Goal: Task Accomplishment & Management: Complete application form

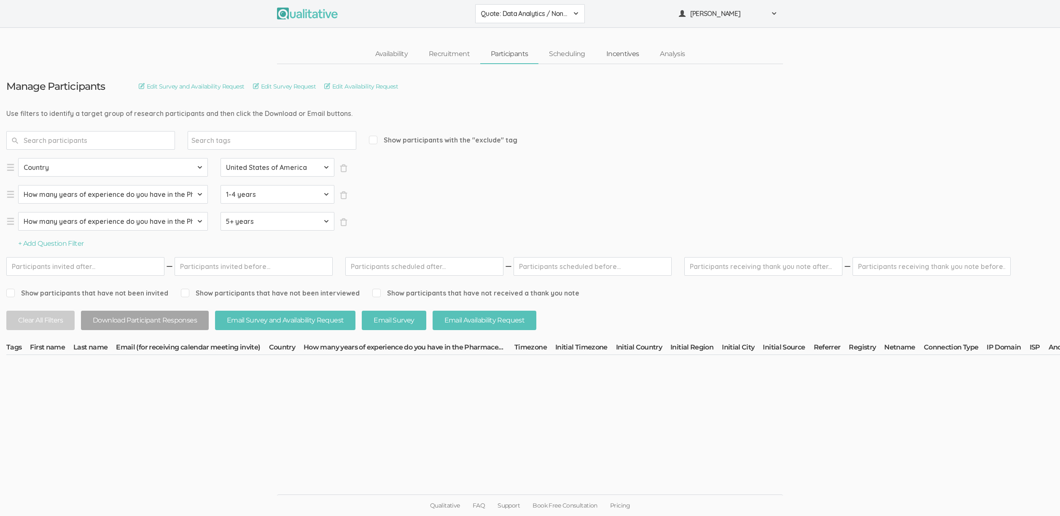
click at [621, 51] on link "Incentives" at bounding box center [623, 54] width 54 height 18
click at [575, 52] on link "Scheduling" at bounding box center [566, 54] width 57 height 18
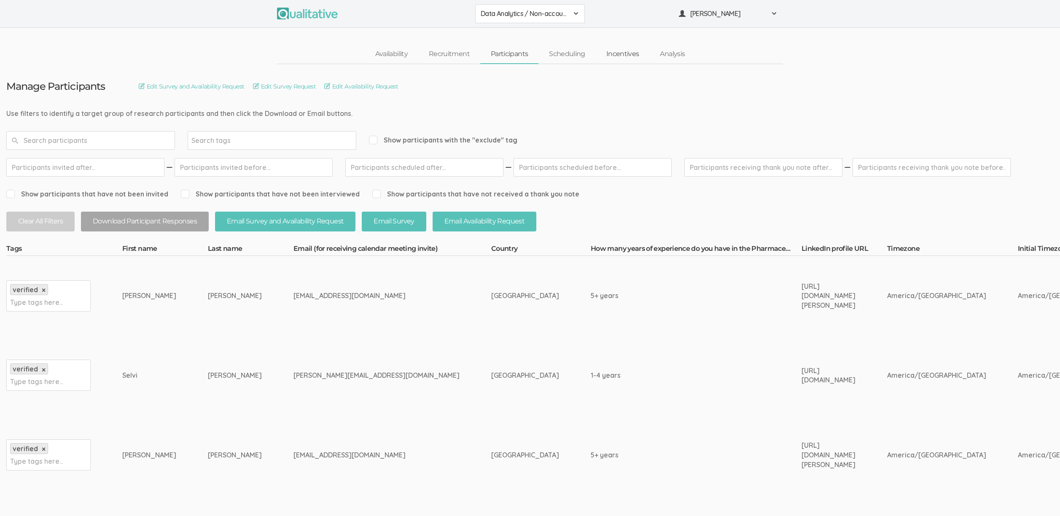
click at [623, 55] on link "Incentives" at bounding box center [623, 54] width 54 height 18
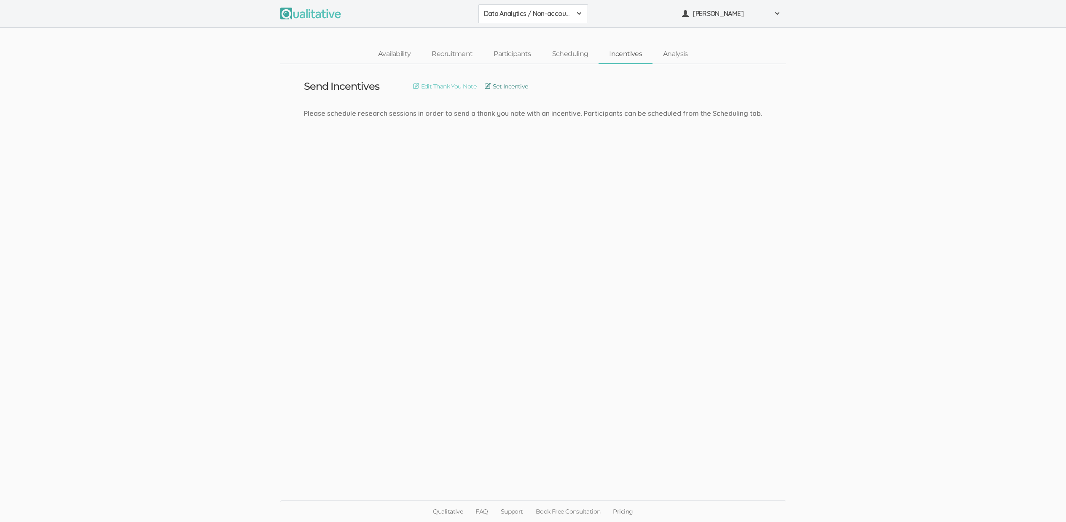
click at [507, 85] on link "Set Incentive" at bounding box center [506, 86] width 43 height 9
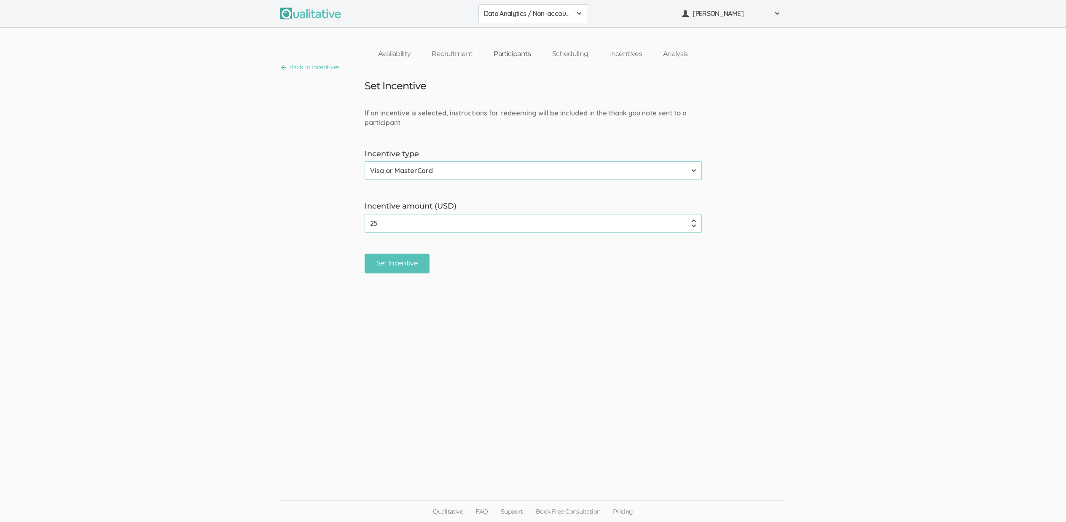
click at [529, 54] on link "Participants" at bounding box center [512, 54] width 58 height 18
click at [530, 55] on link "Participants" at bounding box center [512, 54] width 58 height 18
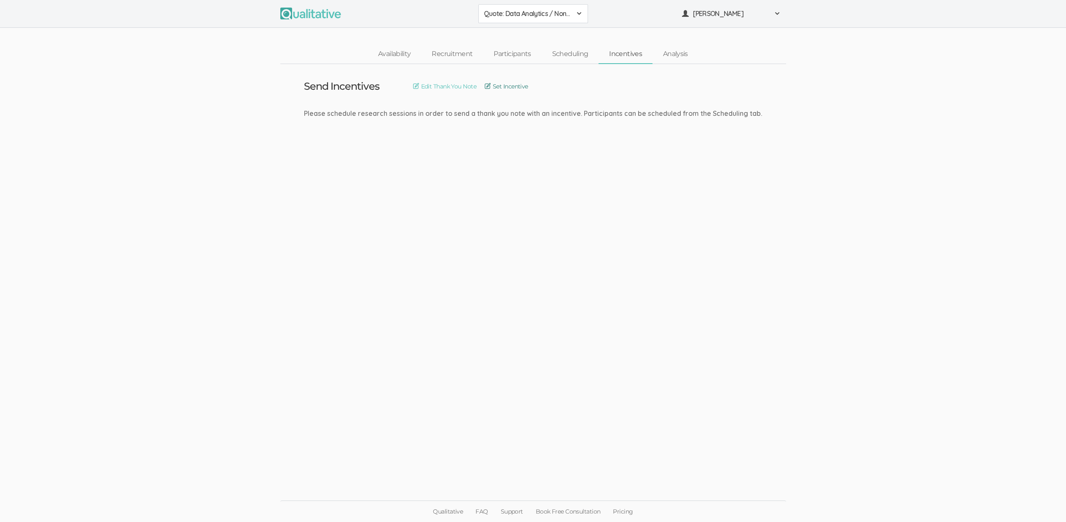
click at [504, 88] on link "Set Incentive" at bounding box center [506, 86] width 43 height 9
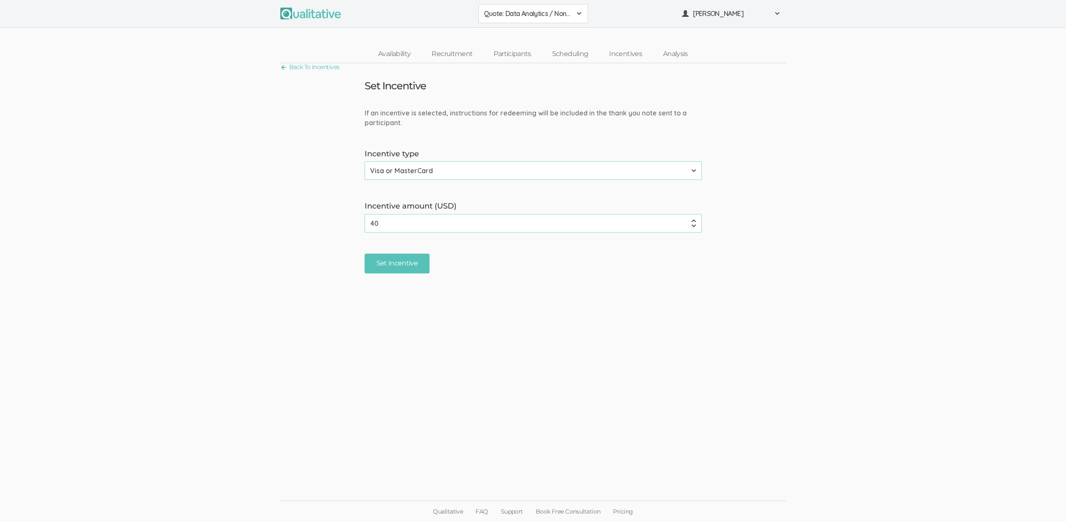
click at [400, 226] on input "40" at bounding box center [533, 223] width 337 height 19
type input "254"
click at [365, 266] on input "Set Incentive" at bounding box center [397, 276] width 65 height 20
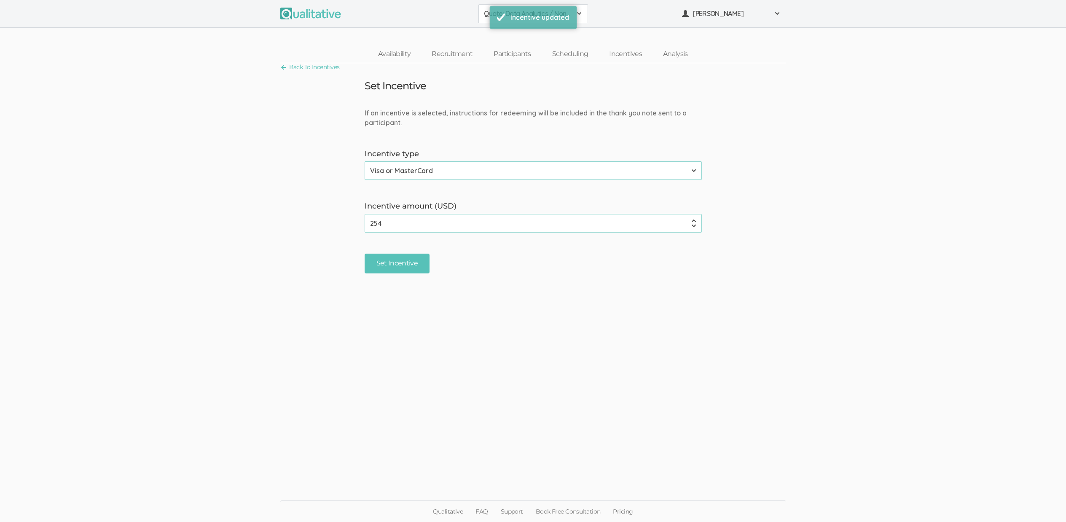
click at [460, 226] on input "254" at bounding box center [533, 223] width 337 height 19
type input "25"
click at [365, 254] on input "Set Incentive" at bounding box center [397, 264] width 65 height 20
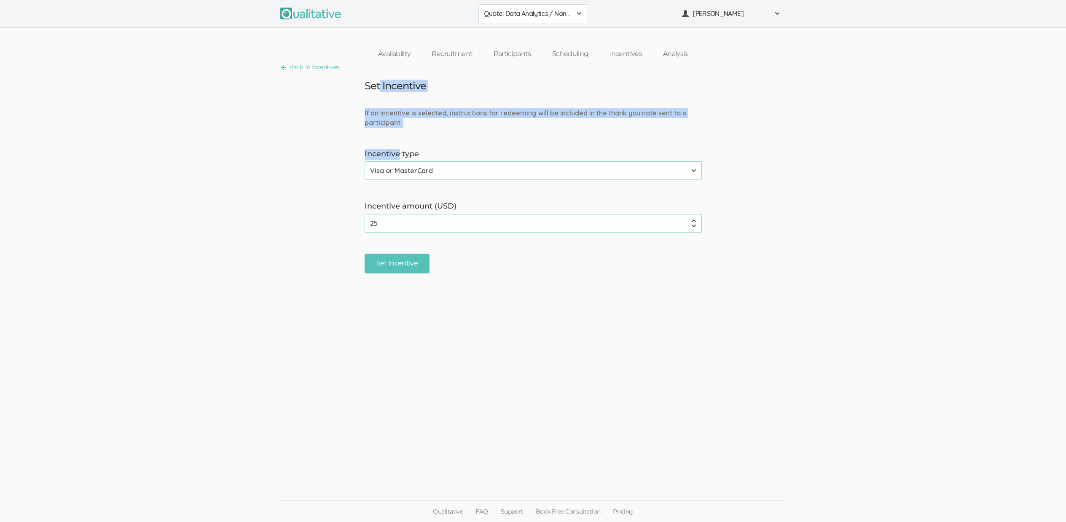
drag, startPoint x: 401, startPoint y: 149, endPoint x: 379, endPoint y: 88, distance: 65.1
click at [379, 88] on ui-view "Back To Incentives Set Incentive If an incentive is selected, instructions for …" at bounding box center [533, 260] width 1066 height 395
click at [379, 88] on h3 "Set Incentive" at bounding box center [396, 86] width 62 height 11
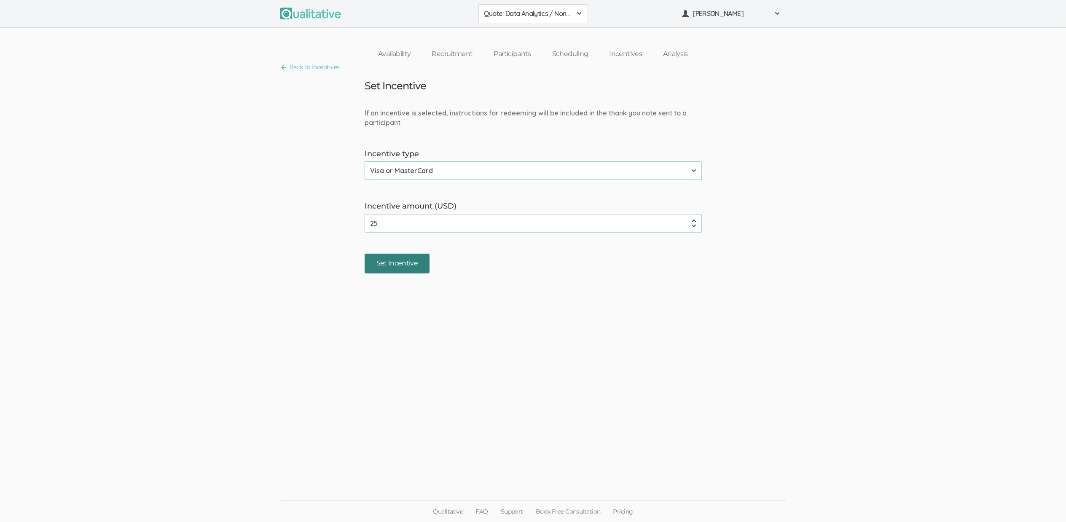
click at [406, 256] on input "Set Incentive" at bounding box center [397, 264] width 65 height 20
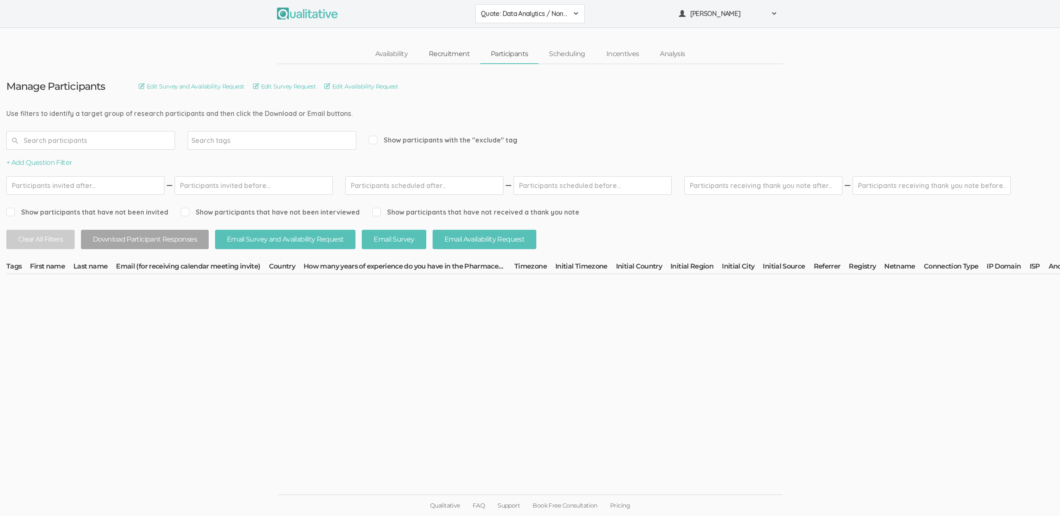
click at [459, 53] on link "Recruitment" at bounding box center [449, 54] width 62 height 18
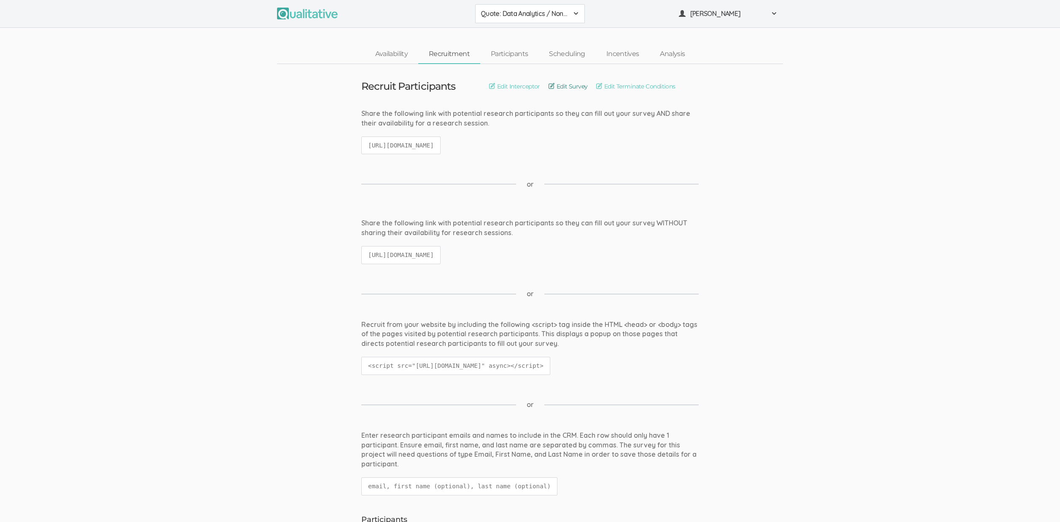
click at [568, 90] on link "Edit Survey" at bounding box center [567, 86] width 39 height 9
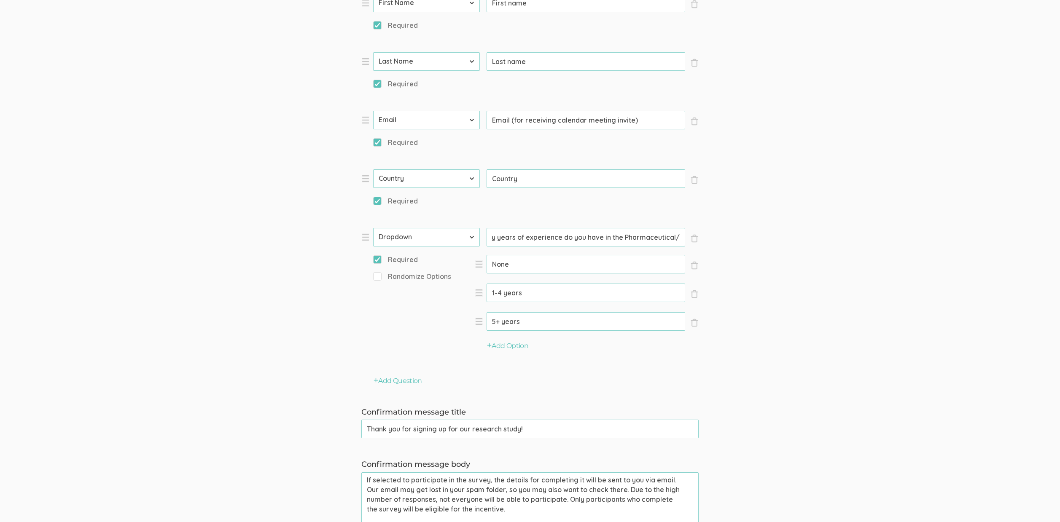
scroll to position [0, 83]
drag, startPoint x: 584, startPoint y: 234, endPoint x: 569, endPoint y: 235, distance: 14.8
click at [569, 235] on input "How many years of experience do you have in the Pharmaceutical/Biotech industry?" at bounding box center [585, 237] width 199 height 19
click at [481, 242] on li "× Close Type First Name Last Name Email Phone Number LinkedIn Profile URL Count…" at bounding box center [487, 296] width 253 height 136
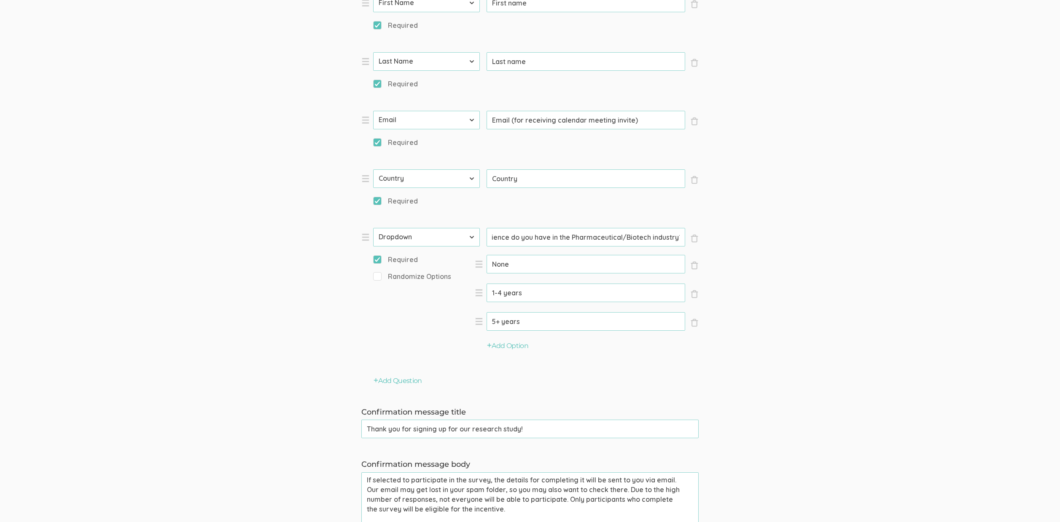
click at [489, 238] on input "How many years of experience do you have in the Pharmaceutical/Biotech industry?" at bounding box center [585, 237] width 199 height 19
click at [501, 236] on input "How many years of experience do you have in the Pharmaceutical/Biotech industry?" at bounding box center [585, 237] width 199 height 19
click at [398, 382] on button "Add Question" at bounding box center [397, 381] width 48 height 10
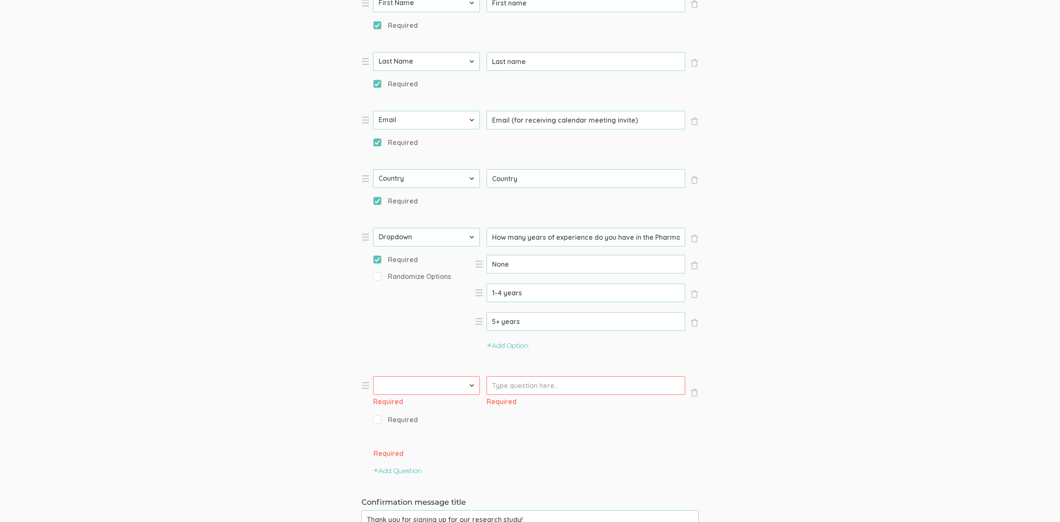
click at [405, 384] on select "First Name Last Name Email Phone Number LinkedIn Profile URL Country State Shor…" at bounding box center [426, 385] width 107 height 19
click at [653, 235] on input "How many years of experience do you have in the Pharmaceutical/Biotech industry?" at bounding box center [585, 237] width 199 height 19
type input "How many years of experience do you have in that industry?"
click at [424, 385] on select "First Name Last Name Email Phone Number LinkedIn Profile URL Country State Shor…" at bounding box center [426, 385] width 107 height 19
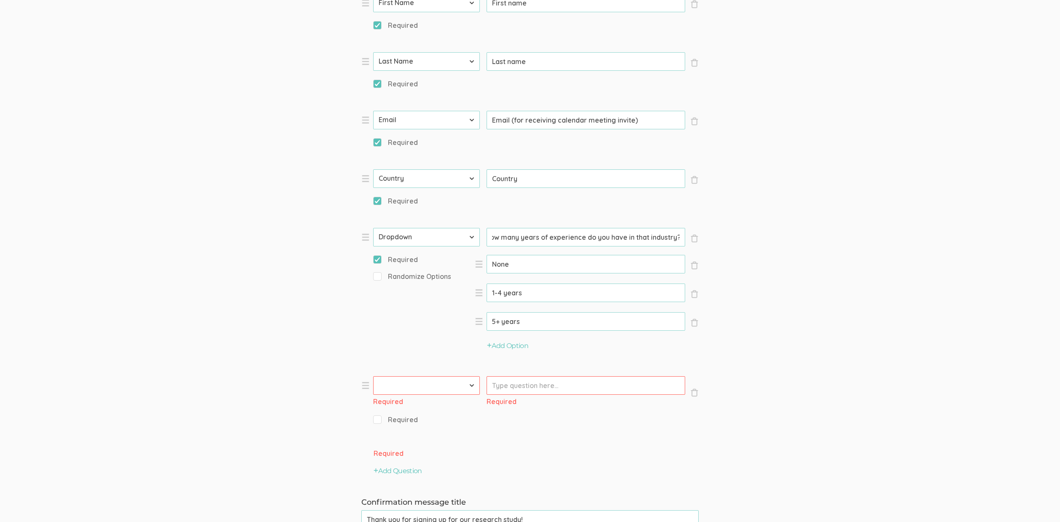
scroll to position [0, 0]
select select "10"
click at [373, 376] on select "First Name Last Name Email Phone Number LinkedIn Profile URL Country State Shor…" at bounding box center [426, 385] width 107 height 19
click at [512, 389] on input "Prompt" at bounding box center [585, 385] width 199 height 19
click at [395, 408] on span "Required" at bounding box center [395, 408] width 45 height 10
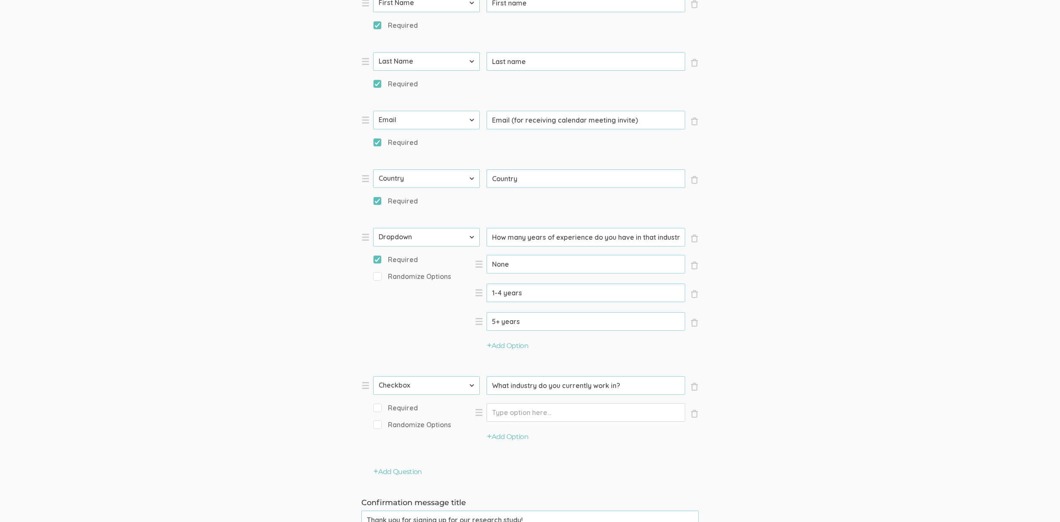
type input "What industry do you currently work in?"
click at [379, 408] on input "Required" at bounding box center [375, 407] width 5 height 5
checkbox input "true"
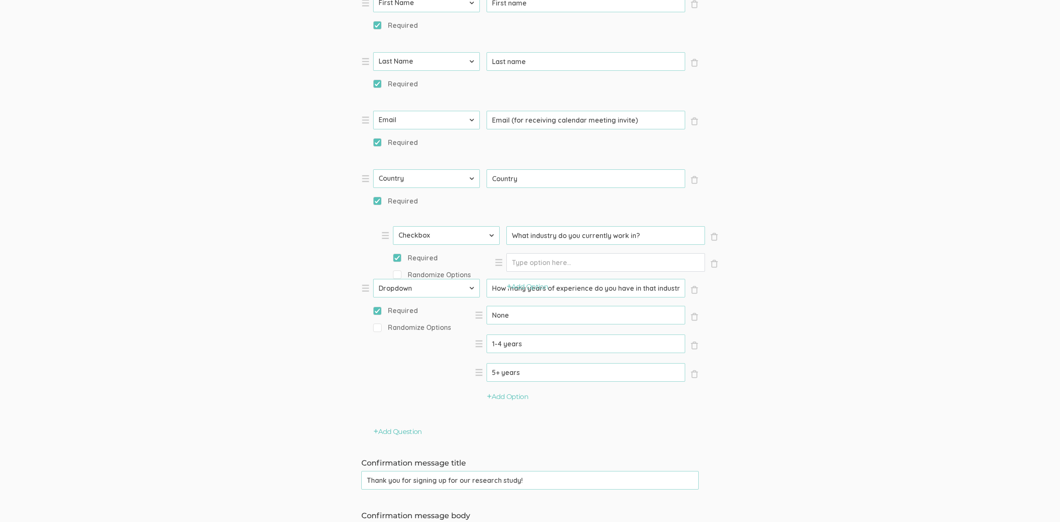
drag, startPoint x: 363, startPoint y: 389, endPoint x: 387, endPoint y: 261, distance: 129.7
type input "What industry do you currently work in?"
type input "How many years of experience do you have in that industry?"
type input "None"
select select "10"
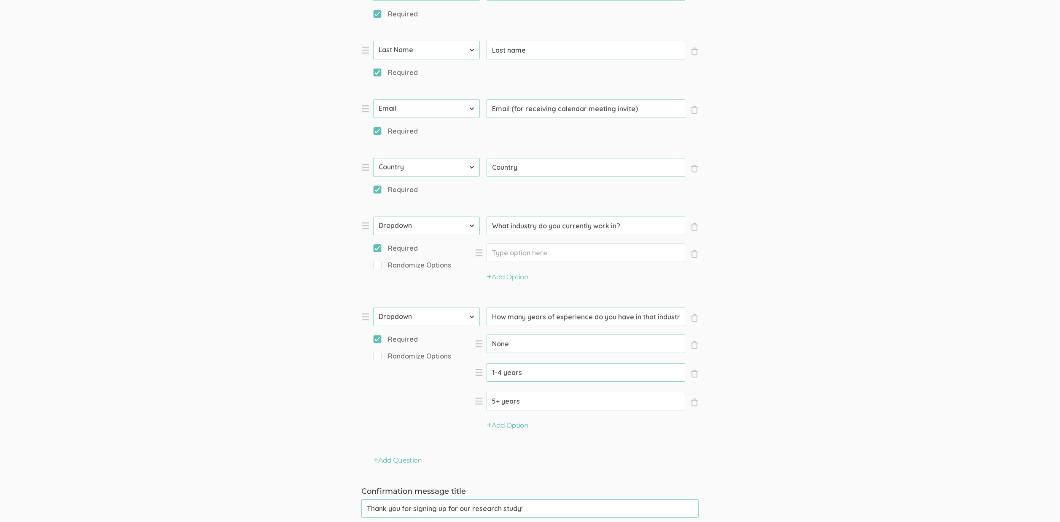
scroll to position [496, 0]
click at [408, 459] on button "Add Question" at bounding box center [397, 460] width 48 height 10
click at [403, 469] on select "First Name Last Name Email Phone Number LinkedIn Profile URL Country State Shor…" at bounding box center [426, 464] width 107 height 19
select select "10"
click at [373, 455] on select "First Name Last Name Email Phone Number LinkedIn Profile URL Country State Shor…" at bounding box center [426, 464] width 107 height 19
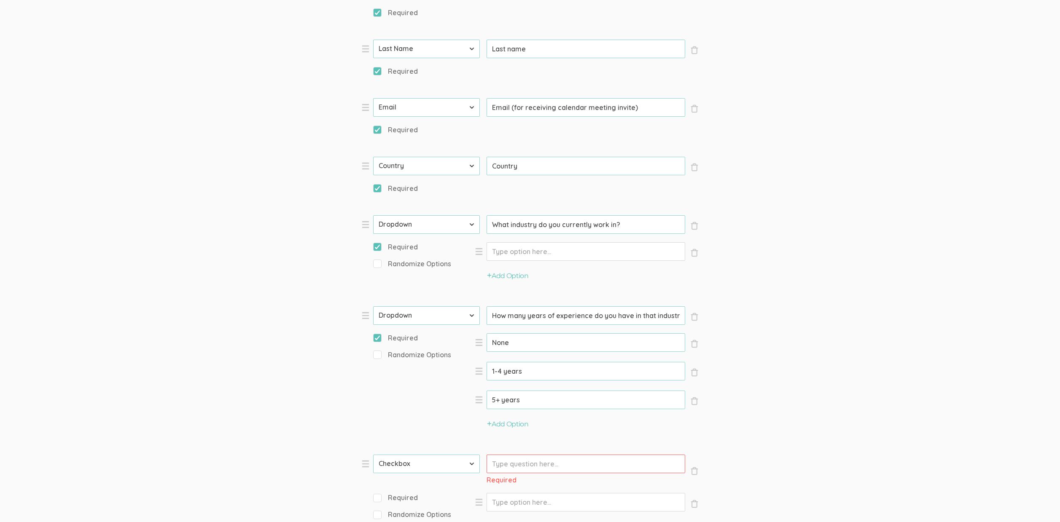
click at [492, 467] on input "Prompt" at bounding box center [585, 464] width 199 height 19
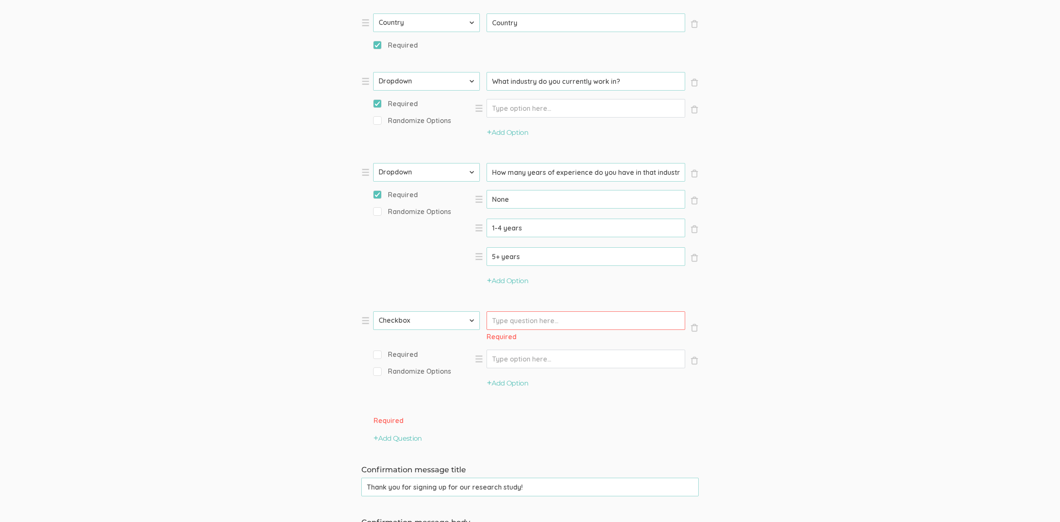
scroll to position [640, 0]
click at [401, 348] on li "× Close Type First Name Last Name Email Phone Number LinkedIn Profile URL Count…" at bounding box center [487, 355] width 253 height 90
click at [402, 353] on span "Required" at bounding box center [395, 354] width 45 height 10
click at [379, 353] on input "Required" at bounding box center [375, 352] width 5 height 5
checkbox input "true"
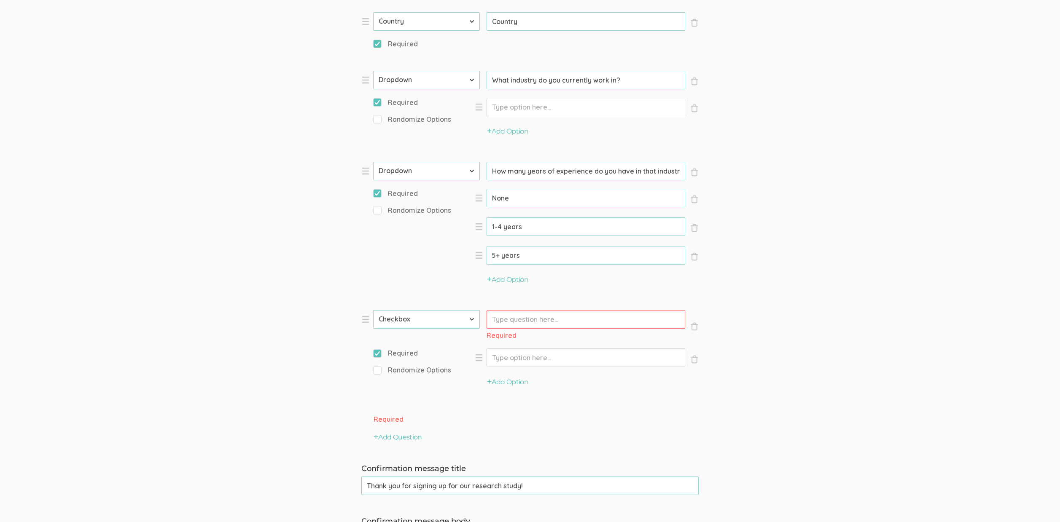
click at [517, 325] on input "Prompt" at bounding box center [585, 319] width 199 height 19
paste input "What is your current job level/seniority?"
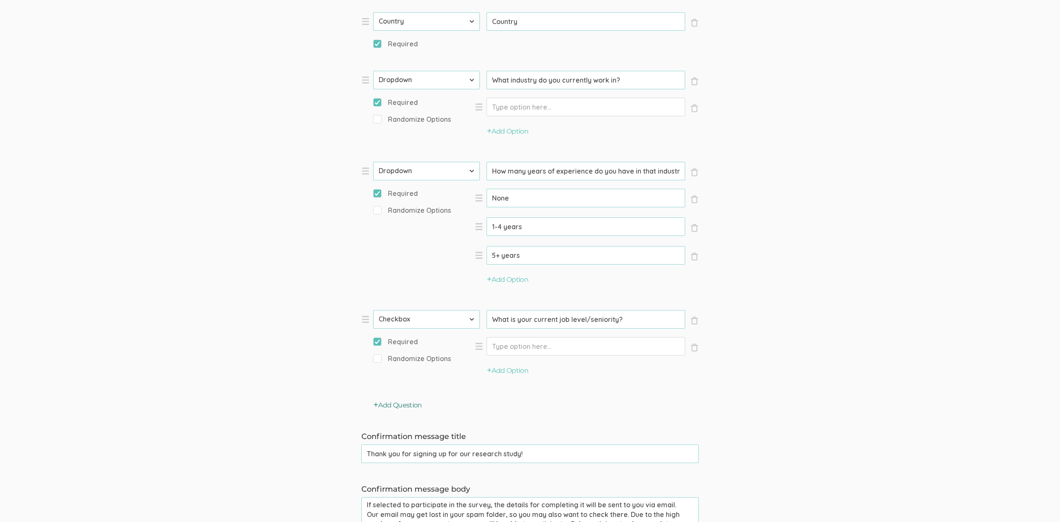
type input "What is your current job level/seniority?"
click at [390, 405] on button "Add Question" at bounding box center [397, 406] width 48 height 10
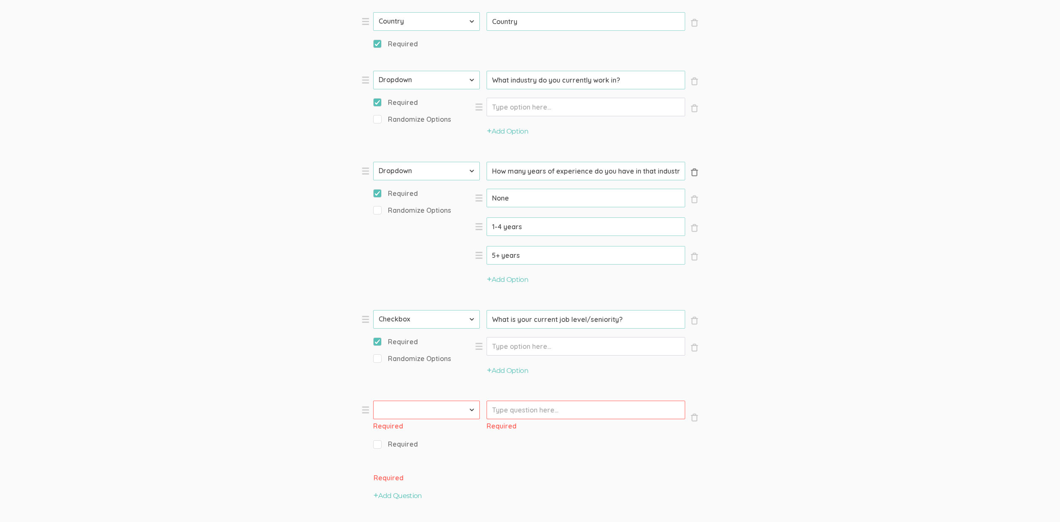
scroll to position [0, 7]
drag, startPoint x: 650, startPoint y: 173, endPoint x: 728, endPoint y: 169, distance: 78.1
click at [728, 169] on form "Question text can be formatted using Markdown syntax. Enabled Title [Incentive …" at bounding box center [530, 93] width 1060 height 1251
click at [866, 193] on form "Question text can be formatted using Markdown syntax. Enabled Title [Incentive …" at bounding box center [530, 93] width 1060 height 1251
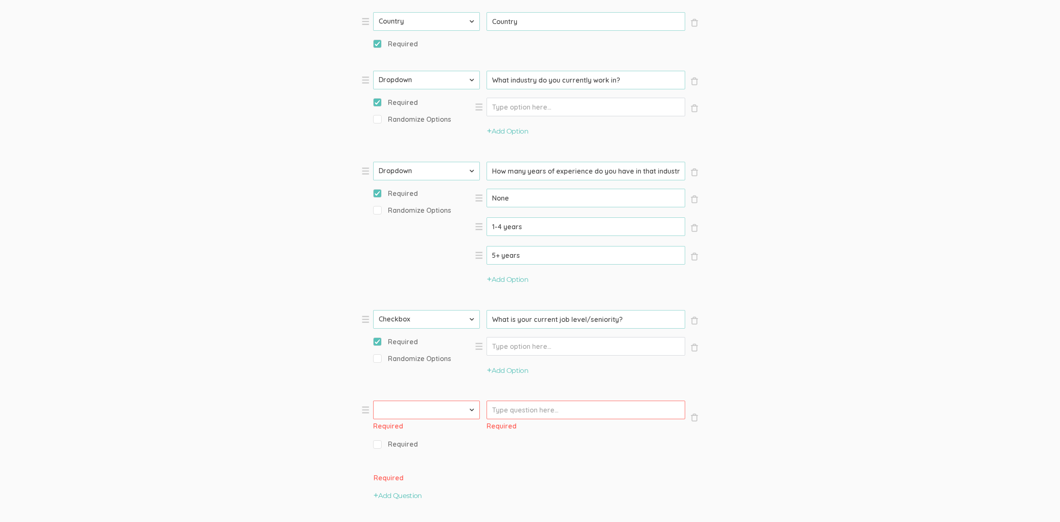
click at [411, 412] on select "First Name Last Name Email Phone Number LinkedIn Profile URL Country State Shor…" at bounding box center [426, 410] width 107 height 19
click at [424, 409] on select "First Name Last Name Email Phone Number LinkedIn Profile URL Country State Shor…" at bounding box center [426, 410] width 107 height 19
select select "10"
click at [373, 401] on select "First Name Last Name Email Phone Number LinkedIn Profile URL Country State Shor…" at bounding box center [426, 410] width 107 height 19
click at [528, 406] on input "Prompt" at bounding box center [585, 410] width 199 height 19
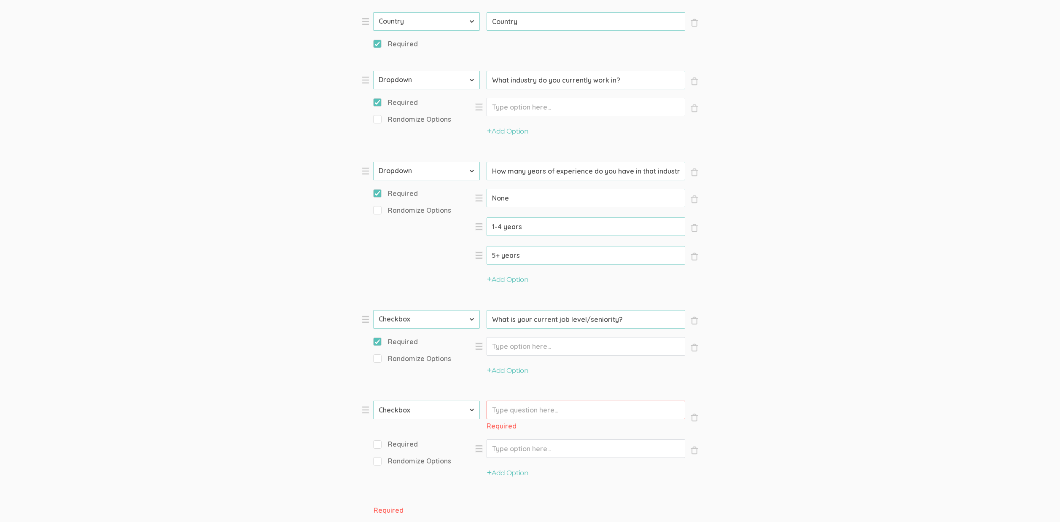
paste input "Which job function best describes your role"
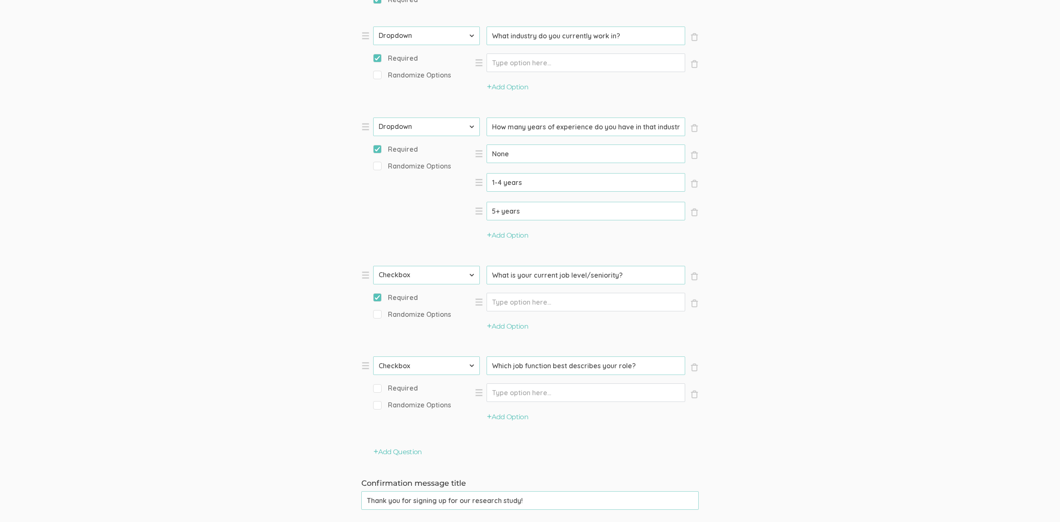
scroll to position [700, 0]
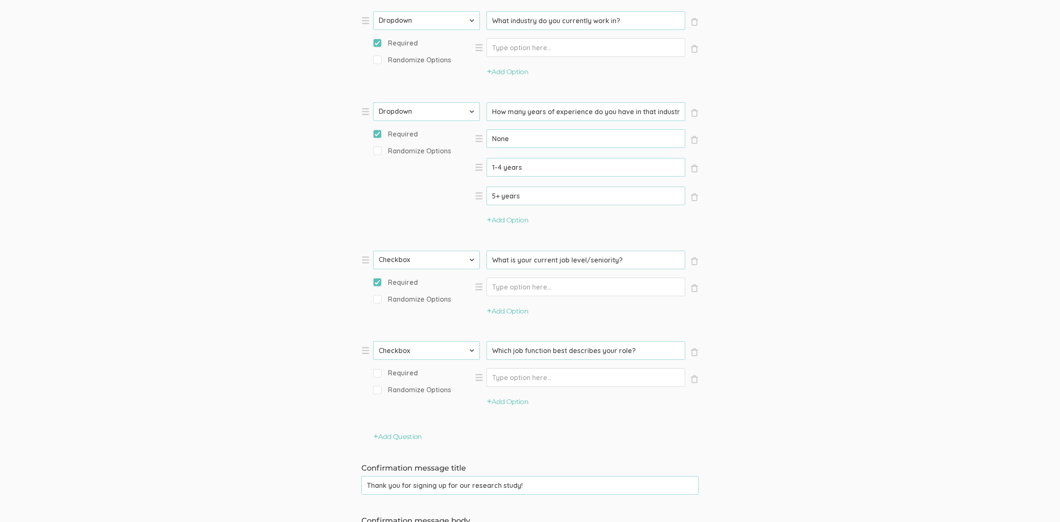
type input "Which job function best describes your role?"
select select "10"
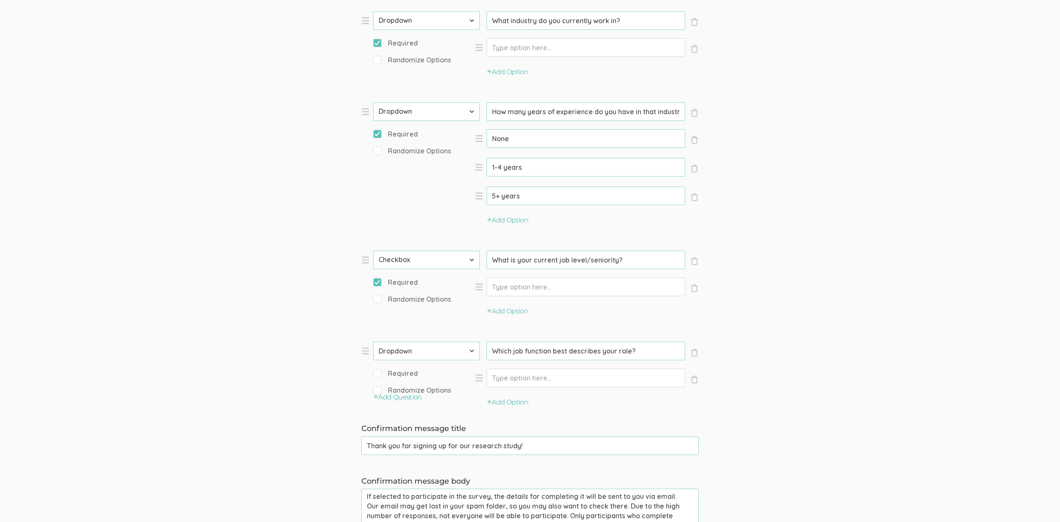
select select "10"
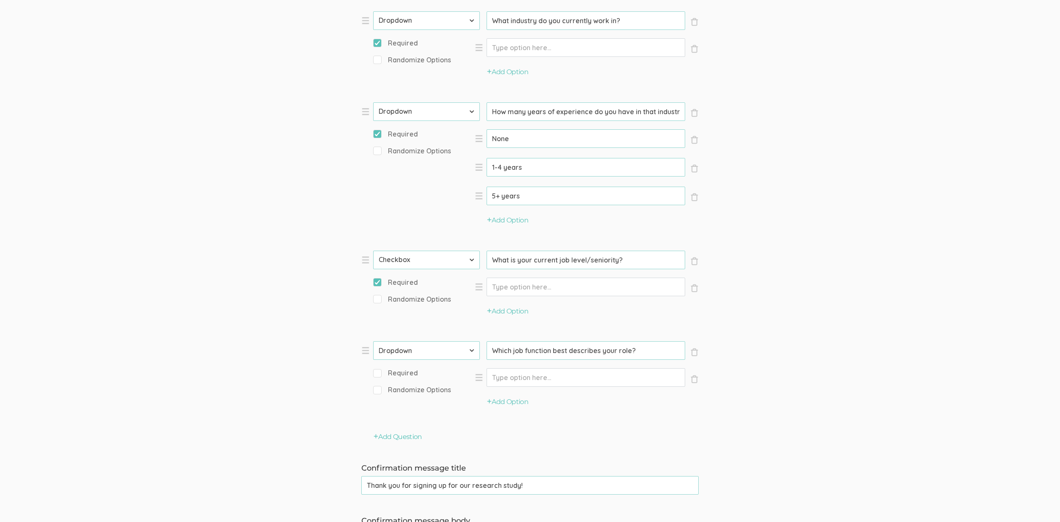
click at [376, 373] on input "Required" at bounding box center [375, 372] width 5 height 5
checkbox input "true"
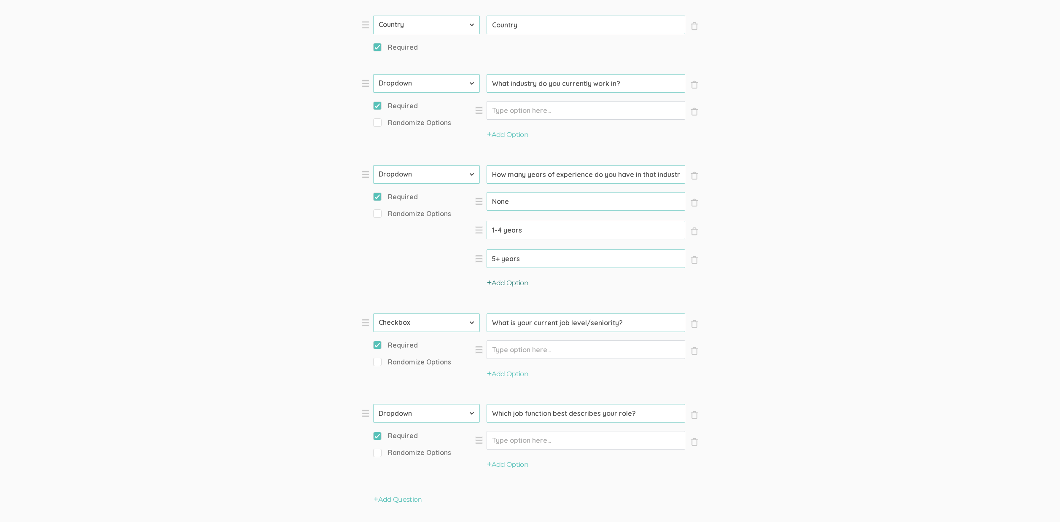
scroll to position [691, 0]
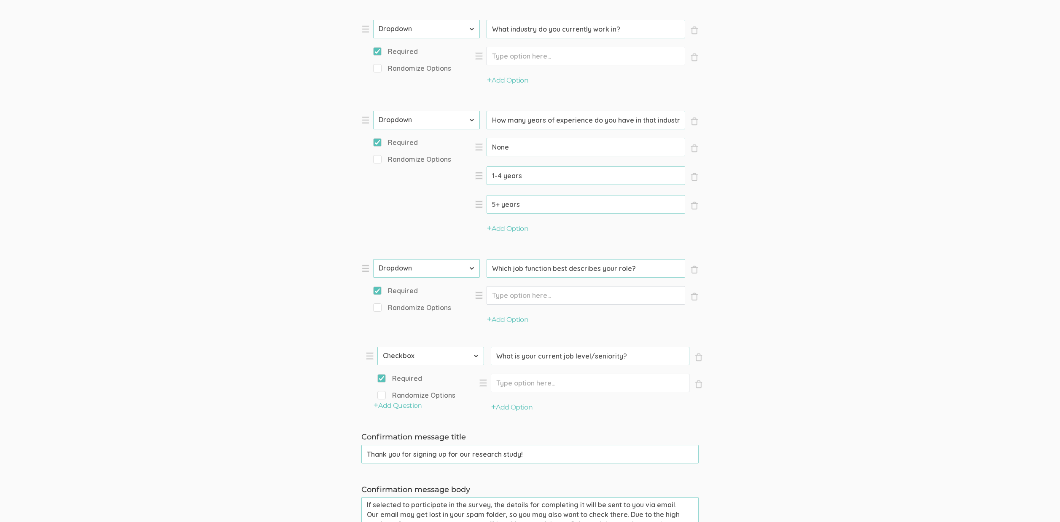
drag, startPoint x: 364, startPoint y: 270, endPoint x: 366, endPoint y: 350, distance: 80.1
type input "Which job function best describes your role?"
type input "What is your current job level/seniority?"
select select "10"
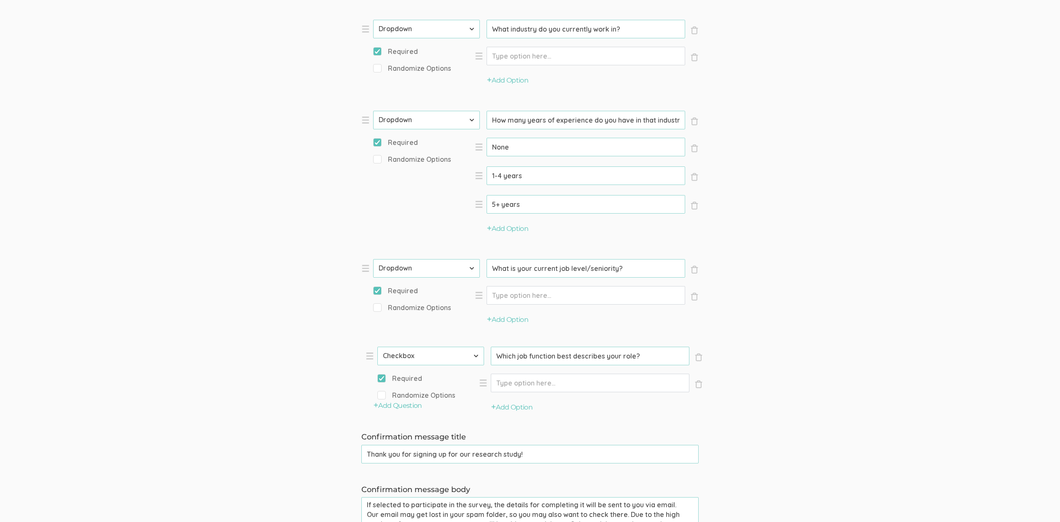
select select "10"
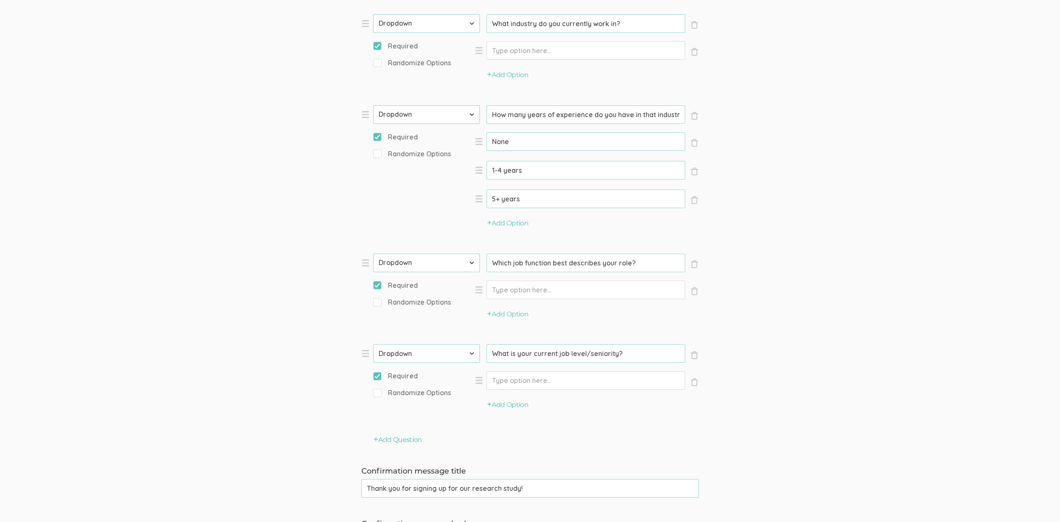
scroll to position [696, 0]
click at [550, 381] on input "Option" at bounding box center [585, 381] width 199 height 19
paste input "Training"
type input "Training"
click at [505, 408] on button "Add Option" at bounding box center [507, 406] width 41 height 10
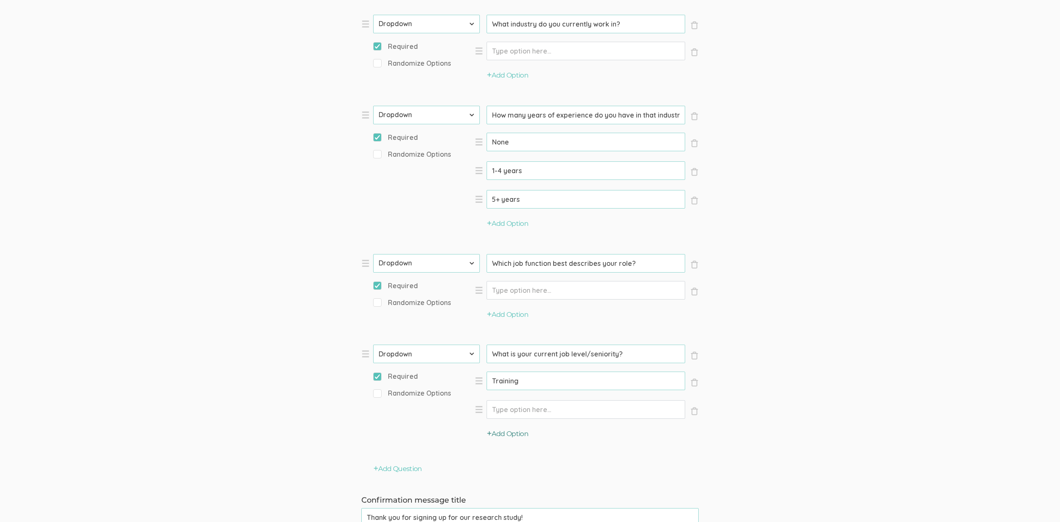
click at [508, 430] on button "Add Option" at bounding box center [507, 435] width 41 height 10
click at [510, 461] on button "Add Option" at bounding box center [507, 463] width 41 height 10
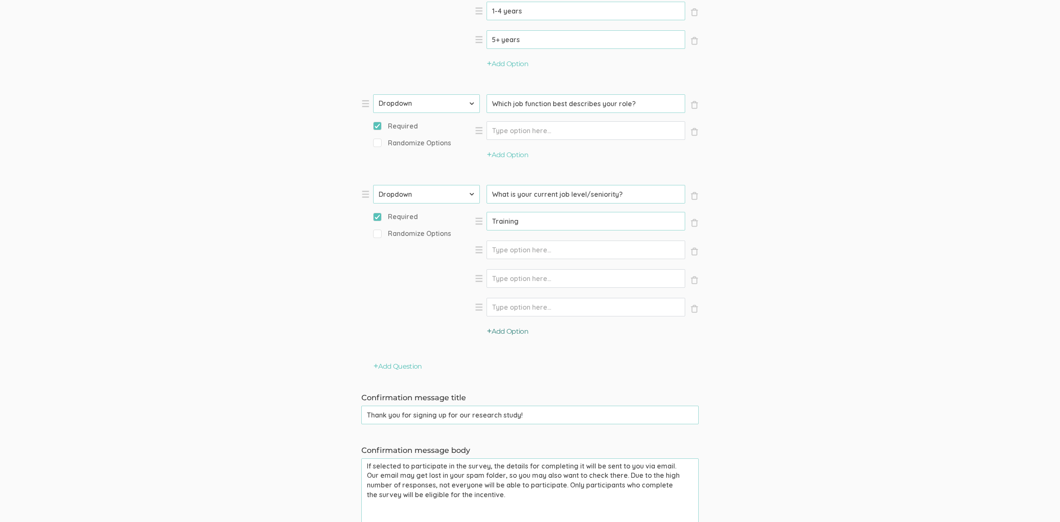
scroll to position [861, 0]
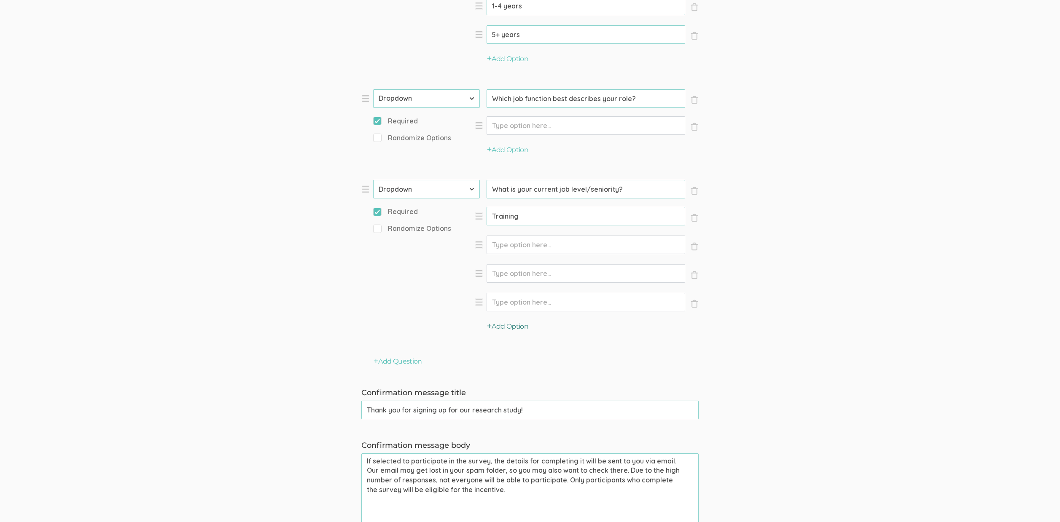
click at [513, 324] on button "Add Option" at bounding box center [507, 327] width 41 height 10
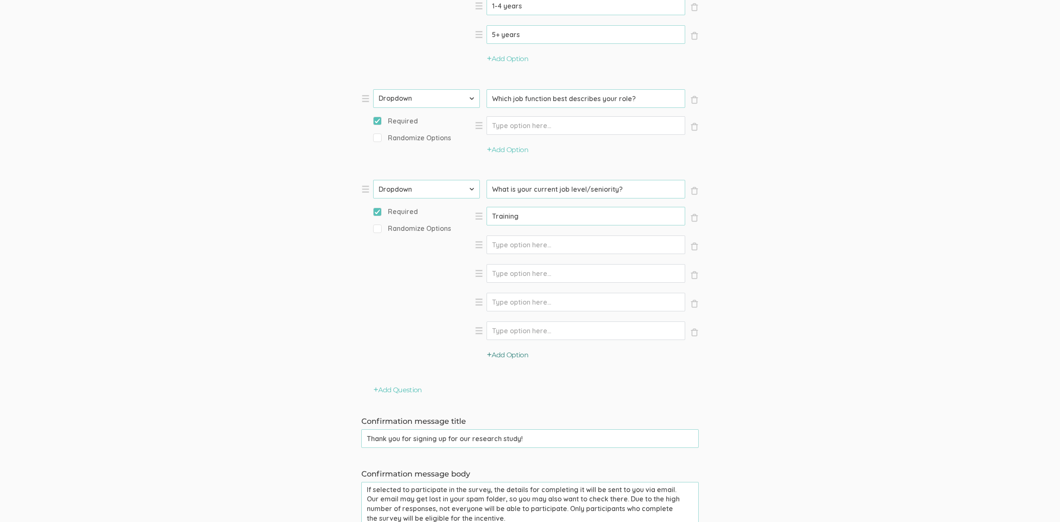
click at [518, 357] on button "Add Option" at bounding box center [507, 356] width 41 height 10
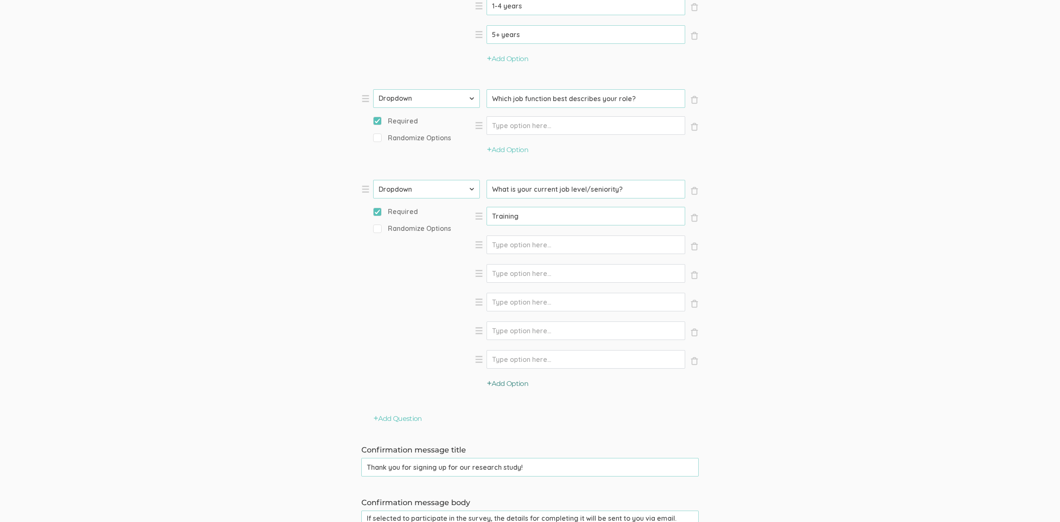
click at [516, 381] on button "Add Option" at bounding box center [507, 384] width 41 height 10
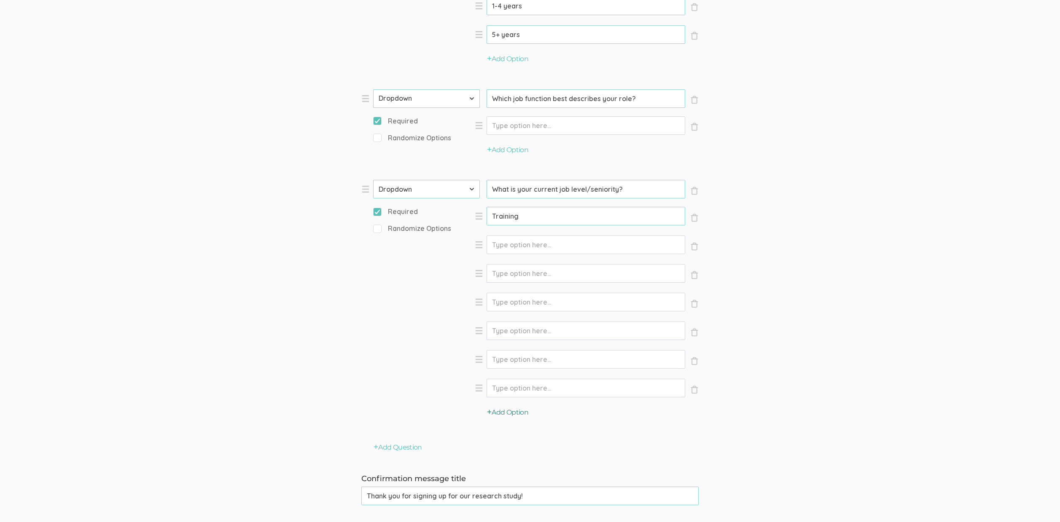
click at [514, 409] on button "Add Option" at bounding box center [507, 413] width 41 height 10
click at [526, 242] on input "Option" at bounding box center [585, 245] width 199 height 19
paste input "Entry"
type input "Entry"
click at [505, 282] on input "Option" at bounding box center [585, 273] width 199 height 19
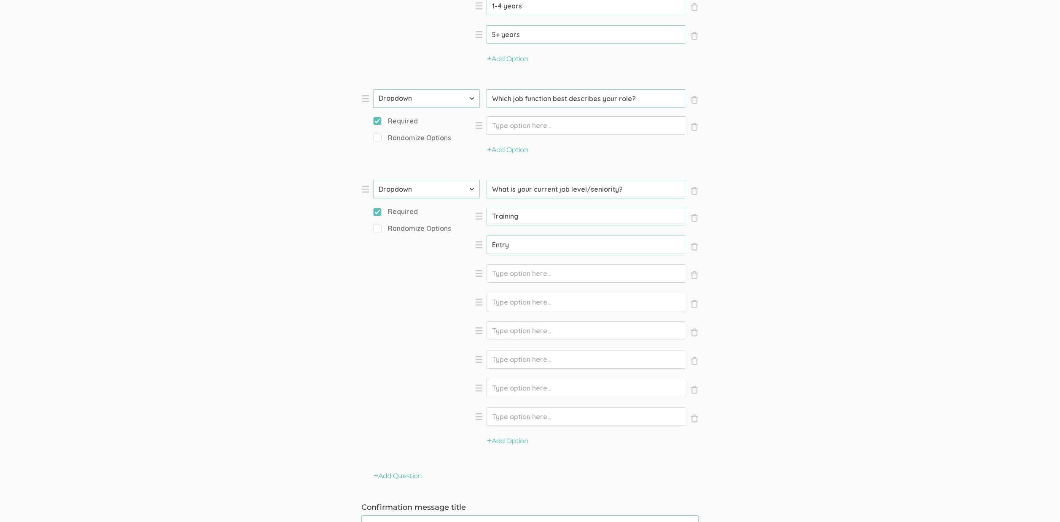
paste input "Senior"
type input "Senior"
click at [524, 300] on input "Option" at bounding box center [585, 302] width 199 height 19
paste input "Manager"
type input "Manager"
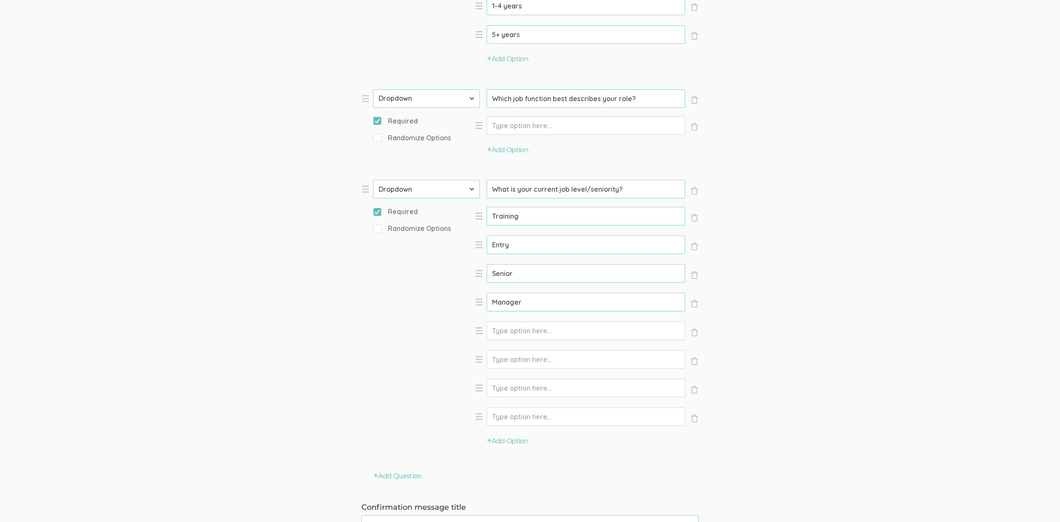
click at [524, 330] on input "Option" at bounding box center [585, 331] width 199 height 19
paste input "Director"
type input "Director"
click at [510, 361] on input "Option" at bounding box center [585, 359] width 199 height 19
paste input "VP"
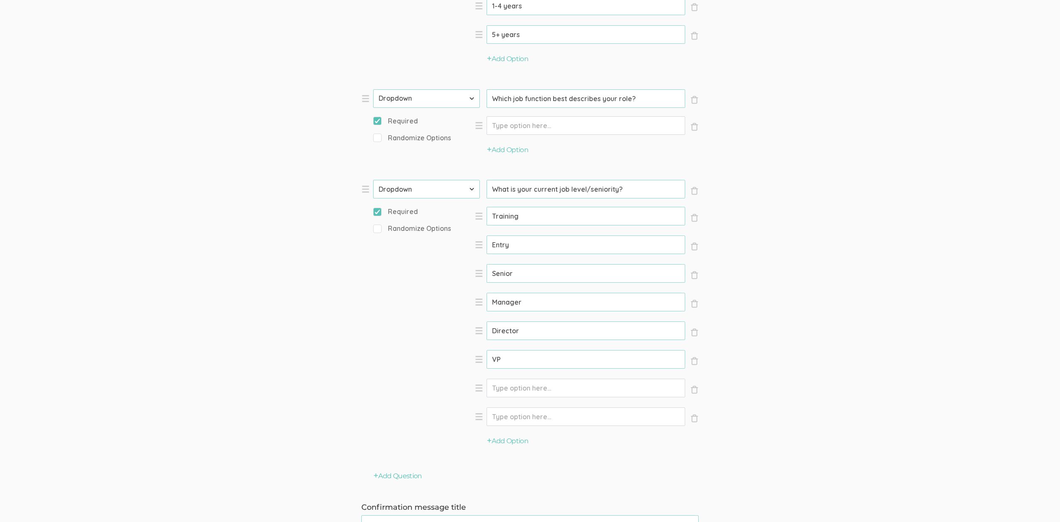
type input "VP"
click at [510, 388] on input "Option" at bounding box center [585, 388] width 199 height 19
paste input "CXO"
type input "CXO"
click at [506, 418] on input "Option" at bounding box center [585, 417] width 199 height 19
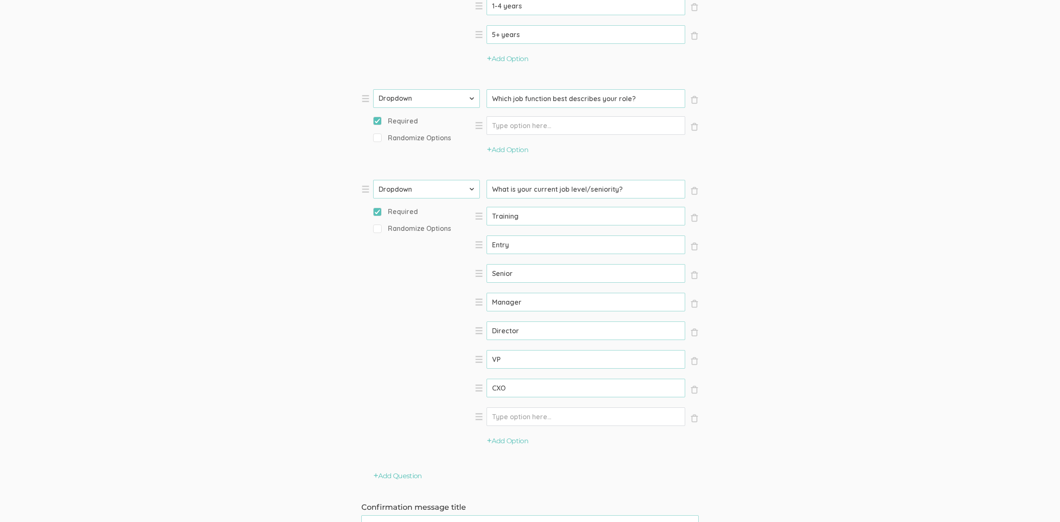
paste input "Partner"
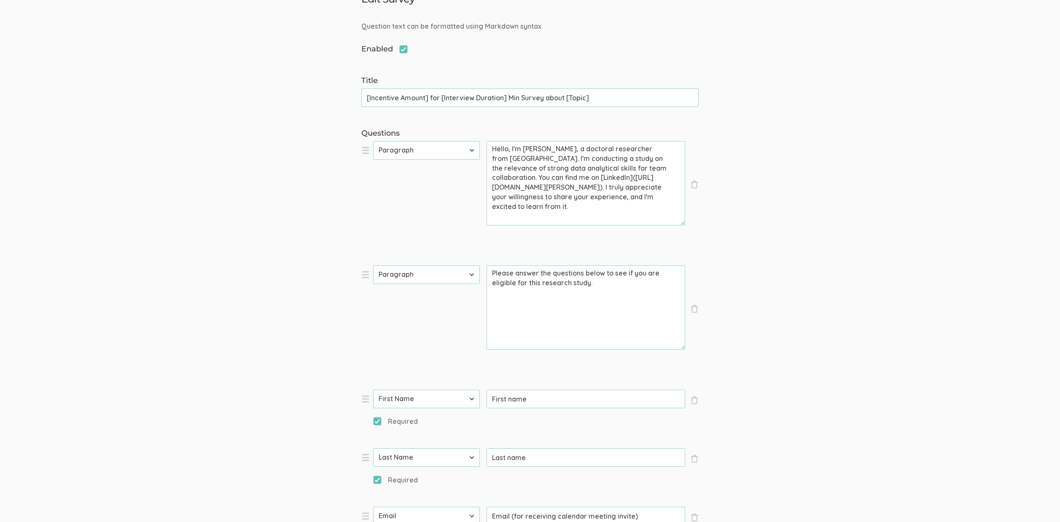
scroll to position [0, 0]
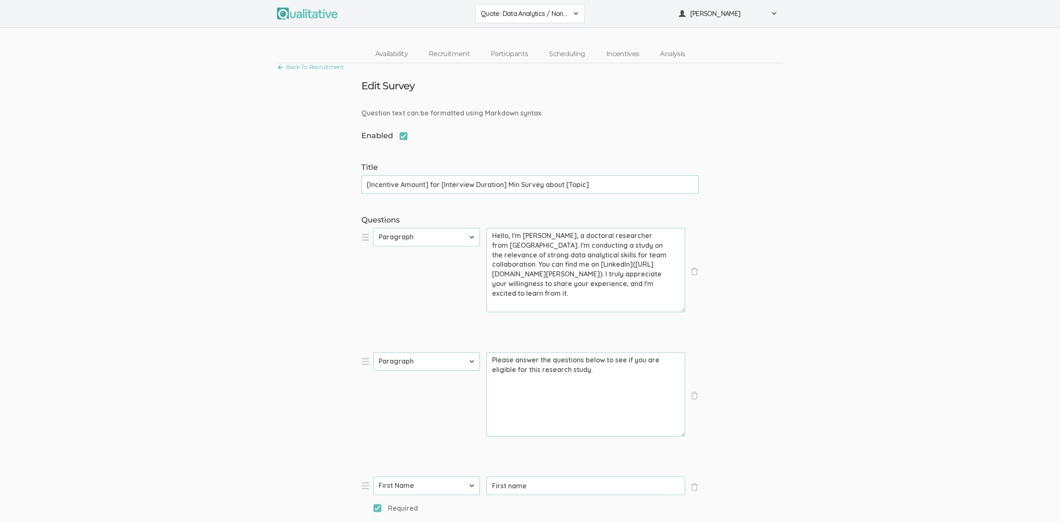
type input "Partner"
click at [729, 25] on div "Quote: Data Analytics / Non-accounting 2310 FL Elic AAM 2310 FL Elic LTXF 2310 …" at bounding box center [530, 14] width 1060 height 28
click at [724, 19] on button "[PERSON_NAME]" at bounding box center [728, 13] width 110 height 19
click at [724, 83] on link "Project Settings" at bounding box center [728, 83] width 109 height 17
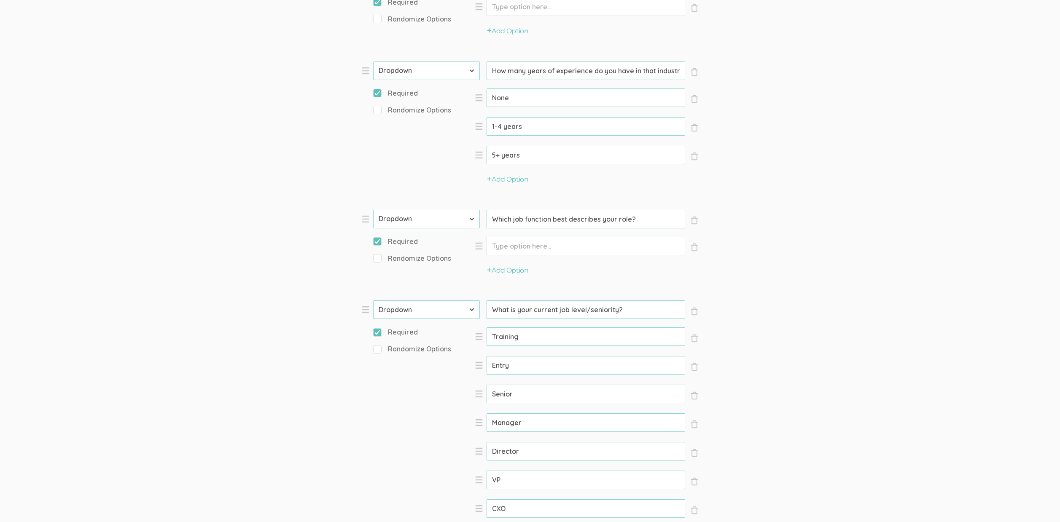
scroll to position [621, 0]
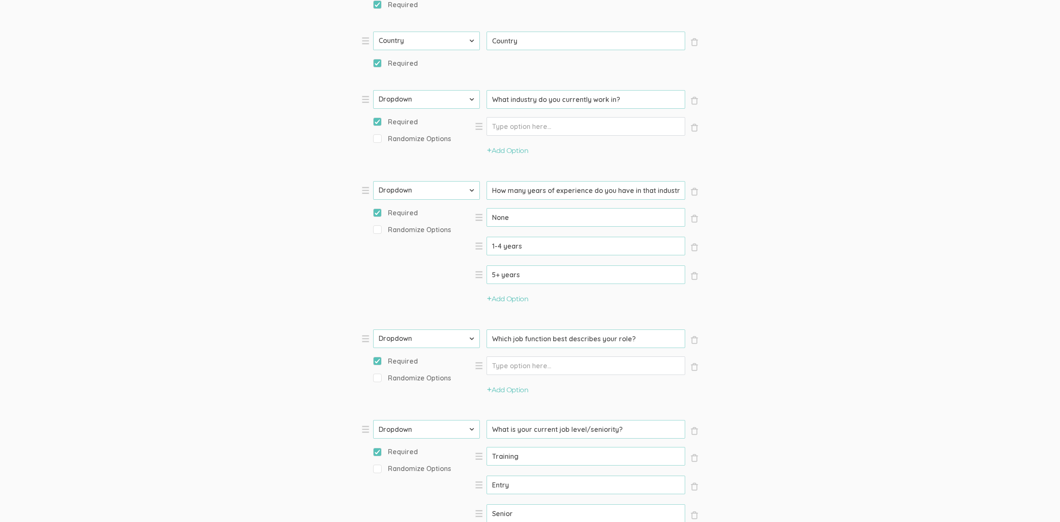
click at [581, 192] on input "How many years of experience do you have in that industry?" at bounding box center [585, 190] width 199 height 19
click at [554, 105] on input "What industry do you currently work in?" at bounding box center [585, 99] width 199 height 19
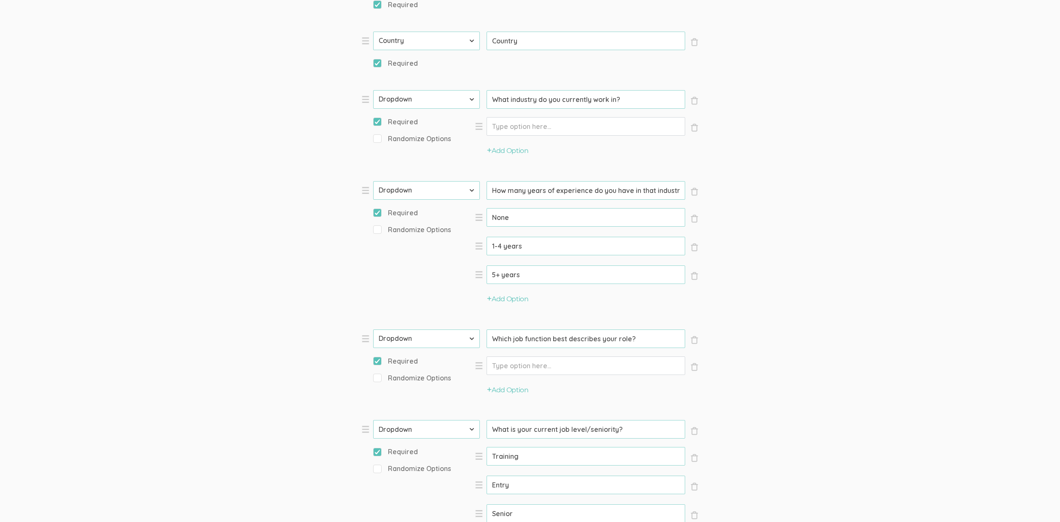
click at [554, 105] on input "What industry do you currently work in?" at bounding box center [585, 99] width 199 height 19
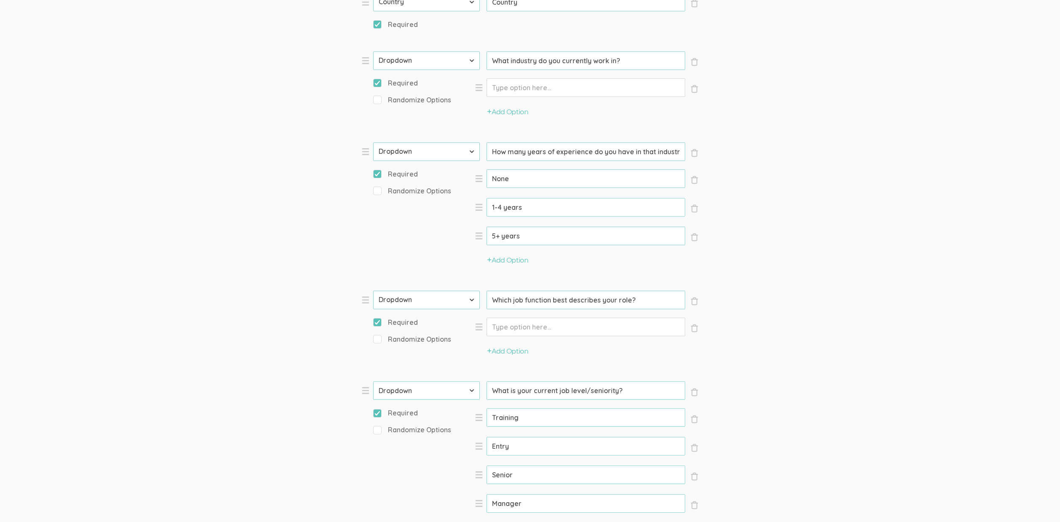
scroll to position [781, 0]
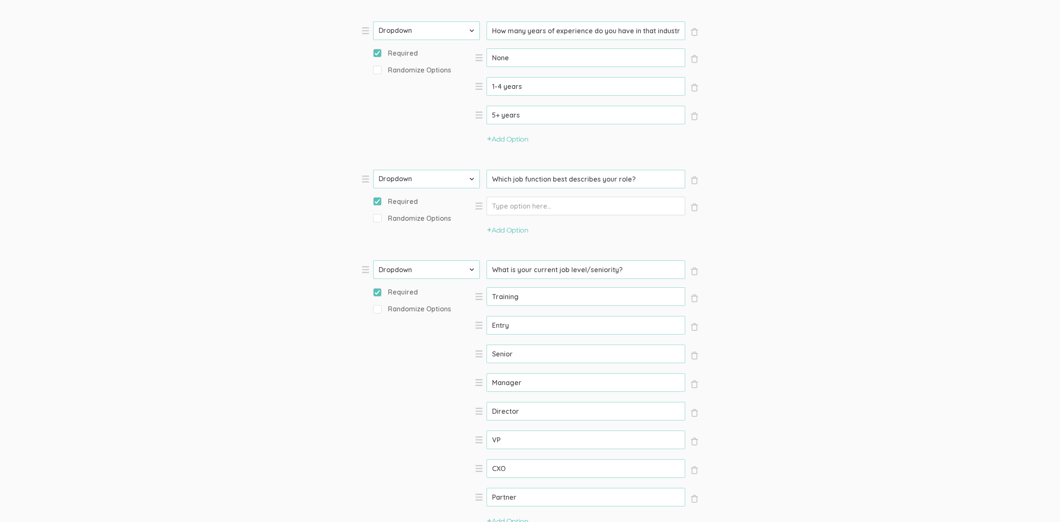
click at [567, 177] on input "Which job function best describes your role?" at bounding box center [585, 179] width 199 height 19
click at [544, 271] on input "What is your current job level/seniority?" at bounding box center [585, 270] width 199 height 19
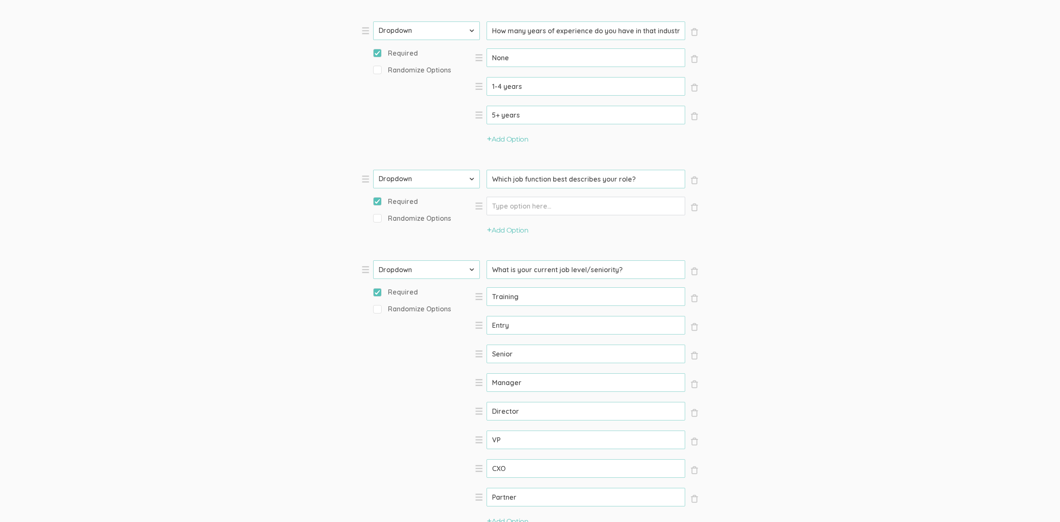
click at [544, 271] on input "What is your current job level/seniority?" at bounding box center [585, 270] width 199 height 19
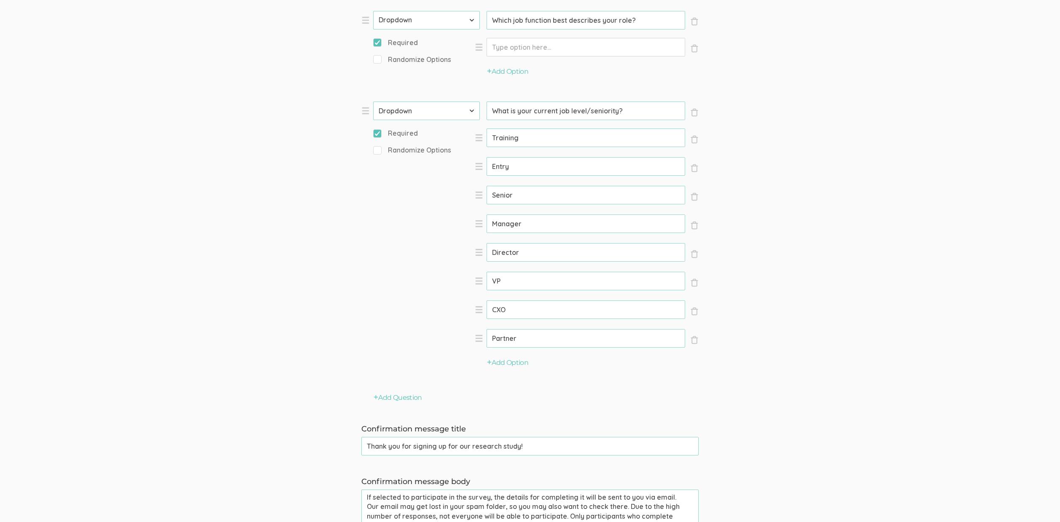
scroll to position [939, 0]
click at [505, 144] on input "Training" at bounding box center [585, 138] width 199 height 19
click at [498, 168] on input "Entry" at bounding box center [585, 167] width 199 height 19
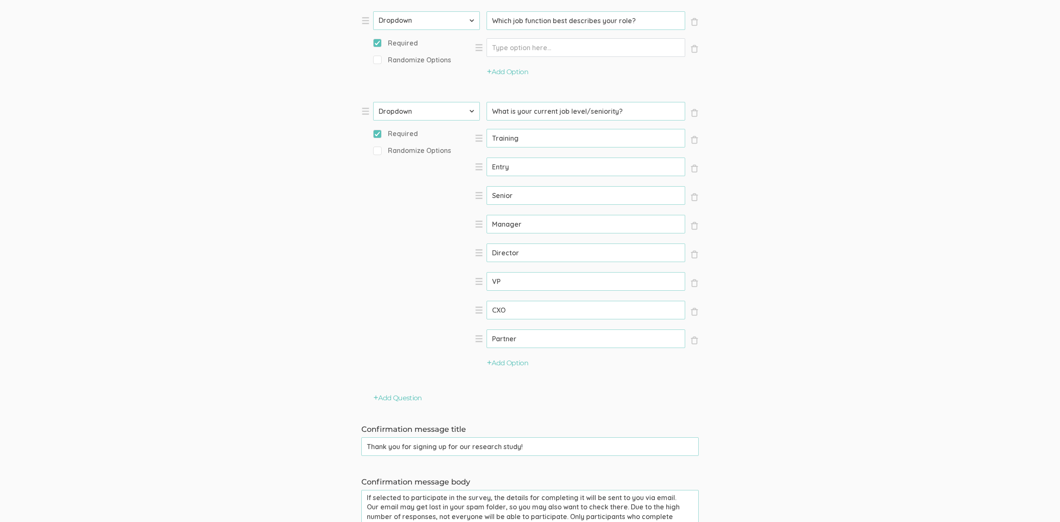
click at [501, 195] on input "Senior" at bounding box center [585, 195] width 199 height 19
click at [500, 224] on input "Manager" at bounding box center [585, 224] width 199 height 19
click at [508, 251] on input "Director" at bounding box center [585, 253] width 199 height 19
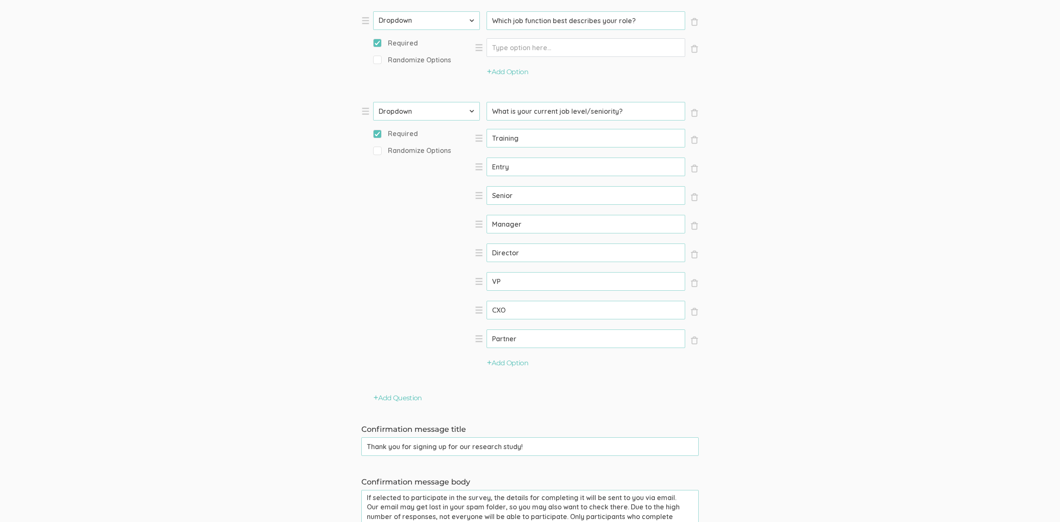
click at [508, 251] on input "Director" at bounding box center [585, 253] width 199 height 19
click at [494, 283] on input "VP" at bounding box center [585, 281] width 199 height 19
click at [500, 306] on input "CXO" at bounding box center [585, 310] width 199 height 19
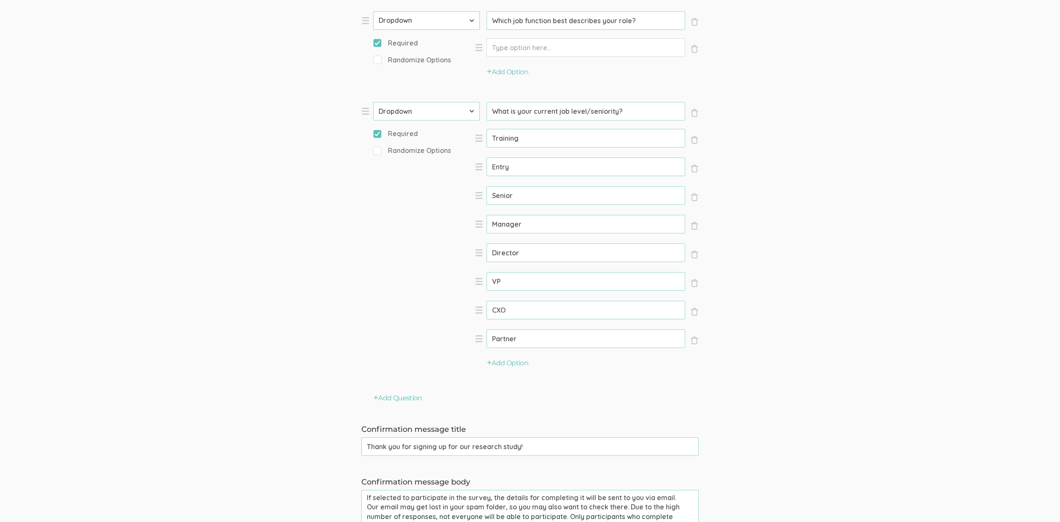
click at [500, 306] on input "CXO" at bounding box center [585, 310] width 199 height 19
click at [501, 341] on input "Partner" at bounding box center [585, 339] width 199 height 19
click at [392, 252] on div "Randomize Options" at bounding box center [426, 261] width 107 height 231
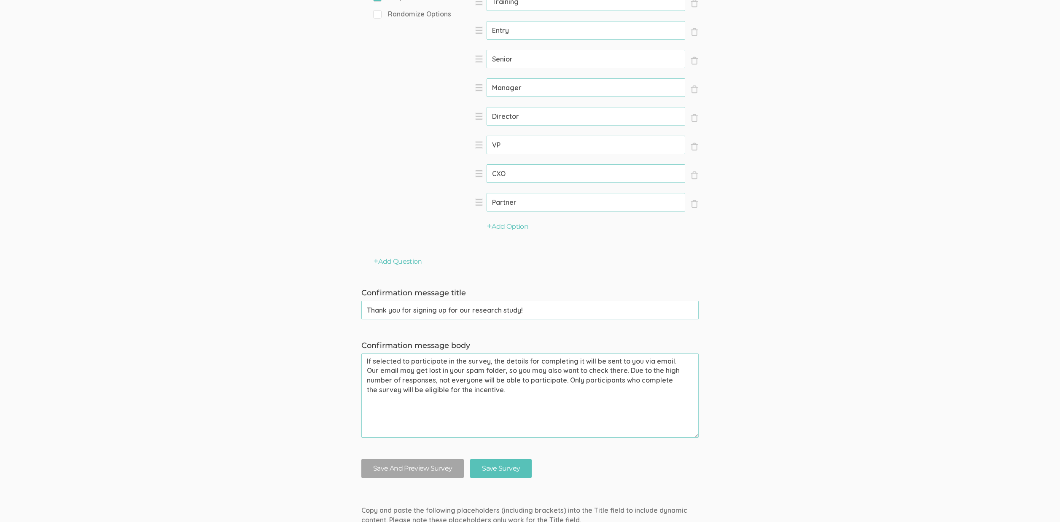
scroll to position [1059, 0]
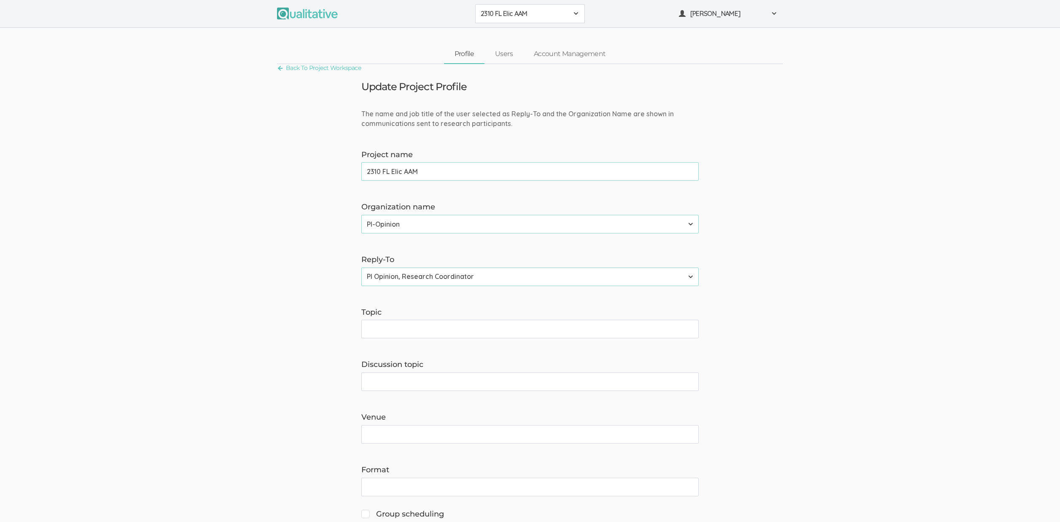
drag, startPoint x: 531, startPoint y: 16, endPoint x: 542, endPoint y: 139, distance: 124.0
click at [532, 16] on span "2310 FL Elic AAM" at bounding box center [525, 14] width 88 height 10
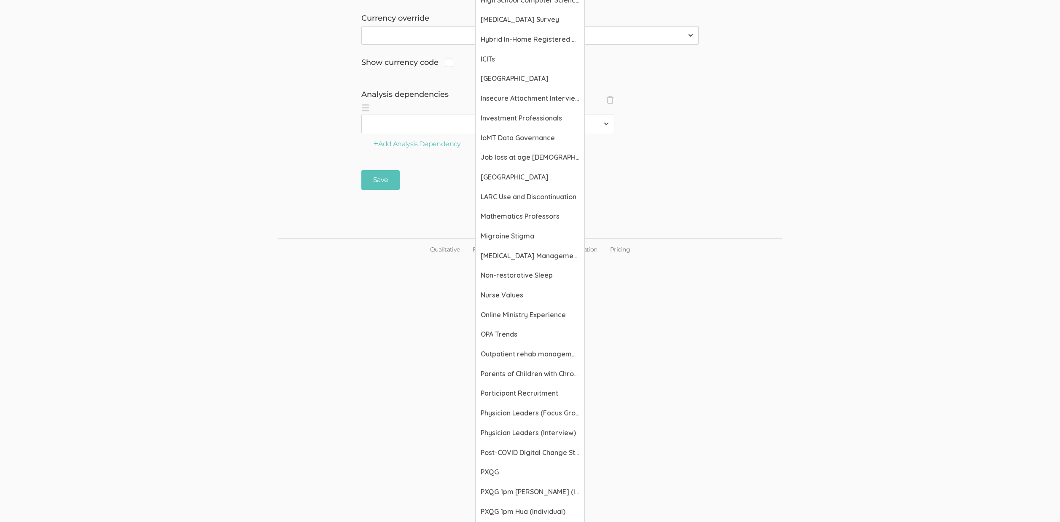
scroll to position [1620, 0]
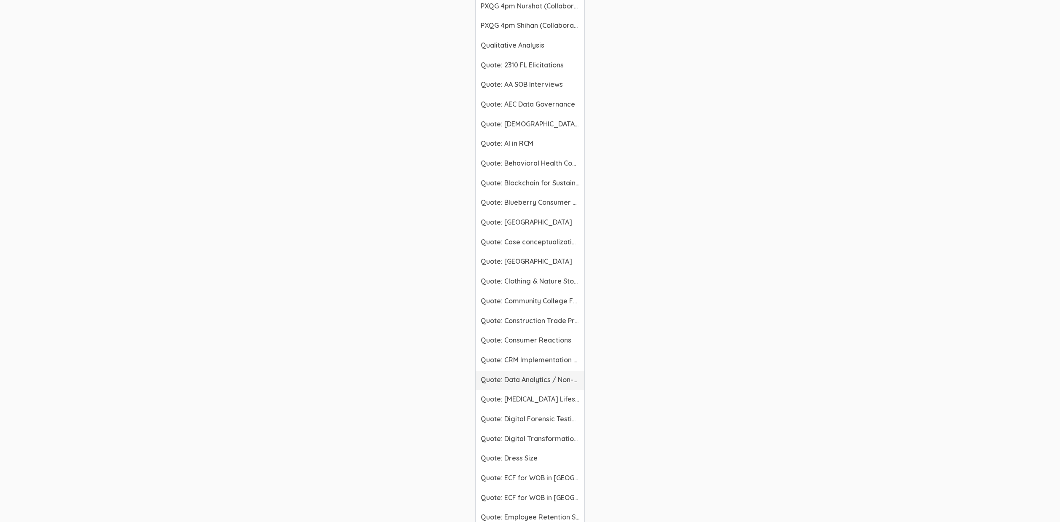
click at [543, 372] on link "Quote: Data Analytics / Non-accounting" at bounding box center [529, 381] width 109 height 20
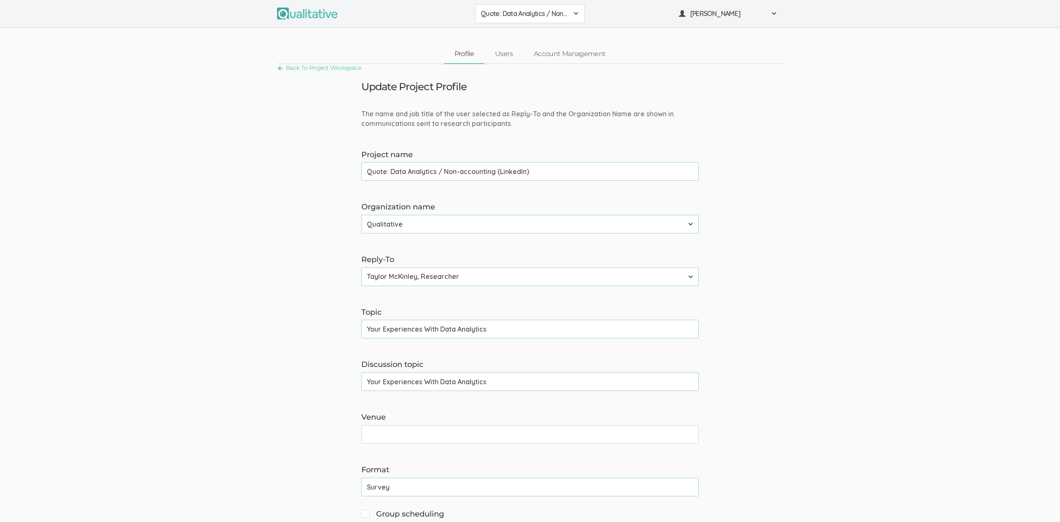
type input "Quote: Data Analytics / Non-accounting (LinkedIn)"
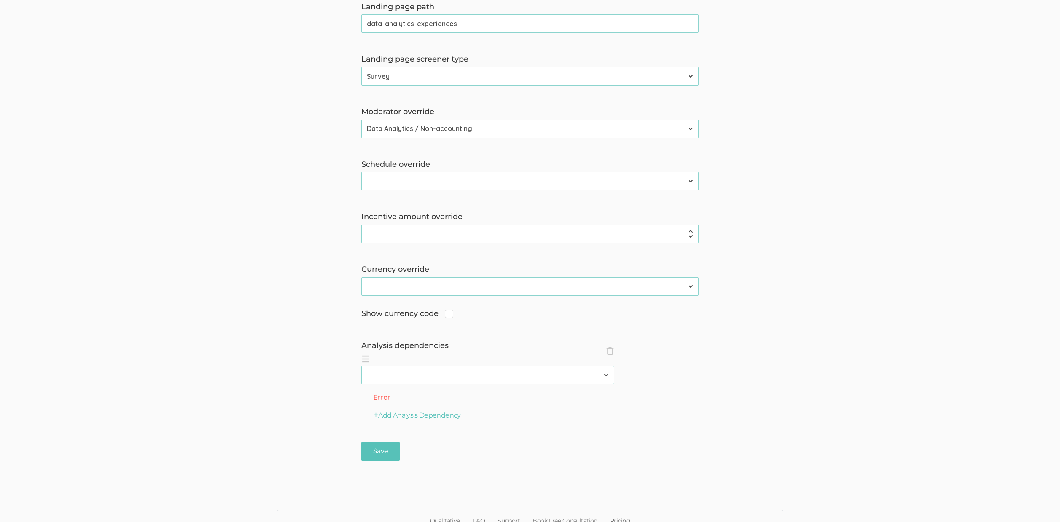
scroll to position [616, 0]
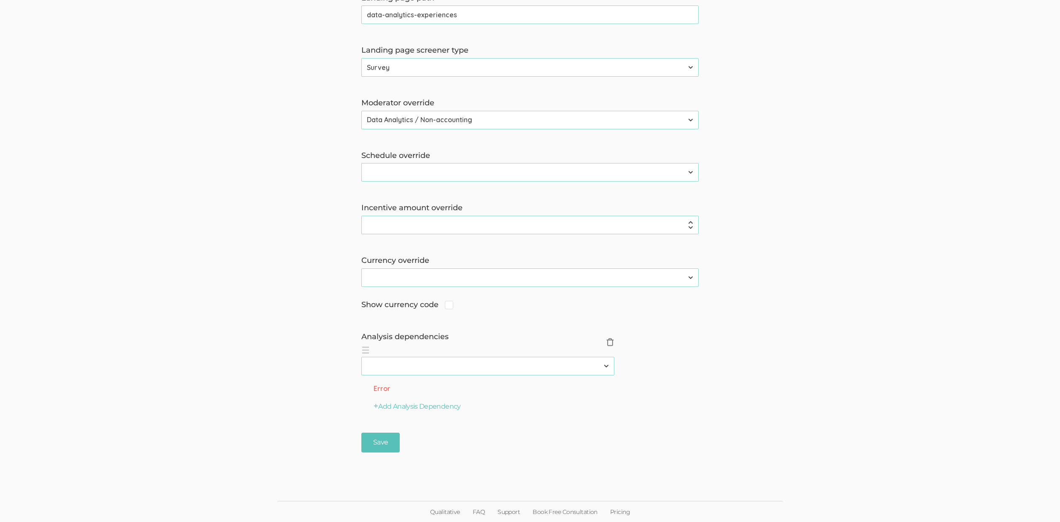
click at [609, 342] on span "×" at bounding box center [610, 342] width 8 height 8
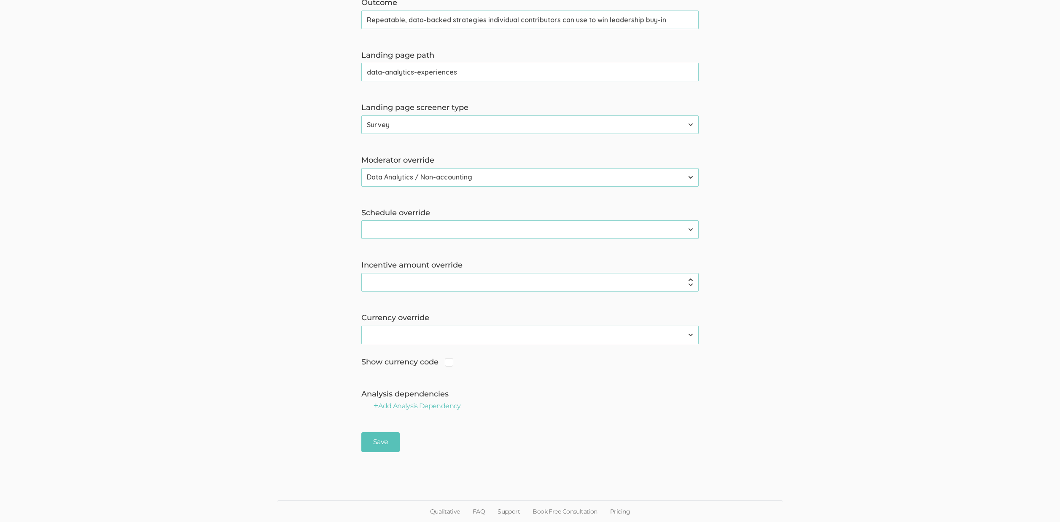
scroll to position [559, 0]
click at [381, 443] on input "Save" at bounding box center [380, 443] width 38 height 20
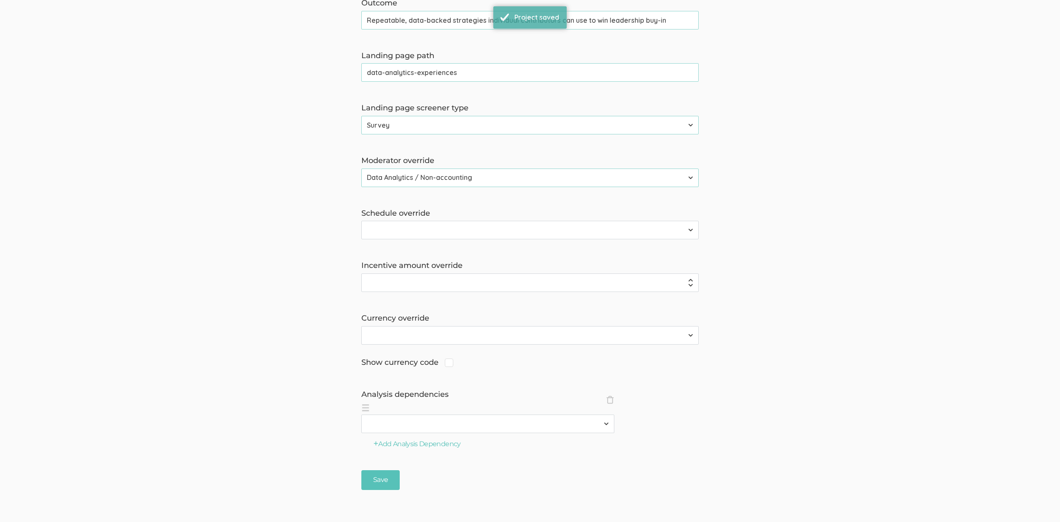
scroll to position [0, 0]
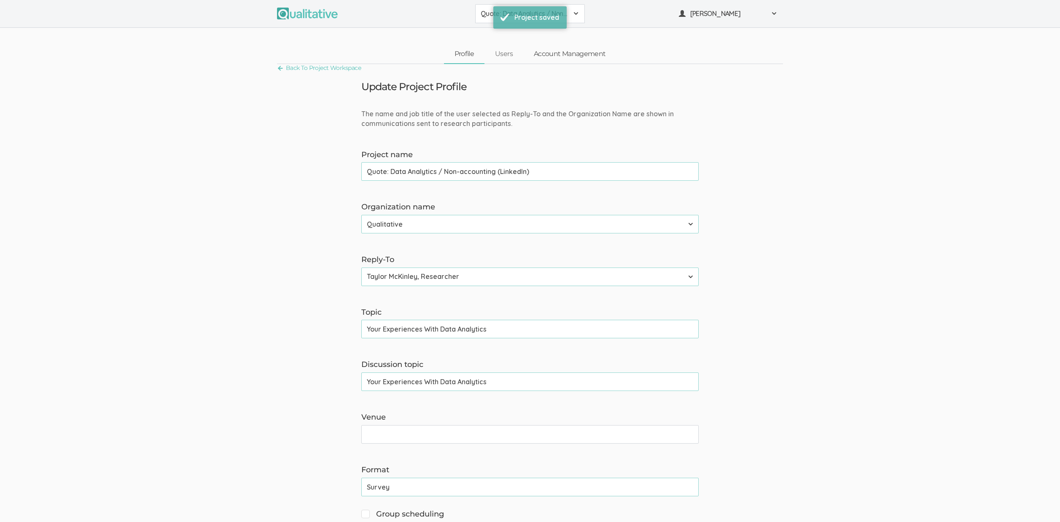
click at [569, 52] on link "Account Management" at bounding box center [569, 54] width 93 height 18
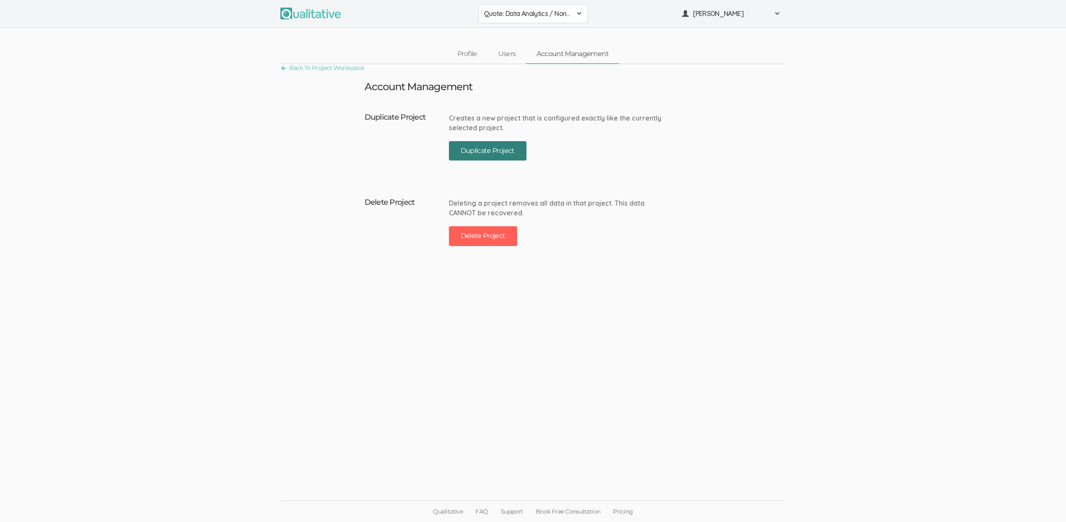
click at [508, 150] on button "Duplicate Project" at bounding box center [488, 151] width 78 height 20
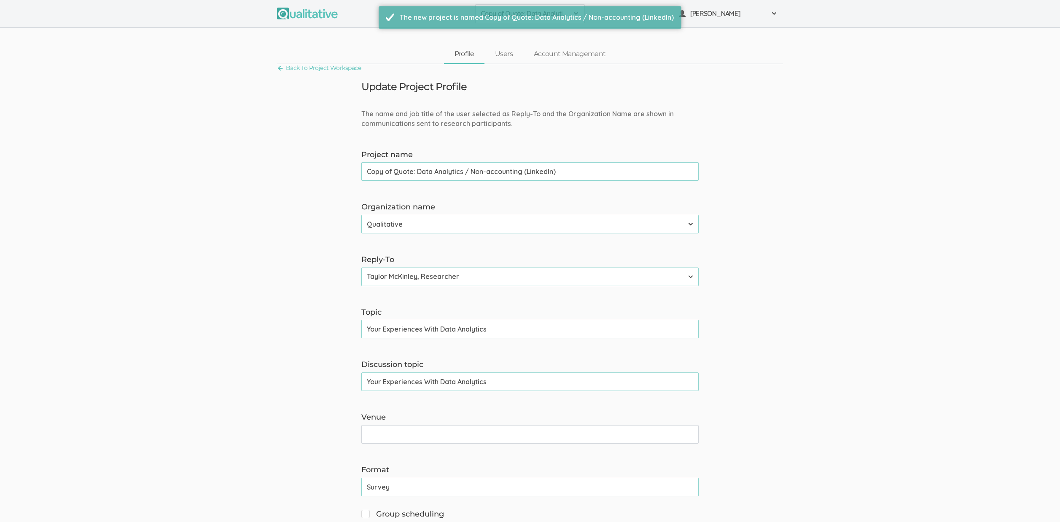
click at [535, 176] on input "Copy of Quote: Data Analytics / Non-accounting (LinkedIn)" at bounding box center [529, 171] width 337 height 19
click at [536, 172] on input "Copy of Quote: Data Analytics / Non-accounting (LinkedIn)" at bounding box center [529, 171] width 337 height 19
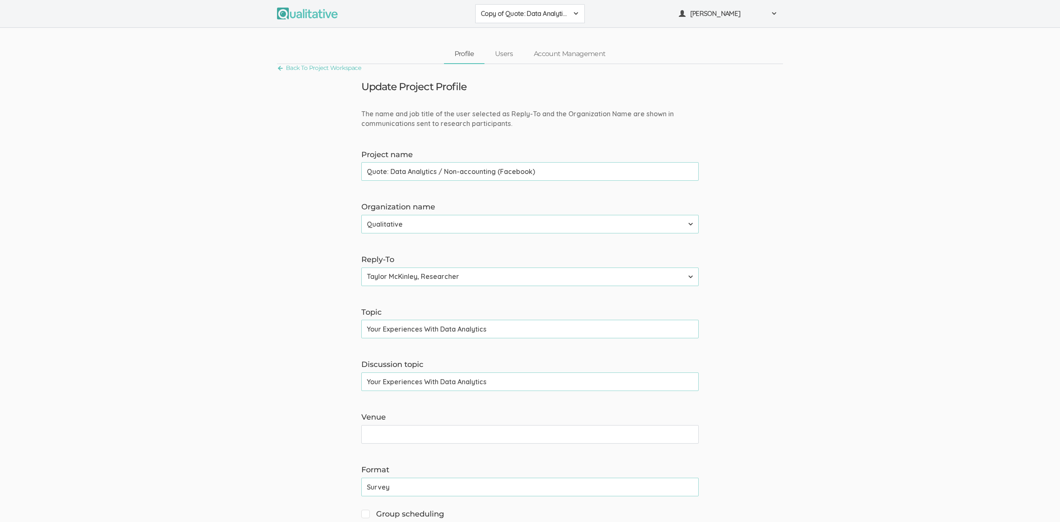
type input "Quote: Data Analytics / Non-accounting (Facebook)"
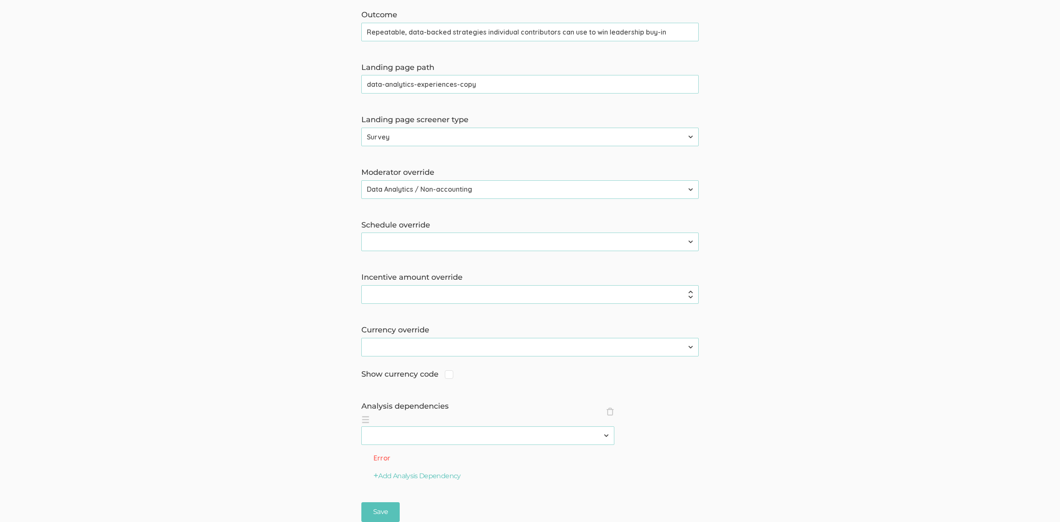
scroll to position [616, 0]
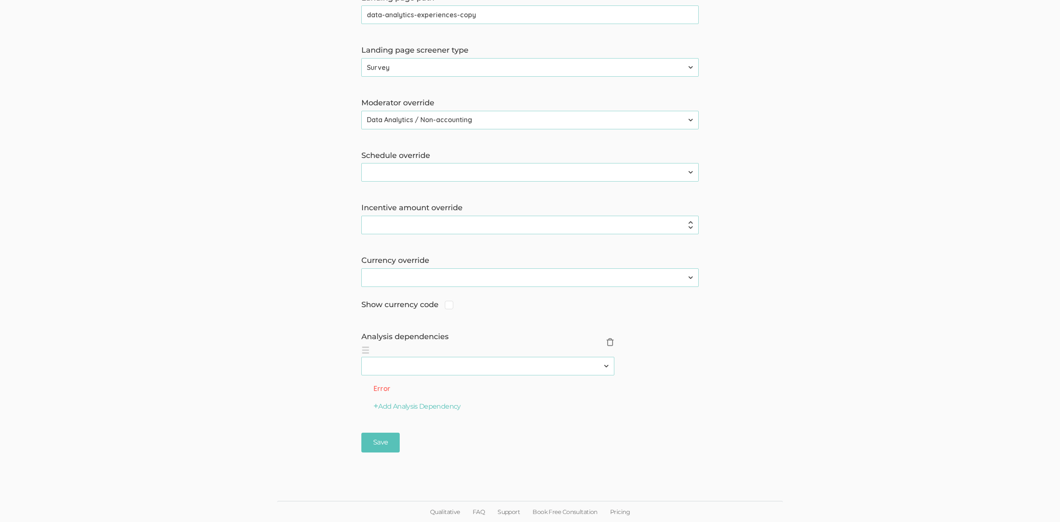
drag, startPoint x: 610, startPoint y: 346, endPoint x: 606, endPoint y: 346, distance: 4.2
click at [610, 346] on span "×" at bounding box center [610, 342] width 8 height 8
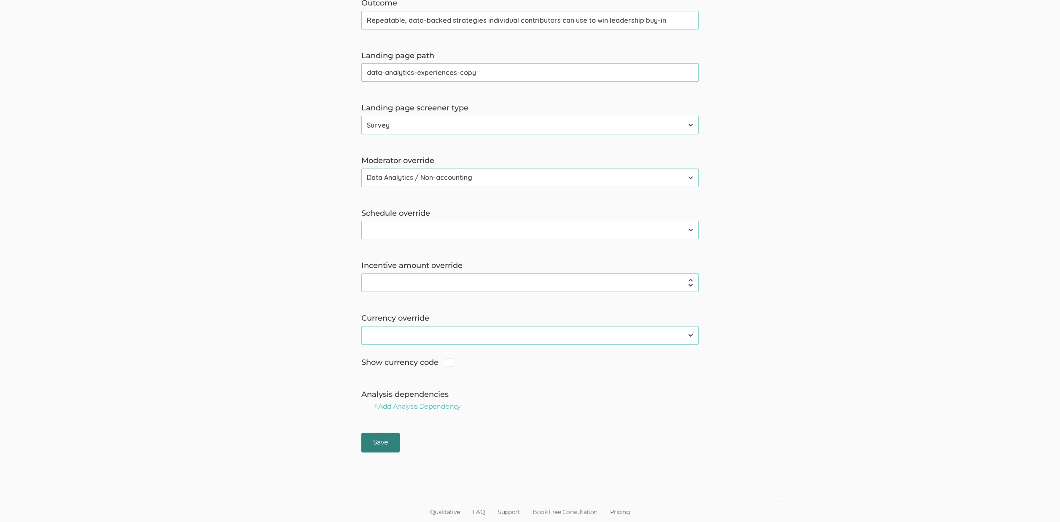
click at [383, 441] on input "Save" at bounding box center [380, 443] width 38 height 20
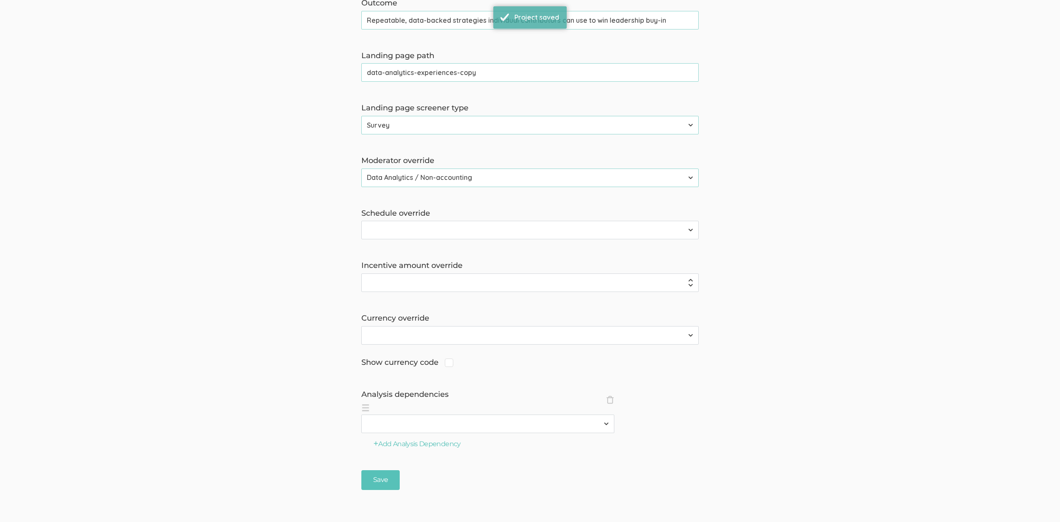
scroll to position [0, 0]
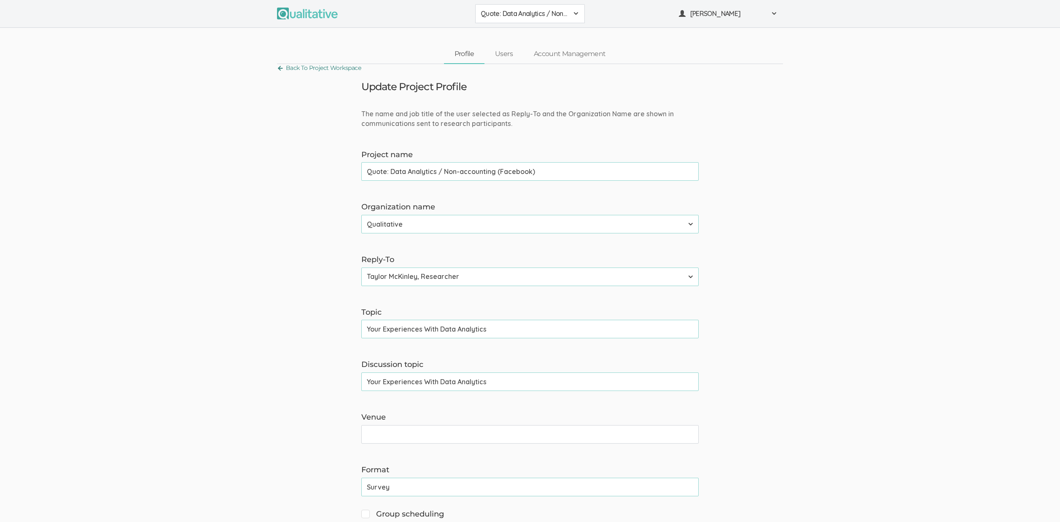
click at [348, 67] on link "Back To Project Workspace" at bounding box center [319, 67] width 84 height 11
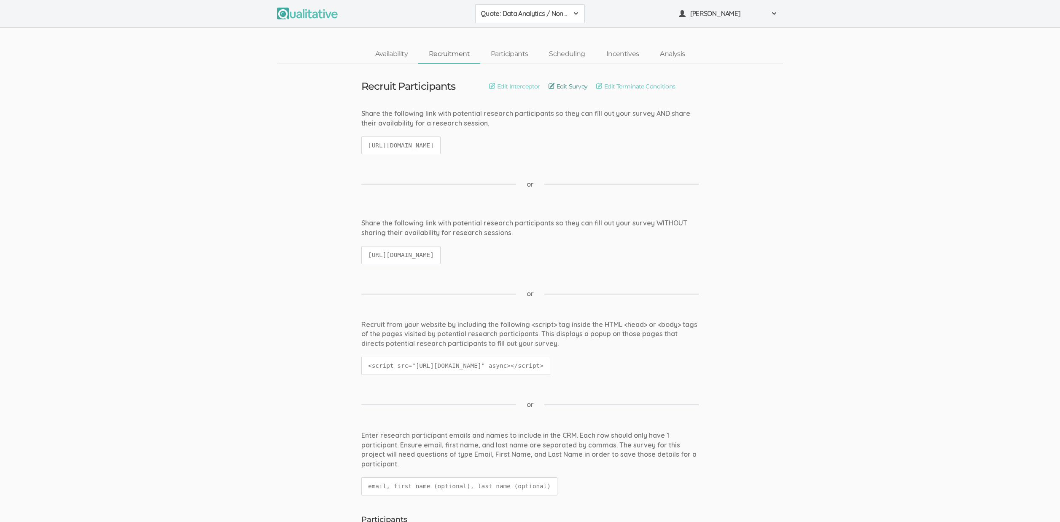
click at [567, 83] on link "Edit Survey" at bounding box center [567, 86] width 39 height 9
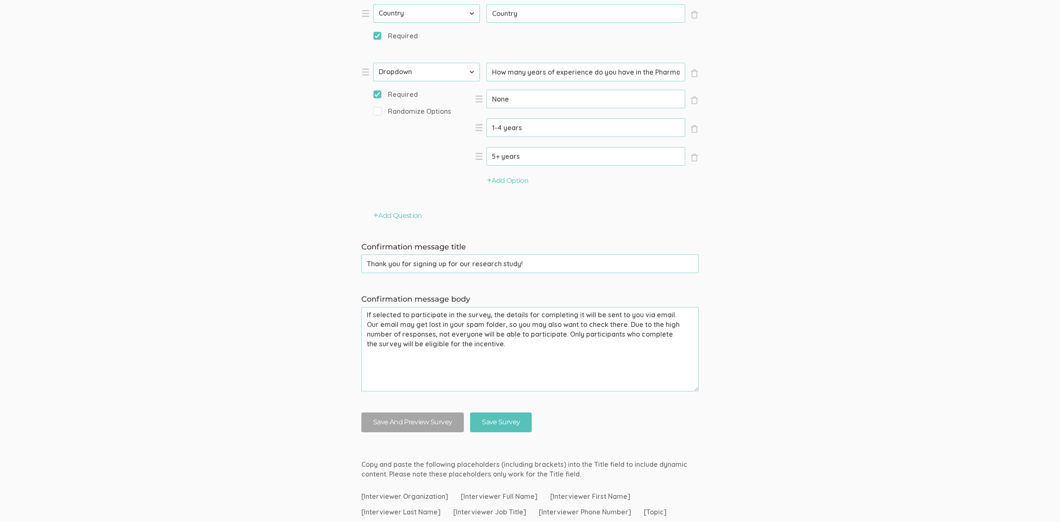
scroll to position [573, 0]
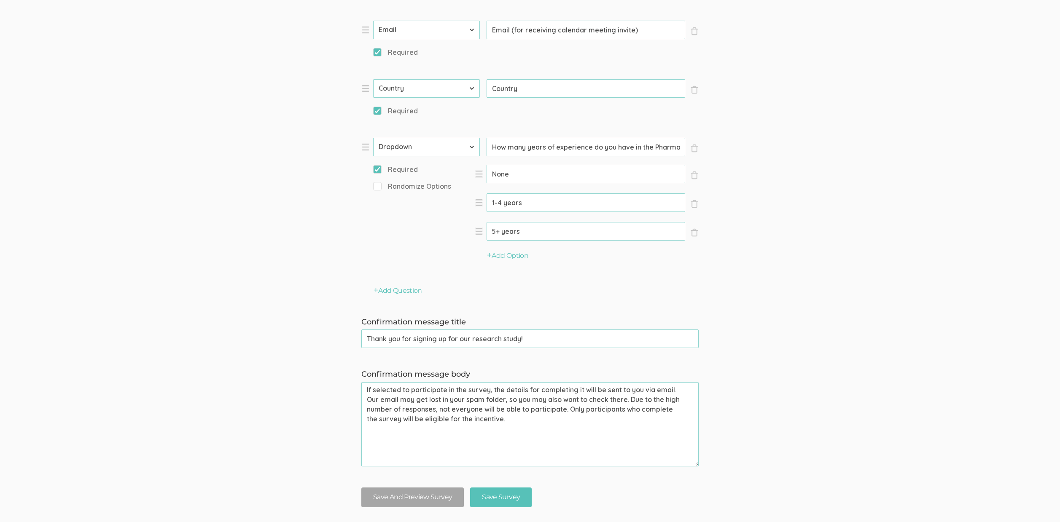
click at [578, 152] on input "How many years of experience do you have in the Pharmaceutical/Biotech industry?" at bounding box center [585, 147] width 199 height 19
paste input "at"
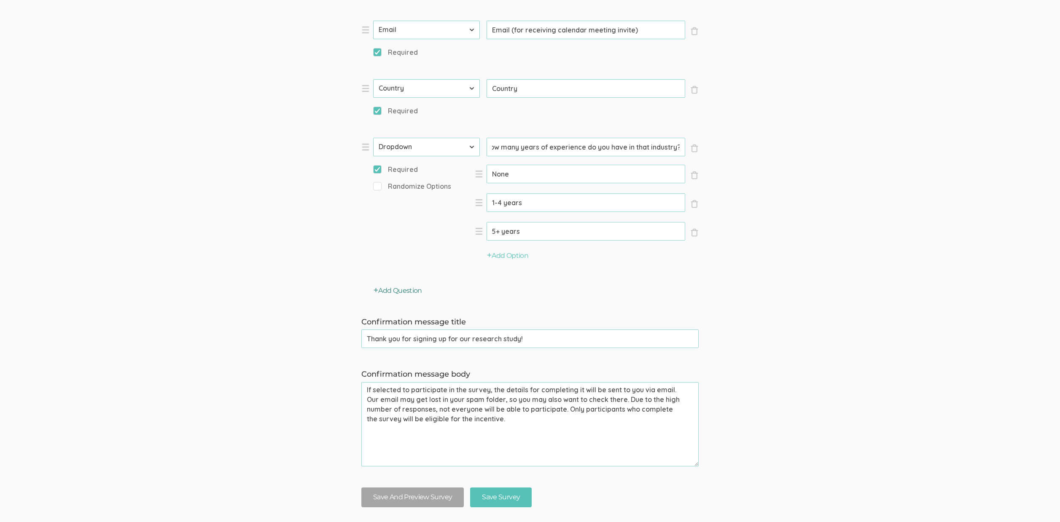
type input "How many years of experience do you have in that industry?"
click at [409, 290] on button "Add Question" at bounding box center [397, 291] width 48 height 10
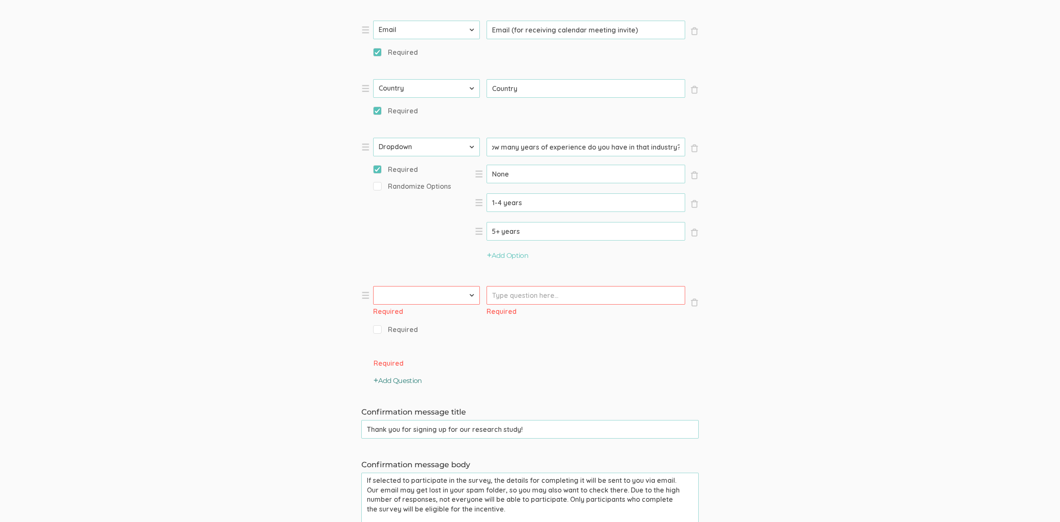
scroll to position [0, 0]
click at [416, 296] on select "First Name Last Name Email Phone Number LinkedIn Profile URL Country State Shor…" at bounding box center [426, 295] width 107 height 19
select select "10"
click at [373, 286] on select "First Name Last Name Email Phone Number LinkedIn Profile URL Country State Shor…" at bounding box center [426, 295] width 107 height 19
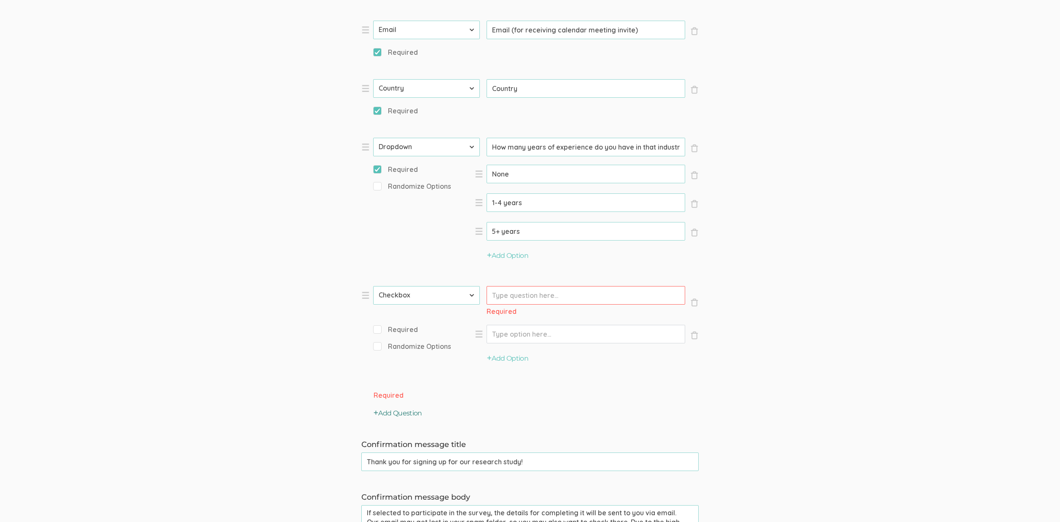
click at [397, 417] on button "Add Question" at bounding box center [397, 414] width 48 height 10
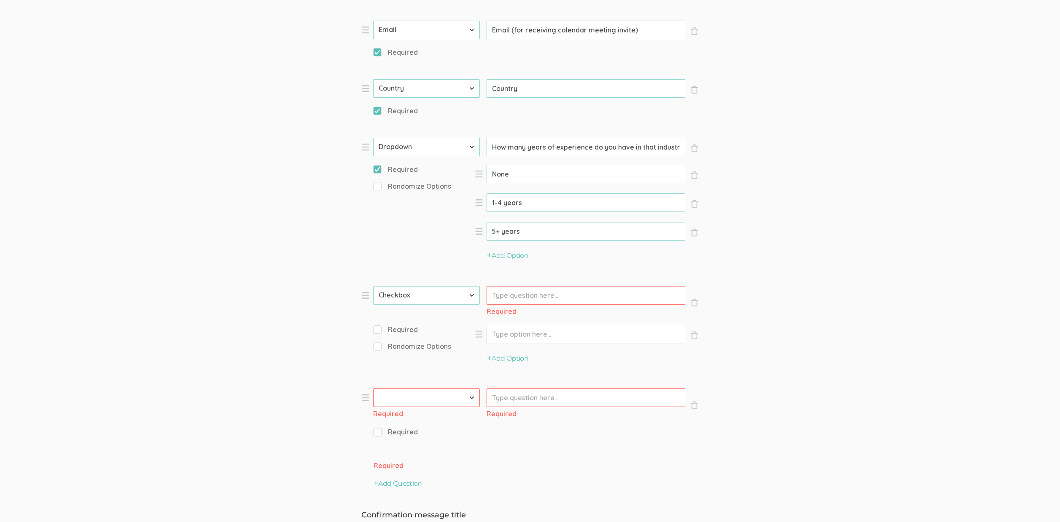
click at [408, 399] on select "First Name Last Name Email Phone Number LinkedIn Profile URL Country State Shor…" at bounding box center [426, 398] width 107 height 19
select select "10"
click at [373, 389] on select "First Name Last Name Email Phone Number LinkedIn Profile URL Country State Shor…" at bounding box center [426, 398] width 107 height 19
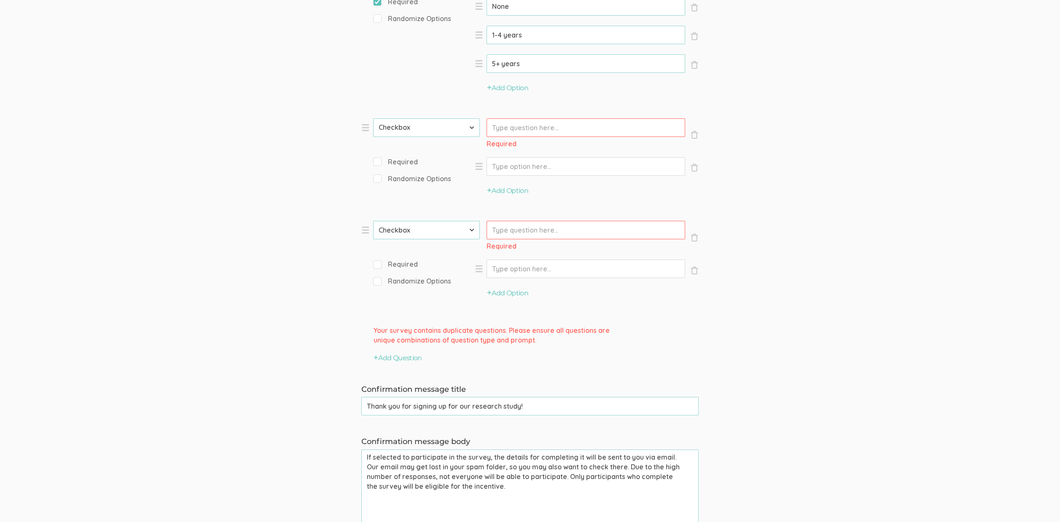
scroll to position [741, 0]
click at [401, 355] on button "Add Question" at bounding box center [397, 359] width 48 height 10
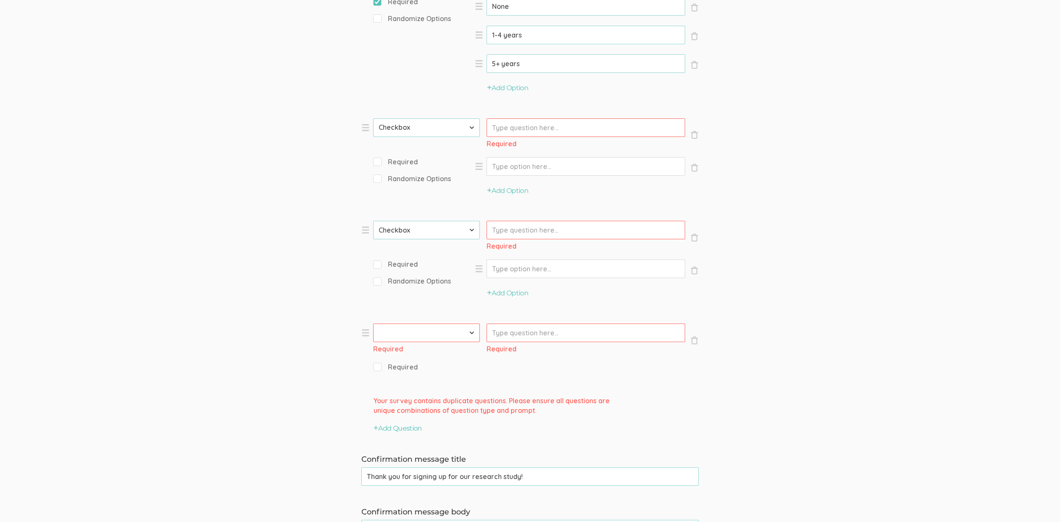
click at [411, 341] on select "First Name Last Name Email Phone Number LinkedIn Profile URL Country State Shor…" at bounding box center [426, 333] width 107 height 19
select select "10"
click at [373, 324] on select "First Name Last Name Email Phone Number LinkedIn Profile URL Country State Shor…" at bounding box center [426, 333] width 107 height 19
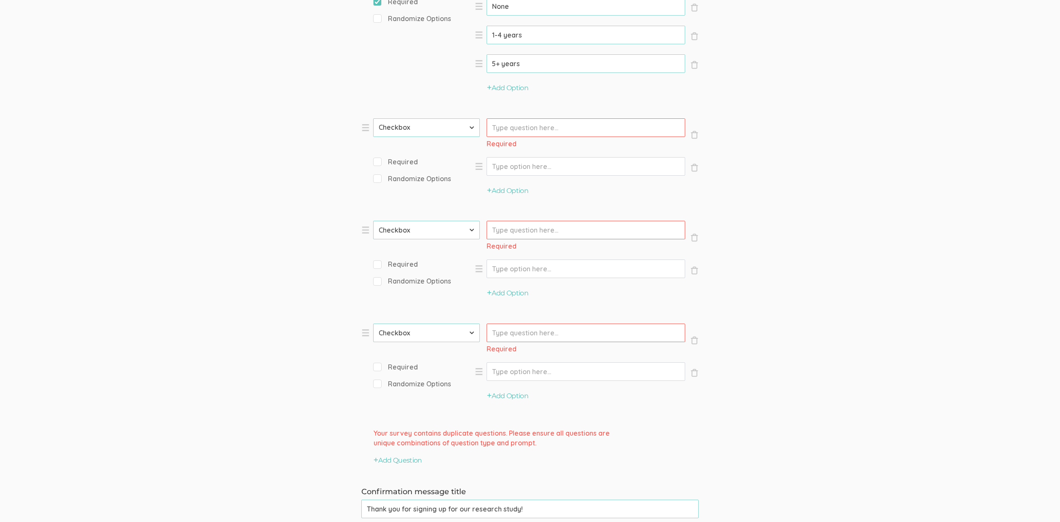
click at [406, 156] on li "× Close Type First Name Last Name Email Phone Number LinkedIn Profile URL Count…" at bounding box center [487, 163] width 253 height 90
click at [398, 268] on span "Required" at bounding box center [395, 265] width 45 height 10
click at [379, 267] on input "Required" at bounding box center [375, 263] width 5 height 5
checkbox input "true"
select select "10"
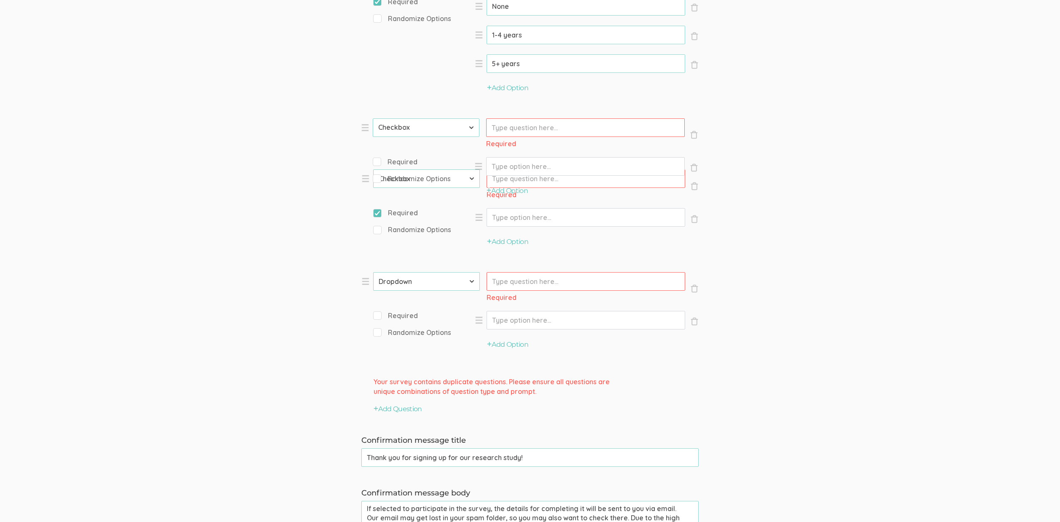
select select "10"
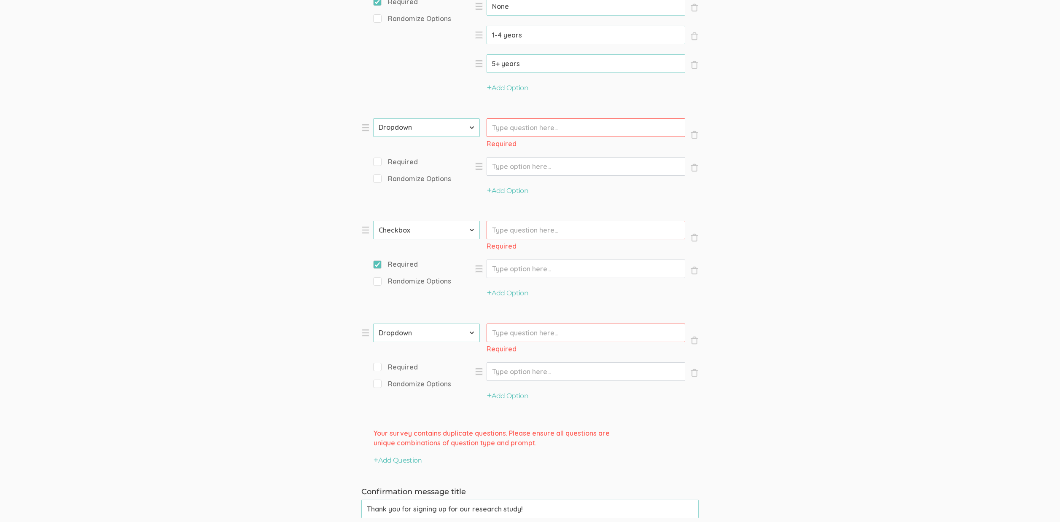
click at [398, 365] on span "Required" at bounding box center [395, 368] width 45 height 10
click at [379, 365] on input "Required" at bounding box center [375, 366] width 5 height 5
checkbox input "true"
click at [399, 159] on span "Required" at bounding box center [395, 162] width 45 height 10
click at [379, 159] on input "Required" at bounding box center [375, 161] width 5 height 5
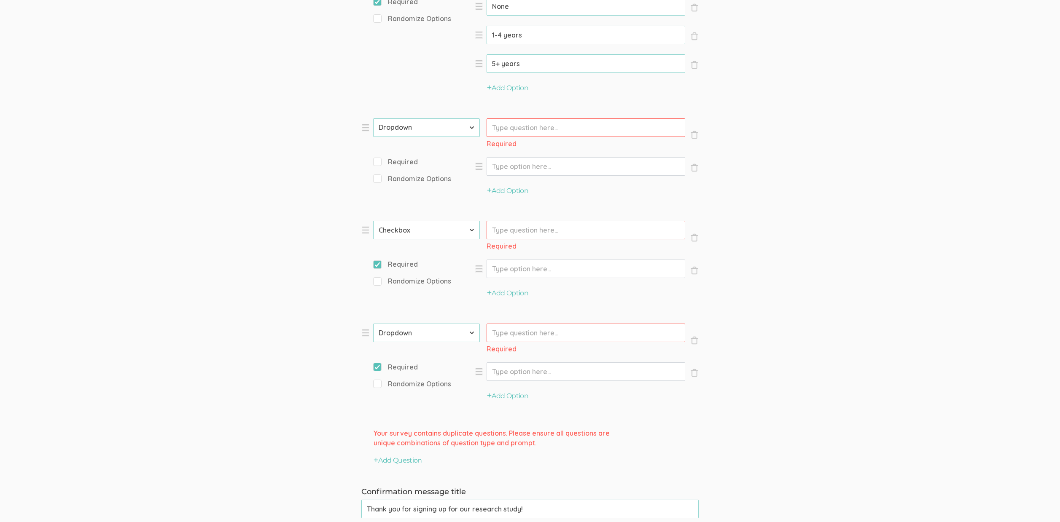
checkbox input "true"
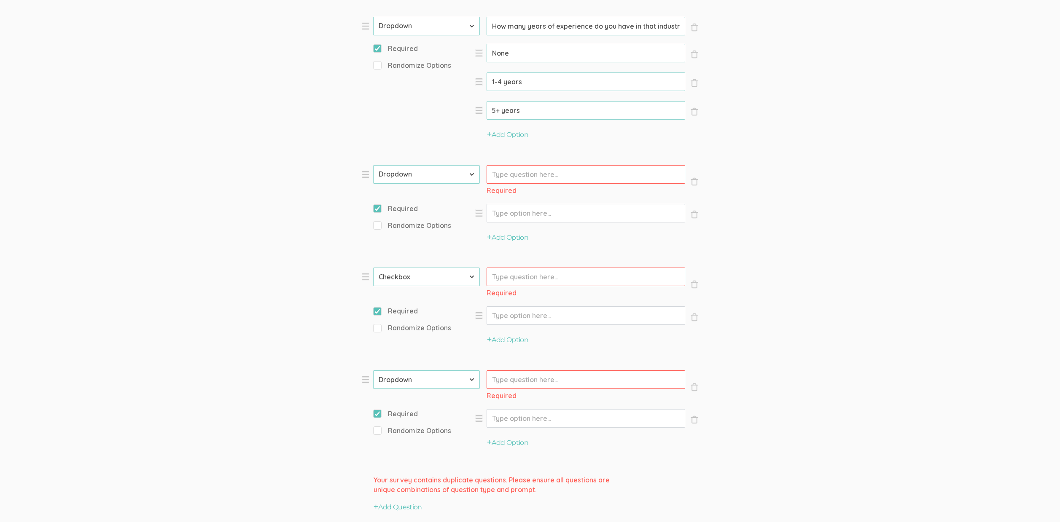
scroll to position [694, 0]
click at [532, 172] on input "Prompt" at bounding box center [585, 174] width 199 height 19
paste input "What industry do you currently work in?"
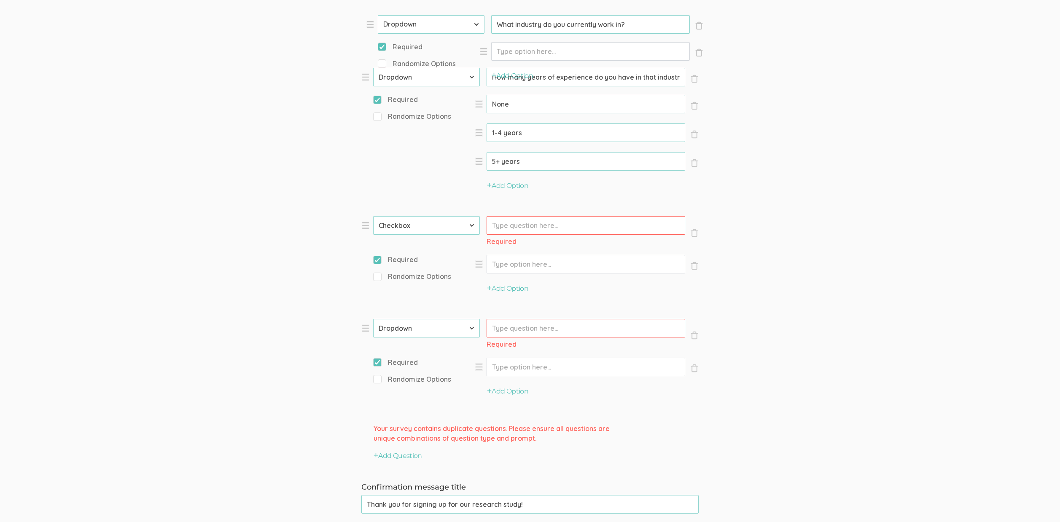
drag, startPoint x: 368, startPoint y: 165, endPoint x: 372, endPoint y: 17, distance: 147.6
type input "What industry do you currently work in?"
type input "How many years of experience do you have in that industry?"
type input "None"
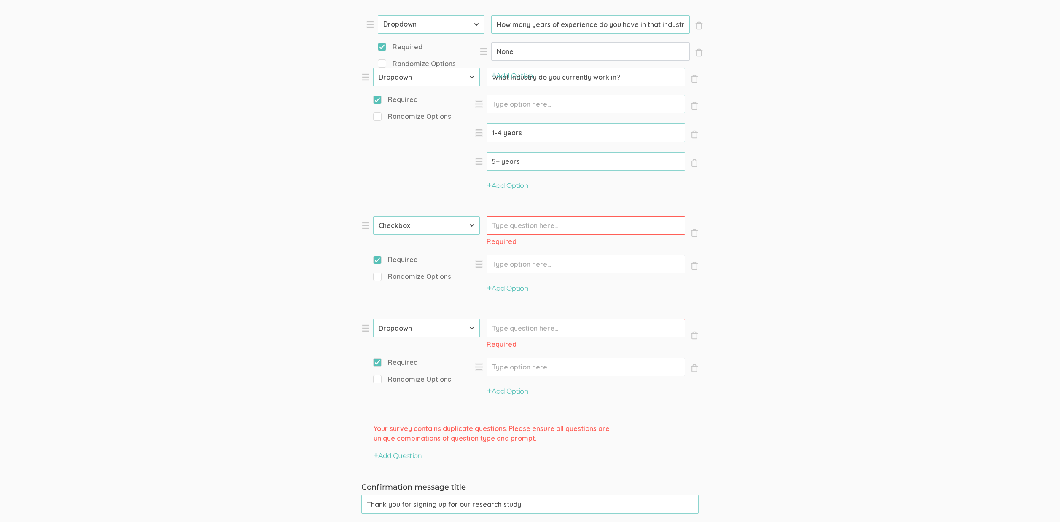
select select "10"
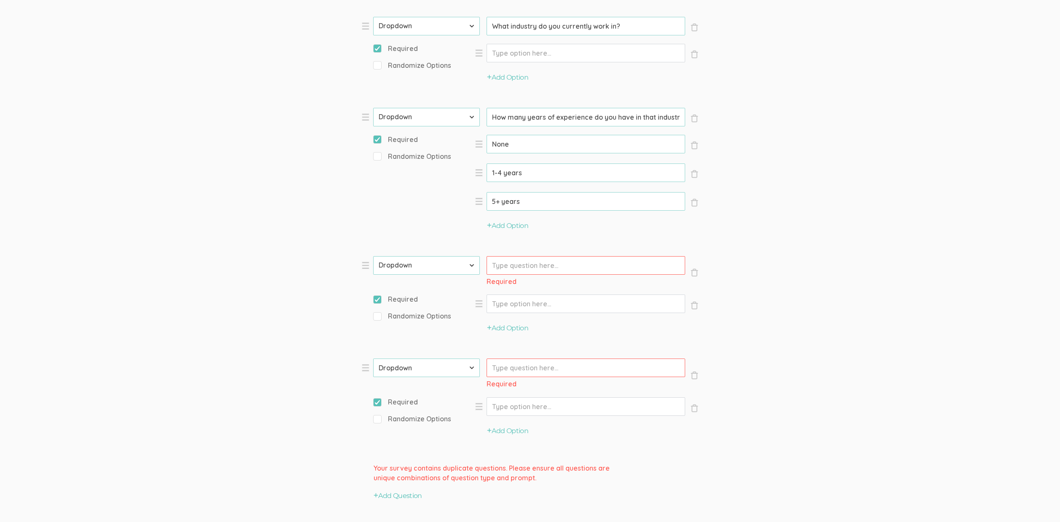
click at [545, 266] on input "Prompt" at bounding box center [585, 265] width 199 height 19
paste input "Which job function best describes your role?"
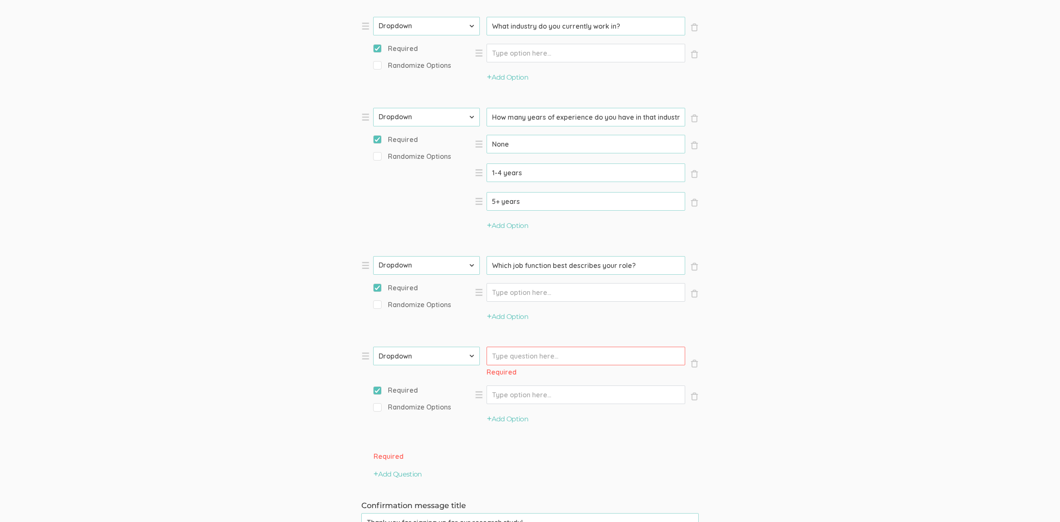
type input "Which job function best describes your role?"
click at [539, 362] on input "Prompt" at bounding box center [585, 356] width 199 height 19
paste input "What is your current job level/seniority?"
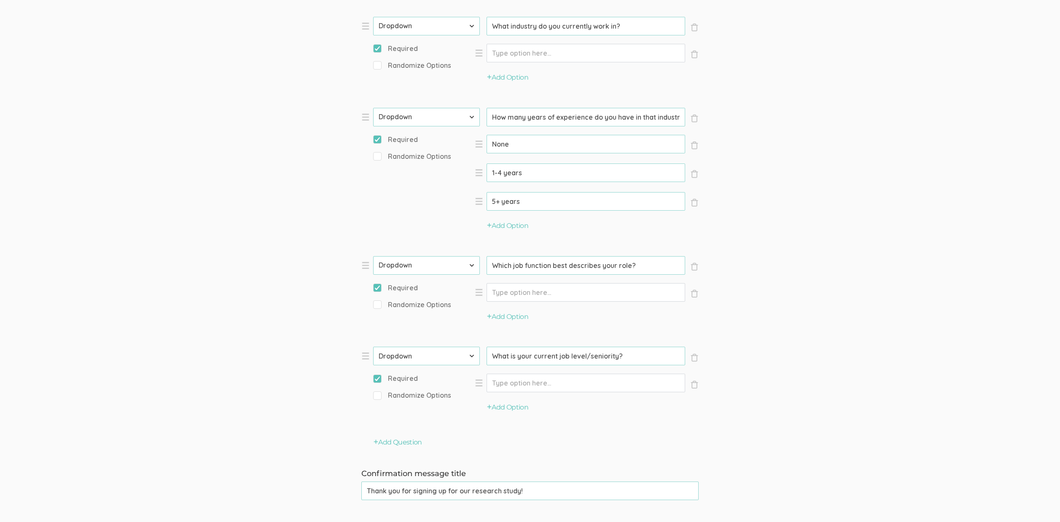
type input "What is your current job level/seniority?"
click at [508, 414] on div "Add Option" at bounding box center [587, 411] width 224 height 29
click at [508, 407] on button "Add Option" at bounding box center [507, 408] width 41 height 10
click at [517, 436] on button "Add Option" at bounding box center [507, 437] width 41 height 10
click at [515, 467] on button "Add Option" at bounding box center [507, 465] width 41 height 10
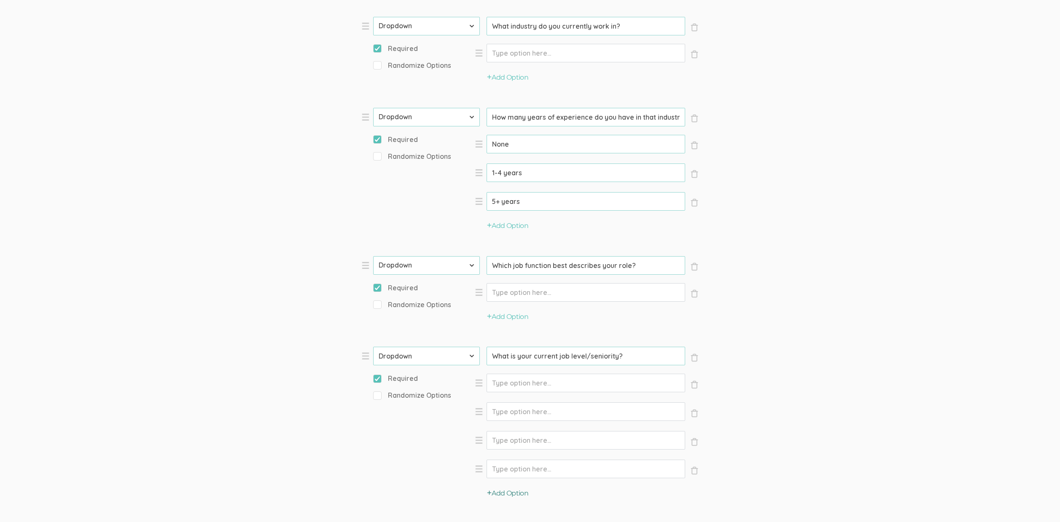
click at [526, 495] on button "Add Option" at bounding box center [507, 494] width 41 height 10
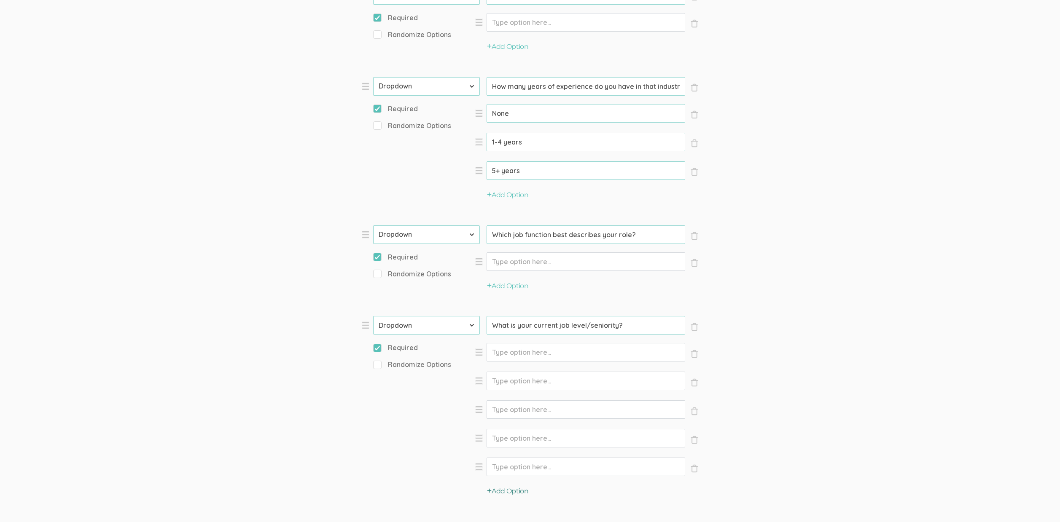
click at [523, 491] on button "Add Option" at bounding box center [507, 492] width 41 height 10
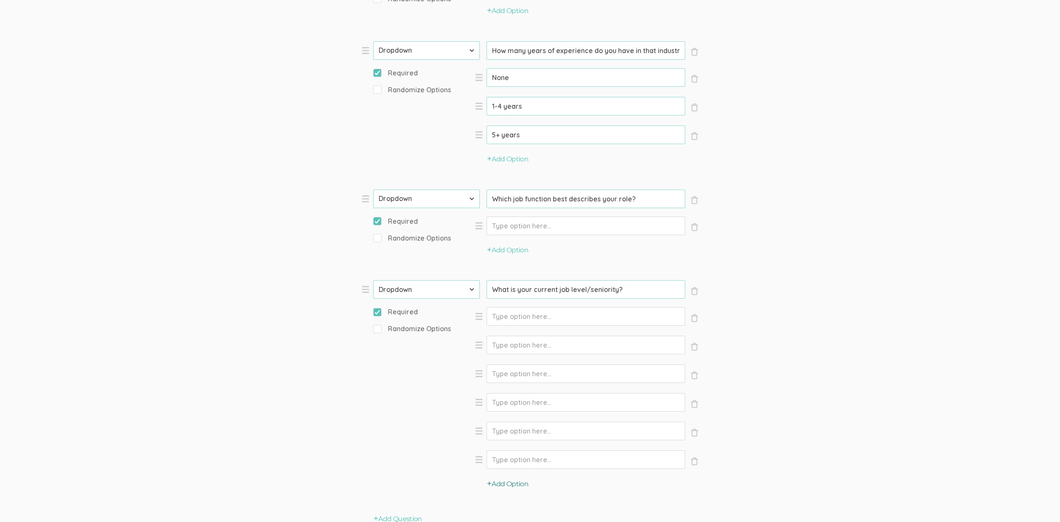
click at [523, 484] on button "Add Option" at bounding box center [507, 485] width 41 height 10
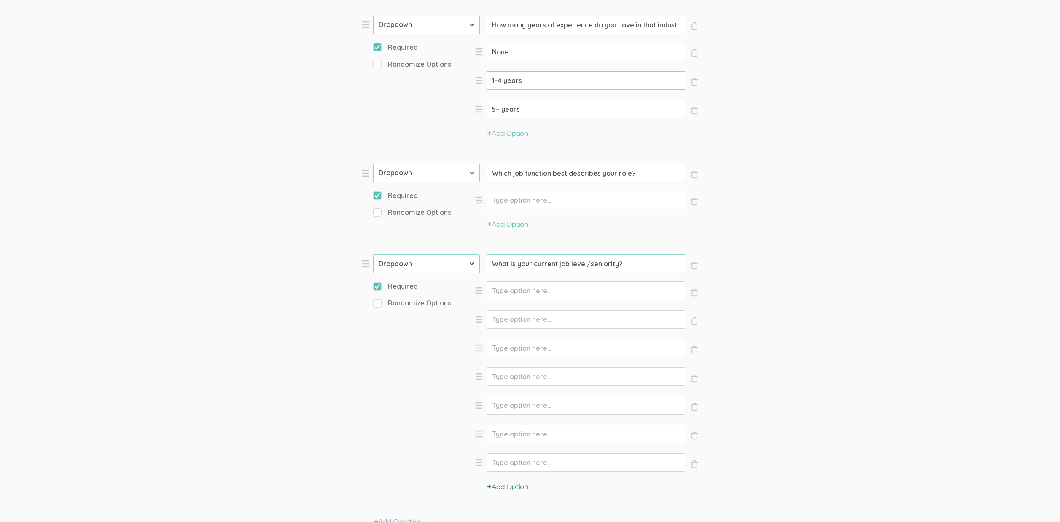
scroll to position [787, 0]
click at [517, 486] on button "Add Option" at bounding box center [507, 487] width 41 height 10
click at [533, 290] on input "Option" at bounding box center [585, 290] width 199 height 19
paste input "Training"
click at [513, 290] on input "Training" at bounding box center [585, 290] width 199 height 19
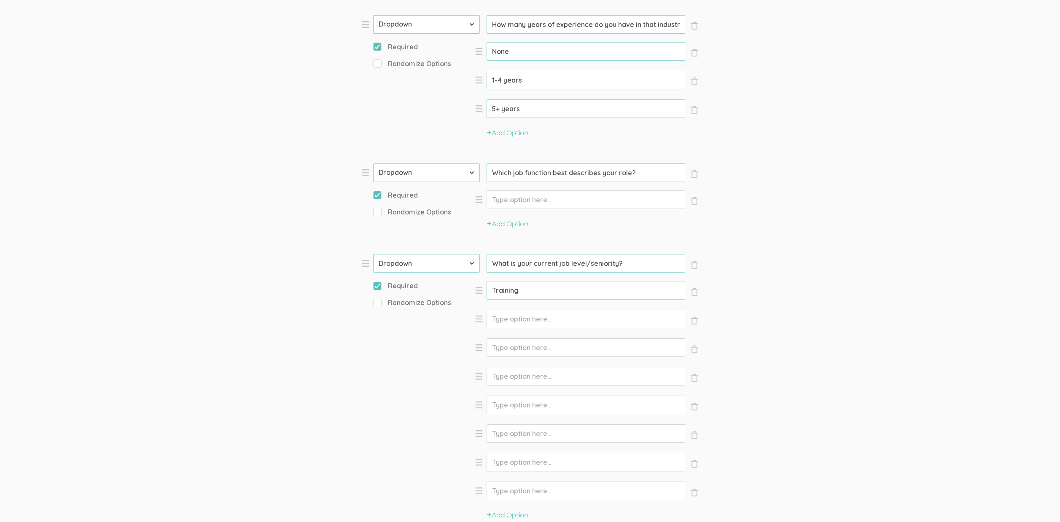
click at [513, 290] on input "Training" at bounding box center [585, 290] width 199 height 19
paste input "Entry"
type input "Entry"
click at [509, 316] on input "Option" at bounding box center [585, 319] width 199 height 19
paste input "Senior"
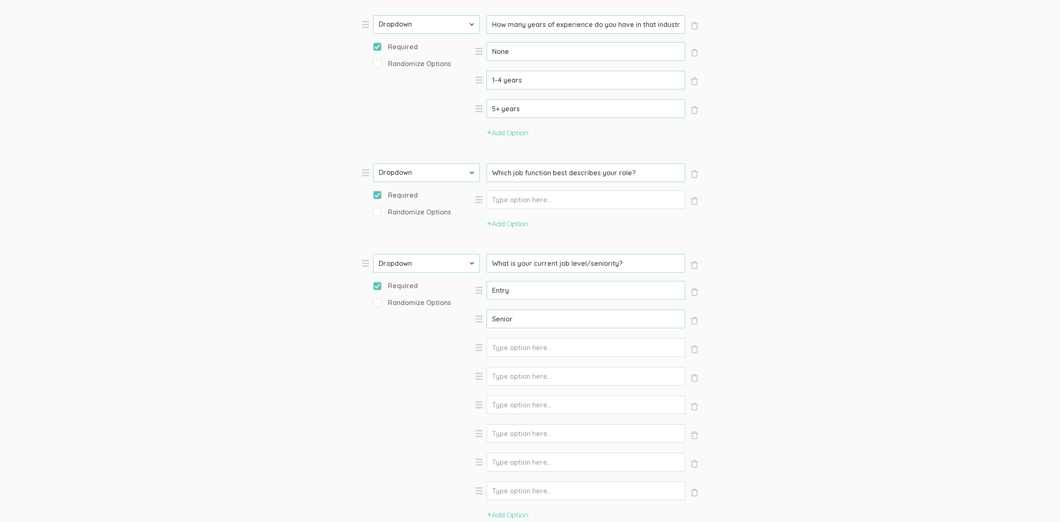
type input "Senior"
click at [508, 348] on input "Option" at bounding box center [585, 347] width 199 height 19
paste input "Manager"
type input "Manager"
click at [518, 371] on input "Option" at bounding box center [585, 376] width 199 height 19
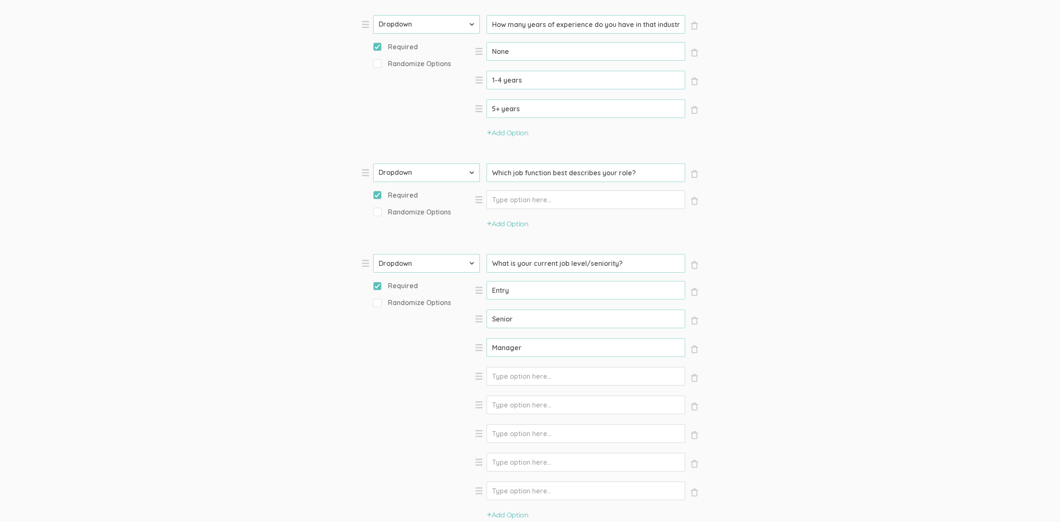
paste input "Director"
type input "Director"
click at [510, 402] on input "Option" at bounding box center [585, 405] width 199 height 19
paste input "VP"
type input "VP"
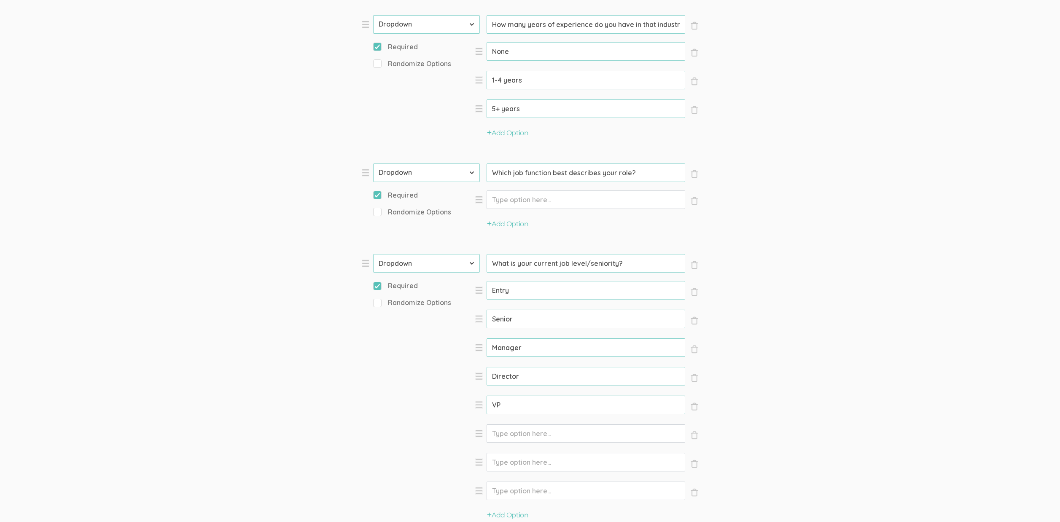
click at [510, 438] on input "Option" at bounding box center [585, 433] width 199 height 19
paste input "CXO"
type input "CXO"
click at [503, 465] on input "Option" at bounding box center [585, 462] width 199 height 19
paste input "Partner"
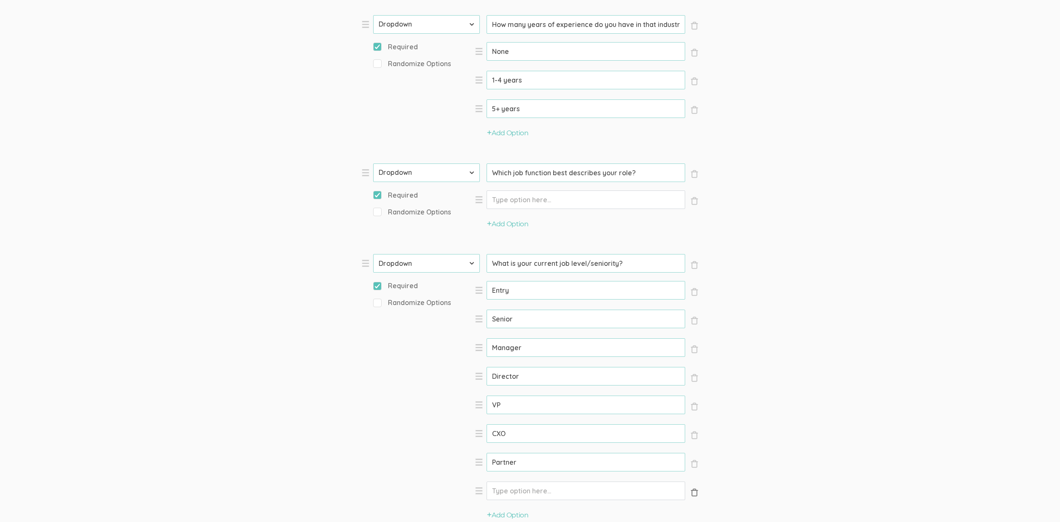
type input "Partner"
click at [694, 497] on button "× Close" at bounding box center [694, 492] width 8 height 35
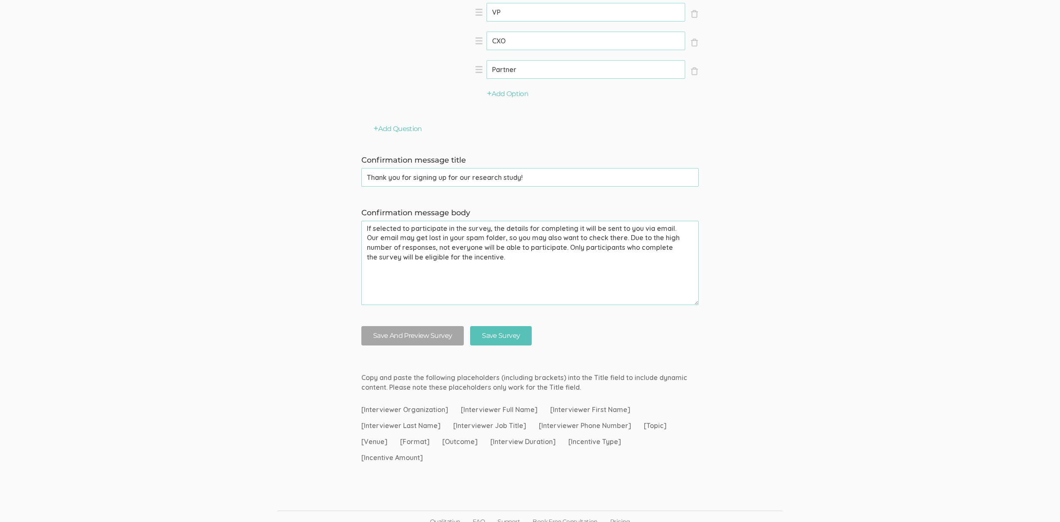
scroll to position [1190, 0]
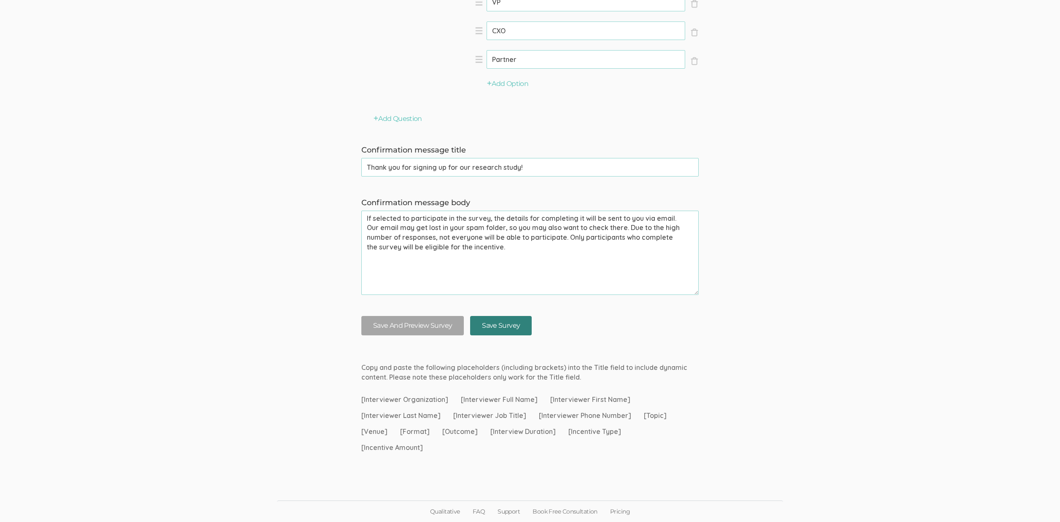
click at [522, 328] on input "Save Survey" at bounding box center [501, 326] width 62 height 20
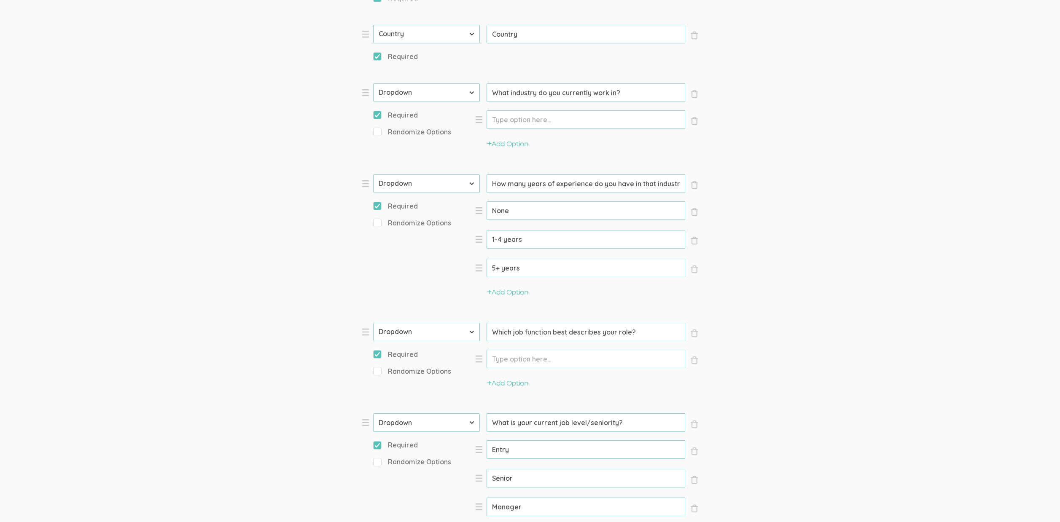
scroll to position [614, 0]
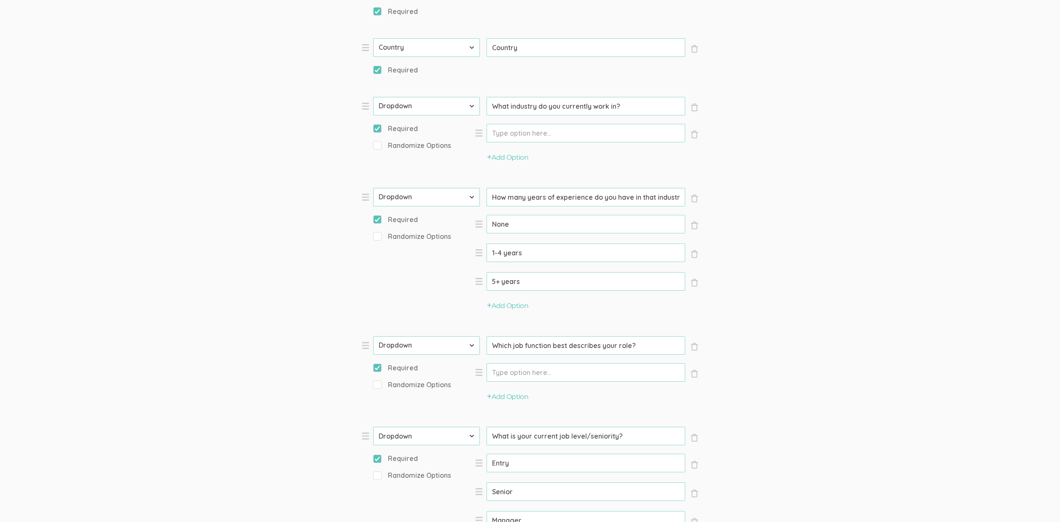
click at [525, 138] on input "Option" at bounding box center [585, 133] width 199 height 19
paste input "Aerospace & Defense"
click at [521, 163] on div "Add Option" at bounding box center [587, 161] width 224 height 29
type input "Aerospace & Defense"
click at [520, 156] on button "Add Option" at bounding box center [507, 158] width 41 height 10
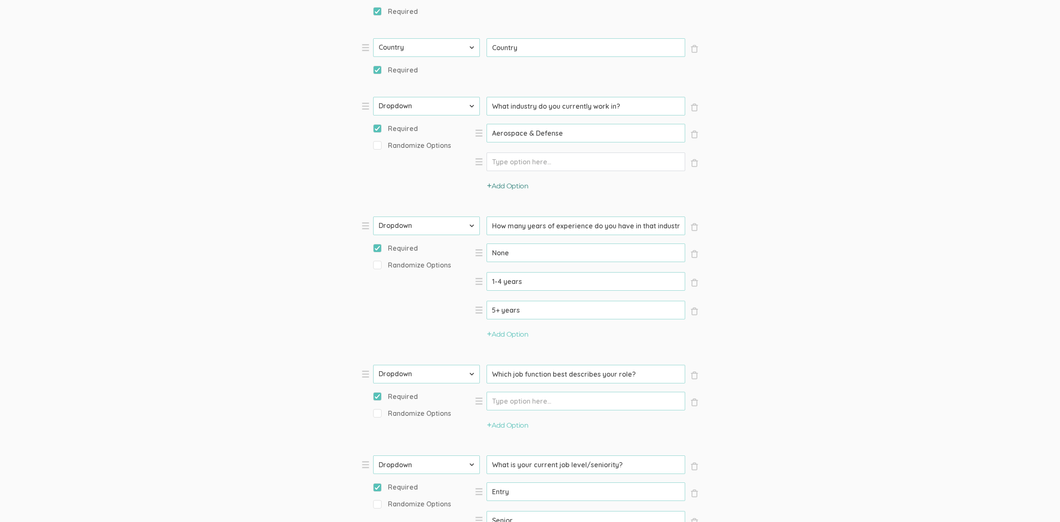
click at [514, 193] on div "Add Option" at bounding box center [587, 189] width 224 height 29
click at [513, 184] on button "Add Option" at bounding box center [507, 187] width 41 height 10
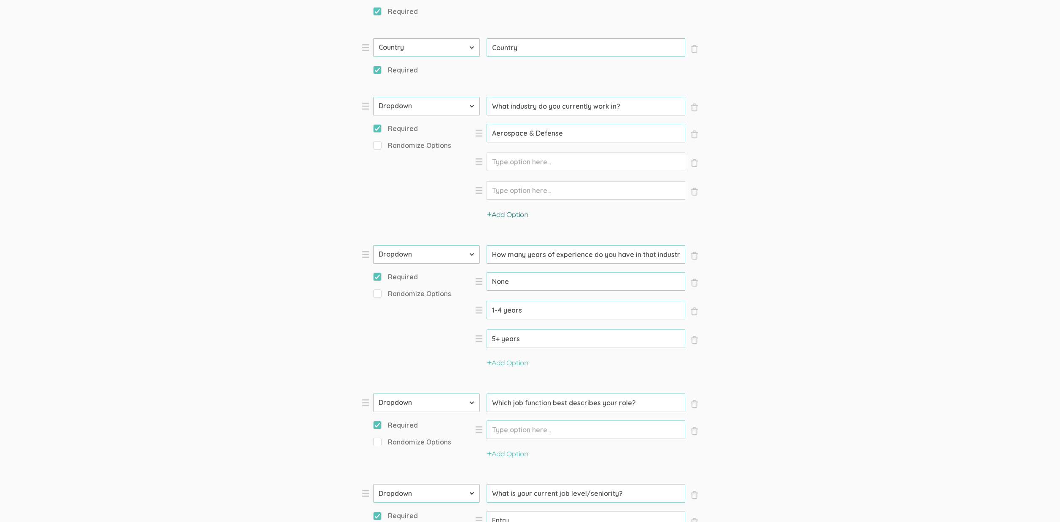
click at [514, 214] on button "Add Option" at bounding box center [507, 215] width 41 height 10
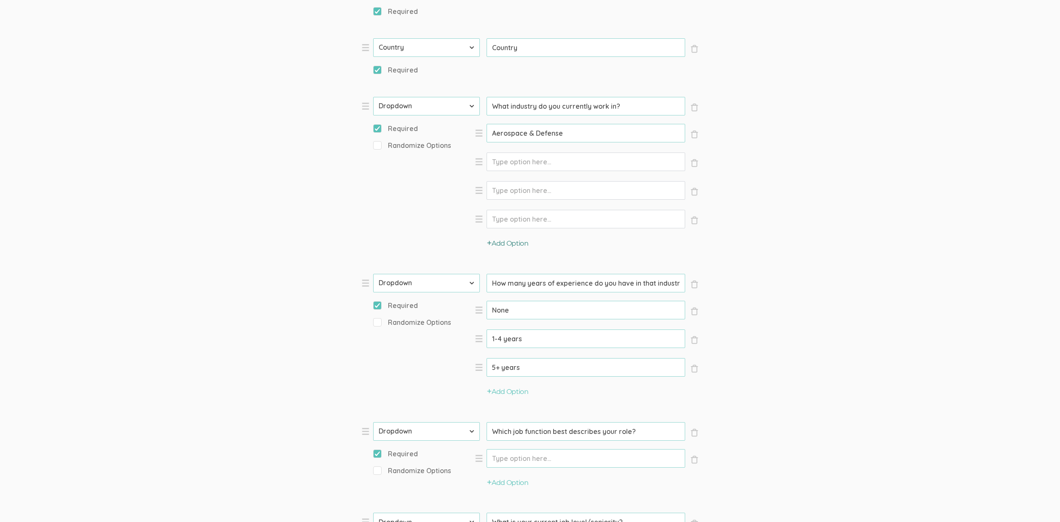
click at [517, 244] on button "Add Option" at bounding box center [507, 244] width 41 height 10
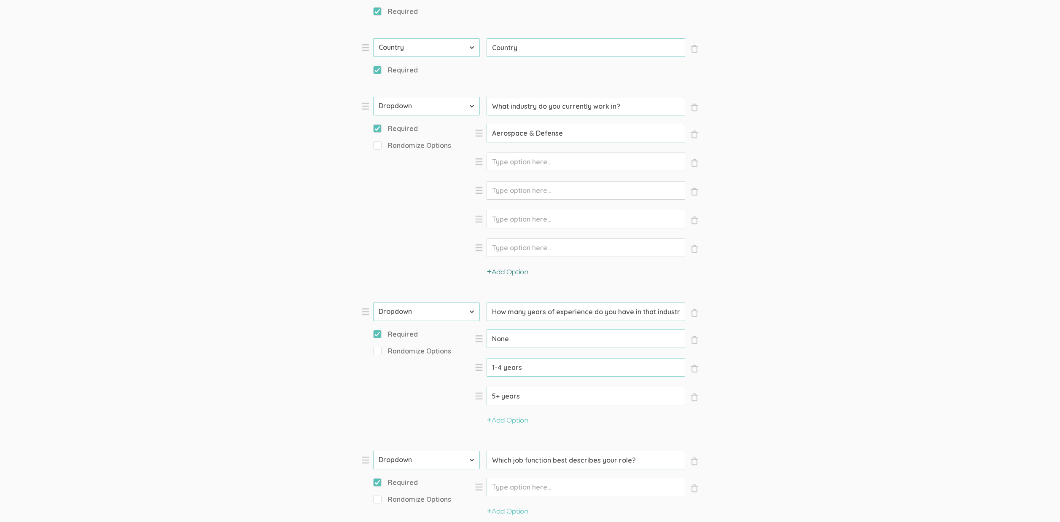
click at [516, 273] on button "Add Option" at bounding box center [507, 273] width 41 height 10
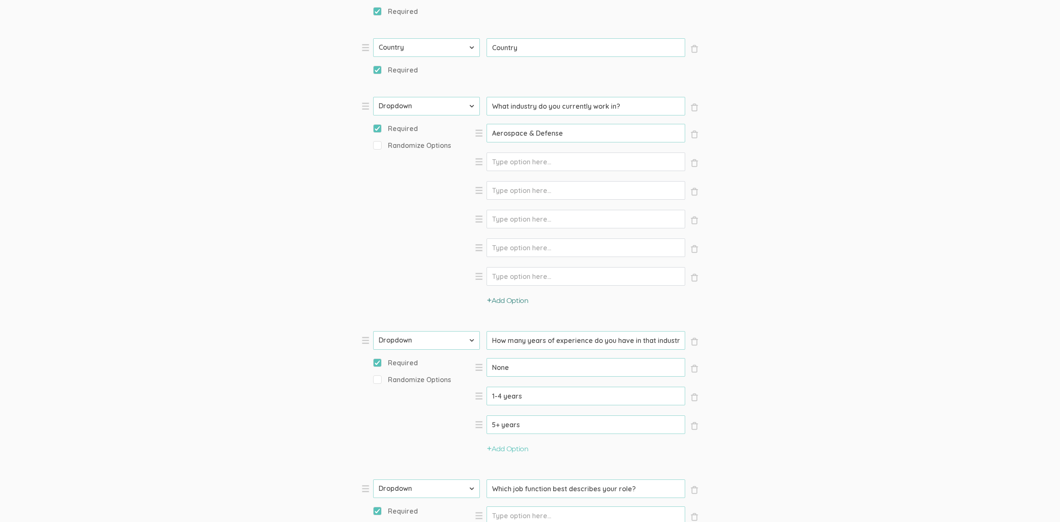
click at [514, 301] on button "Add Option" at bounding box center [507, 301] width 41 height 10
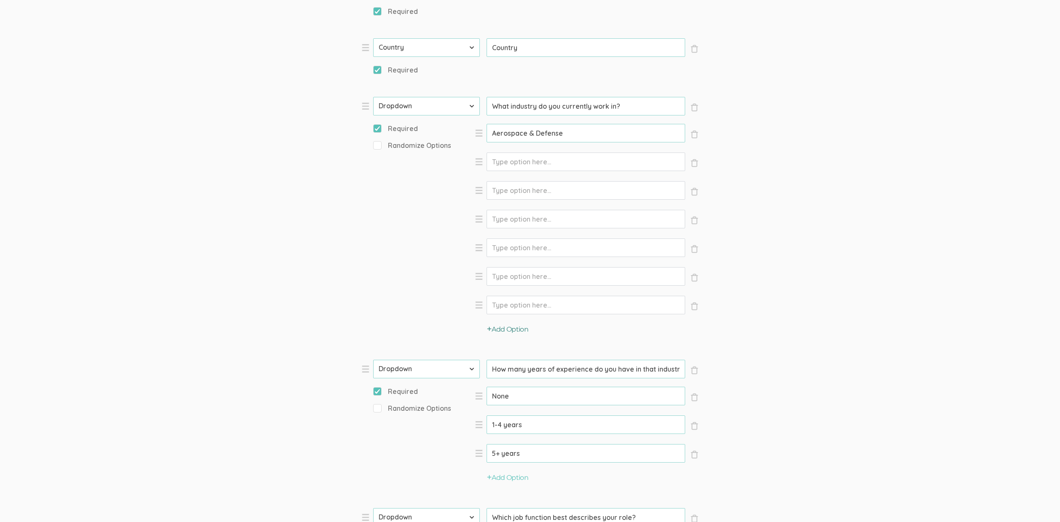
click at [516, 331] on button "Add Option" at bounding box center [507, 330] width 41 height 10
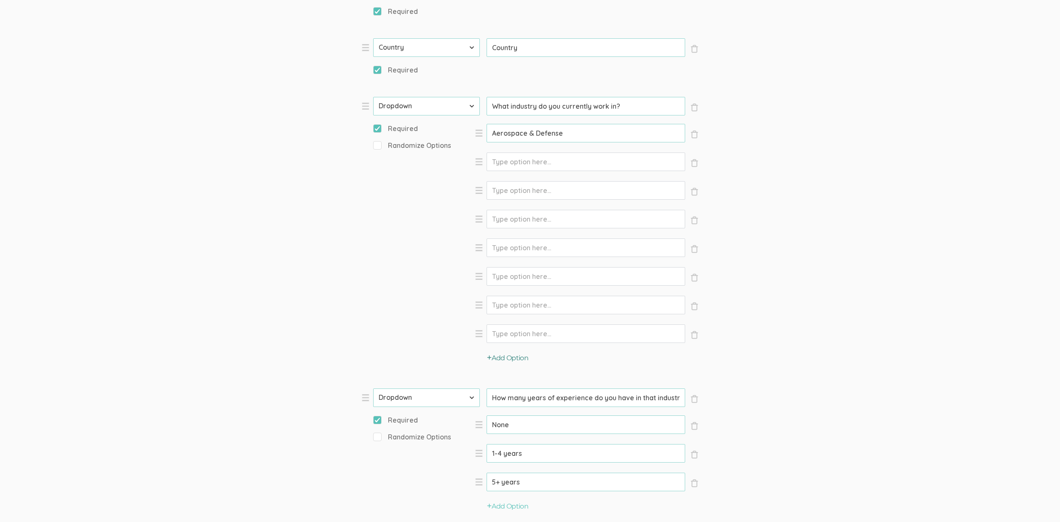
click at [510, 357] on button "Add Option" at bounding box center [507, 359] width 41 height 10
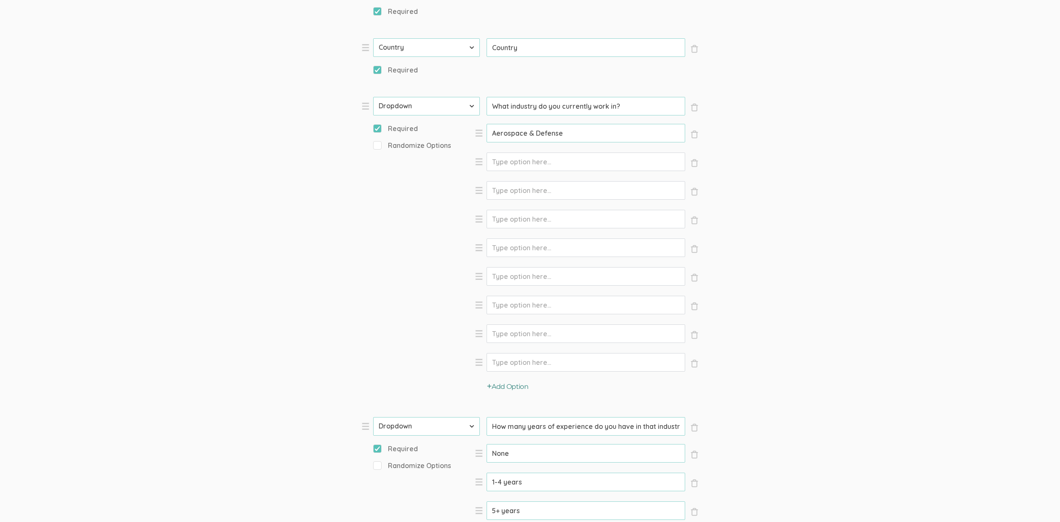
click at [511, 386] on button "Add Option" at bounding box center [507, 387] width 41 height 10
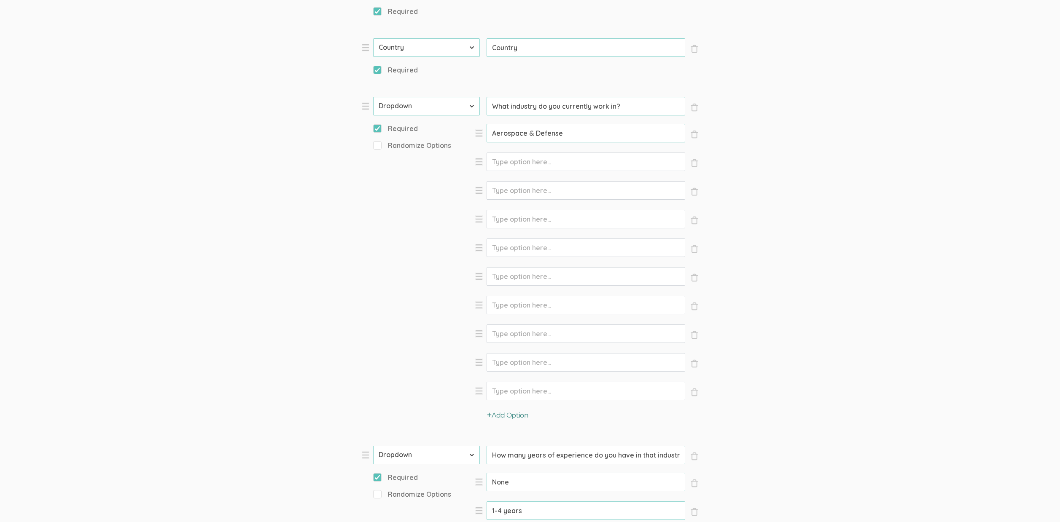
click at [522, 415] on button "Add Option" at bounding box center [507, 416] width 41 height 10
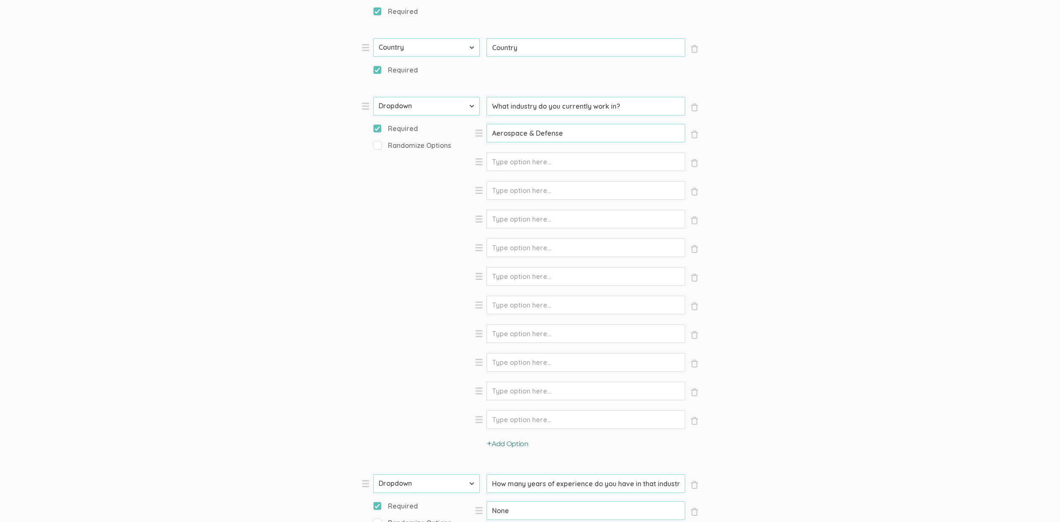
click at [526, 441] on button "Add Option" at bounding box center [507, 445] width 41 height 10
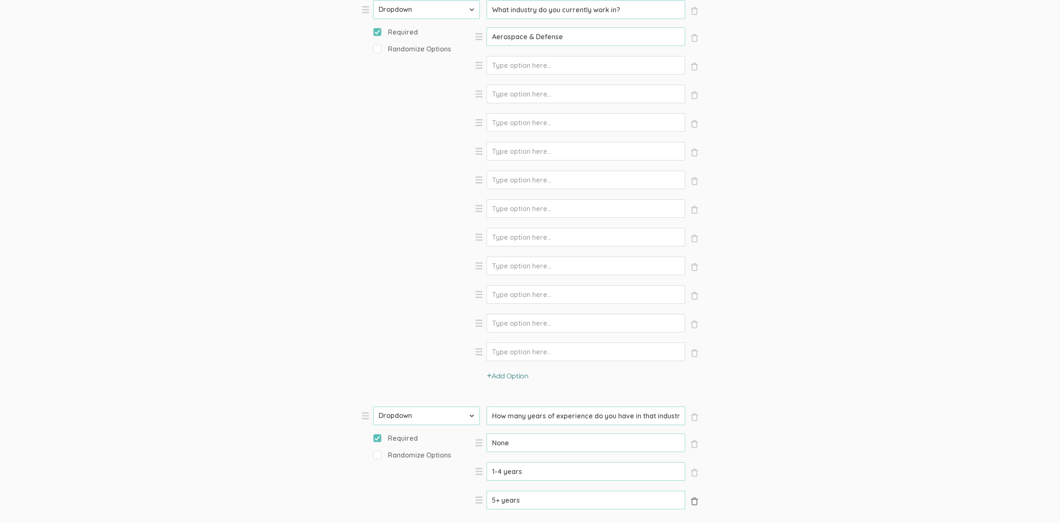
scroll to position [819, 0]
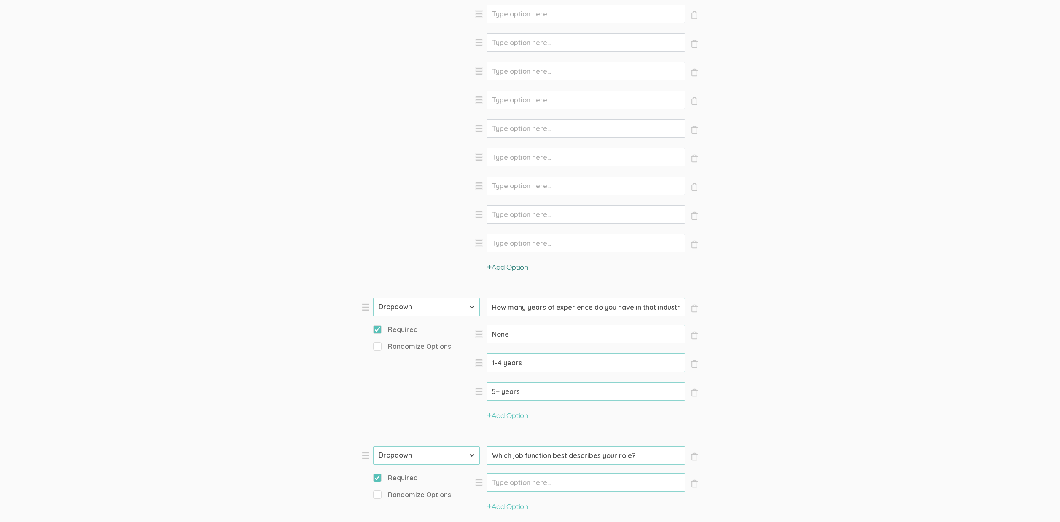
click at [506, 267] on button "Add Option" at bounding box center [507, 268] width 41 height 10
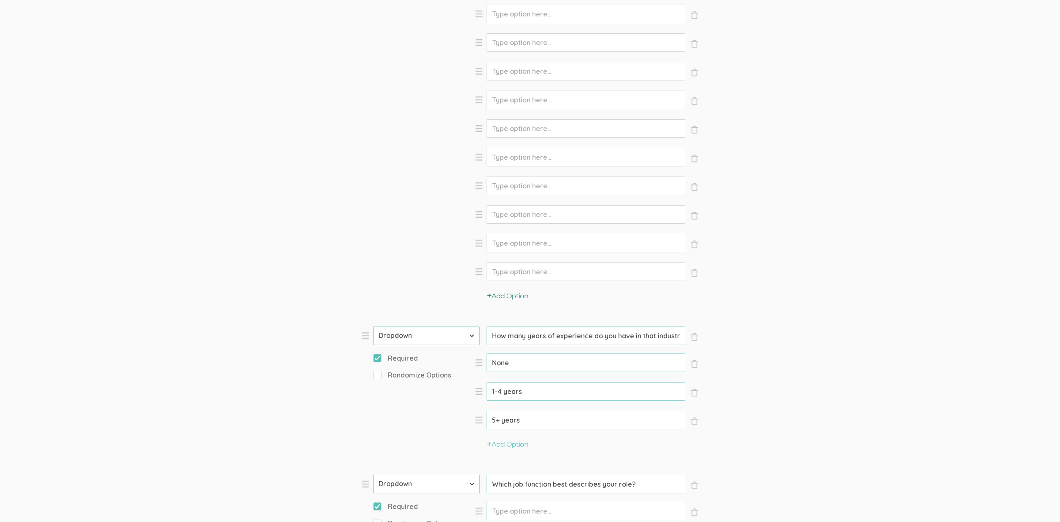
click at [513, 295] on button "Add Option" at bounding box center [507, 297] width 41 height 10
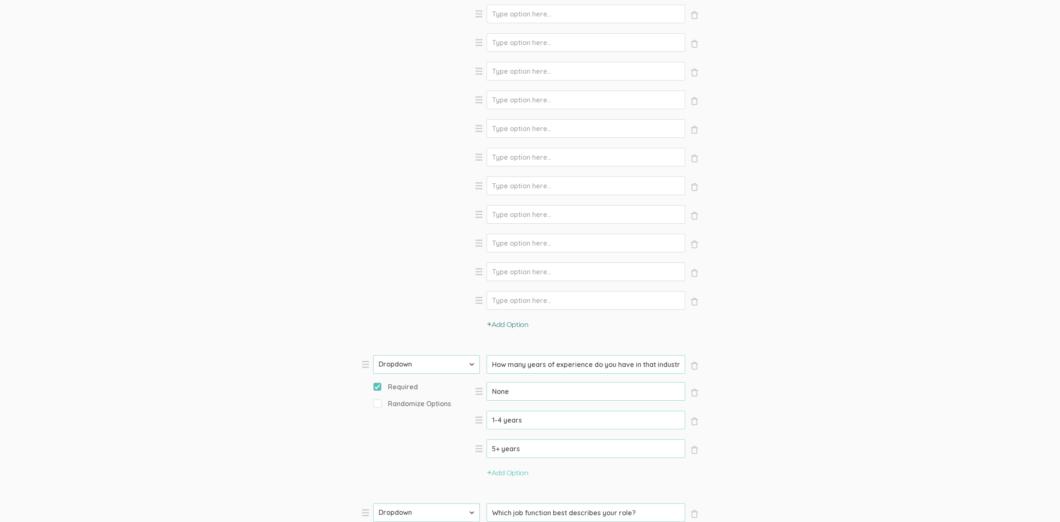
click at [516, 328] on button "Add Option" at bounding box center [507, 325] width 41 height 10
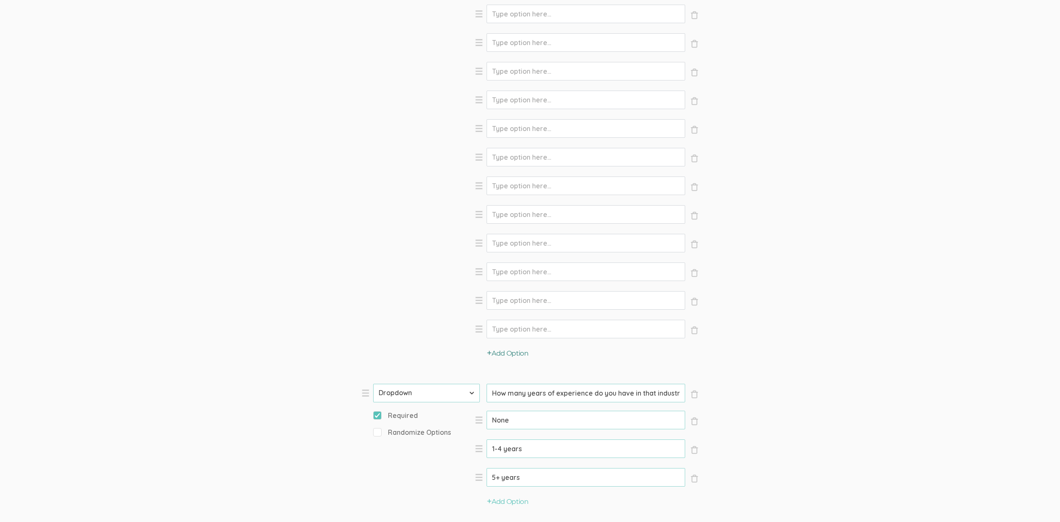
click at [515, 356] on button "Add Option" at bounding box center [507, 354] width 41 height 10
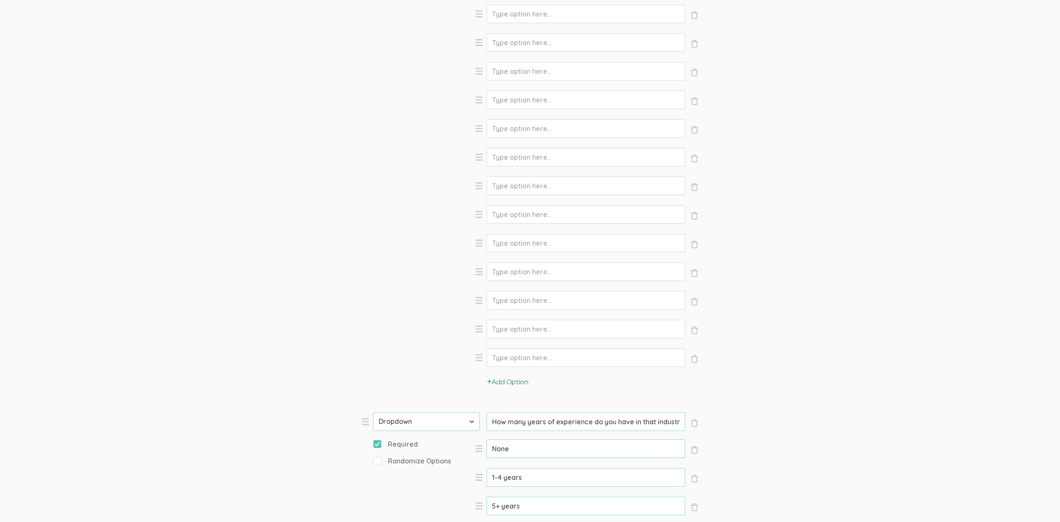
click at [517, 377] on div "Options × Close Option Aerospace & Defense (success) × Close Option × Close Opt…" at bounding box center [587, 159] width 224 height 481
click at [518, 383] on button "Add Option" at bounding box center [507, 383] width 41 height 10
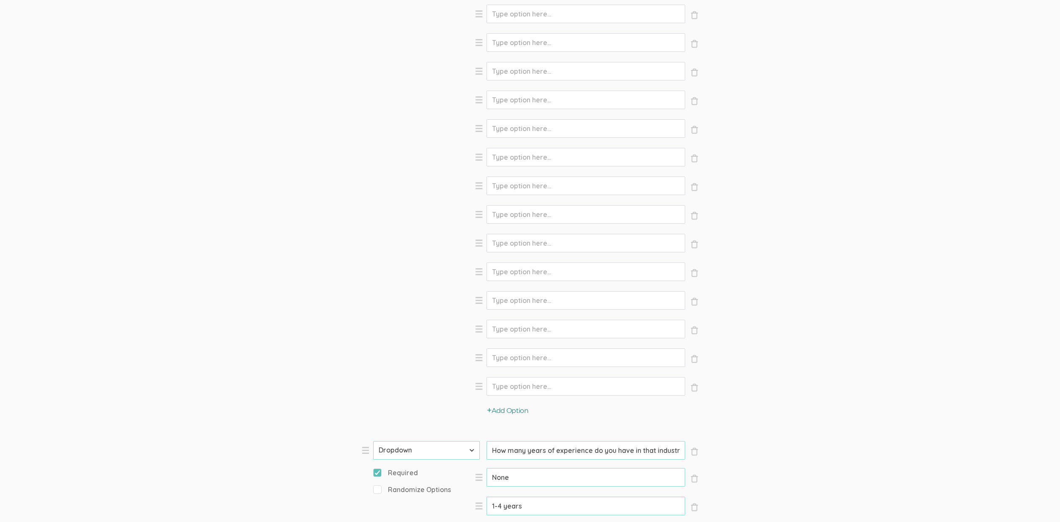
click at [516, 409] on button "Add Option" at bounding box center [507, 411] width 41 height 10
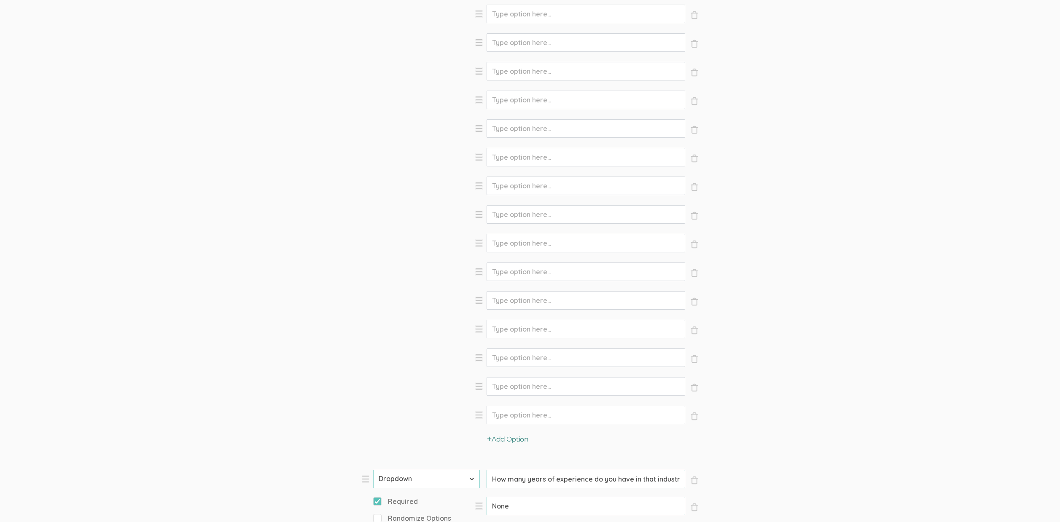
click at [526, 438] on button "Add Option" at bounding box center [507, 440] width 41 height 10
click at [526, 468] on button "Add Option" at bounding box center [507, 469] width 41 height 10
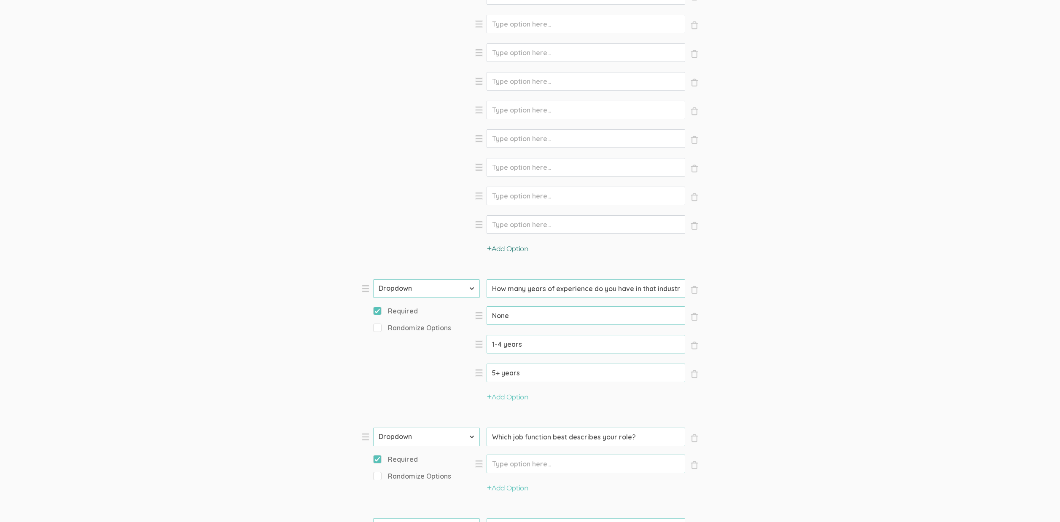
click at [523, 248] on button "Add Option" at bounding box center [507, 249] width 41 height 10
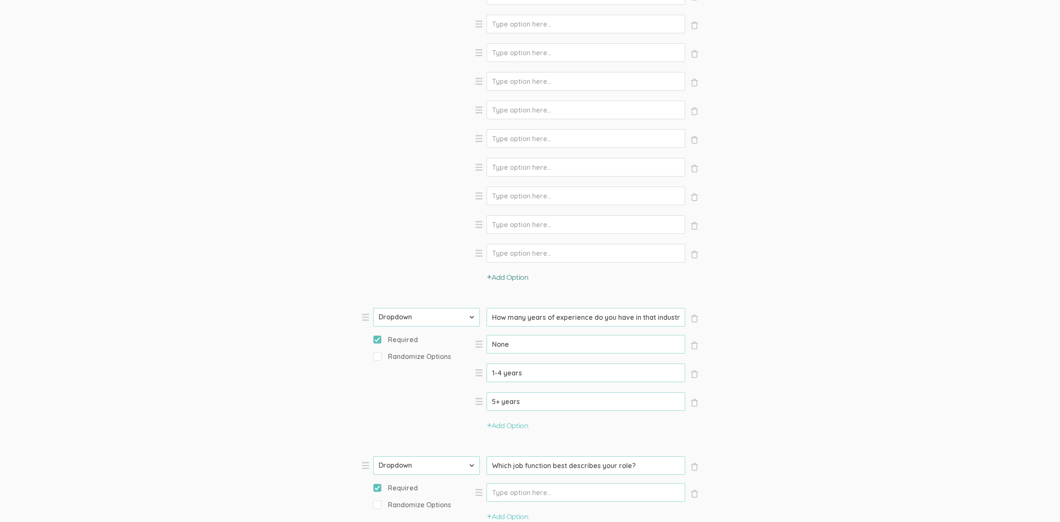
click at [518, 278] on button "Add Option" at bounding box center [507, 278] width 41 height 10
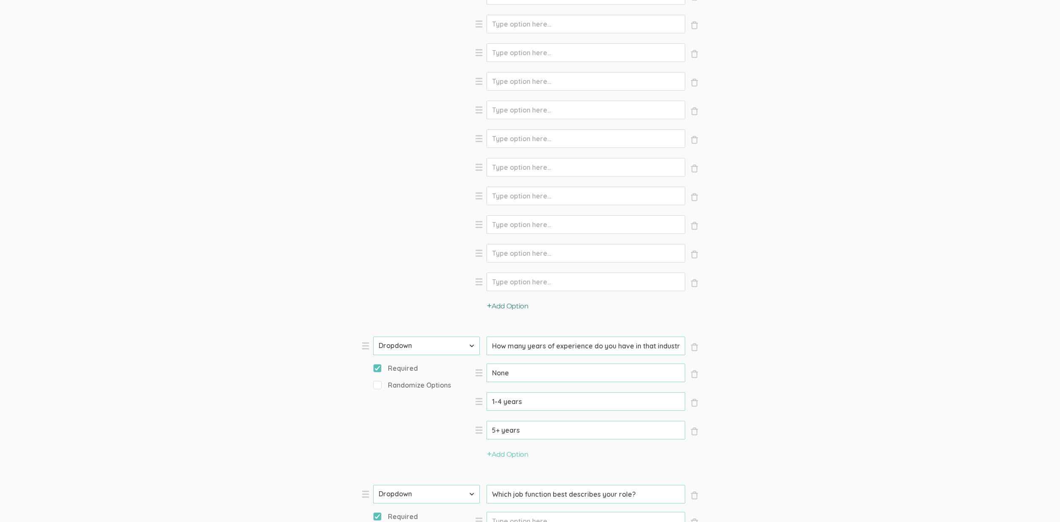
click at [512, 307] on button "Add Option" at bounding box center [507, 307] width 41 height 10
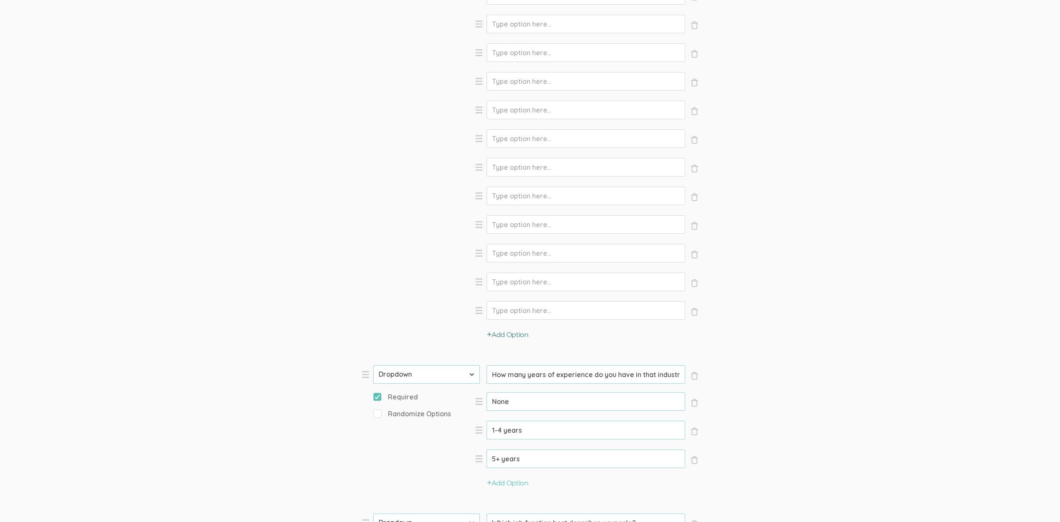
click at [517, 334] on button "Add Option" at bounding box center [507, 335] width 41 height 10
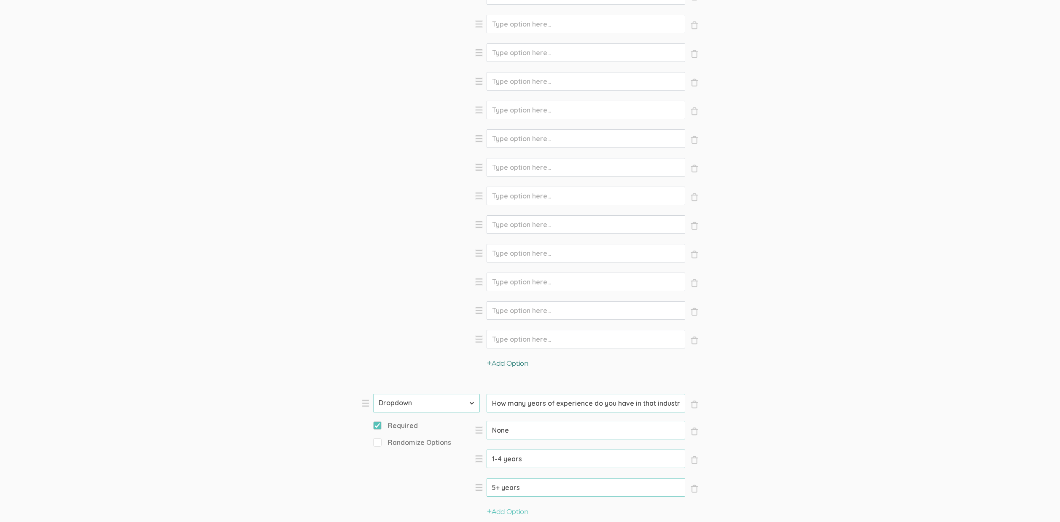
click at [516, 363] on button "Add Option" at bounding box center [507, 364] width 41 height 10
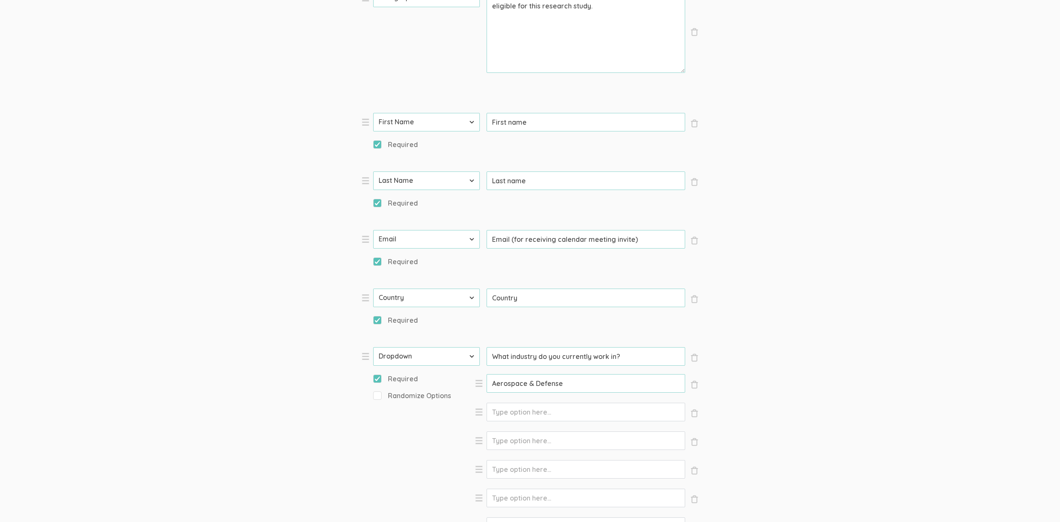
scroll to position [387, 0]
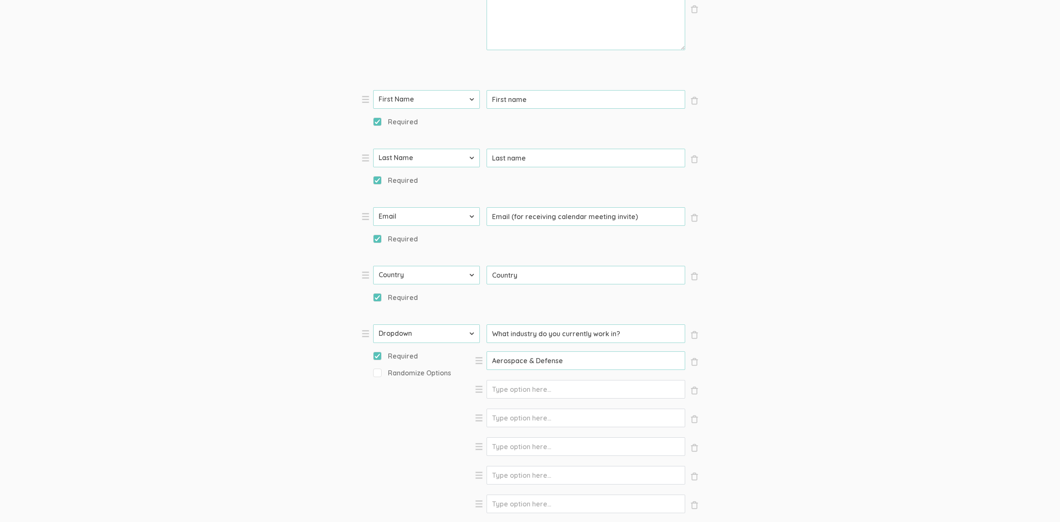
click at [540, 388] on input "Option" at bounding box center [585, 389] width 199 height 19
paste input "Agriculture"
type input "Agriculture"
click at [530, 410] on input "Option" at bounding box center [585, 418] width 199 height 19
paste input "Arts, Entertainment & Recreation"
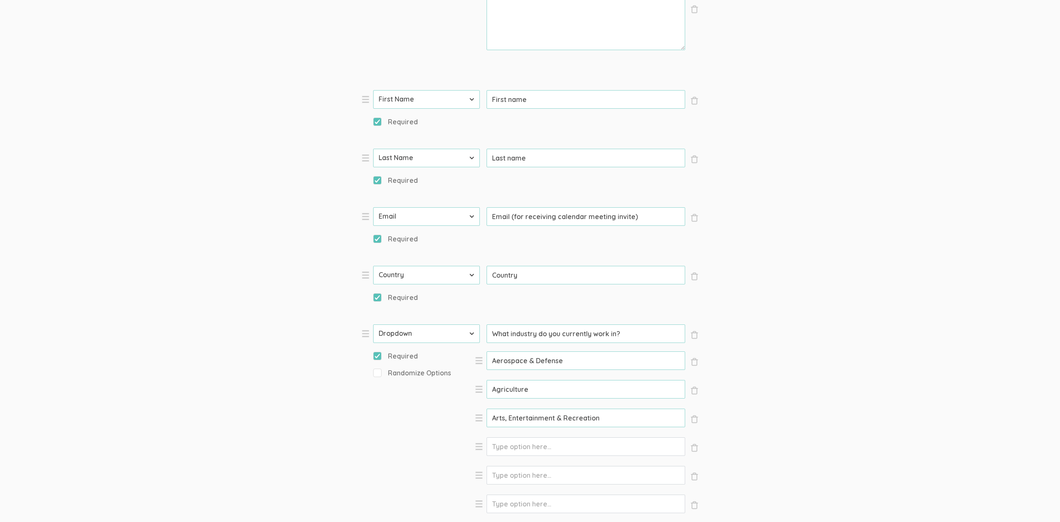
type input "Arts, Entertainment & Recreation"
click at [528, 444] on input "Option" at bounding box center [585, 447] width 199 height 19
paste input "Construction, Repair & Maintenance Services"
type input "Construction, Repair & Maintenance Services"
click at [562, 476] on input "Option" at bounding box center [585, 475] width 199 height 19
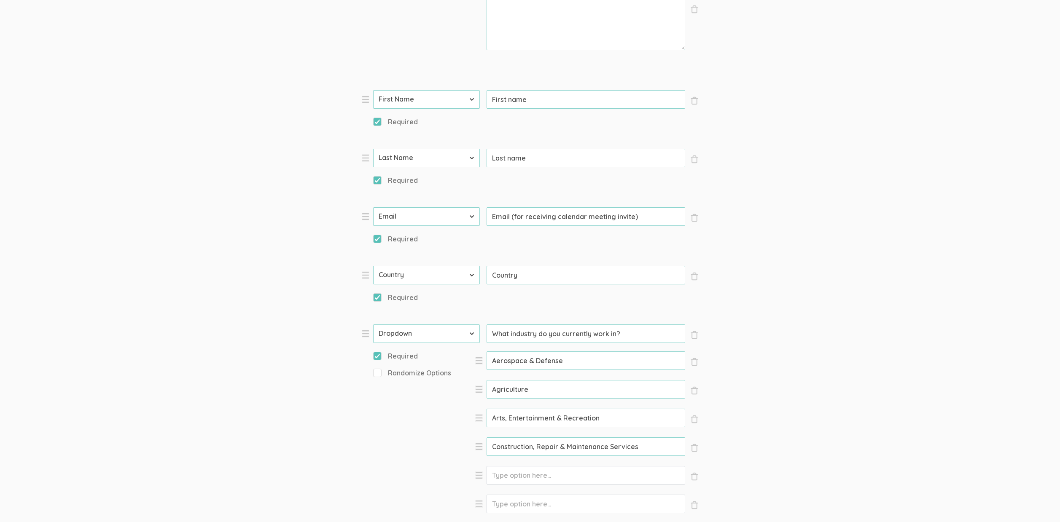
paste input "Education"
type input "Education"
click at [562, 507] on input "Option" at bounding box center [585, 504] width 199 height 19
paste input "Energy, Mining & Utilities"
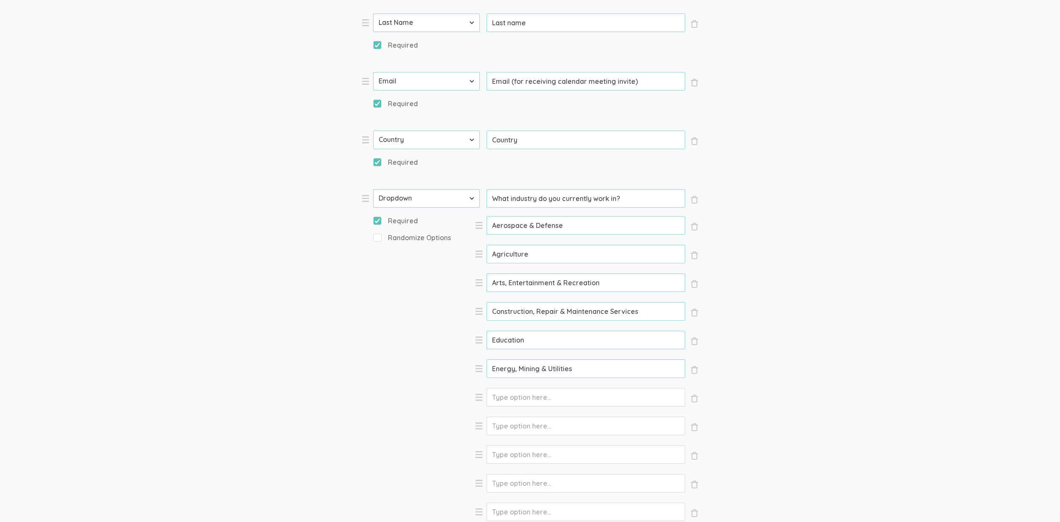
scroll to position [552, 0]
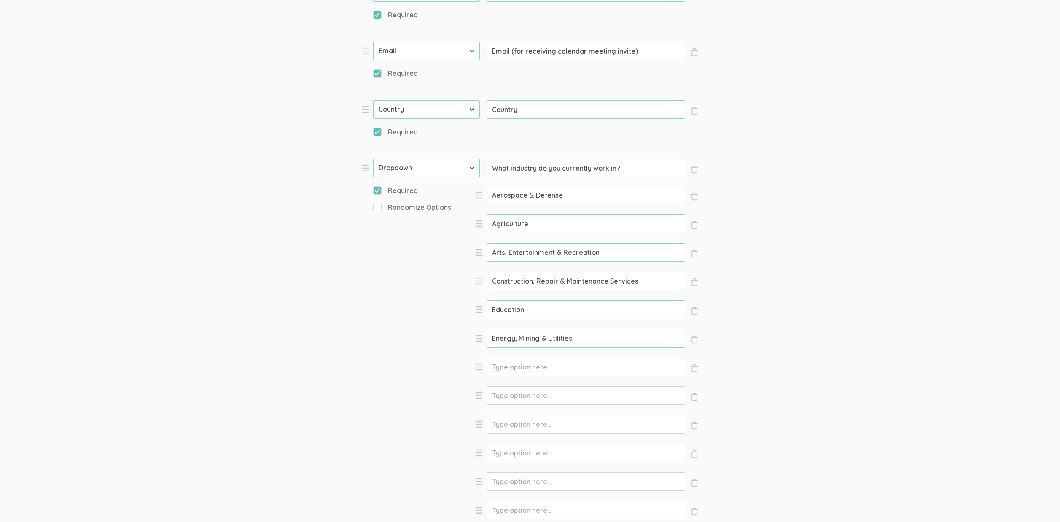
type input "Energy, Mining & Utilities"
click at [564, 368] on input "Option" at bounding box center [585, 367] width 199 height 19
paste input "Financial Services"
type input "Financial Services"
click at [533, 387] on input "Option" at bounding box center [585, 396] width 199 height 19
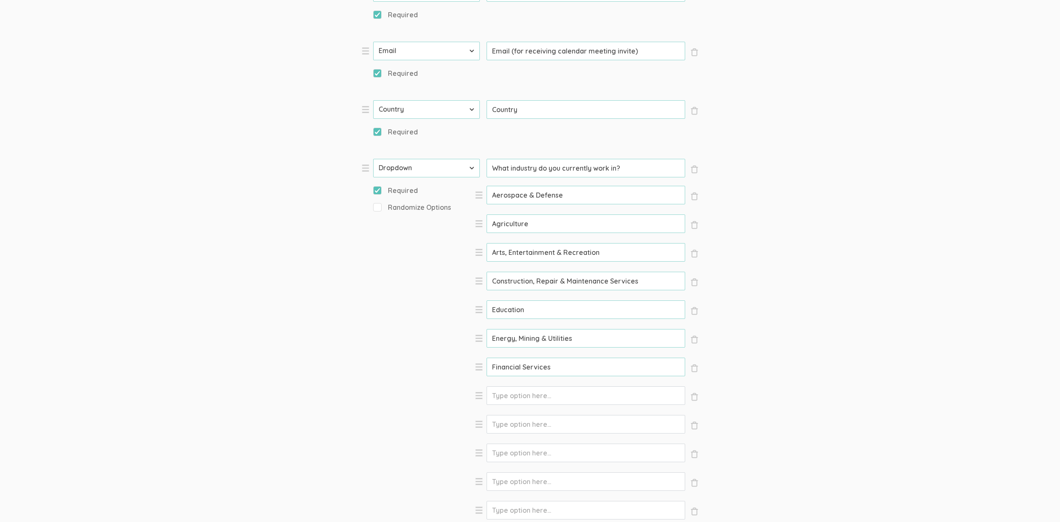
paste input "Government & Public Administration"
type input "Government & Public Administration"
click at [544, 421] on input "Option" at bounding box center [585, 424] width 199 height 19
paste input "Healthcare"
type input "Healthcare"
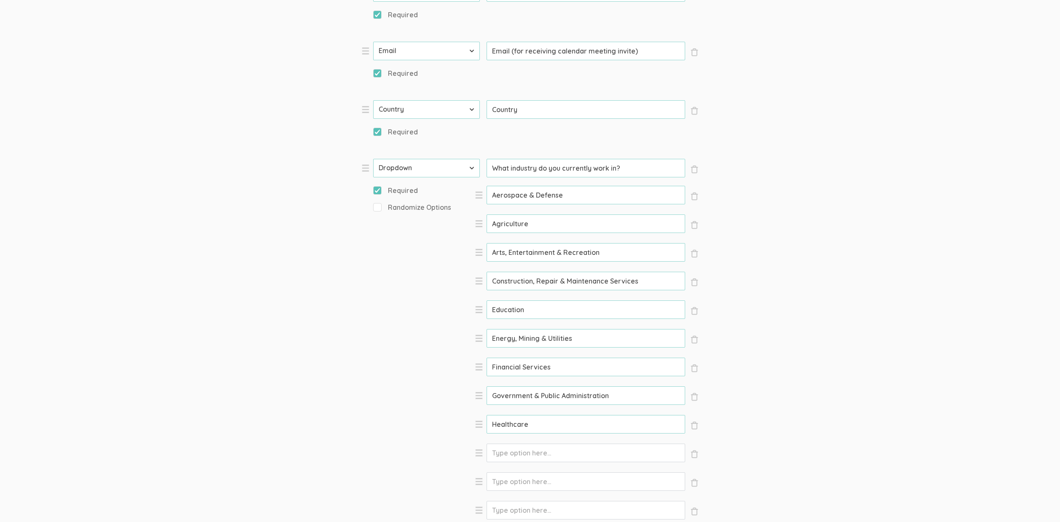
click at [509, 446] on input "Option" at bounding box center [585, 453] width 199 height 19
paste input "Hotels & Travel Accommodation"
type input "Hotels & Travel Accommodation"
click at [520, 483] on input "Option" at bounding box center [585, 482] width 199 height 19
paste input "Human Resources & Staffing"
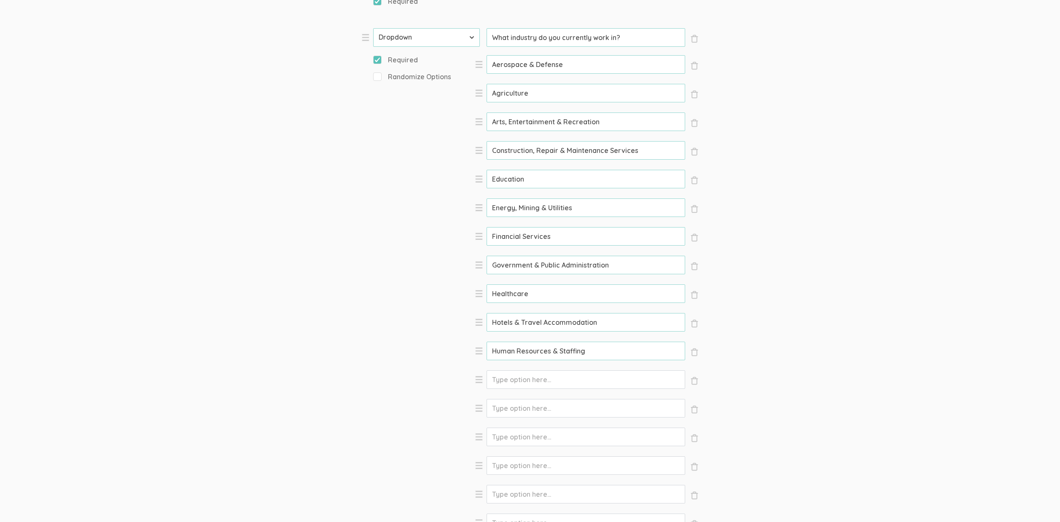
scroll to position [740, 0]
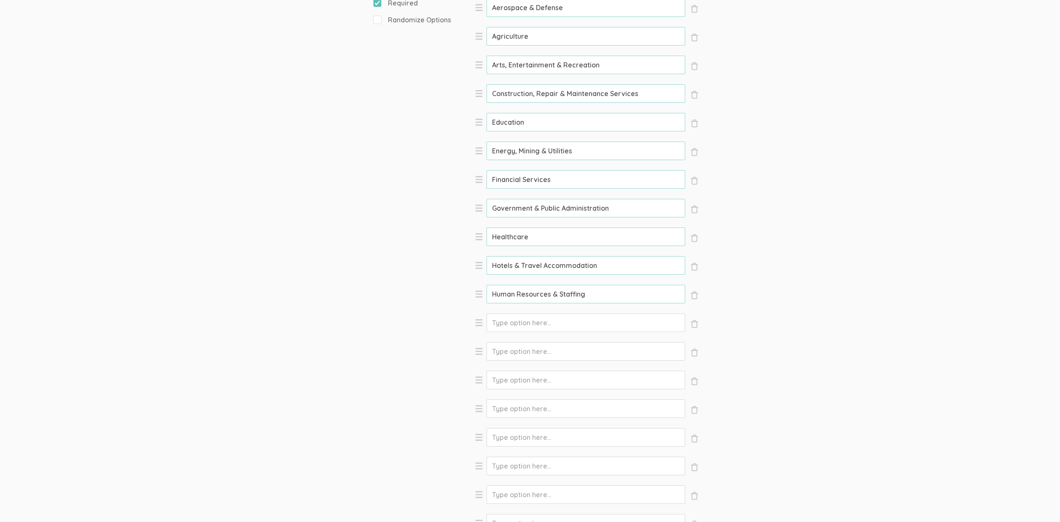
type input "Human Resources & Staffing"
click at [519, 321] on input "Option" at bounding box center [585, 323] width 199 height 19
paste input "Information Technology"
type input "Information Technology"
click at [521, 357] on input "Option" at bounding box center [585, 351] width 199 height 19
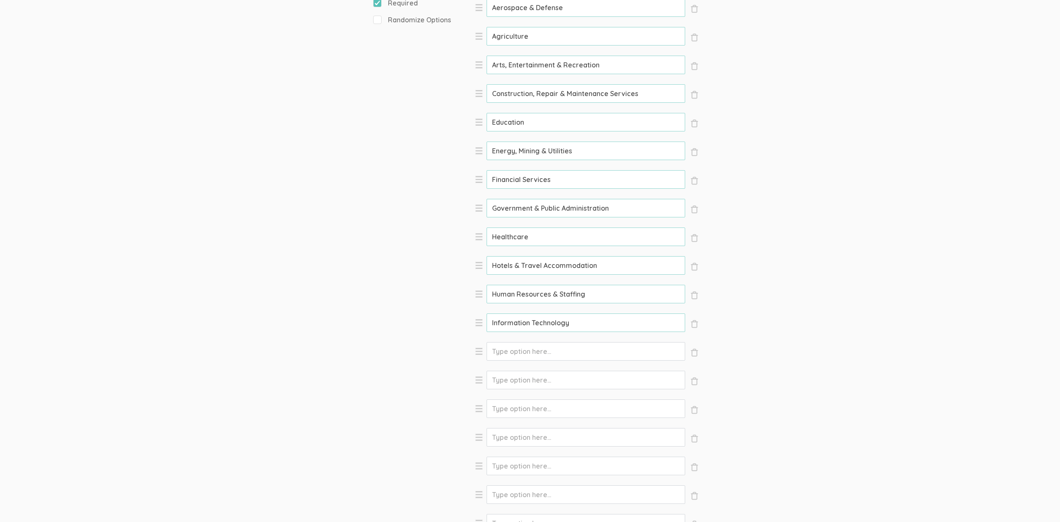
paste input "Insurance"
type input "Insurance"
click at [522, 383] on input "Option" at bounding box center [585, 380] width 199 height 19
paste input "Legal"
type input "Legal"
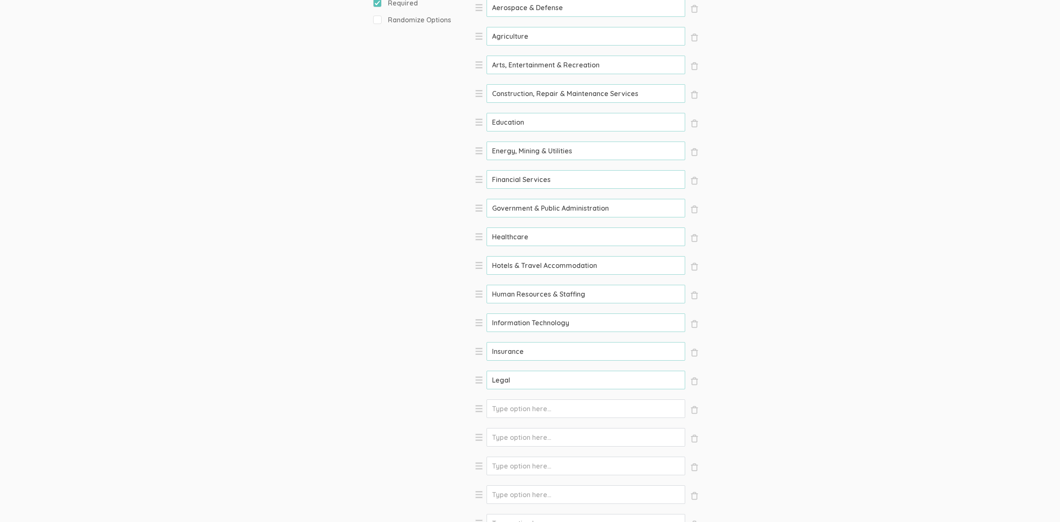
click at [527, 402] on input "Option" at bounding box center [585, 409] width 199 height 19
paste input "Management & Consulting"
type input "Management & Consulting"
click at [544, 430] on input "Option" at bounding box center [585, 437] width 199 height 19
paste input "Manufacturing"
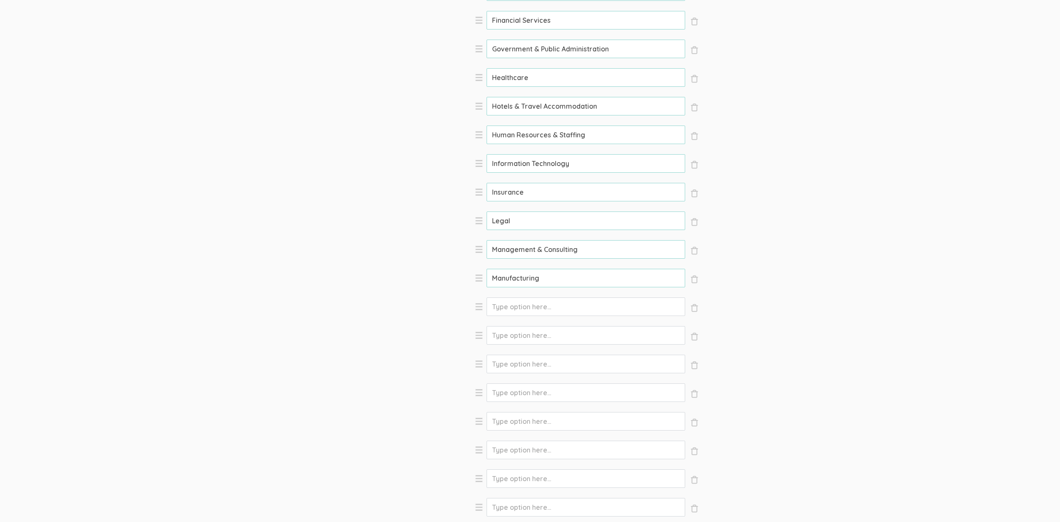
scroll to position [937, 0]
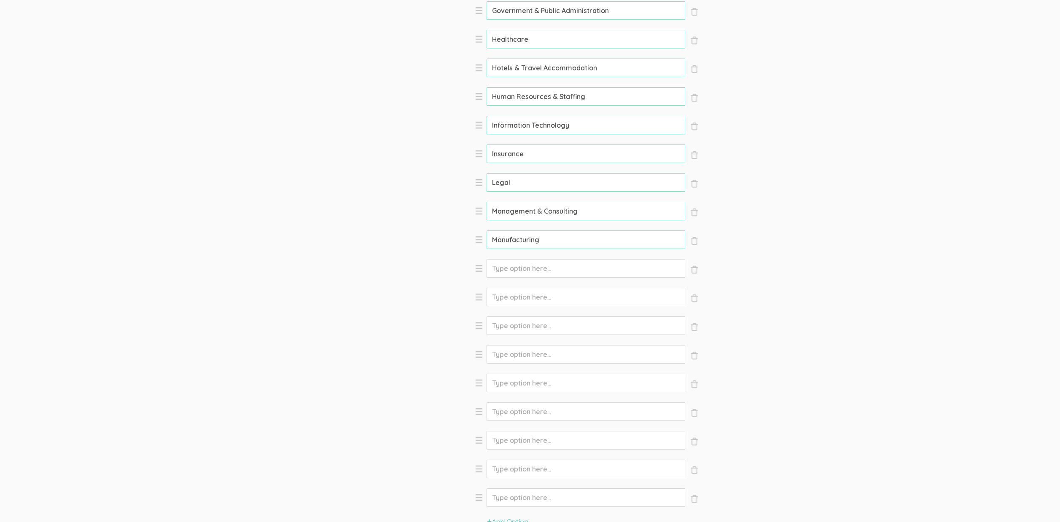
type input "Manufacturing"
click at [530, 273] on input "Option" at bounding box center [585, 268] width 199 height 19
paste input "Media & Communication"
type input "Media & Communication"
click at [518, 294] on input "Option" at bounding box center [585, 297] width 199 height 19
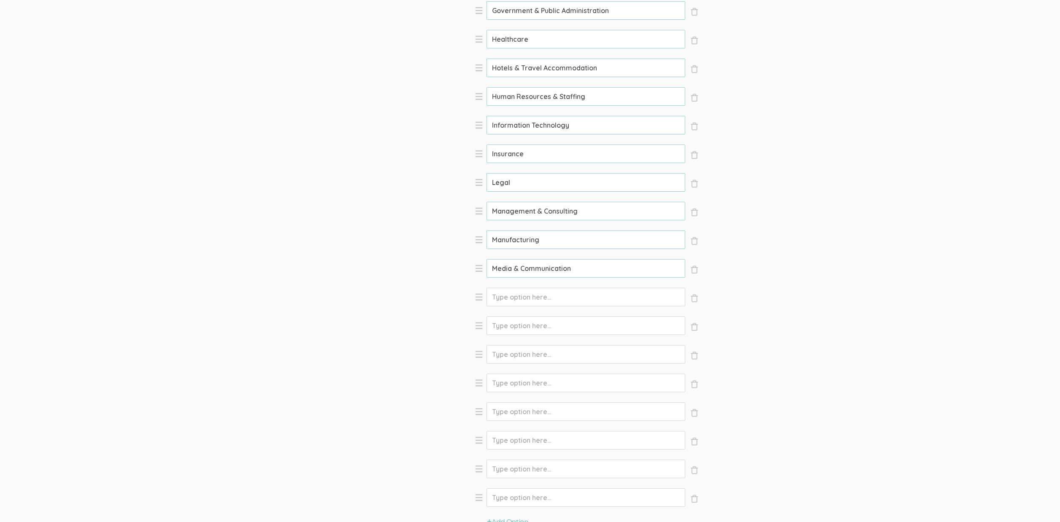
click at [518, 294] on input "Option" at bounding box center [585, 297] width 199 height 19
paste input "Nonprofit & NGO"
type input "Nonprofit & NGO"
click at [529, 329] on input "Option" at bounding box center [585, 326] width 199 height 19
paste input "Personal Consumer Services"
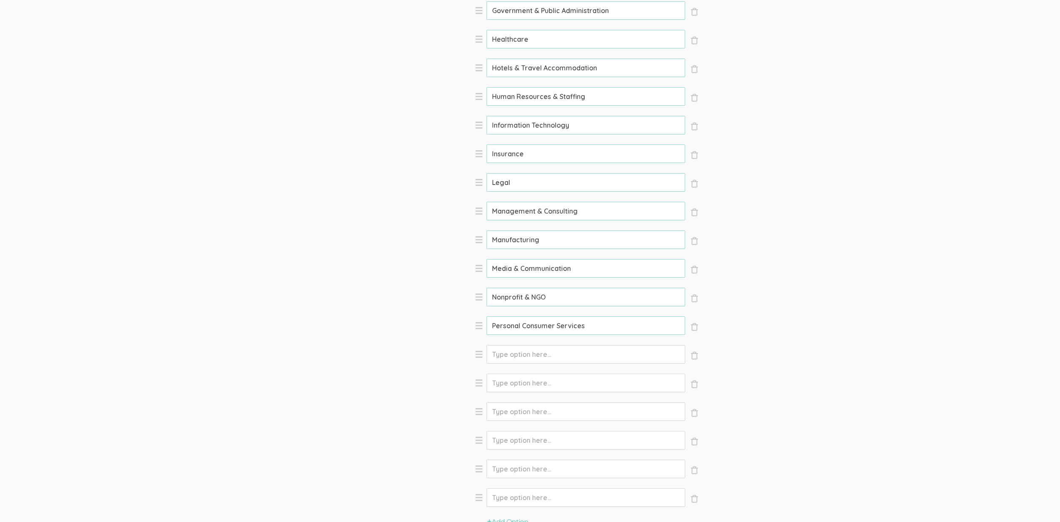
type input "Personal Consumer Services"
click at [535, 352] on input "Option" at bounding box center [585, 354] width 199 height 19
paste input "Pharmaceutical & Biotechnology"
type input "Pharmaceutical & Biotechnology"
click at [533, 381] on input "Option" at bounding box center [585, 383] width 199 height 19
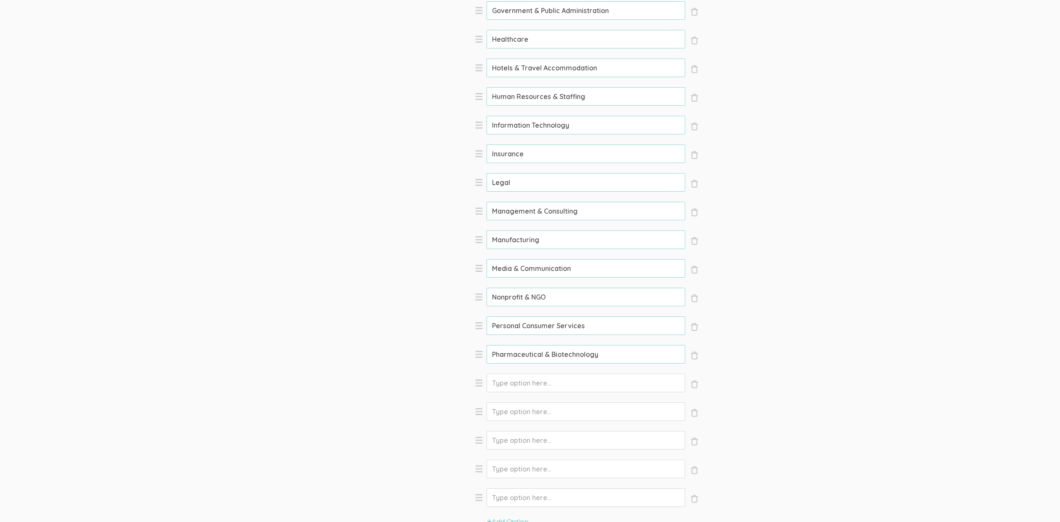
click at [533, 381] on input "Option" at bounding box center [585, 383] width 199 height 19
paste input "Real Estate"
type input "Real Estate"
click at [530, 411] on input "Option" at bounding box center [585, 412] width 199 height 19
paste input "Restaurants & Food Service"
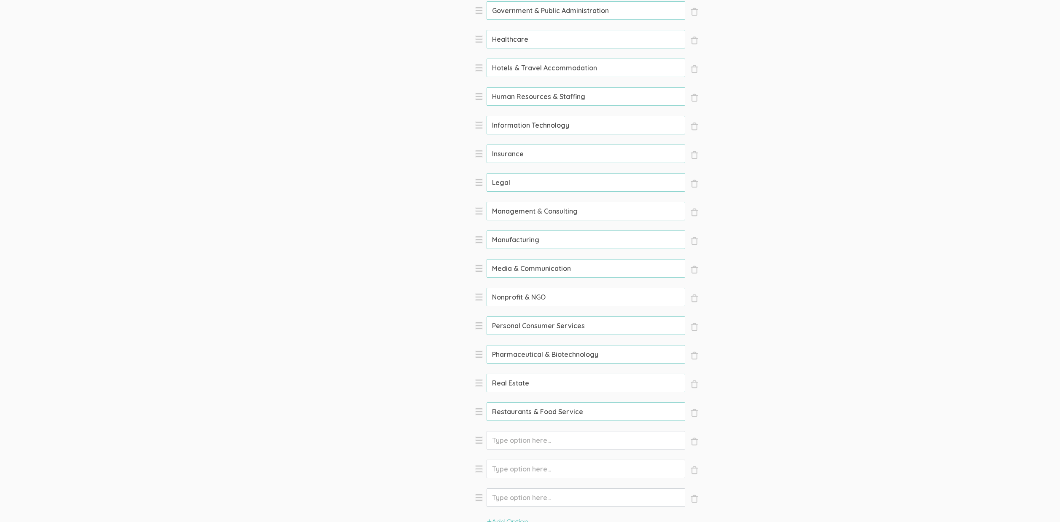
type input "Restaurants & Food Service"
click at [532, 436] on input "Option" at bounding box center [585, 440] width 199 height 19
paste input "Retail & Wholesale"
type input "Retail & Wholesale"
click at [543, 466] on input "Option" at bounding box center [585, 469] width 199 height 19
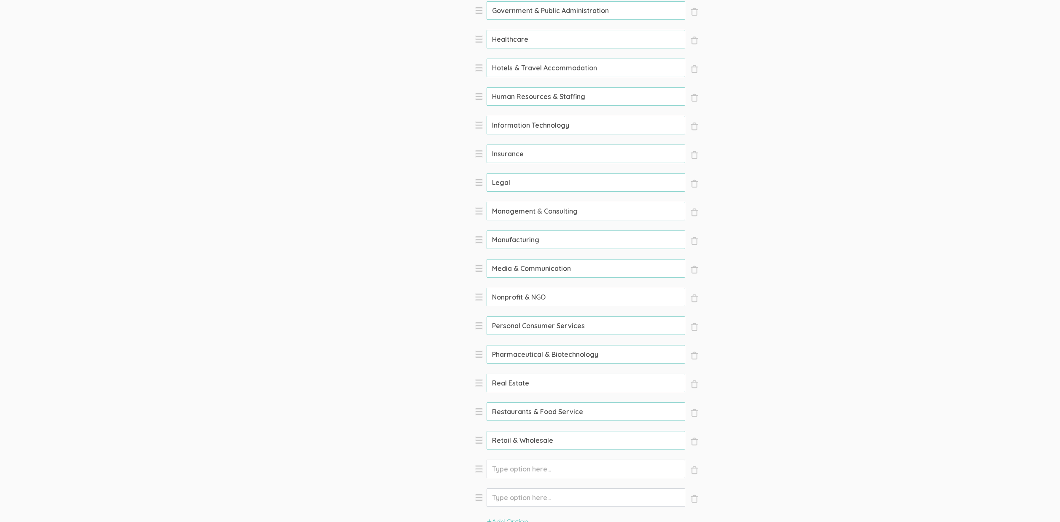
paste input "Telecommunications"
type input "Telecommunications"
click at [528, 494] on input "Option" at bounding box center [585, 498] width 199 height 19
paste input "Transportation & Logistics"
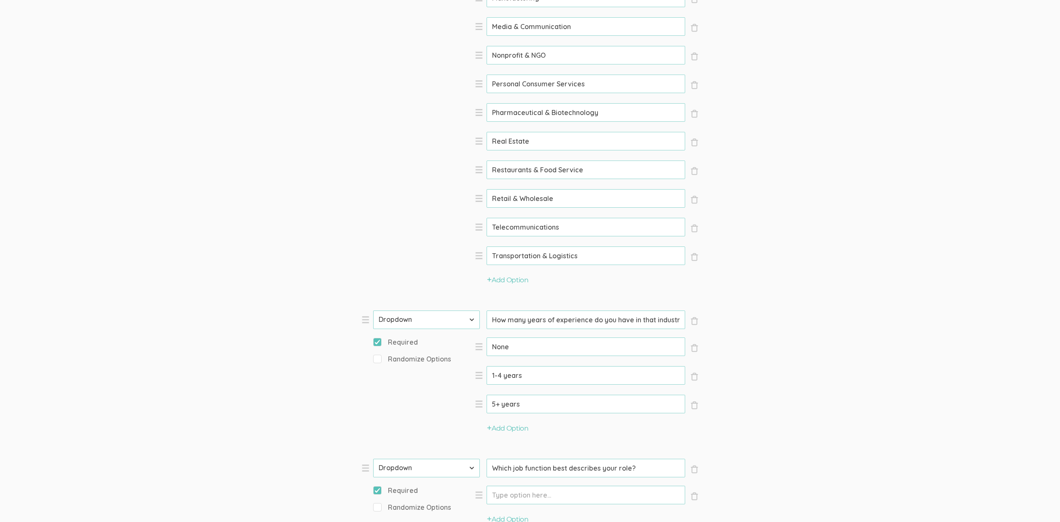
scroll to position [1195, 0]
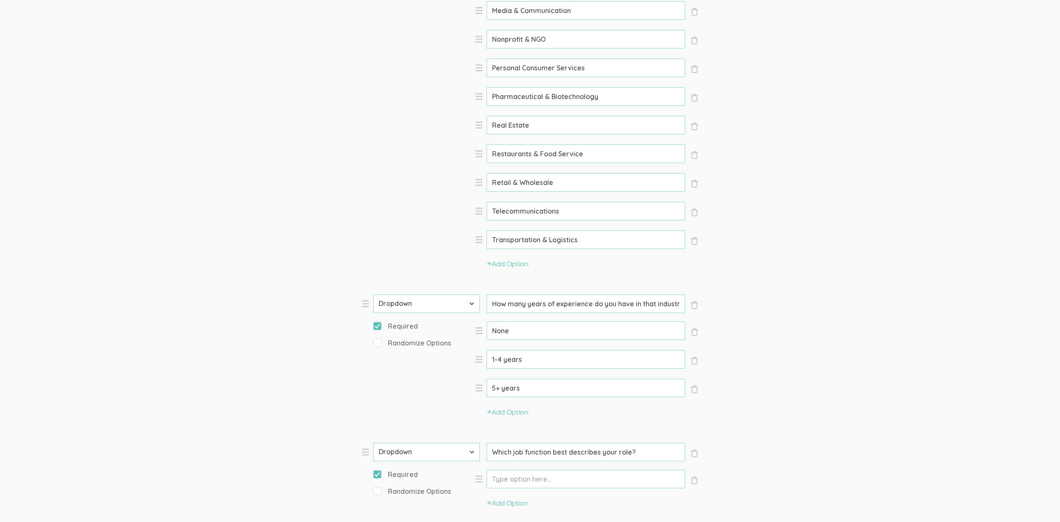
type input "Transportation & Logistics"
drag, startPoint x: 648, startPoint y: 304, endPoint x: 711, endPoint y: 306, distance: 62.4
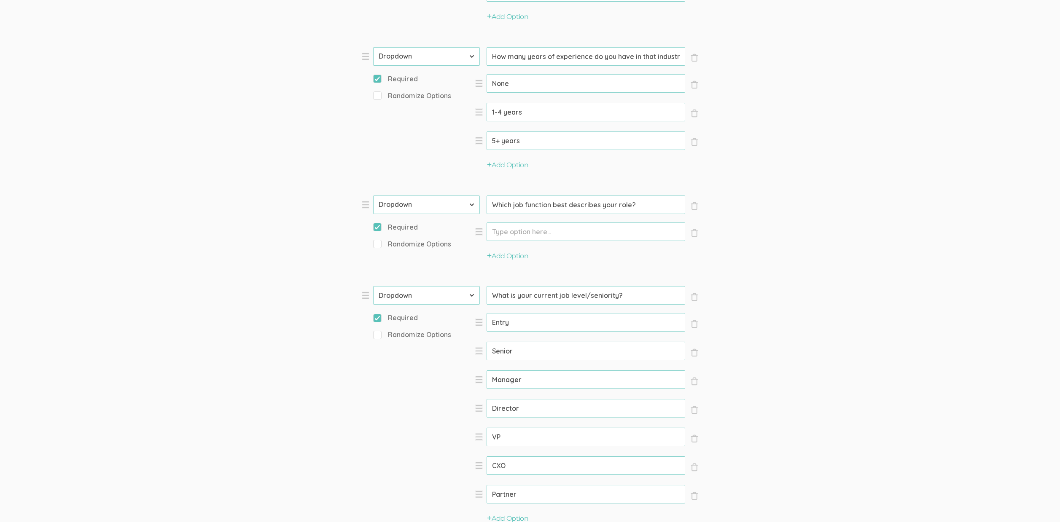
scroll to position [1442, 0]
click at [516, 234] on input "Option" at bounding box center [585, 232] width 199 height 19
paste input "Accounting"
type input "Accounting"
click at [504, 257] on button "Add Option" at bounding box center [507, 257] width 41 height 10
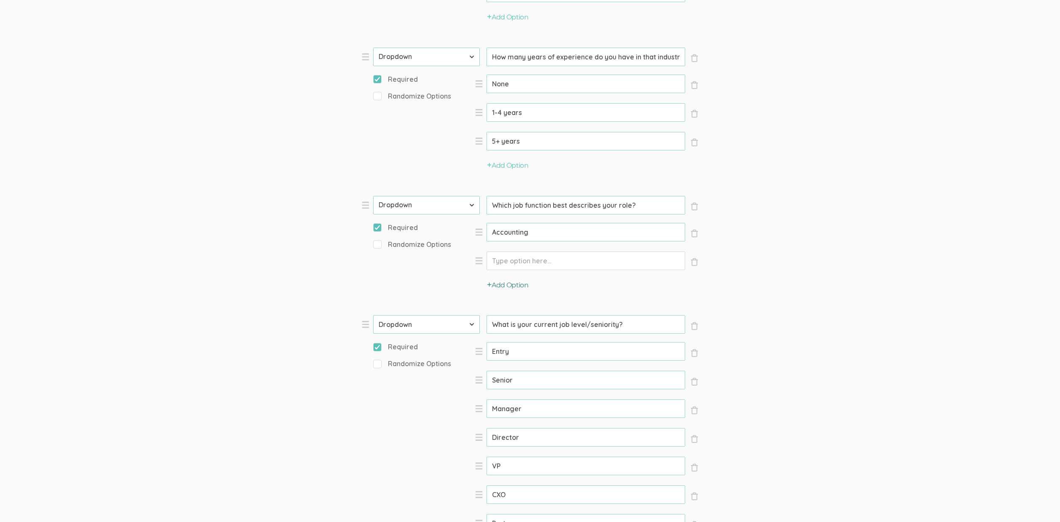
click at [510, 283] on button "Add Option" at bounding box center [507, 286] width 41 height 10
click at [513, 315] on button "Add Option" at bounding box center [507, 314] width 41 height 10
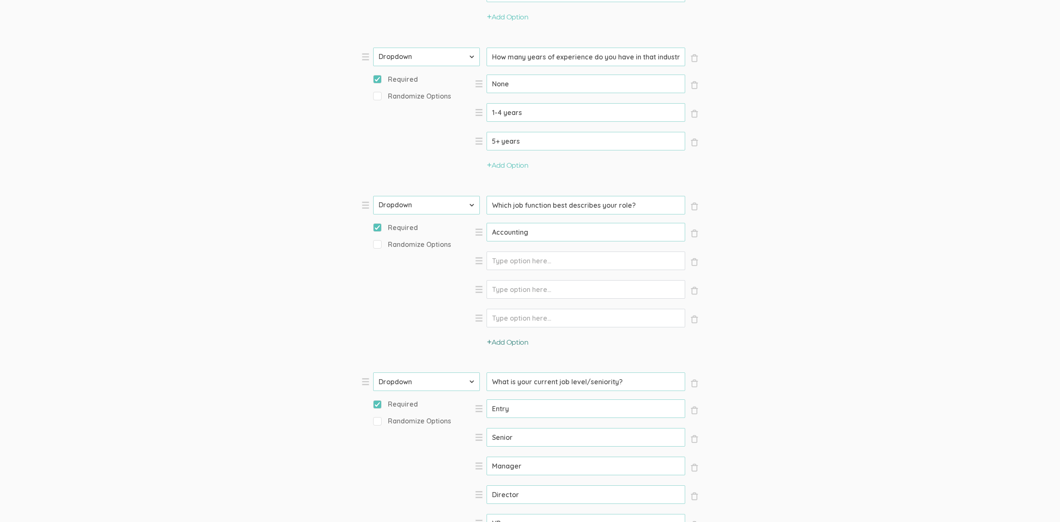
click at [518, 344] on button "Add Option" at bounding box center [507, 343] width 41 height 10
click at [514, 369] on button "Add Option" at bounding box center [507, 372] width 41 height 10
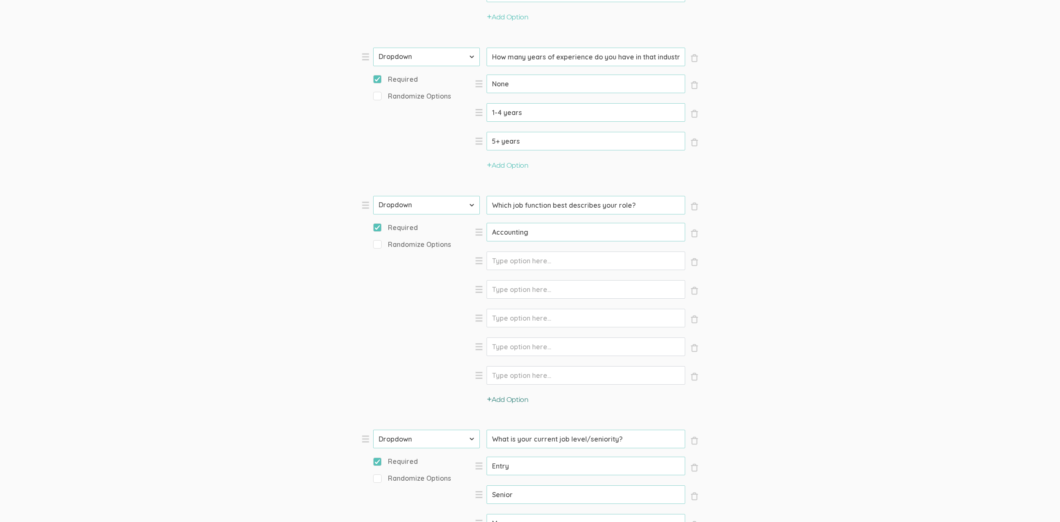
click at [513, 397] on button "Add Option" at bounding box center [507, 400] width 41 height 10
click at [518, 429] on button "Add Option" at bounding box center [507, 429] width 41 height 10
click at [516, 460] on button "Add Option" at bounding box center [507, 458] width 41 height 10
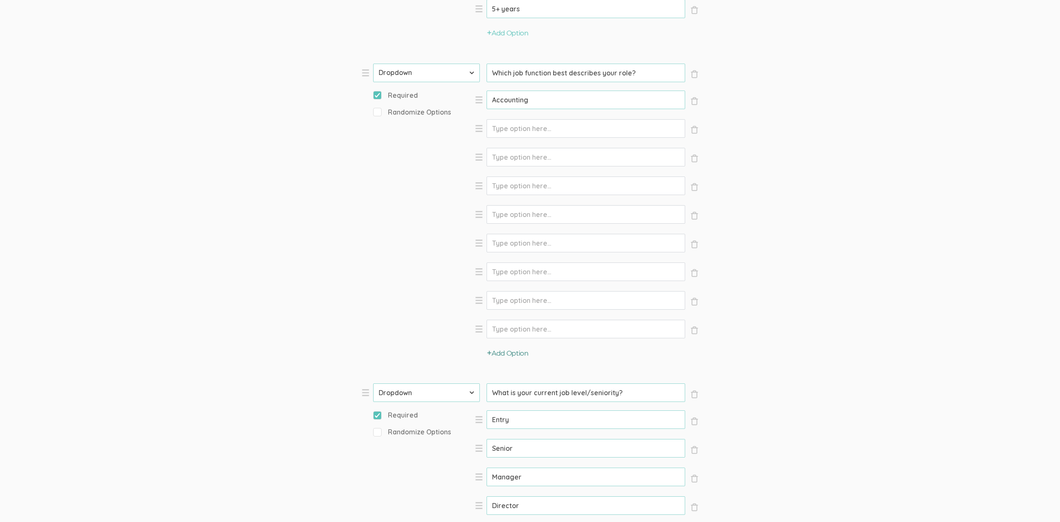
scroll to position [1686, 0]
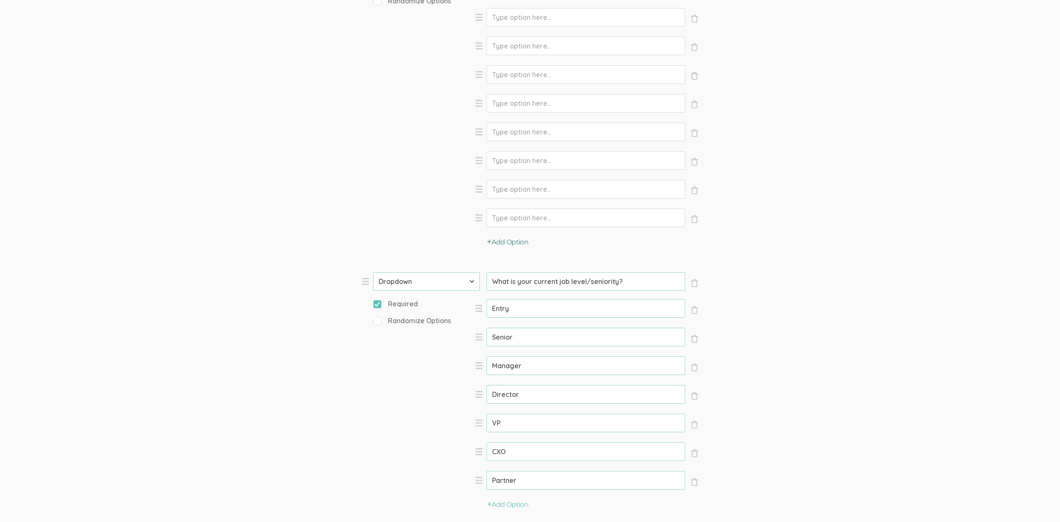
click at [516, 243] on button "Add Option" at bounding box center [507, 243] width 41 height 10
click at [510, 272] on button "Add Option" at bounding box center [507, 271] width 41 height 10
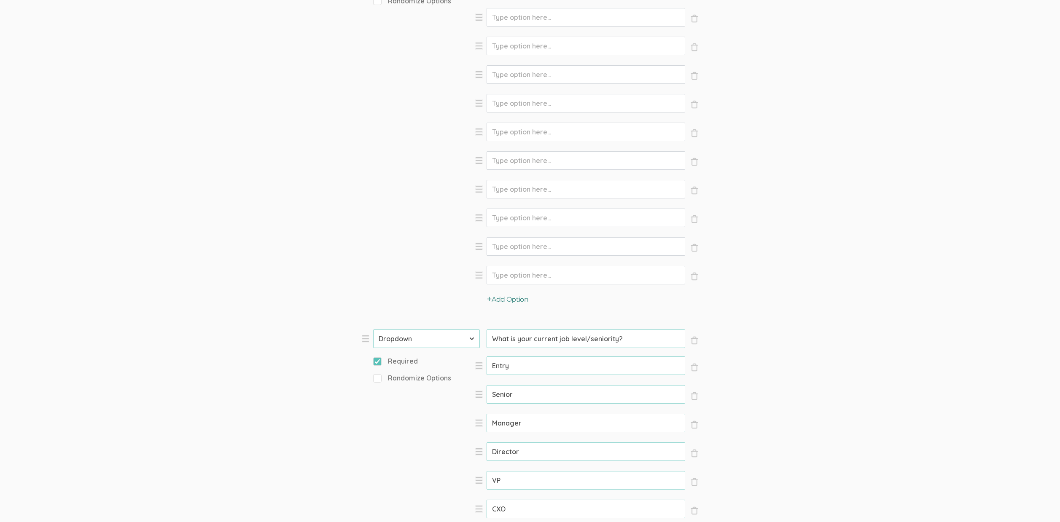
click at [508, 295] on button "Add Option" at bounding box center [507, 300] width 41 height 10
select select "10"
click at [514, 330] on button "Add Option" at bounding box center [507, 329] width 41 height 10
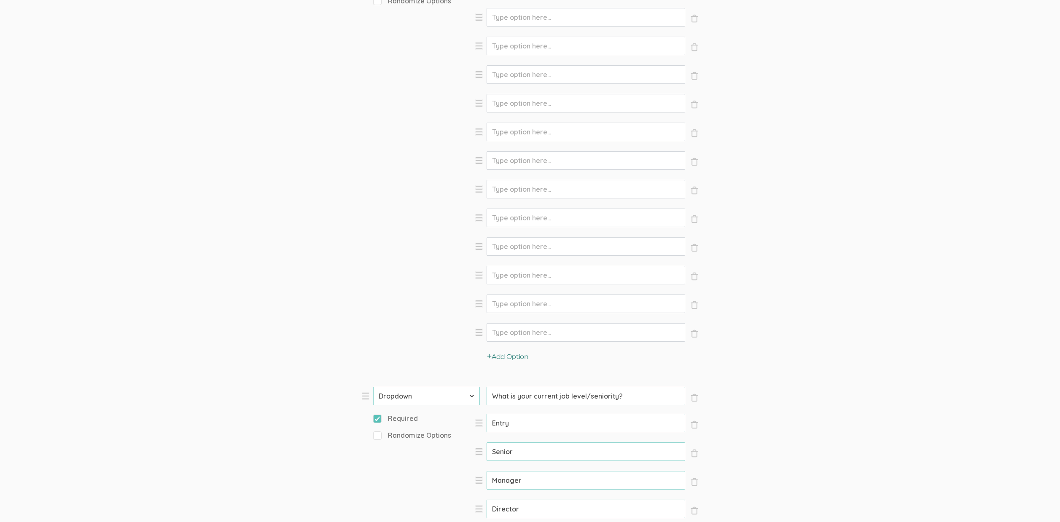
click at [515, 352] on button "Add Option" at bounding box center [507, 357] width 41 height 10
drag, startPoint x: 521, startPoint y: 379, endPoint x: 519, endPoint y: 385, distance: 6.5
click at [519, 386] on button "Add Option" at bounding box center [507, 386] width 41 height 10
click at [516, 411] on button "Add Option" at bounding box center [507, 415] width 41 height 10
click at [522, 441] on button "Add Option" at bounding box center [507, 443] width 41 height 10
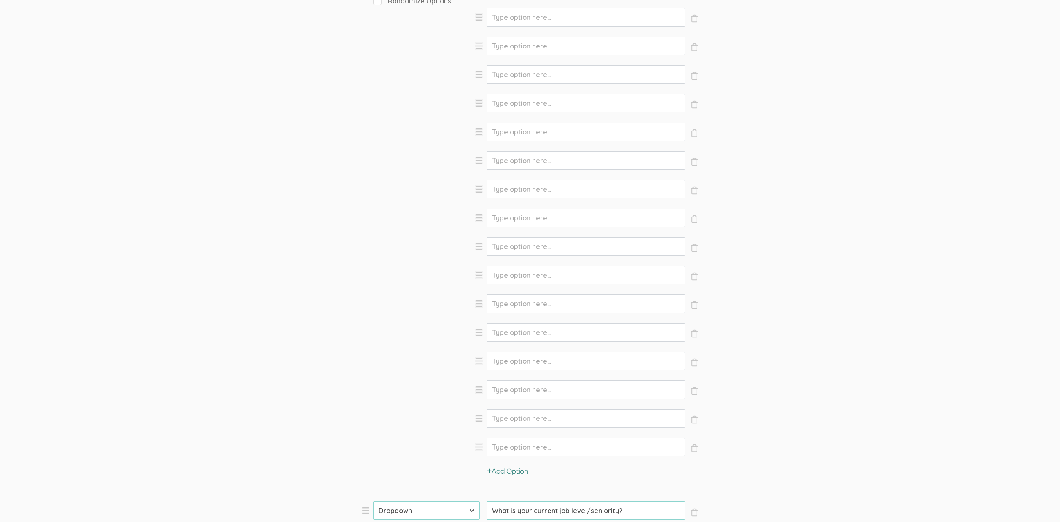
click at [528, 467] on button "Add Option" at bounding box center [507, 472] width 41 height 10
click at [526, 499] on button "Add Option" at bounding box center [507, 501] width 41 height 10
click at [526, 491] on button "Add Option" at bounding box center [507, 493] width 41 height 10
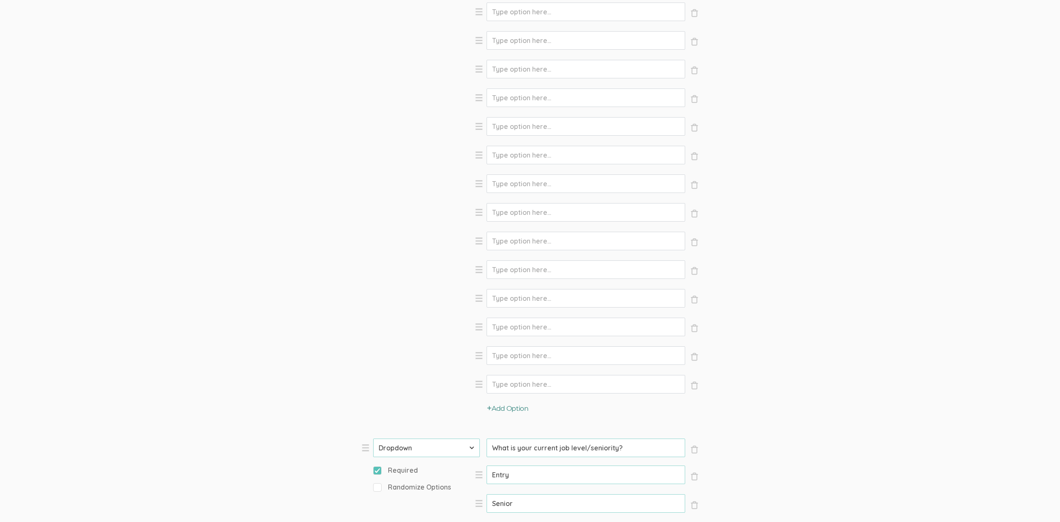
click at [504, 410] on button "Add Option" at bounding box center [507, 409] width 41 height 10
click at [513, 440] on button "Add Option" at bounding box center [507, 438] width 41 height 10
click at [516, 465] on button "Add Option" at bounding box center [507, 467] width 41 height 10
click at [523, 494] on button "Add Option" at bounding box center [507, 495] width 41 height 10
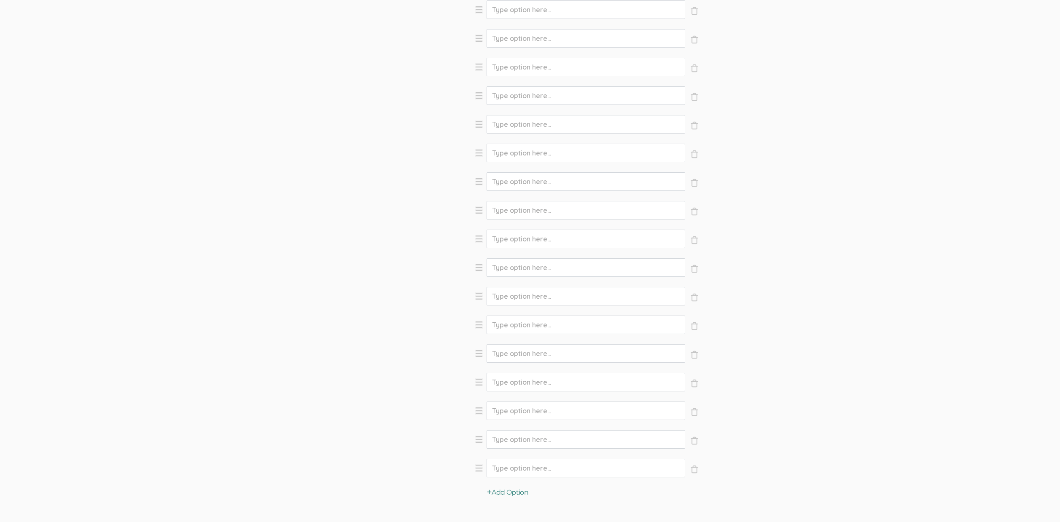
click at [516, 490] on button "Add Option" at bounding box center [507, 493] width 41 height 10
click at [533, 150] on input "Option" at bounding box center [585, 158] width 199 height 19
click at [526, 157] on input "Option" at bounding box center [585, 158] width 199 height 19
paste input "Administrative"
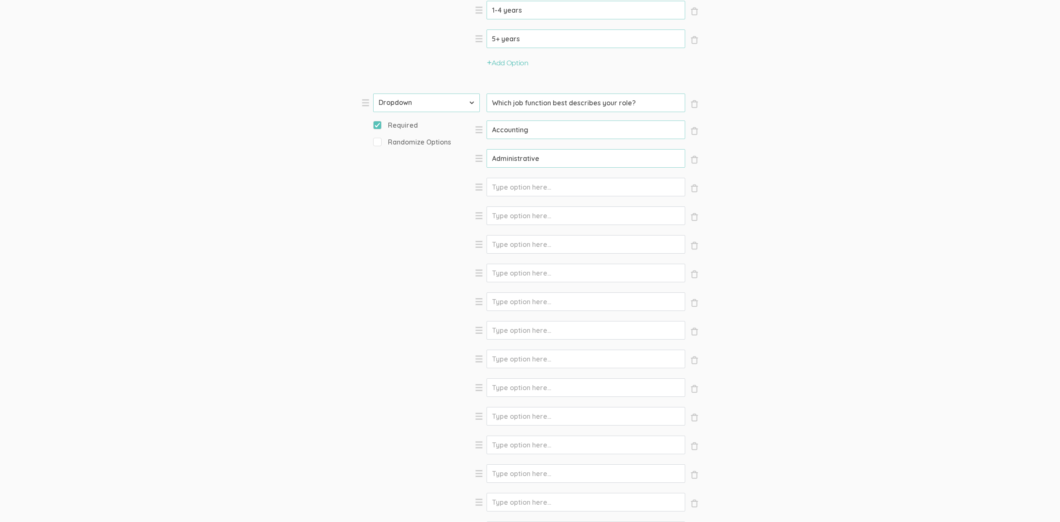
type input "Administrative"
click at [529, 189] on input "Option" at bounding box center [585, 187] width 199 height 19
paste input "Arts and Design"
type input "Arts and Design"
click at [526, 214] on input "Option" at bounding box center [585, 216] width 199 height 19
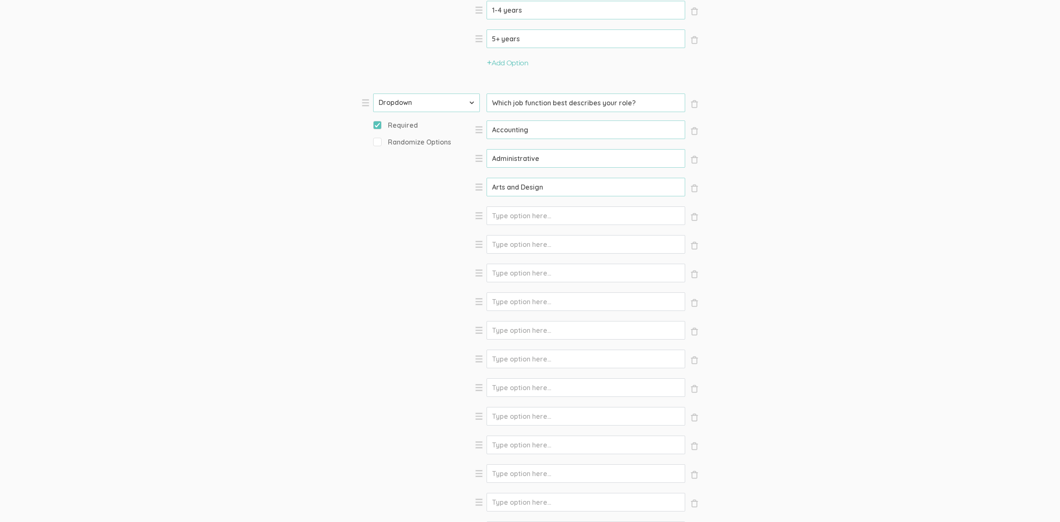
paste input "Business Development"
type input "Business Development"
click at [506, 236] on input "Option" at bounding box center [585, 244] width 199 height 19
paste input "Community and Social Services"
type input "Community and Social Services"
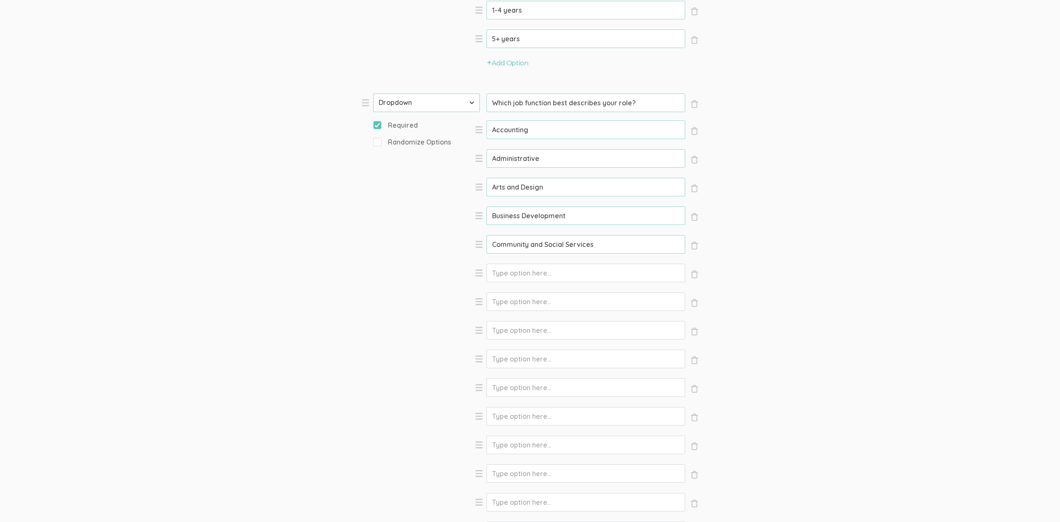
click at [517, 267] on input "Option" at bounding box center [585, 273] width 199 height 19
paste input "Consulting"
type input "Consulting"
click at [495, 302] on input "Option" at bounding box center [585, 302] width 199 height 19
paste input "Customer Success and Support"
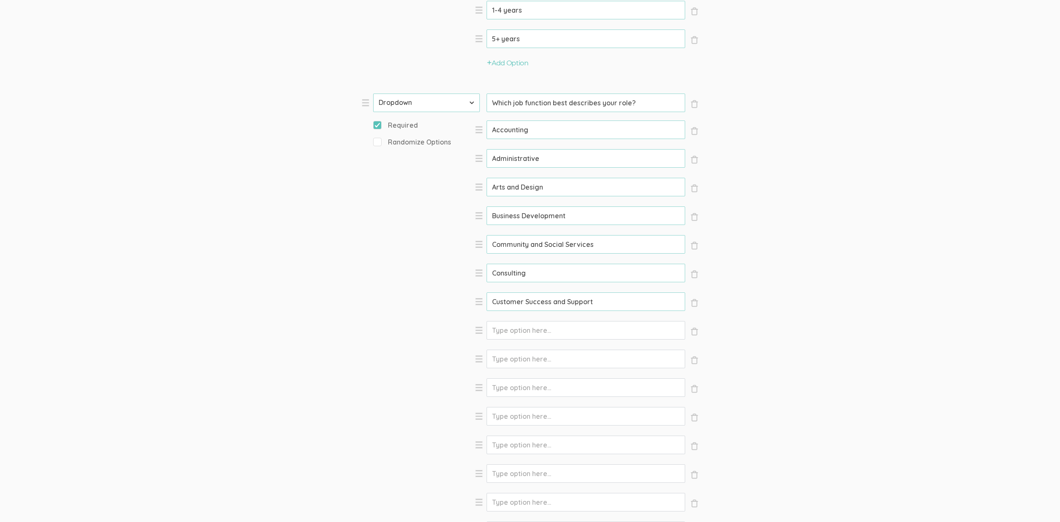
type input "Customer Success and Support"
click at [507, 328] on input "Option" at bounding box center [585, 330] width 199 height 19
paste input "Education"
type input "Education"
click at [502, 360] on input "Option" at bounding box center [585, 359] width 199 height 19
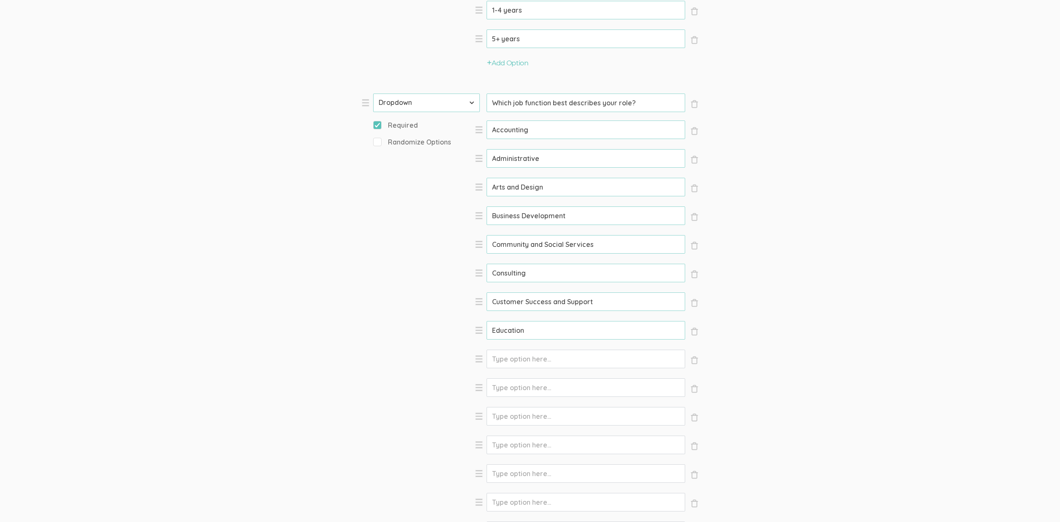
paste input "Engineering"
type input "Engineering"
click at [506, 381] on input "Option" at bounding box center [585, 388] width 199 height 19
paste input "Entrepreneurship"
type input "Entrepreneurship"
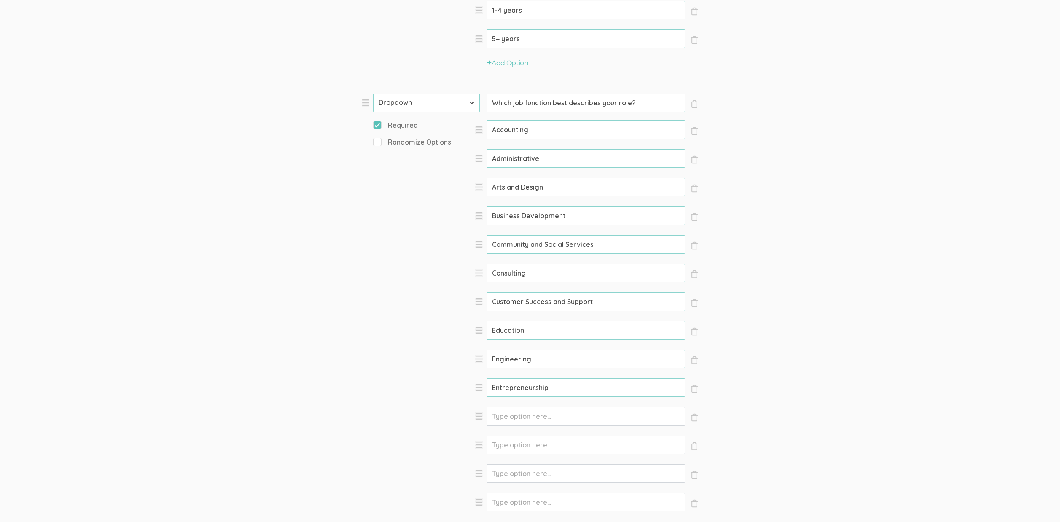
click at [521, 415] on input "Option" at bounding box center [585, 416] width 199 height 19
paste input "Finance"
type input "Finance"
click at [509, 446] on input "Option" at bounding box center [585, 445] width 199 height 19
paste input "Healthcare Services"
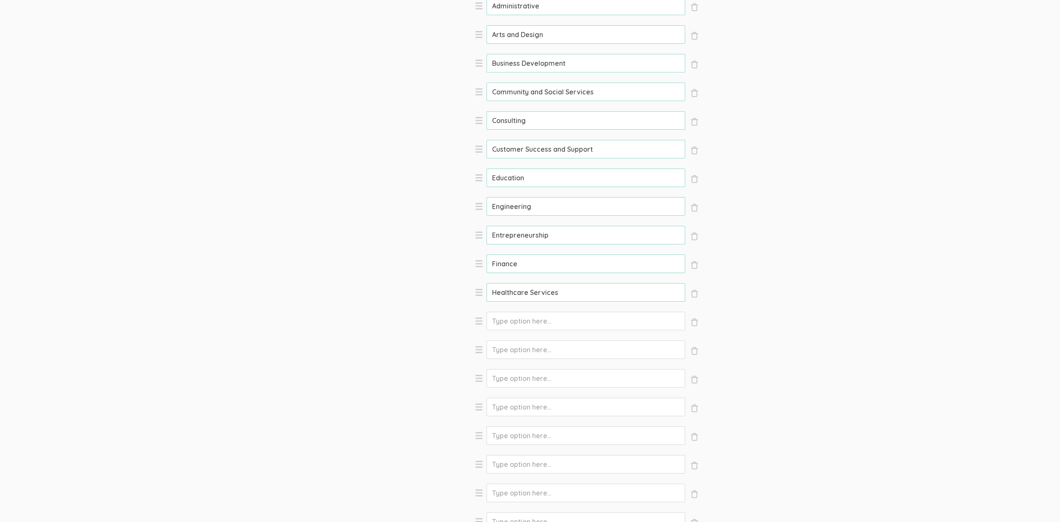
scroll to position [1719, 0]
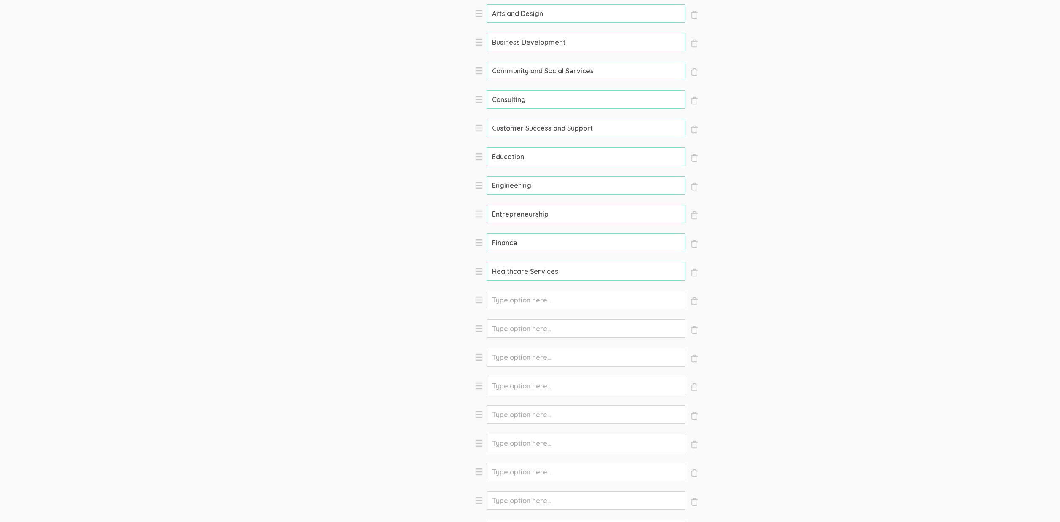
type input "Healthcare Services"
click at [519, 307] on input "Option" at bounding box center [585, 300] width 199 height 19
paste input "Human Resources"
type input "Human Resources"
click at [518, 328] on input "Option" at bounding box center [585, 329] width 199 height 19
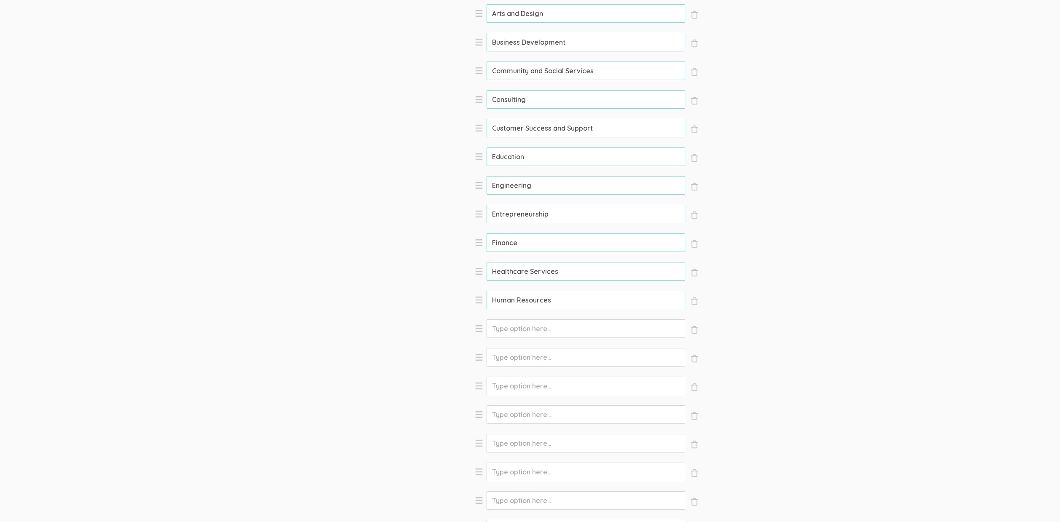
paste input "Information Technology"
type input "Information Technology"
click at [529, 357] on input "Option" at bounding box center [585, 357] width 199 height 19
paste input "Legal"
type input "Legal"
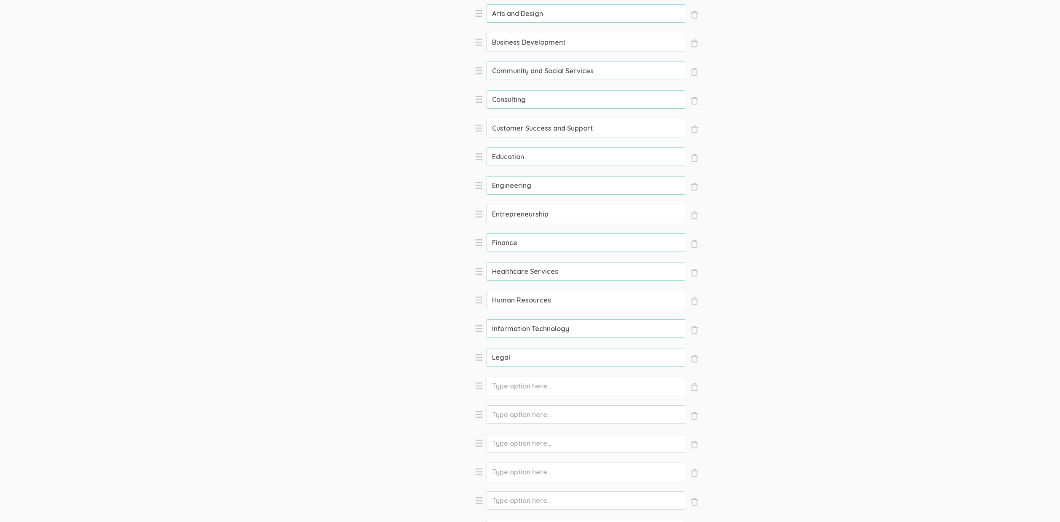
click at [531, 384] on input "Option" at bounding box center [585, 386] width 199 height 19
paste input "Marketing"
type input "Marketing"
click at [500, 411] on input "Option" at bounding box center [585, 415] width 199 height 19
paste input "Media and Communication"
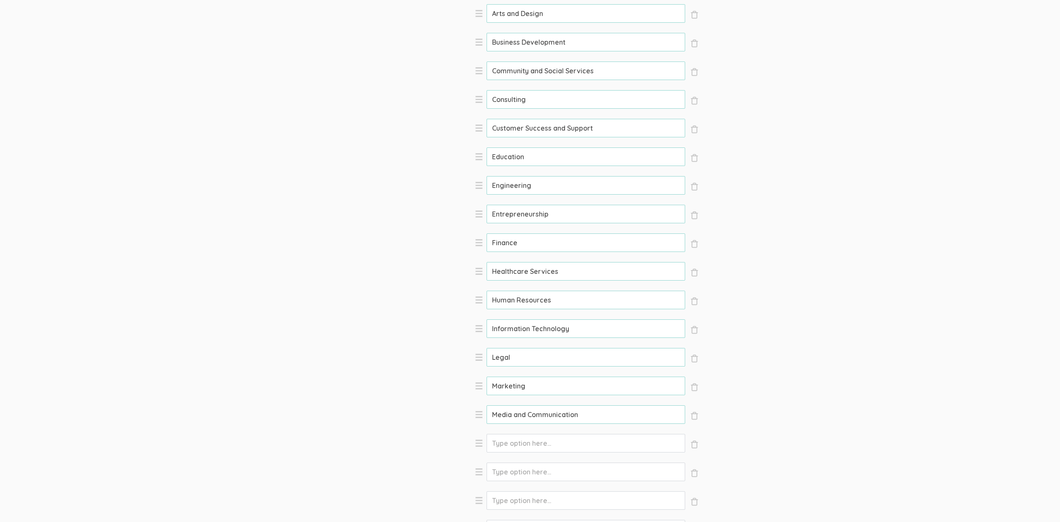
type input "Media and Communication"
click at [502, 439] on input "Option" at bounding box center [585, 443] width 199 height 19
paste input "Military and Protective Services"
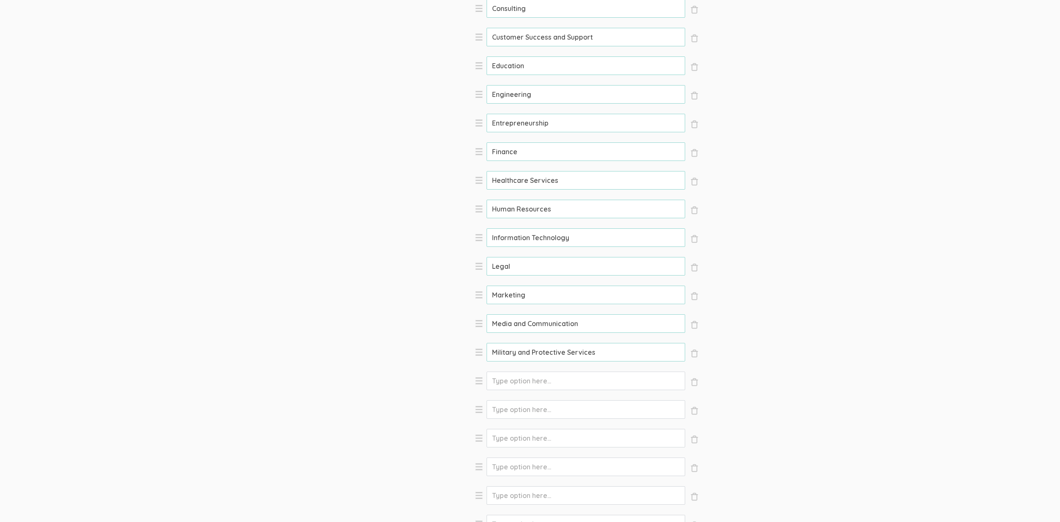
scroll to position [1816, 0]
type input "Military and Protective Services"
click at [523, 376] on input "Option" at bounding box center [585, 375] width 199 height 19
paste input "Operations"
type input "Operations"
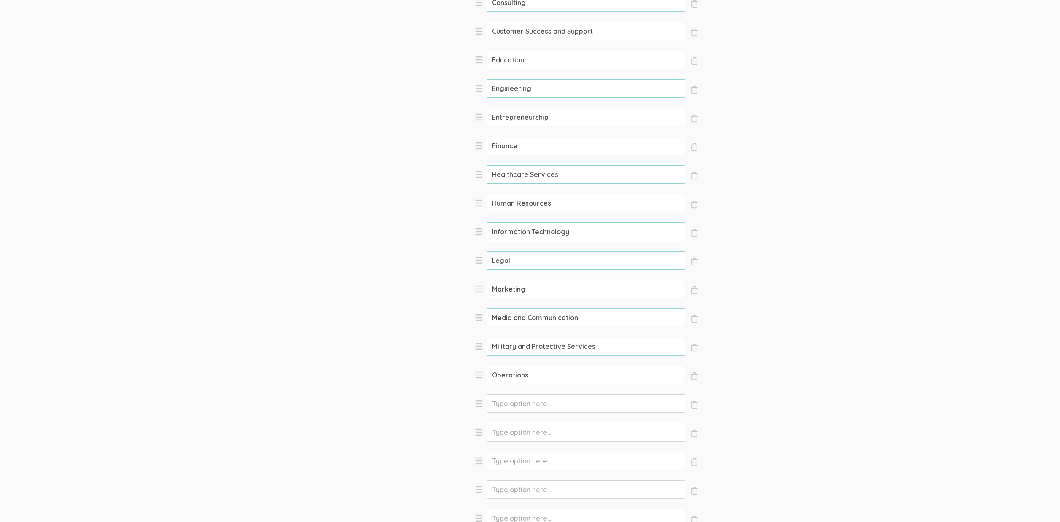
click at [520, 402] on input "Option" at bounding box center [585, 404] width 199 height 19
paste input "Product Management"
type input "Product Management"
click at [517, 430] on input "Option" at bounding box center [585, 432] width 199 height 19
paste input "Program and Project Management"
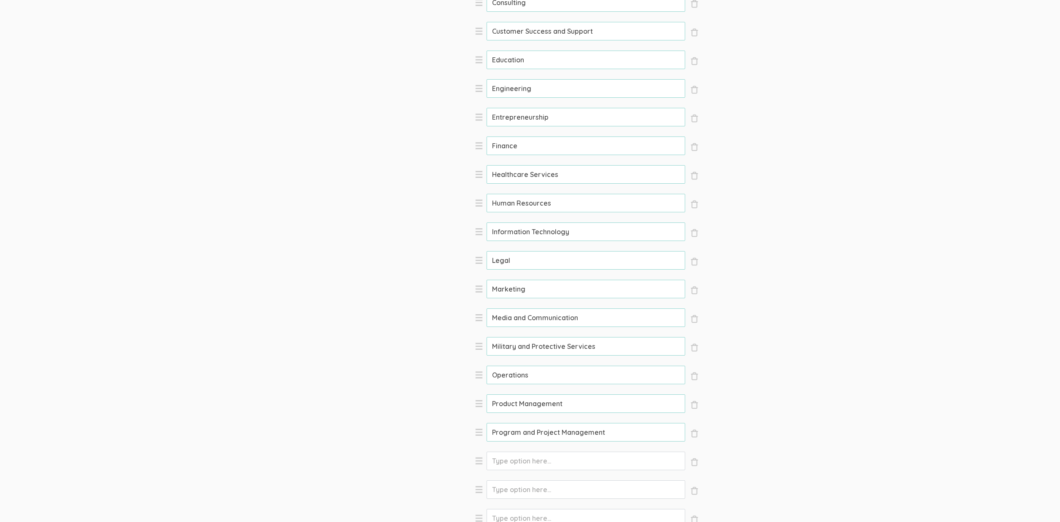
scroll to position [1915, 0]
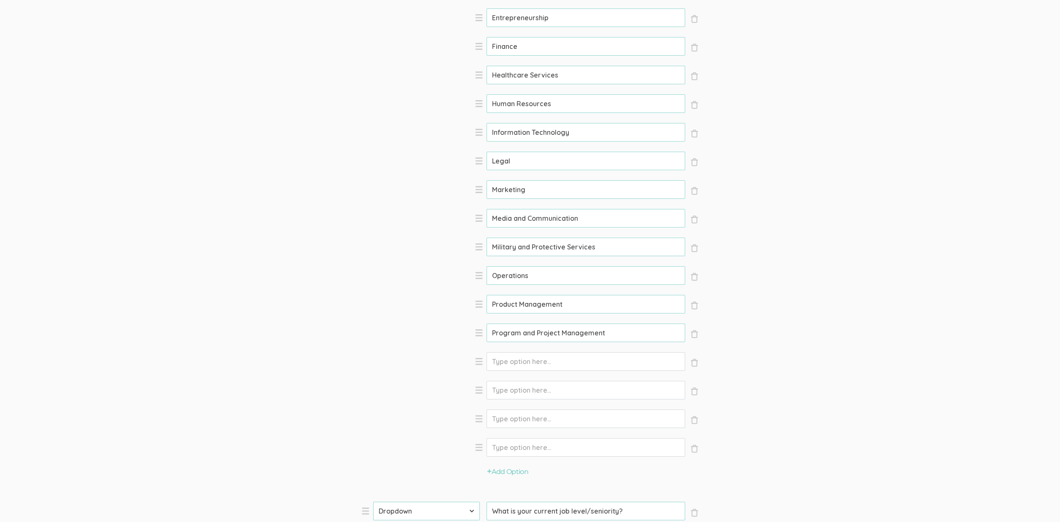
type input "Program and Project Management"
click at [525, 367] on input "Option" at bounding box center [585, 361] width 199 height 19
paste input "Purchasing"
type input "Purchasing"
click at [511, 394] on input "Option" at bounding box center [585, 390] width 199 height 19
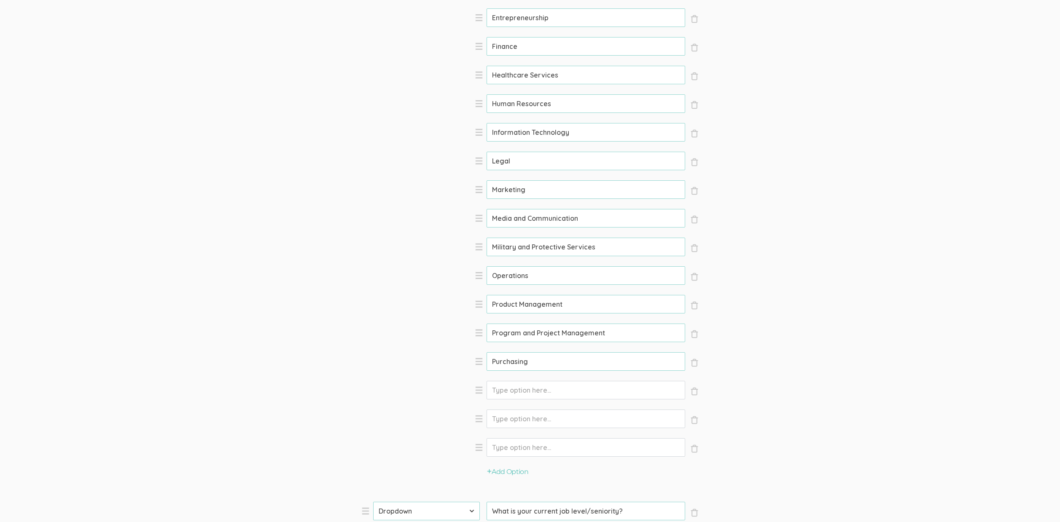
paste input "Quality Assurance"
type input "Quality Assurance"
click at [514, 424] on input "Option" at bounding box center [585, 419] width 199 height 19
paste input "Real Estate"
type input "Real Estate"
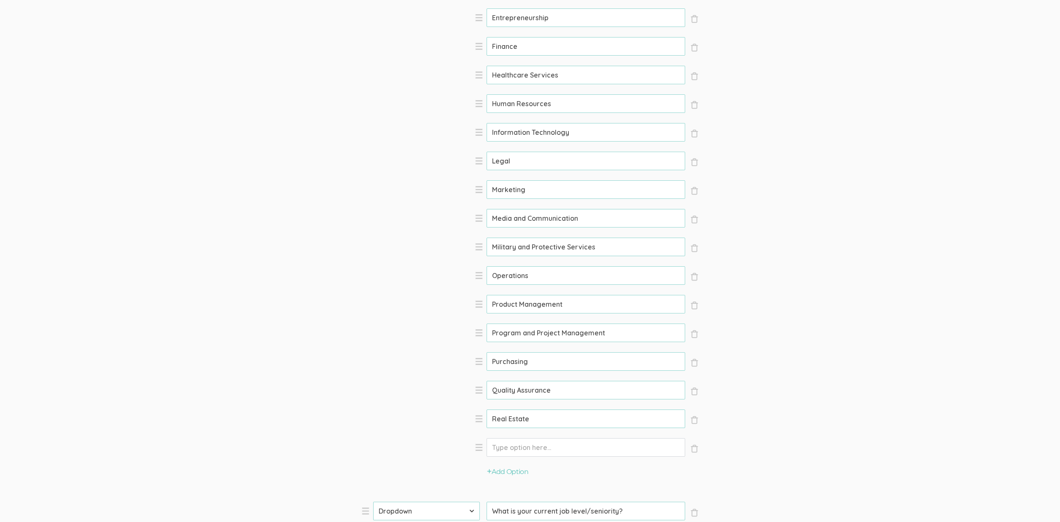
click at [512, 448] on input "Option" at bounding box center [585, 447] width 199 height 19
paste input "Research"
type input "Research"
click at [506, 473] on button "Add Option" at bounding box center [507, 472] width 41 height 10
click at [506, 473] on input "Option" at bounding box center [585, 476] width 199 height 19
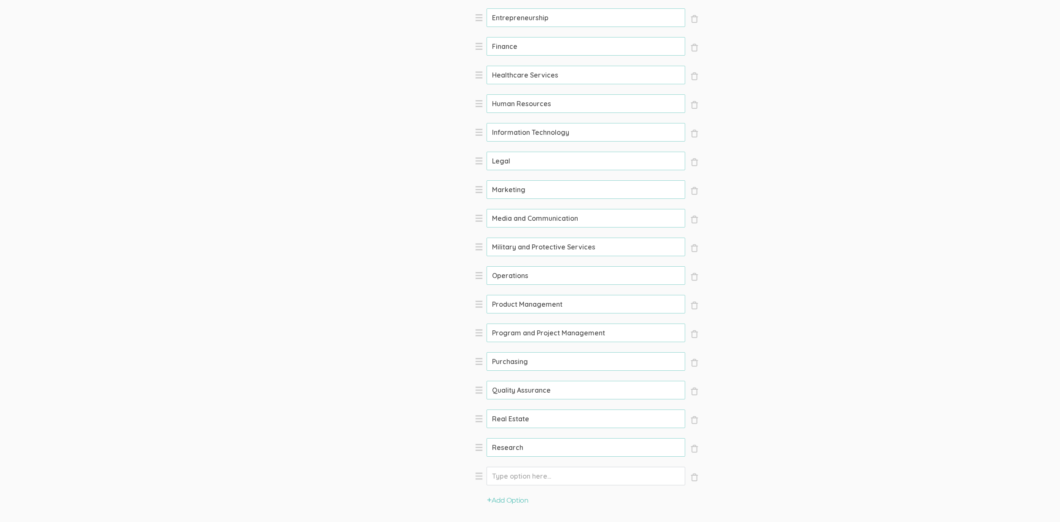
paste input "Sales"
type input "Sales"
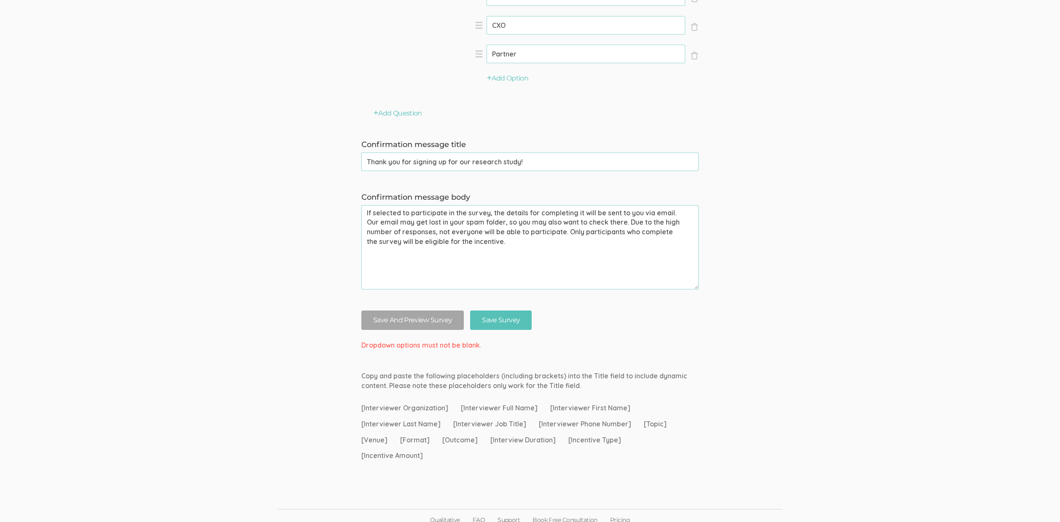
scroll to position [2608, 0]
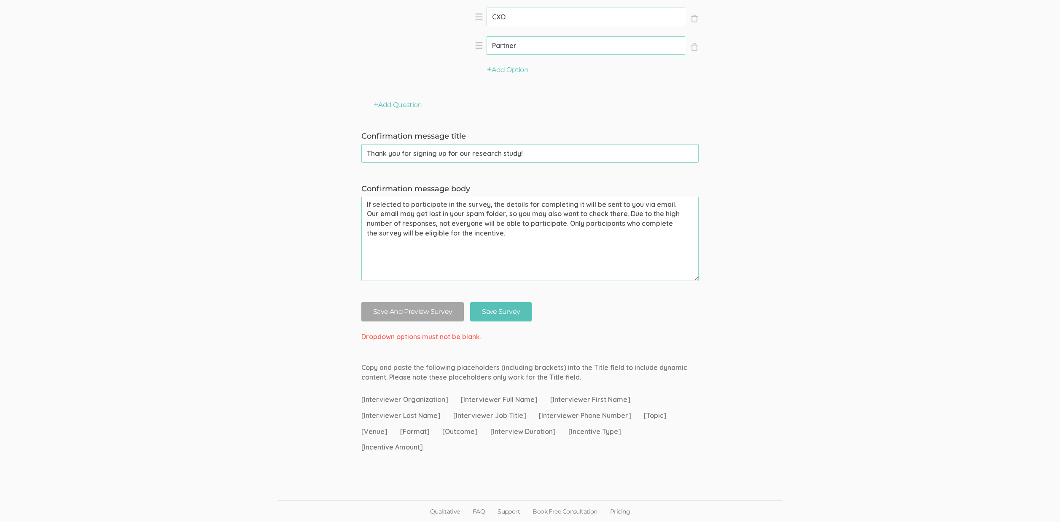
click at [514, 322] on fieldset "Save And Preview Survey Save Survey" at bounding box center [530, 315] width 350 height 26
click at [513, 314] on input "Save Survey" at bounding box center [501, 312] width 62 height 20
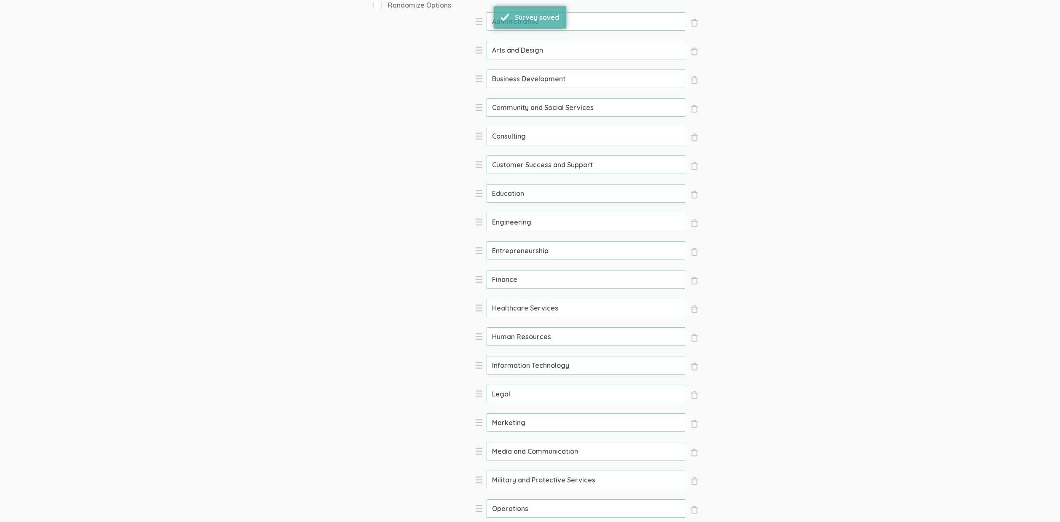
scroll to position [2595, 0]
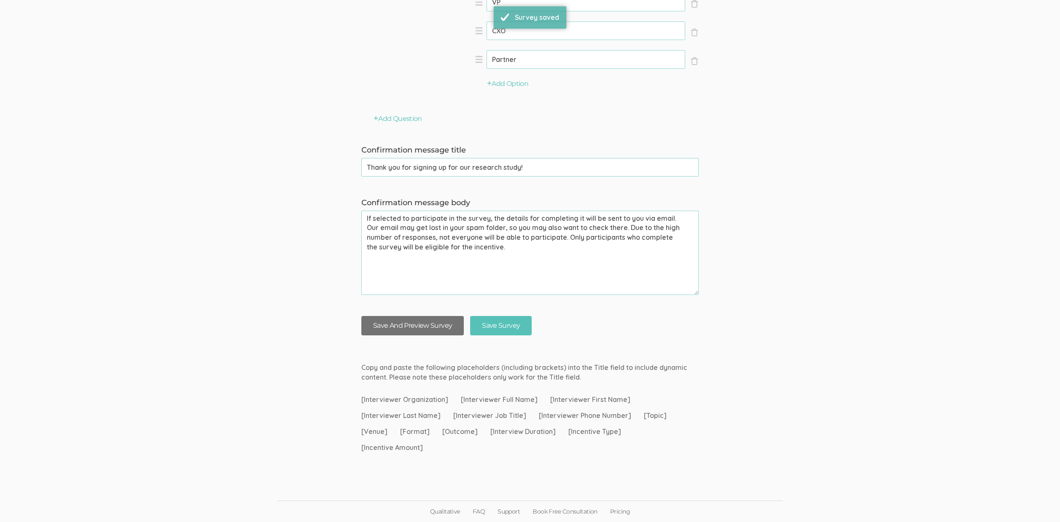
drag, startPoint x: 399, startPoint y: 325, endPoint x: 425, endPoint y: 348, distance: 35.2
click at [399, 325] on button "Save And Preview Survey" at bounding box center [412, 326] width 102 height 20
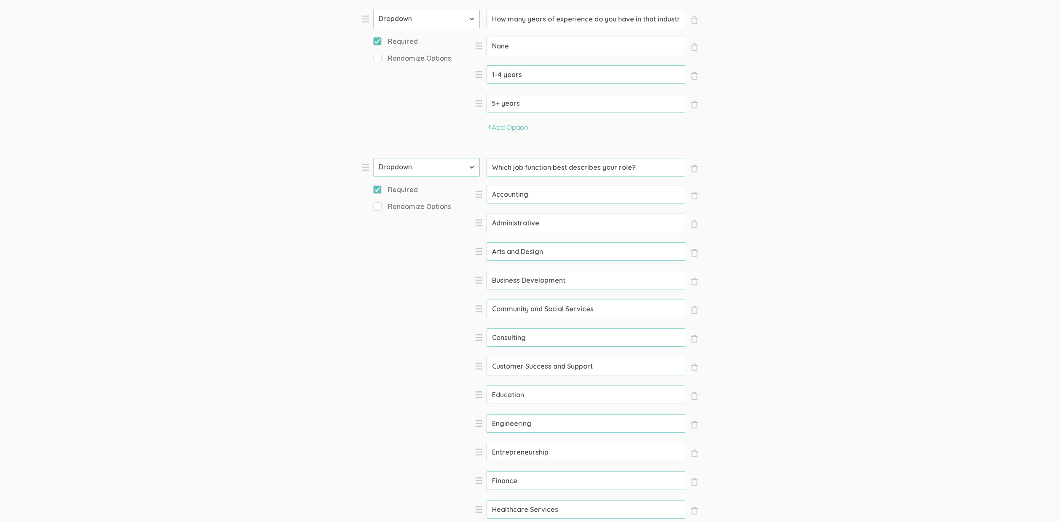
scroll to position [1498, 0]
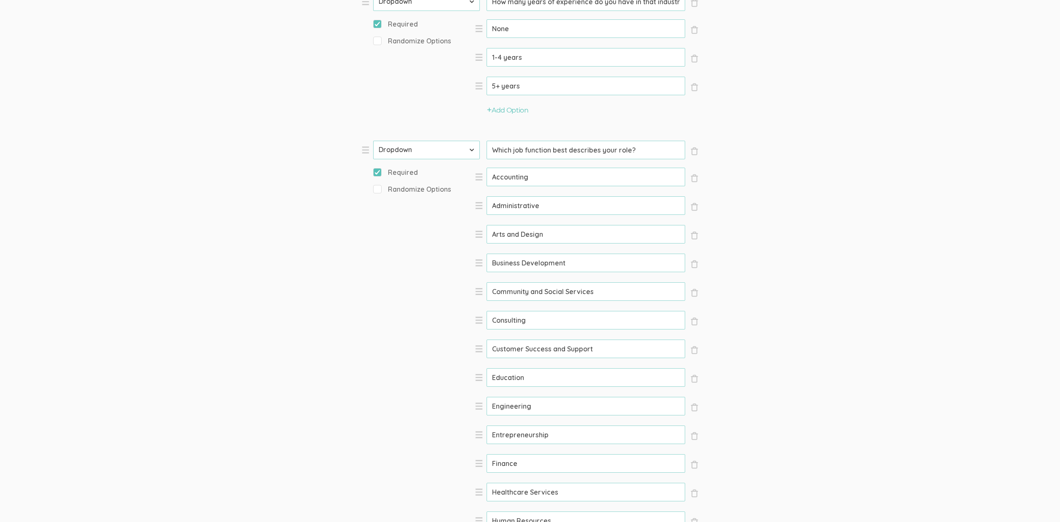
click at [526, 234] on input "Arts and Design" at bounding box center [585, 234] width 199 height 19
paste input "&"
type input "Arts & Design"
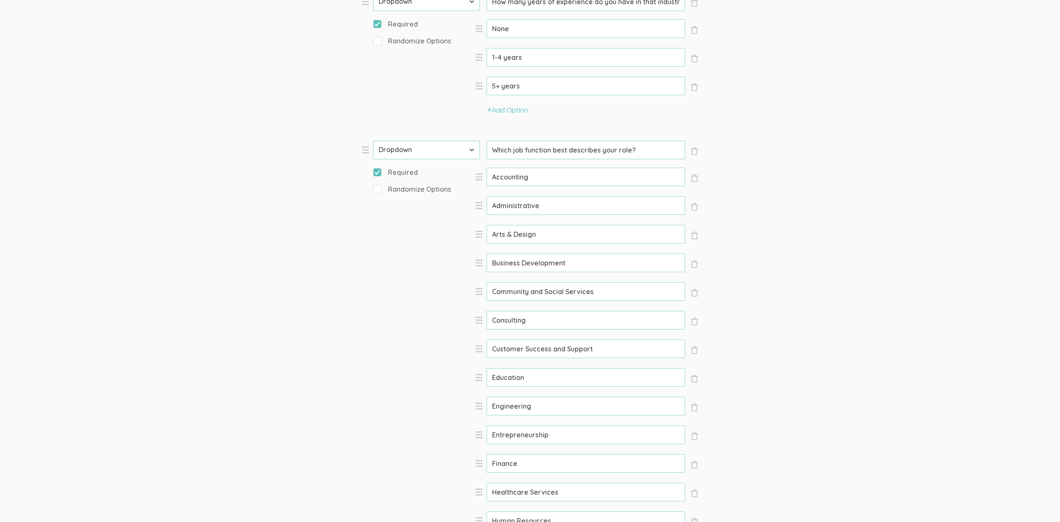
click at [515, 293] on input "Community and Social Services" at bounding box center [585, 291] width 199 height 19
paste input "&"
type input "Community & Social Services"
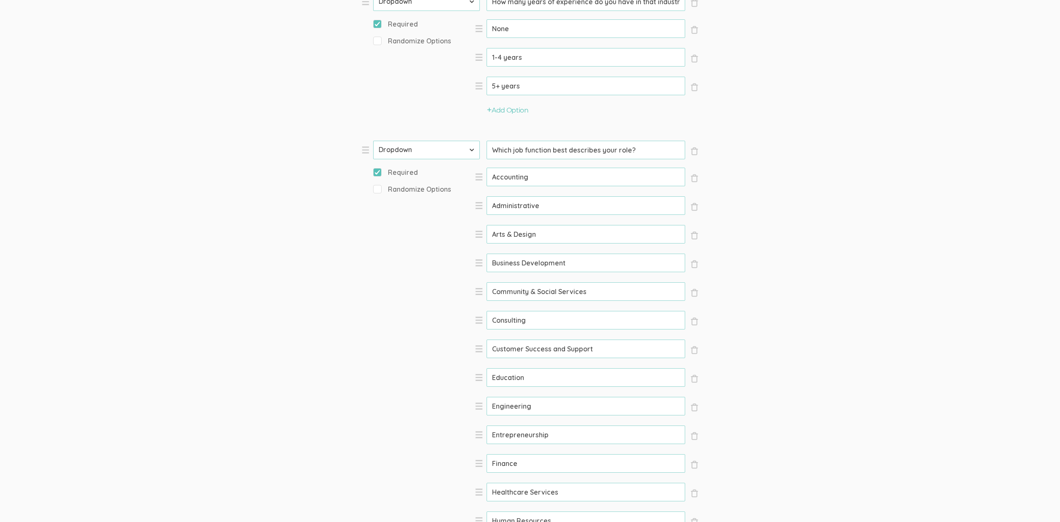
click at [517, 351] on input "Customer Success and Support" at bounding box center [585, 349] width 199 height 19
paste input "&"
type input "Customer Success & Support"
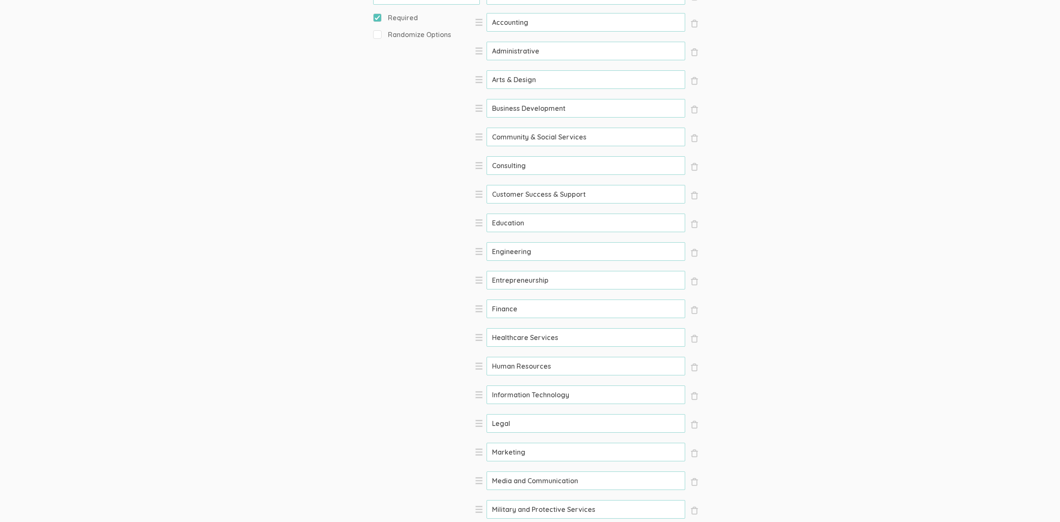
scroll to position [1654, 0]
click at [518, 483] on input "Media and Communication" at bounding box center [585, 479] width 199 height 19
paste input "&"
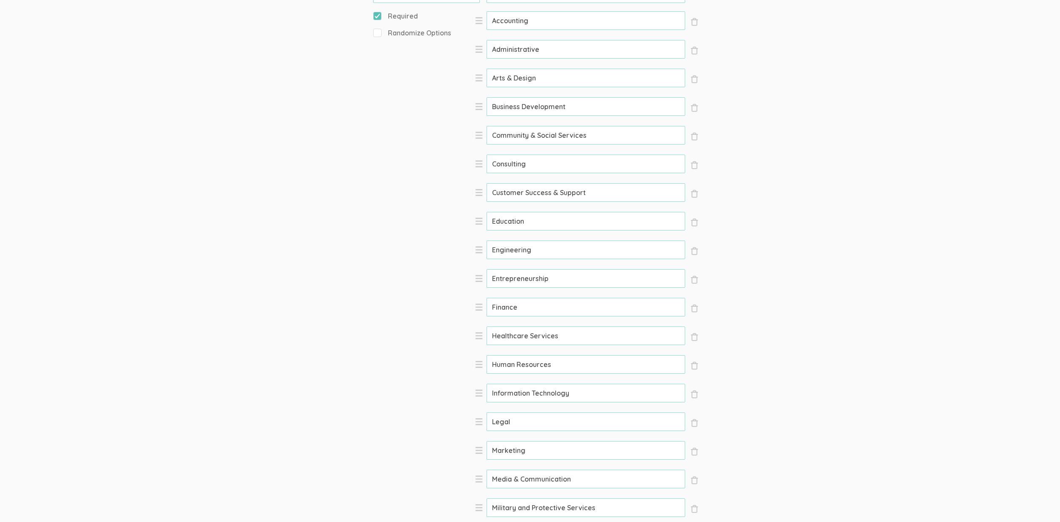
type input "Media & Communication"
click at [520, 506] on input "Military and Protective Services" at bounding box center [585, 508] width 199 height 19
paste input "&"
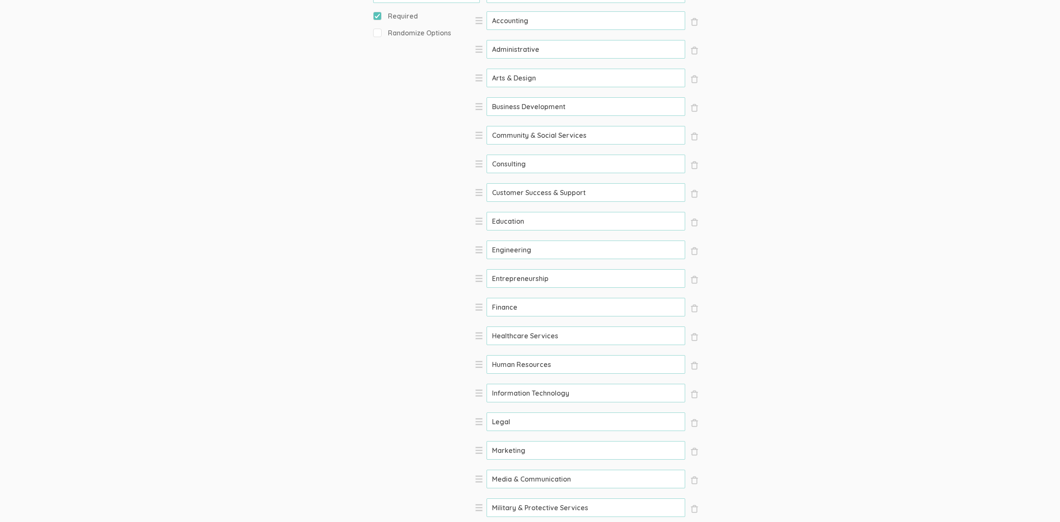
type input "Military & Protective Services"
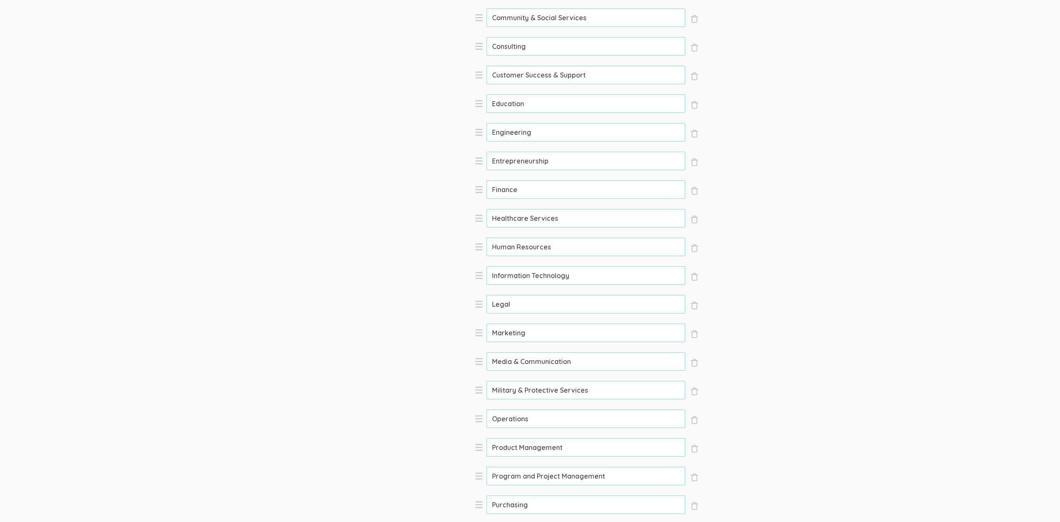
scroll to position [1875, 0]
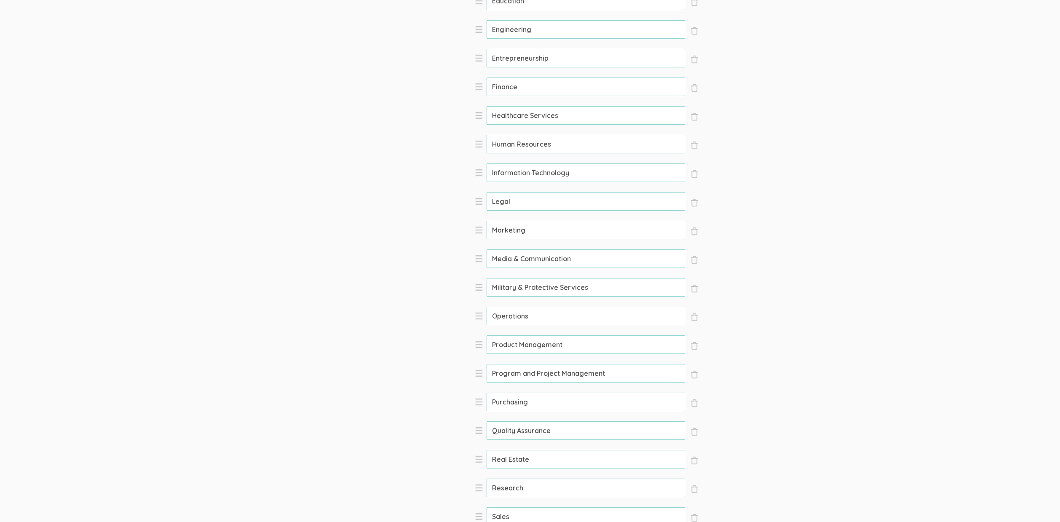
click at [525, 373] on input "Program and Project Management" at bounding box center [585, 373] width 199 height 19
paste input "&"
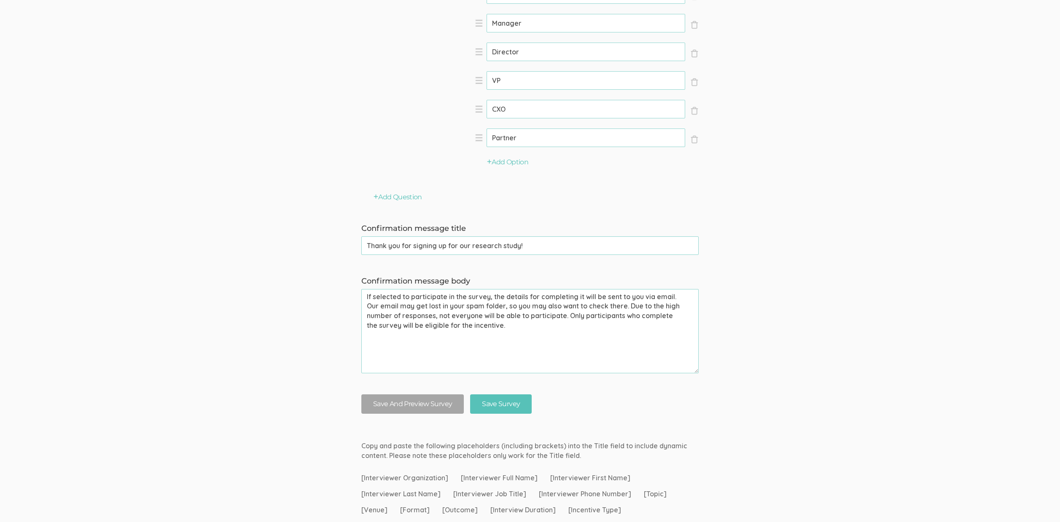
scroll to position [2595, 0]
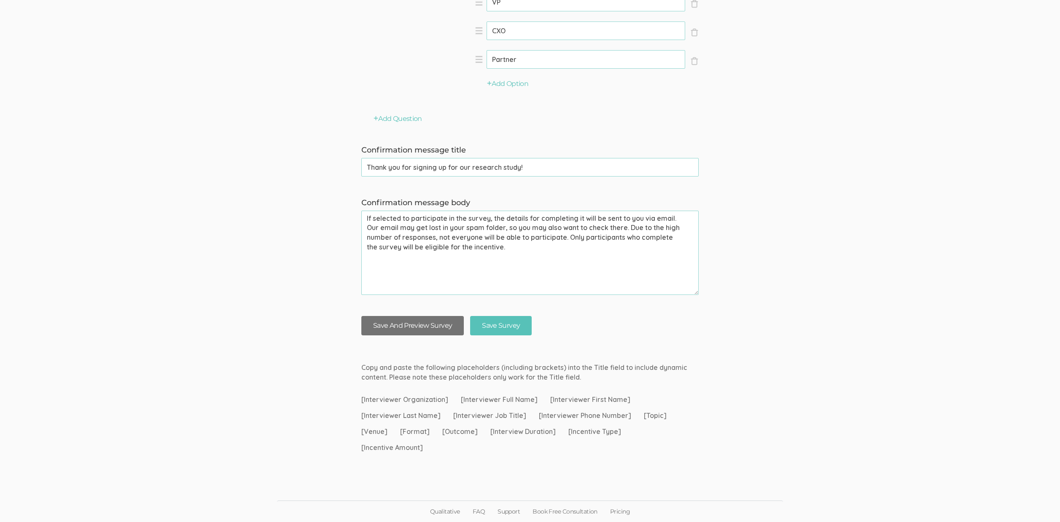
type input "Program & Project Management"
click at [402, 324] on button "Save And Preview Survey" at bounding box center [412, 326] width 102 height 20
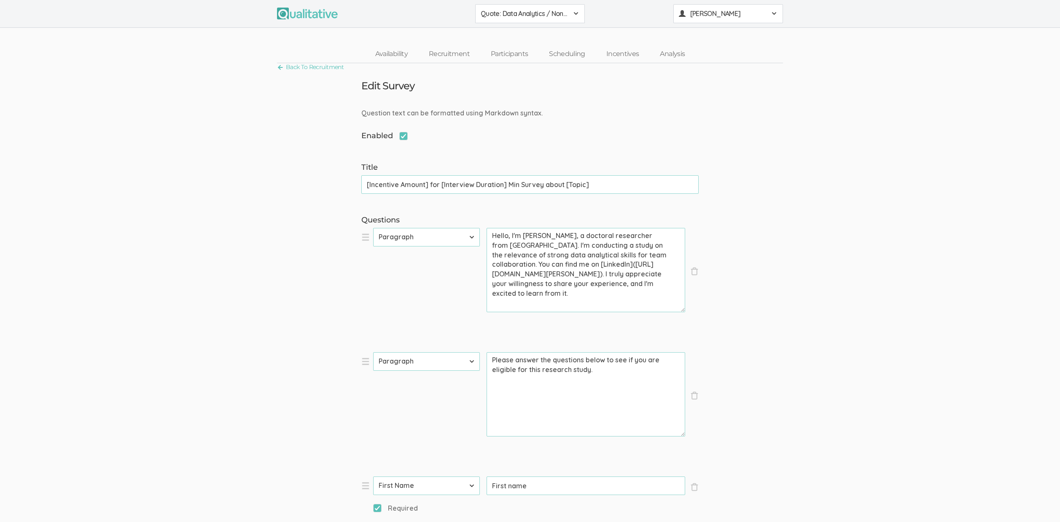
click at [752, 18] on span "[PERSON_NAME]" at bounding box center [728, 14] width 76 height 10
click at [733, 80] on link "Project Settings" at bounding box center [728, 83] width 109 height 17
click at [459, 56] on link "Recruitment" at bounding box center [449, 54] width 62 height 18
click at [458, 58] on link "Recruitment" at bounding box center [449, 54] width 62 height 18
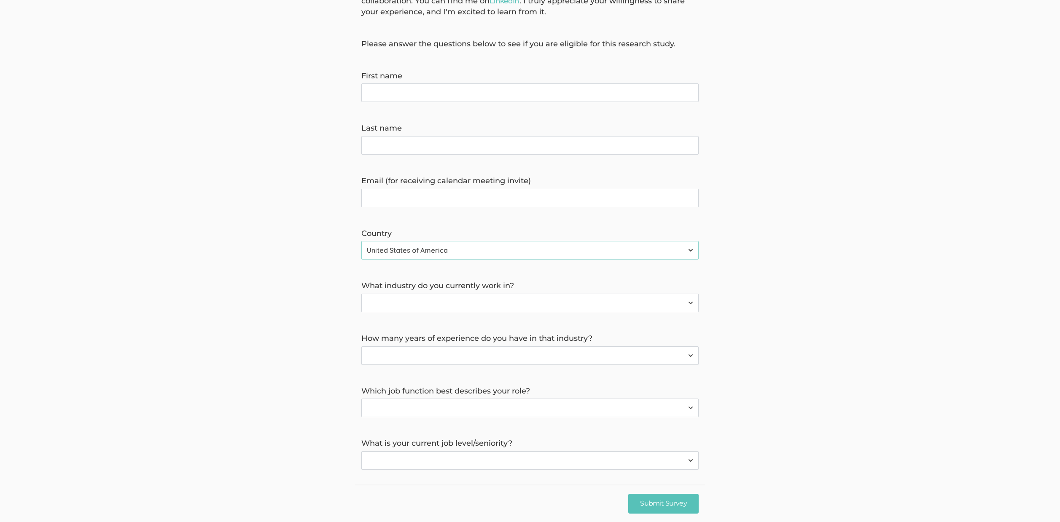
scroll to position [117, 0]
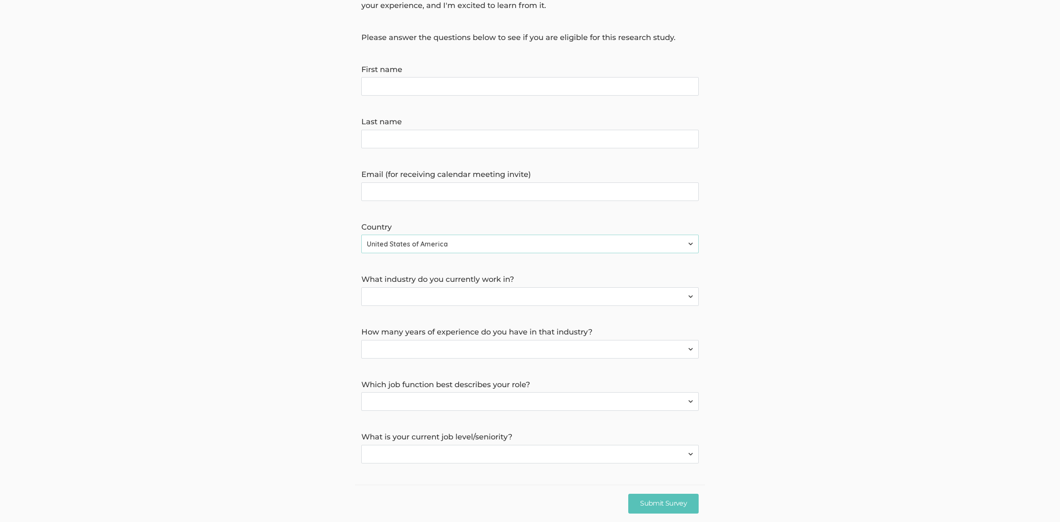
click at [520, 349] on select "None 1-4 years 5+ years" at bounding box center [529, 349] width 337 height 19
click at [527, 292] on select "Aerospace & Defense Agriculture Arts, Entertainment & Recreation Construction, …" at bounding box center [529, 296] width 337 height 19
click at [452, 293] on select "Aerospace & Defense Agriculture Arts, Entertainment & Recreation Construction, …" at bounding box center [529, 296] width 337 height 19
click at [449, 353] on select "None 1-4 years 5+ years" at bounding box center [529, 349] width 337 height 19
click at [549, 404] on select "Accounting Administrative Arts and Design Business Development Community and So…" at bounding box center [529, 401] width 337 height 19
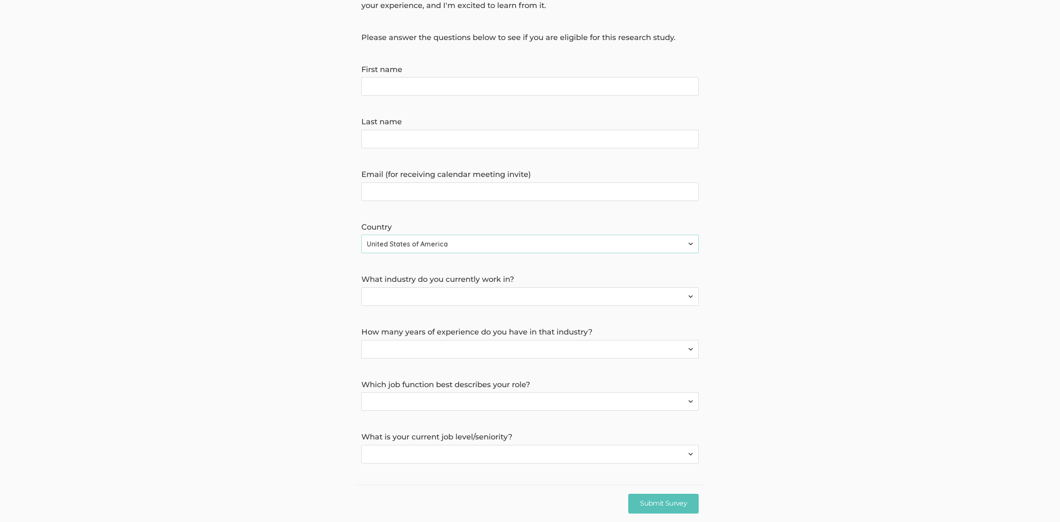
click at [478, 458] on select "Entry Senior Manager Director VP CXO Partner" at bounding box center [529, 454] width 337 height 19
click at [470, 447] on select "Entry Senior Manager Director VP CXO Partner" at bounding box center [529, 454] width 337 height 19
click at [527, 306] on form "Hello, I'm Linda Potts, a doctoral researcher from Liberty University. I'm cond…" at bounding box center [530, 216] width 1060 height 496
click at [527, 295] on select "Aerospace & Defense Agriculture Arts, Entertainment & Recreation Construction, …" at bounding box center [529, 296] width 337 height 19
click at [0, 0] on form "Hello, I'm Linda Potts, a doctoral researcher from Liberty University. I'm cond…" at bounding box center [530, 216] width 1060 height 496
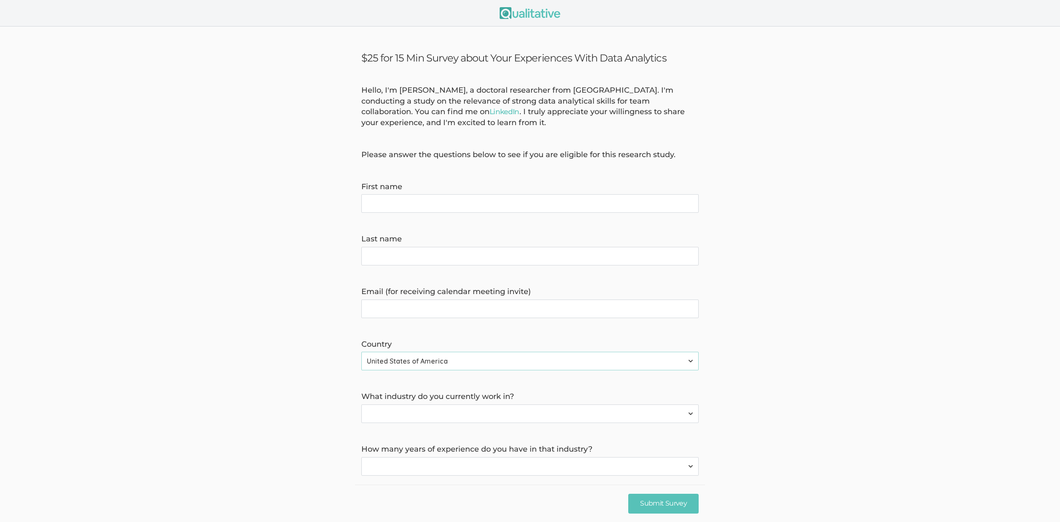
click at [453, 457] on select "None 1-4 years 5+ years" at bounding box center [529, 466] width 337 height 19
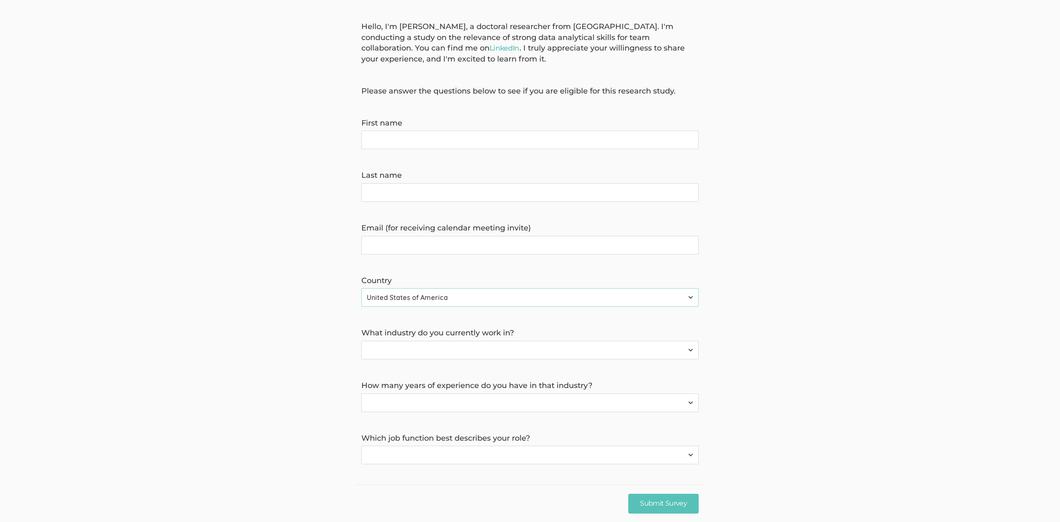
scroll to position [117, 0]
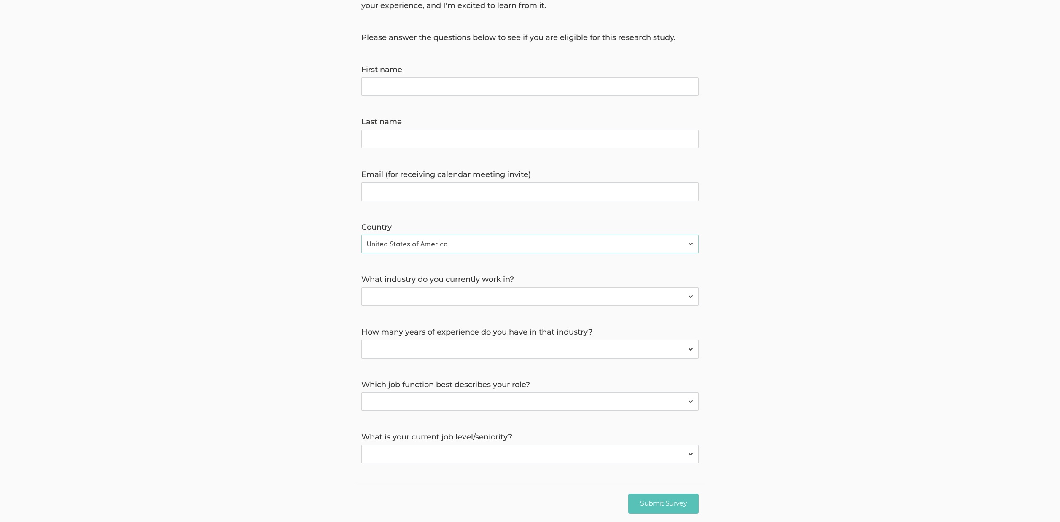
click at [397, 456] on select "Entry Senior Manager Director VP CXO Partner" at bounding box center [529, 454] width 337 height 19
click at [376, 396] on select "Accounting Administrative Arts & Design Business Development Community & Social…" at bounding box center [529, 401] width 337 height 19
click at [454, 335] on label "How many years of experience do you have in that industry?" at bounding box center [529, 332] width 337 height 11
click at [448, 349] on select "None 1-4 years 5+ years" at bounding box center [529, 349] width 337 height 19
click at [388, 297] on select "Aerospace & Defense Agriculture Arts, Entertainment & Recreation Construction, …" at bounding box center [529, 296] width 337 height 19
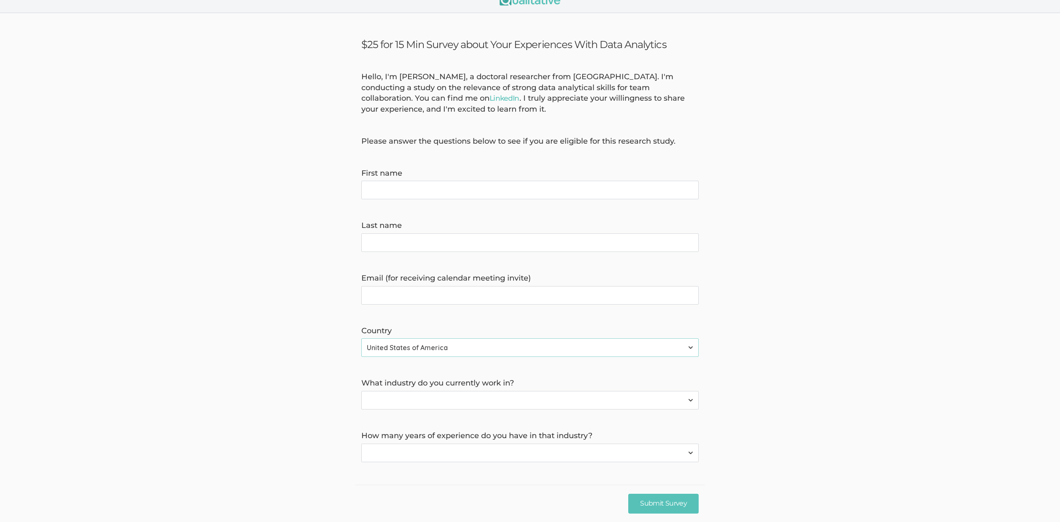
scroll to position [0, 0]
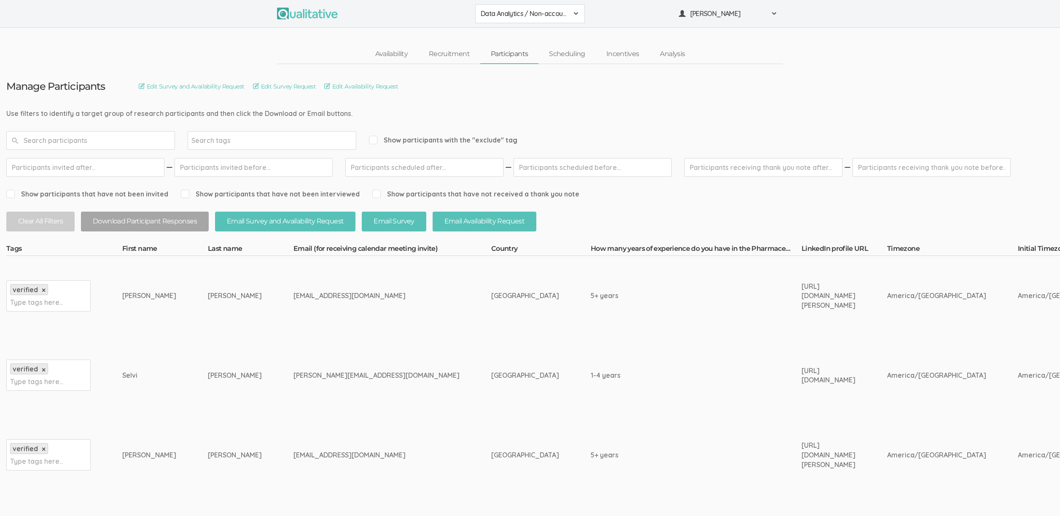
click at [293, 341] on td "mrunal.suryavanshi022000@gmail.com" at bounding box center [392, 376] width 198 height 80
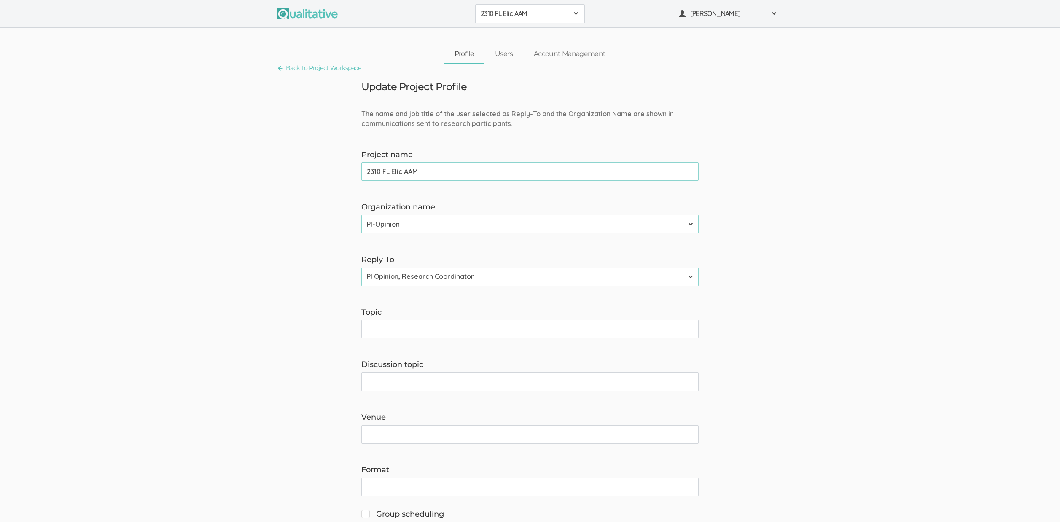
click at [535, 18] on button "2310 FL Elic AAM" at bounding box center [530, 13] width 110 height 19
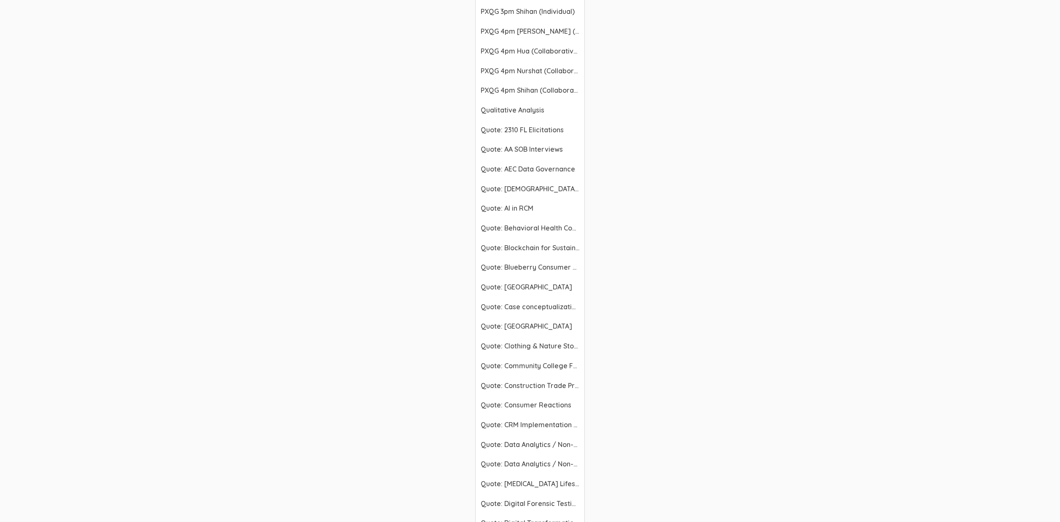
scroll to position [1919, 0]
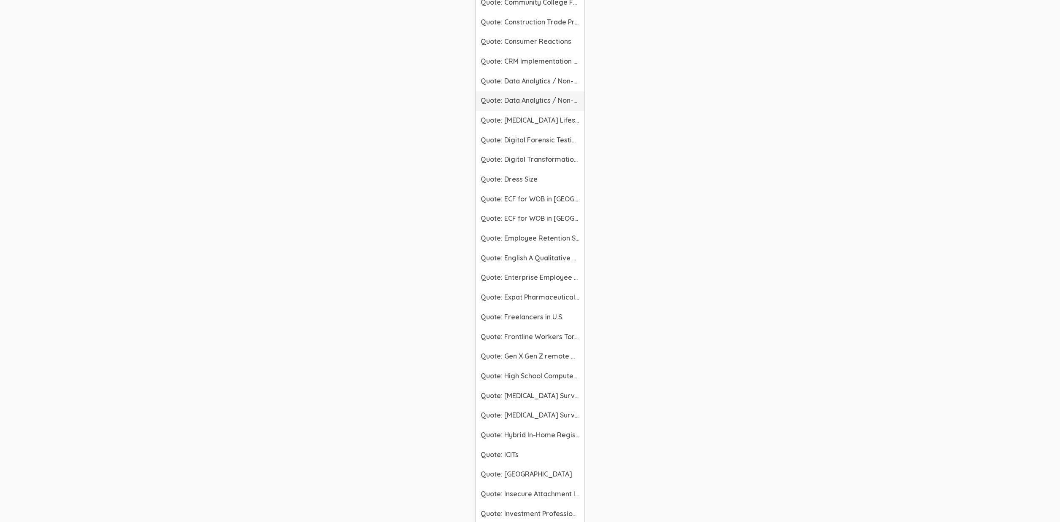
click at [533, 100] on span "Quote: Data Analytics / Non-accounting (LinkedIn)" at bounding box center [530, 101] width 99 height 10
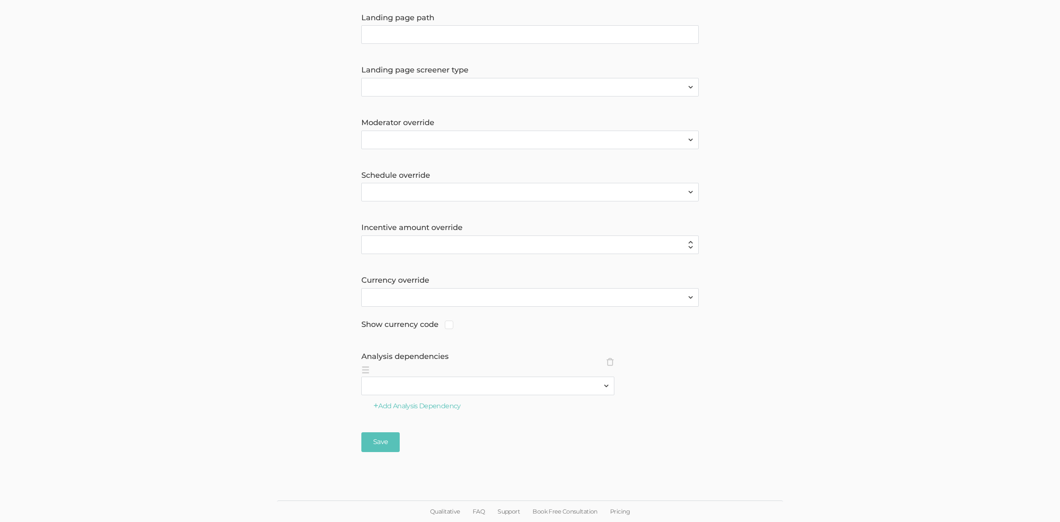
scroll to position [596, 0]
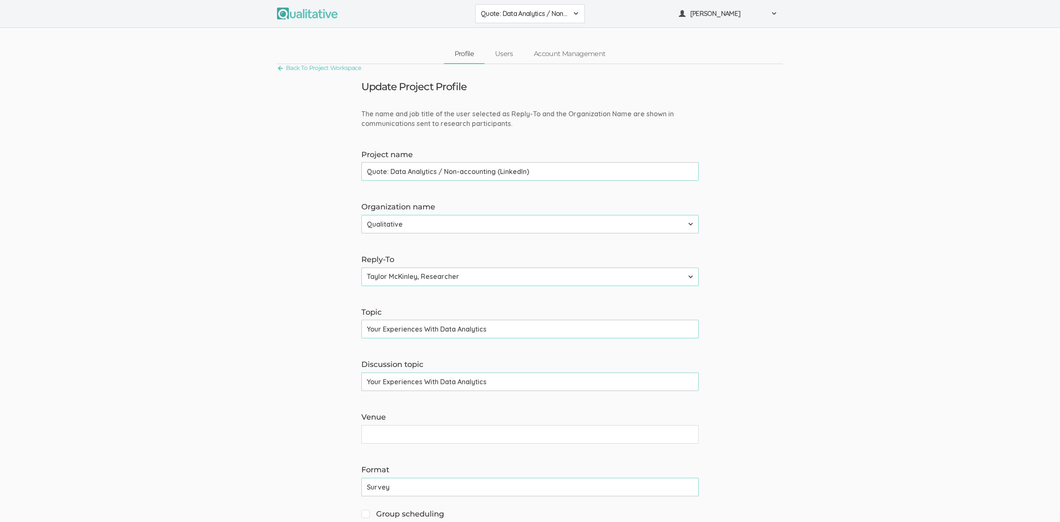
click at [533, 19] on button "Quote: Data Analytics / Non-accounting (LinkedIn)" at bounding box center [530, 13] width 110 height 19
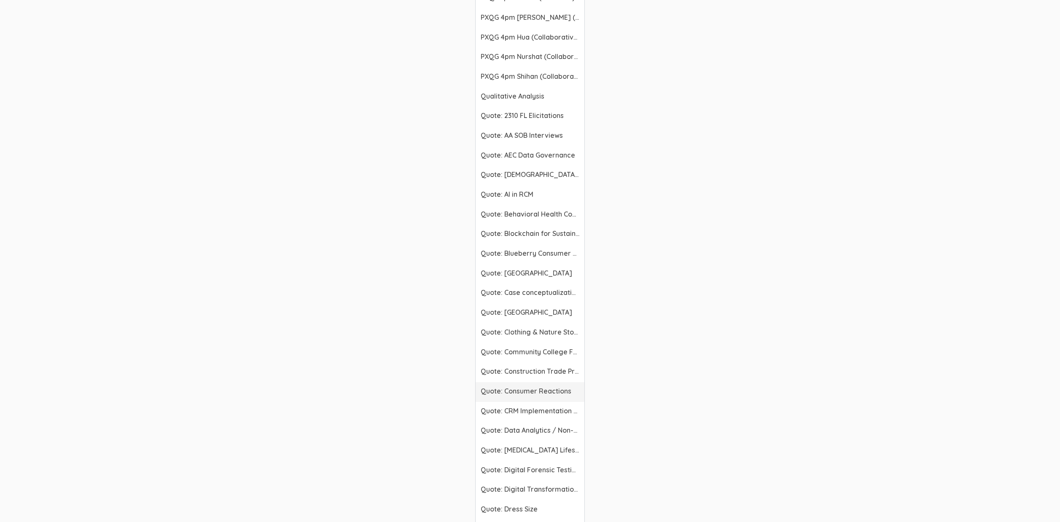
scroll to position [1589, 0]
click at [543, 432] on span "Quote: Data Analytics / Non-accounting (Facebook)" at bounding box center [530, 431] width 99 height 10
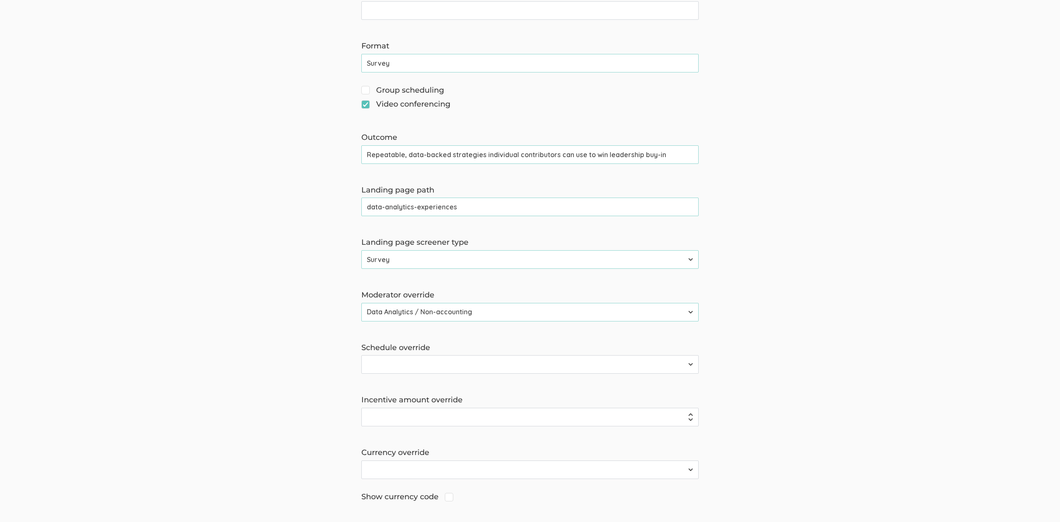
scroll to position [406, 0]
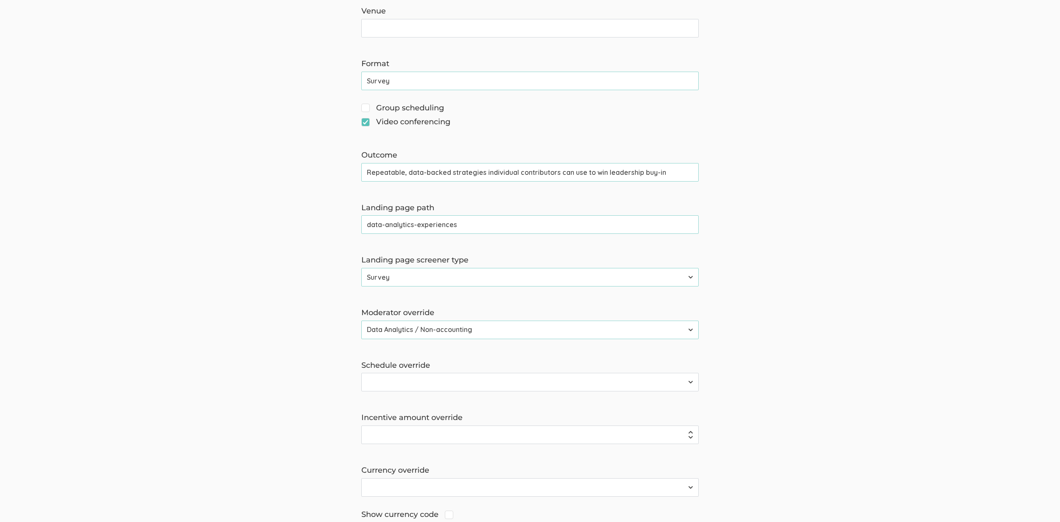
click at [409, 228] on input "data-analytics-experiences" at bounding box center [529, 224] width 337 height 19
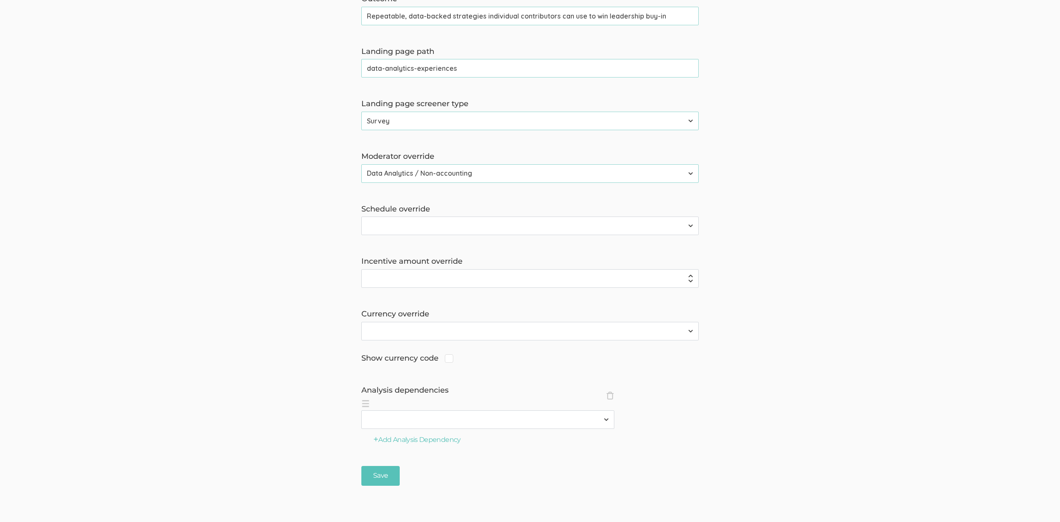
scroll to position [596, 0]
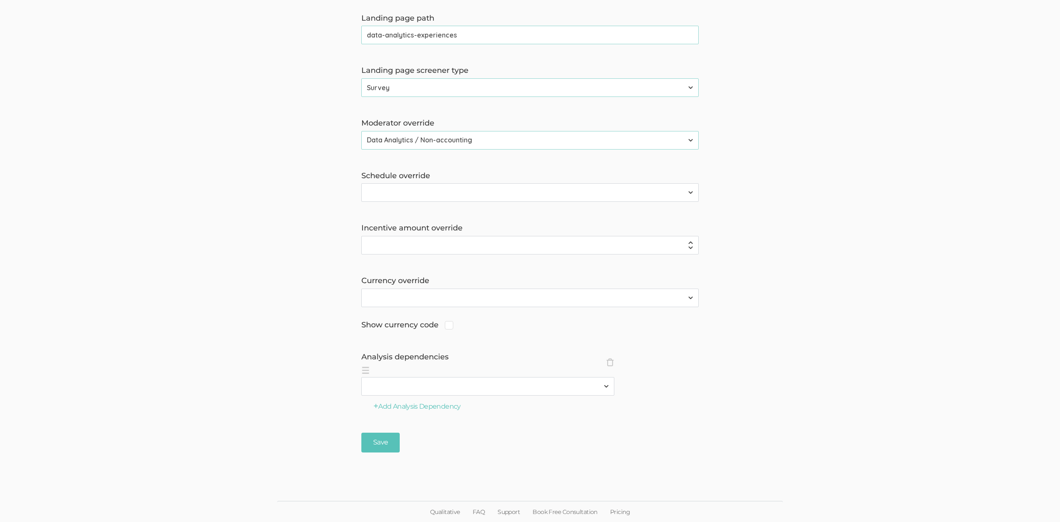
click at [443, 34] on input "data-analytics-experiences" at bounding box center [529, 35] width 337 height 19
click at [361, 433] on input "Save" at bounding box center [380, 443] width 38 height 20
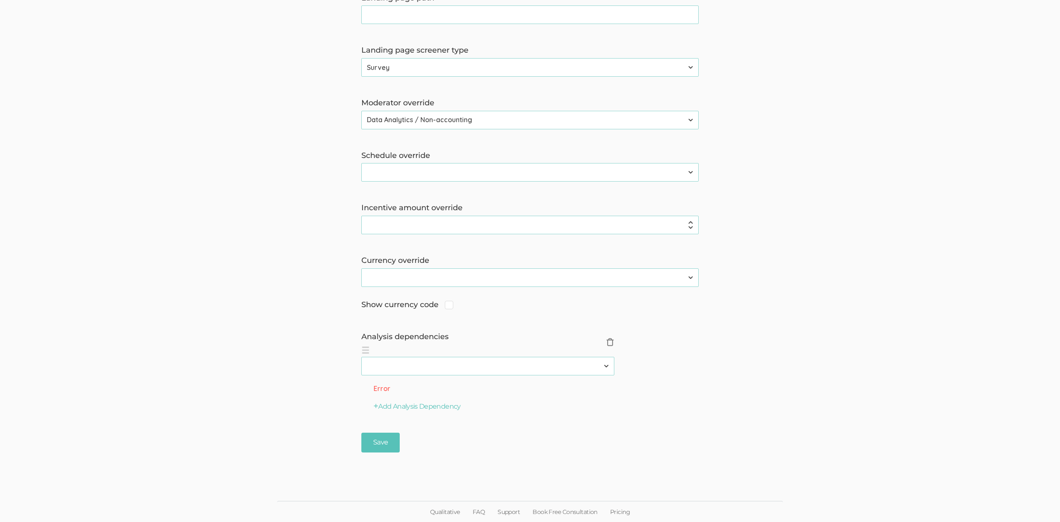
click at [610, 342] on span "×" at bounding box center [610, 342] width 8 height 8
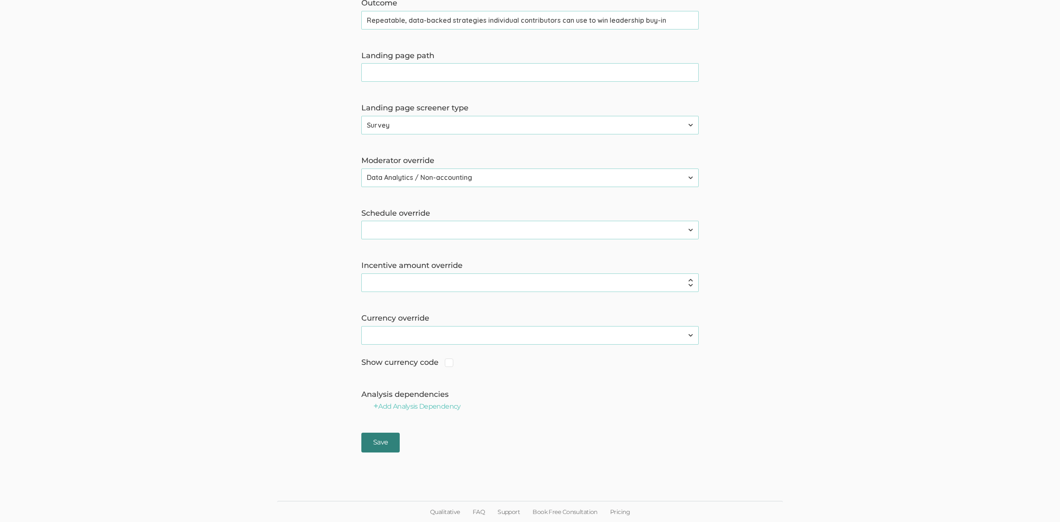
click at [376, 444] on input "Save" at bounding box center [380, 443] width 38 height 20
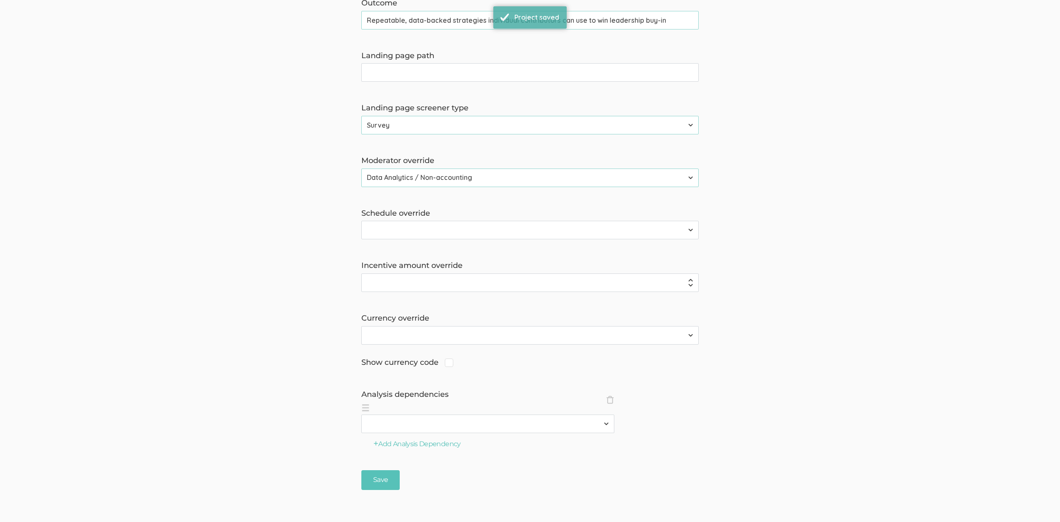
scroll to position [0, 0]
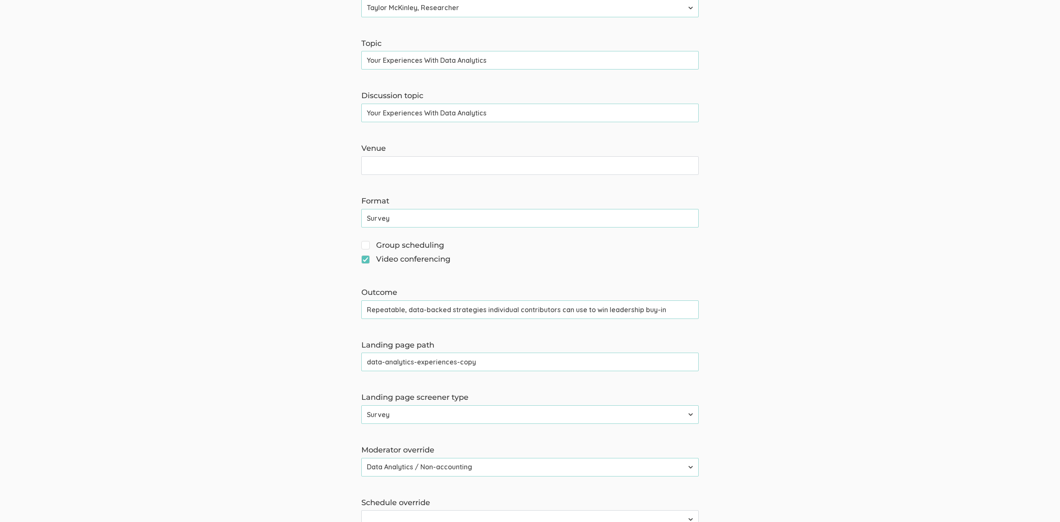
scroll to position [596, 0]
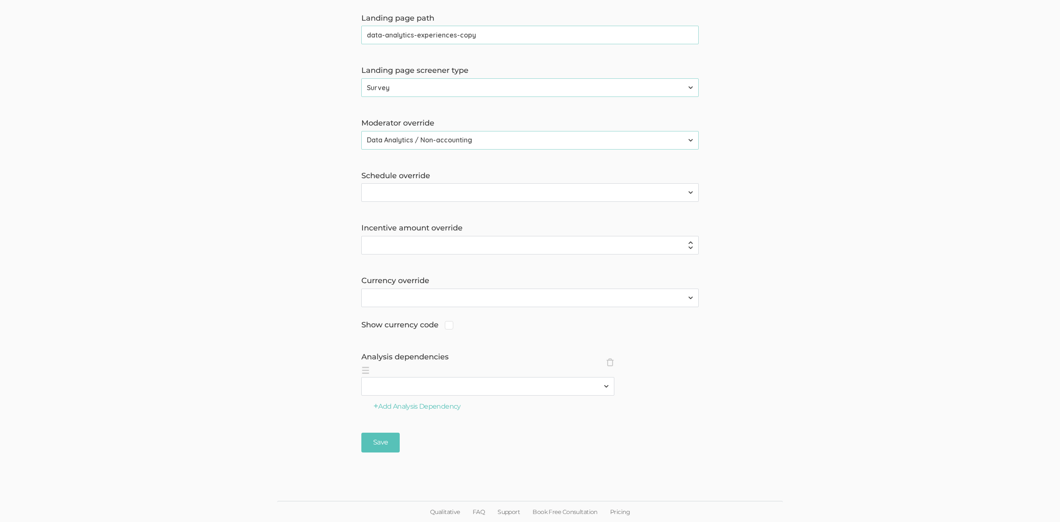
click at [431, 36] on input "data-analytics-experiences-copy" at bounding box center [529, 35] width 337 height 19
paste input "text"
type input "data-analytics-experiences"
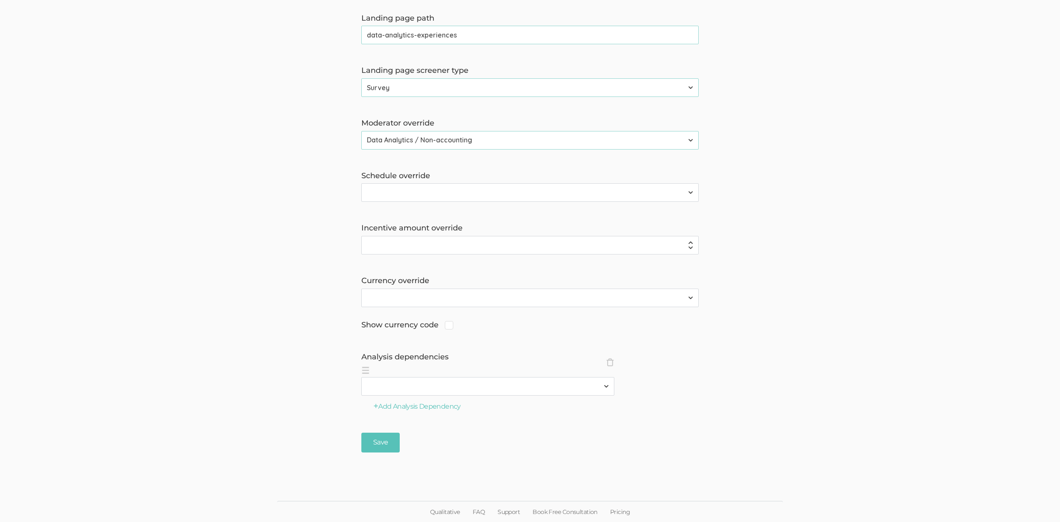
click at [666, 360] on label "Analysis dependencies" at bounding box center [529, 357] width 337 height 11
click at [611, 365] on span "×" at bounding box center [610, 362] width 8 height 8
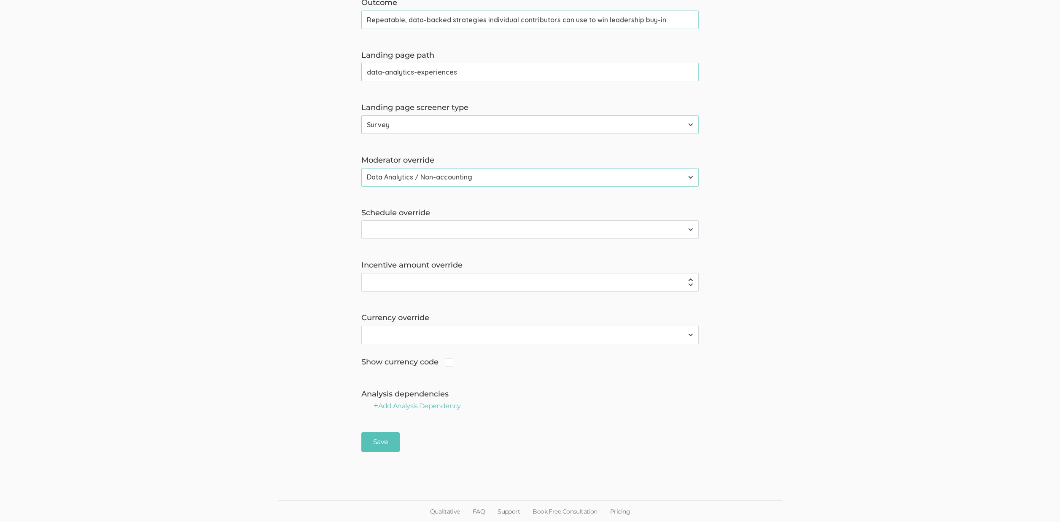
scroll to position [559, 0]
click at [397, 440] on input "Save" at bounding box center [380, 443] width 38 height 20
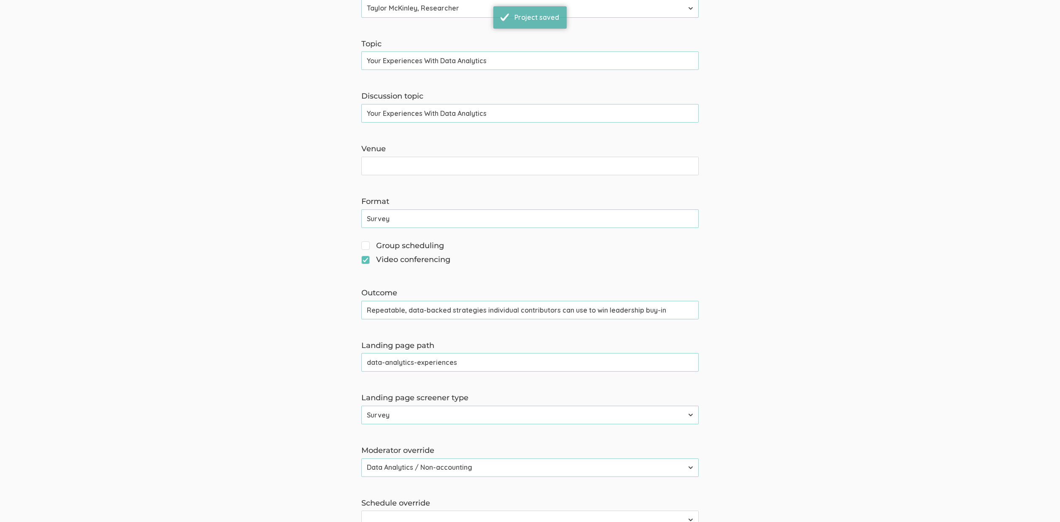
scroll to position [596, 0]
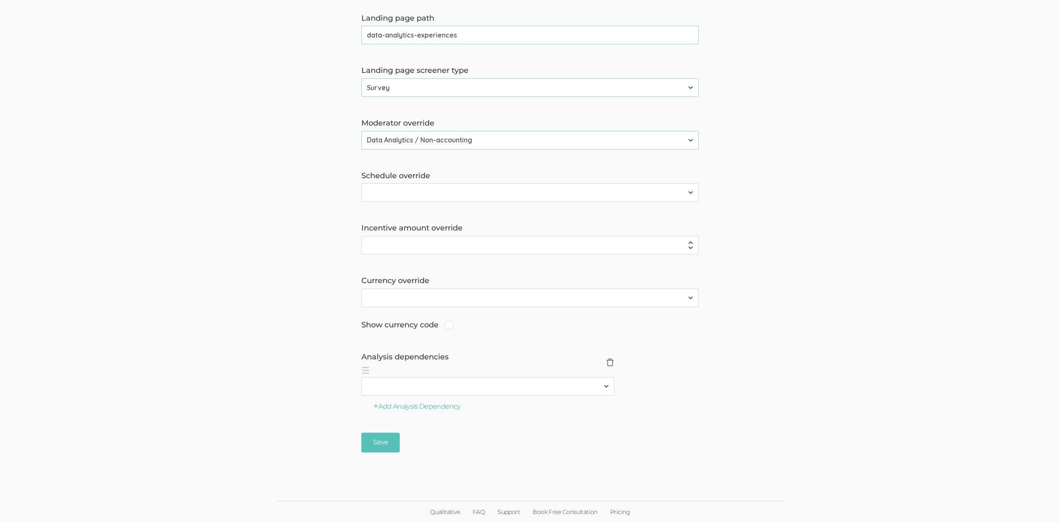
click at [612, 362] on span "×" at bounding box center [610, 362] width 8 height 8
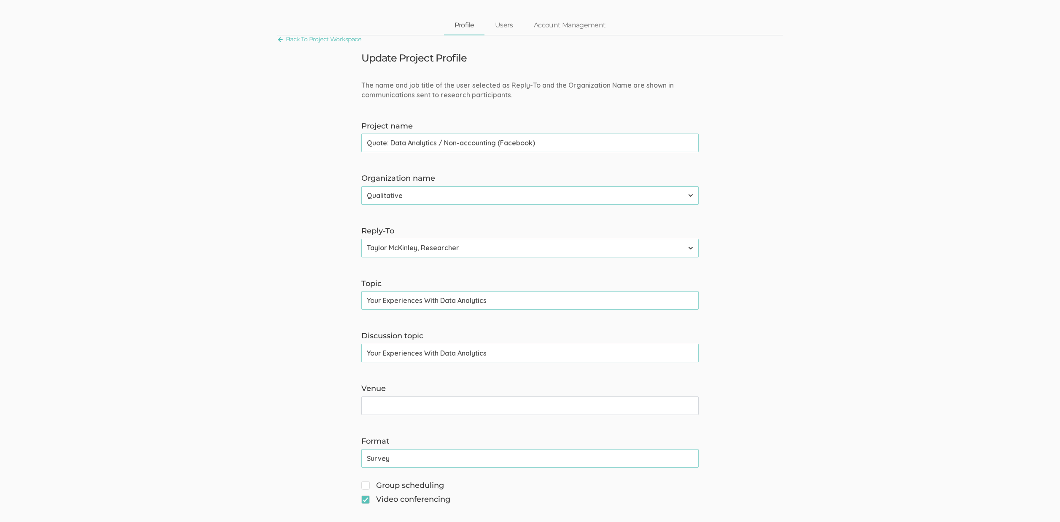
scroll to position [0, 0]
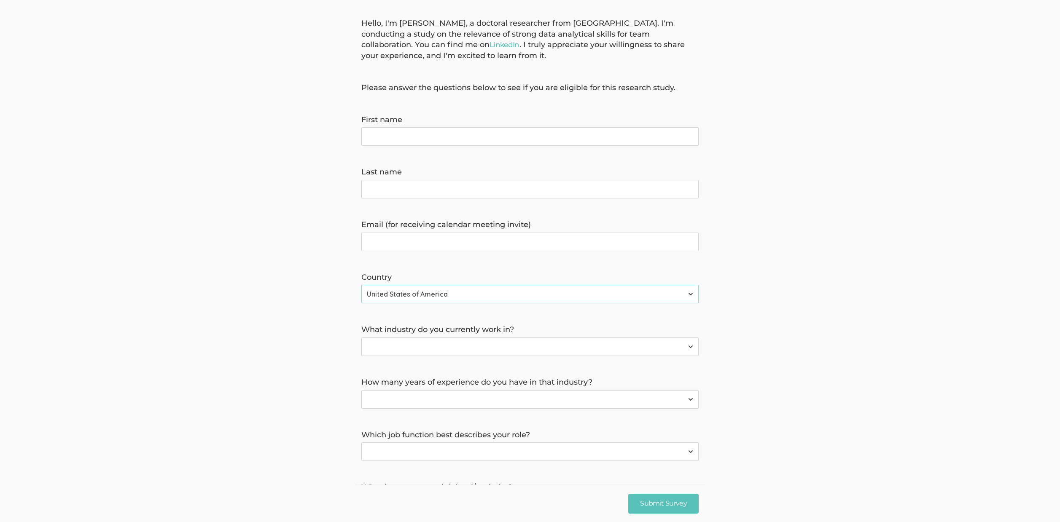
scroll to position [117, 0]
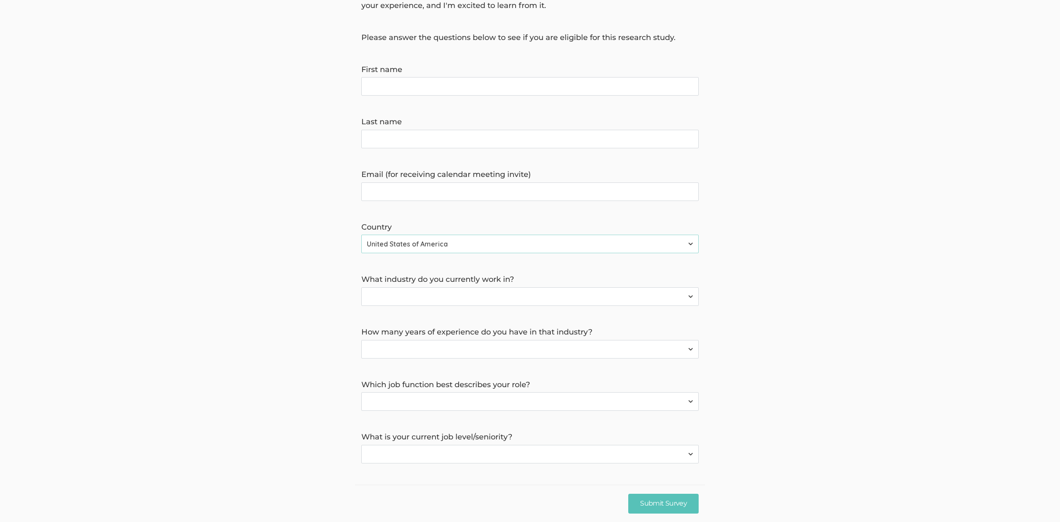
click at [483, 344] on select "None 1-4 years 5+ years" at bounding box center [529, 349] width 337 height 19
click at [574, 301] on select "Aerospace & Defense Agriculture Arts, Entertainment & Recreation Construction, …" at bounding box center [529, 296] width 337 height 19
click at [565, 400] on select "Accounting Administrative Arts & Design Business Development Community & Social…" at bounding box center [529, 401] width 337 height 19
click at [567, 454] on select "Entry Senior Manager Director VP CXO Partner" at bounding box center [529, 454] width 337 height 19
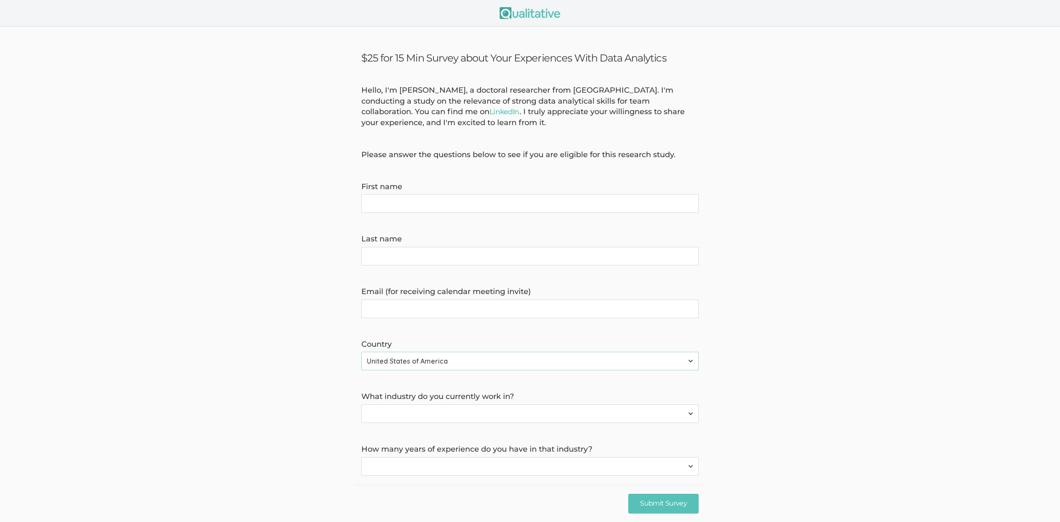
click at [811, 338] on form "Hello, I'm [PERSON_NAME], a doctoral researcher from [GEOGRAPHIC_DATA]. I'm con…" at bounding box center [530, 333] width 1060 height 496
click at [263, 44] on ui-view "$25 for 15 Min Survey about Your Experiences With Data Analytics Hello, I'm [PE…" at bounding box center [530, 333] width 1060 height 613
click at [258, 45] on ui-view "$25 for 15 Min Survey about Your Experiences With Data Analytics Hello, I'm [PE…" at bounding box center [530, 333] width 1060 height 613
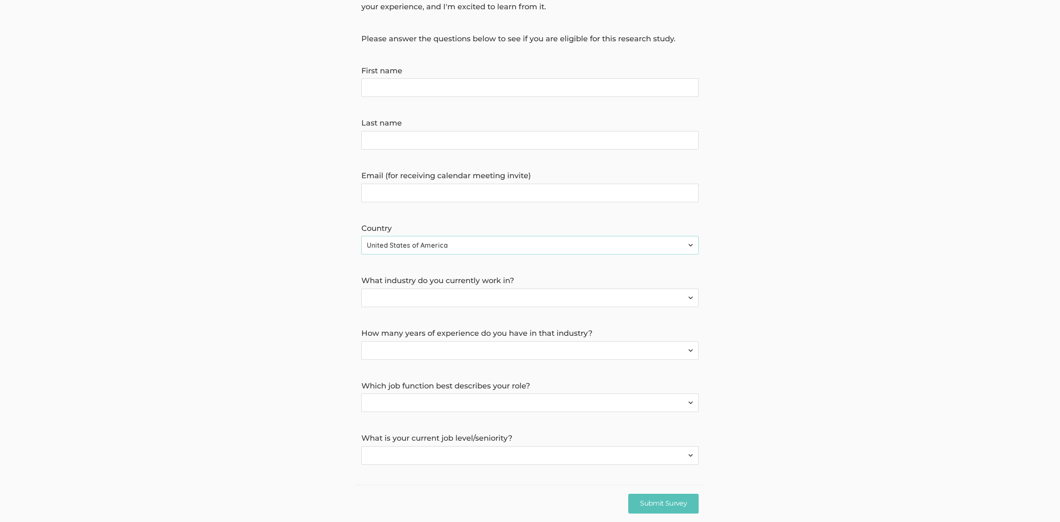
scroll to position [117, 0]
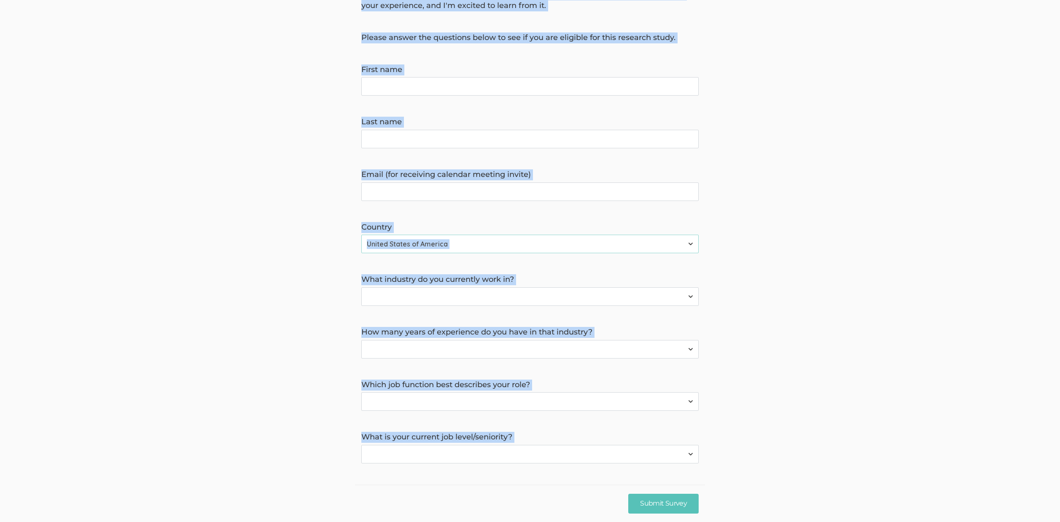
copy body "$25 for 15 Min Survey about Your Experiences With Data Analytics Hello, I'm [PE…"
click at [237, 396] on form "Hello, I'm [PERSON_NAME], a doctoral researcher from [GEOGRAPHIC_DATA]. I'm con…" at bounding box center [530, 216] width 1060 height 496
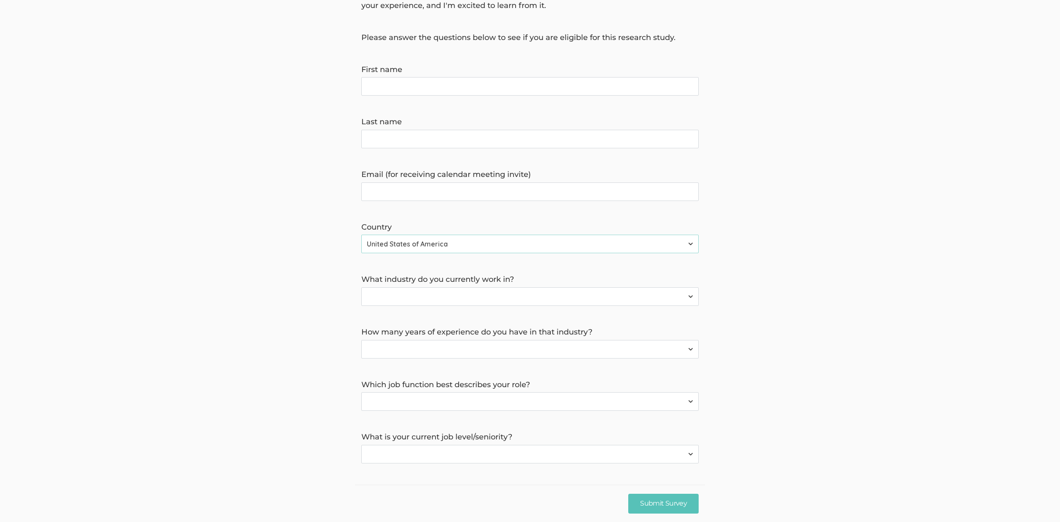
scroll to position [0, 0]
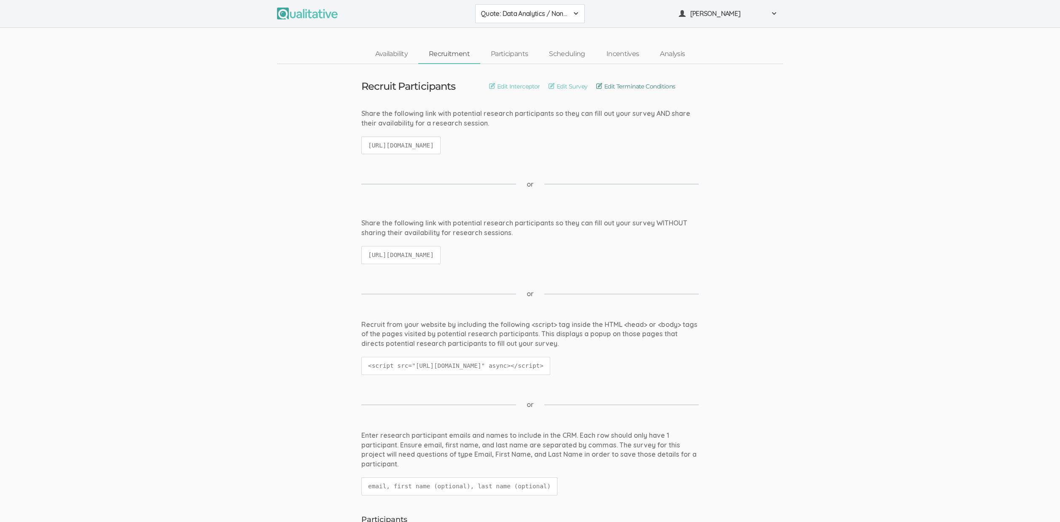
click at [636, 84] on span "Edit Terminate Conditions" at bounding box center [639, 86] width 71 height 8
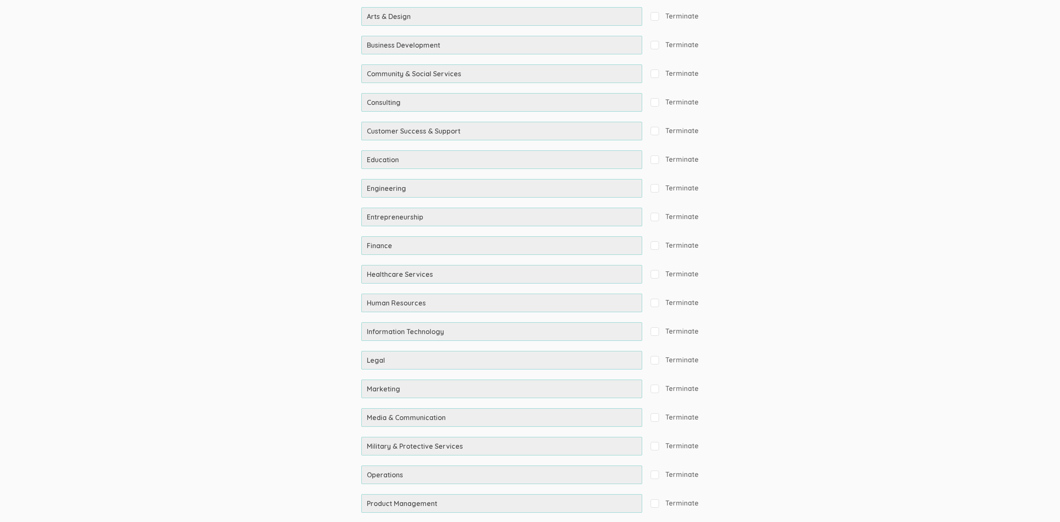
scroll to position [9450, 0]
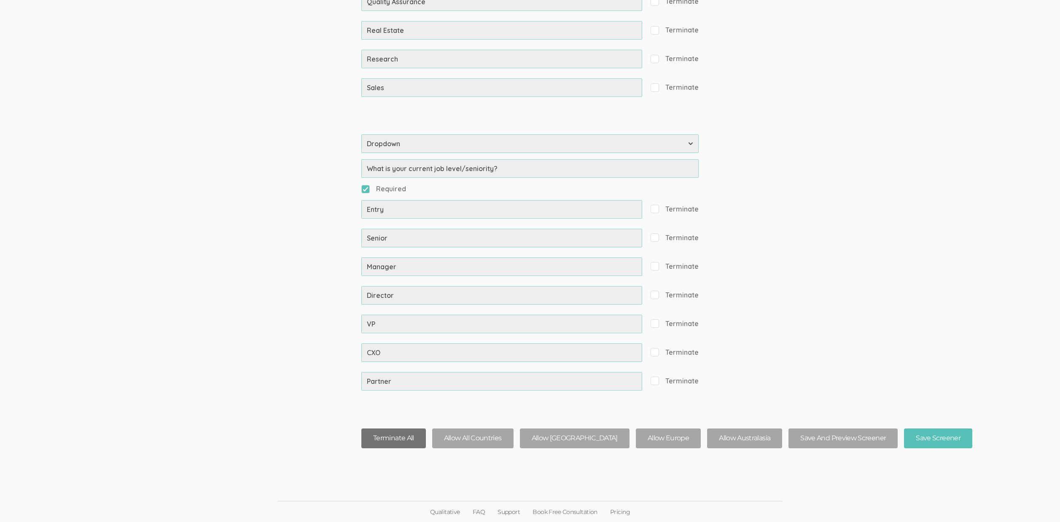
click at [392, 437] on button "Terminate All" at bounding box center [393, 439] width 64 height 20
checkbox input "true"
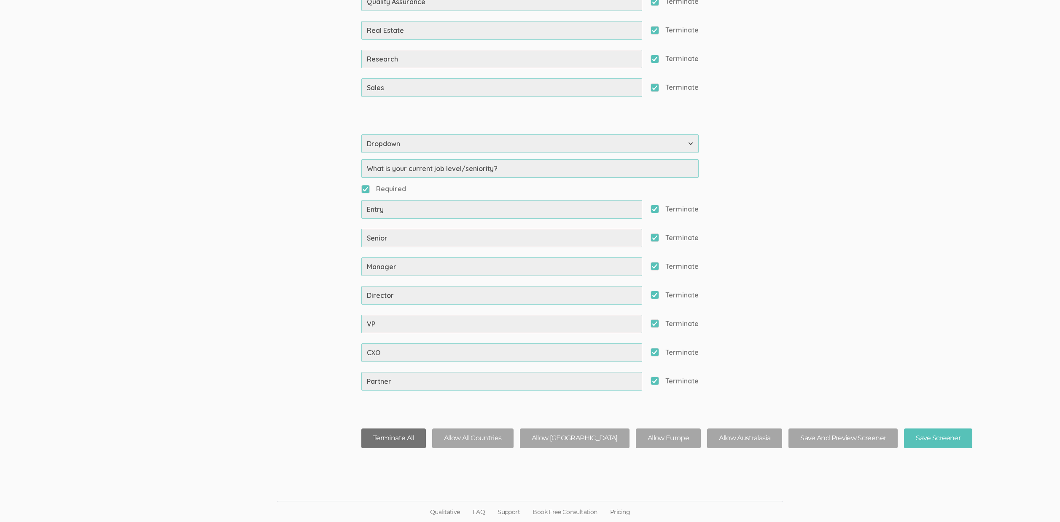
checkbox input "true"
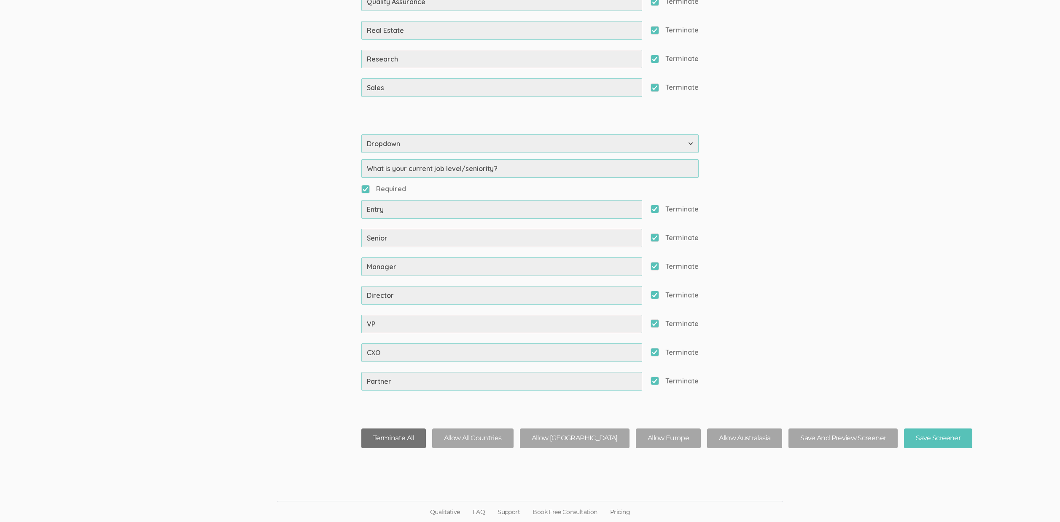
checkbox input "true"
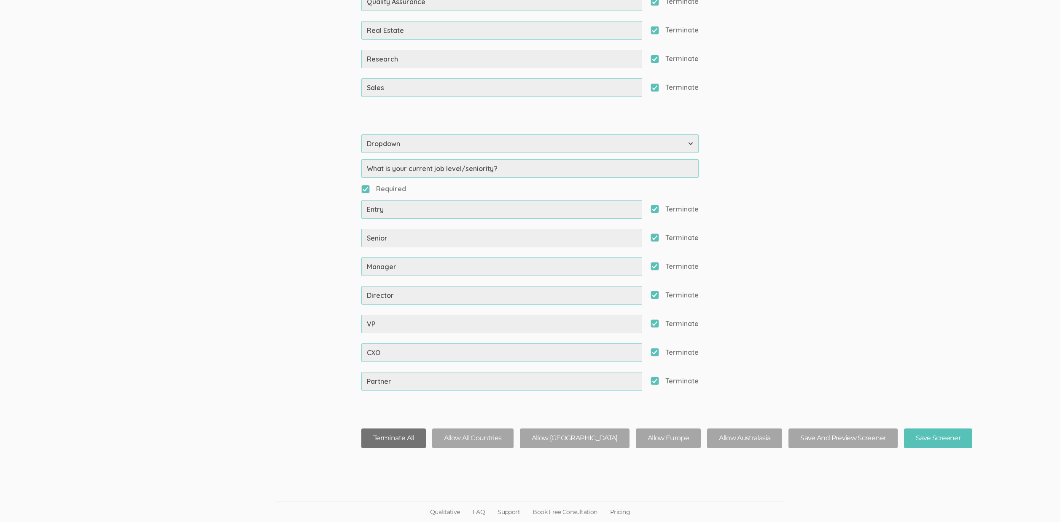
checkbox input "true"
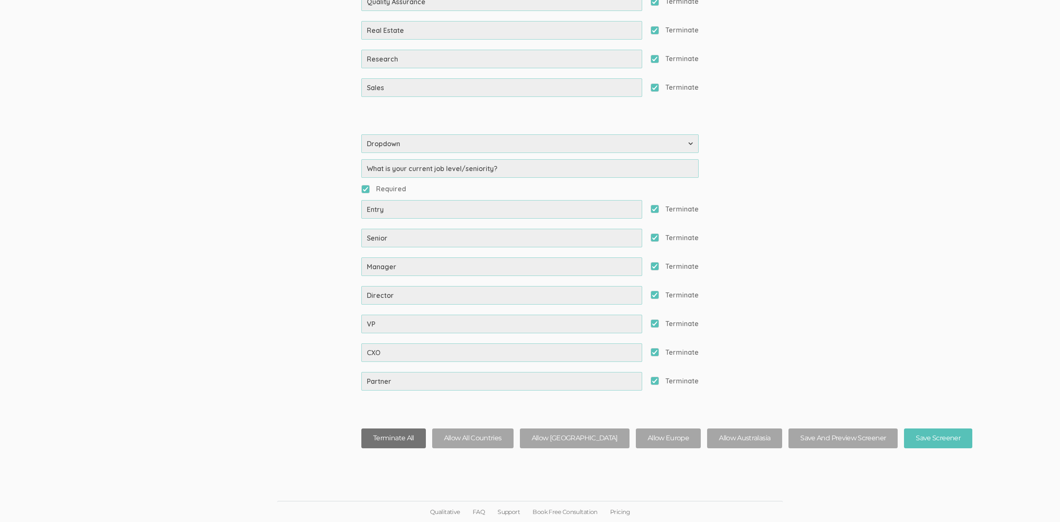
checkbox input "true"
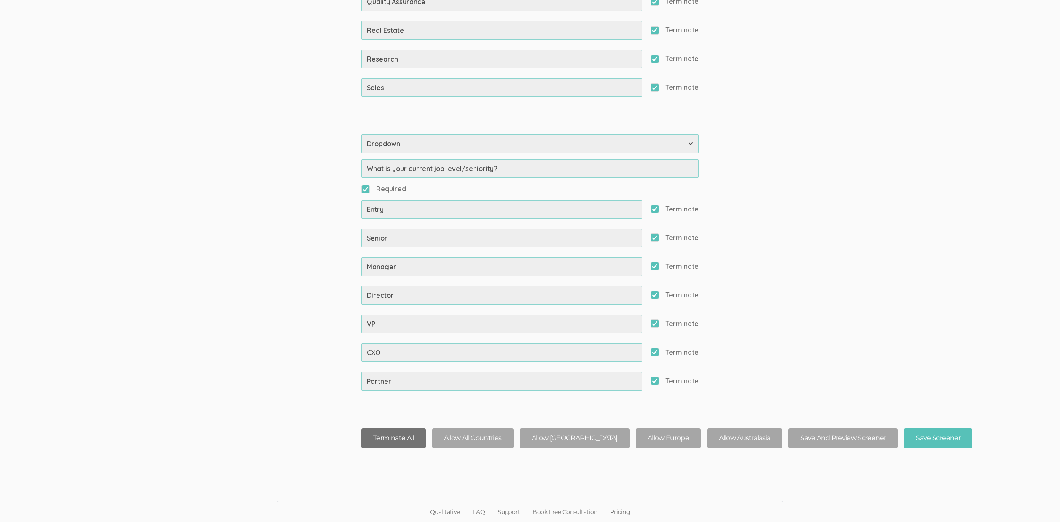
checkbox input "true"
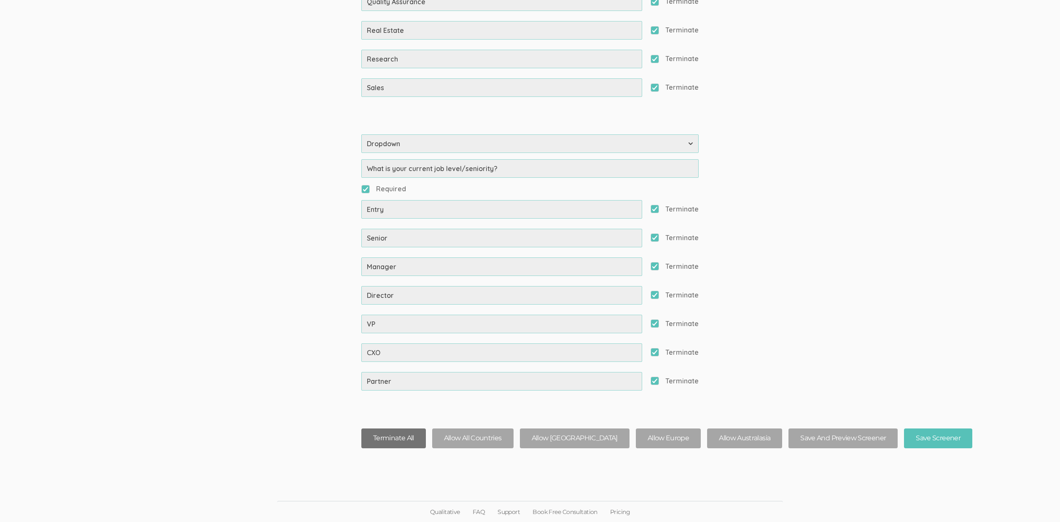
checkbox input "true"
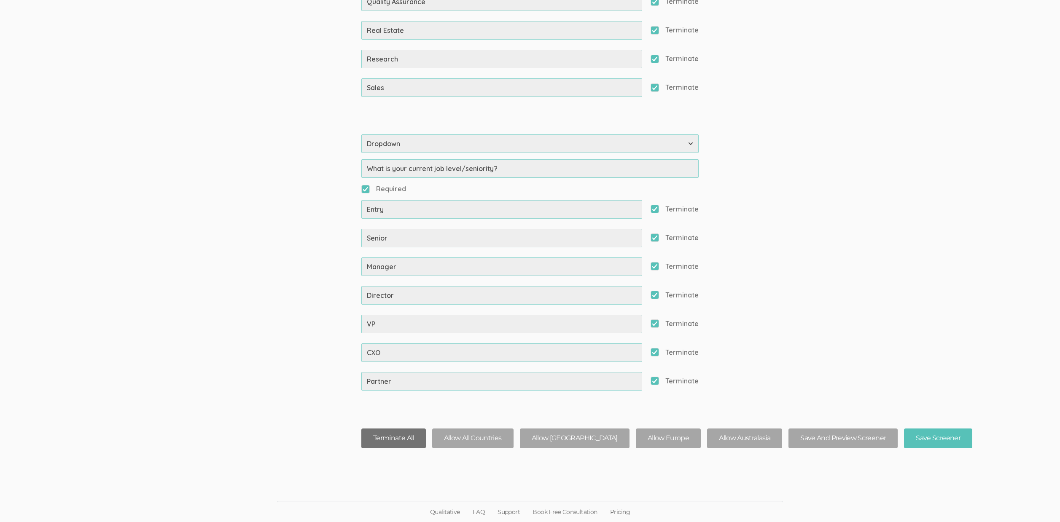
checkbox input "true"
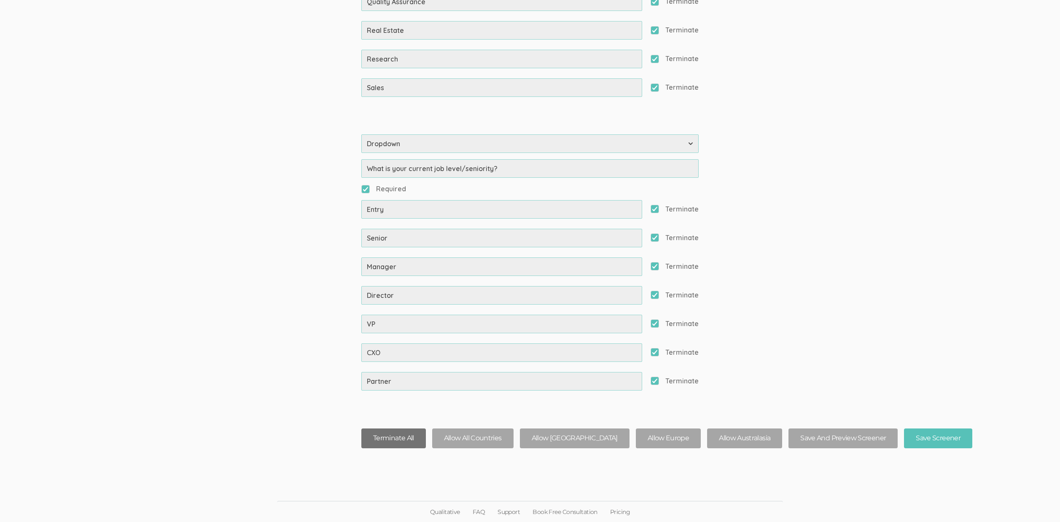
checkbox input "true"
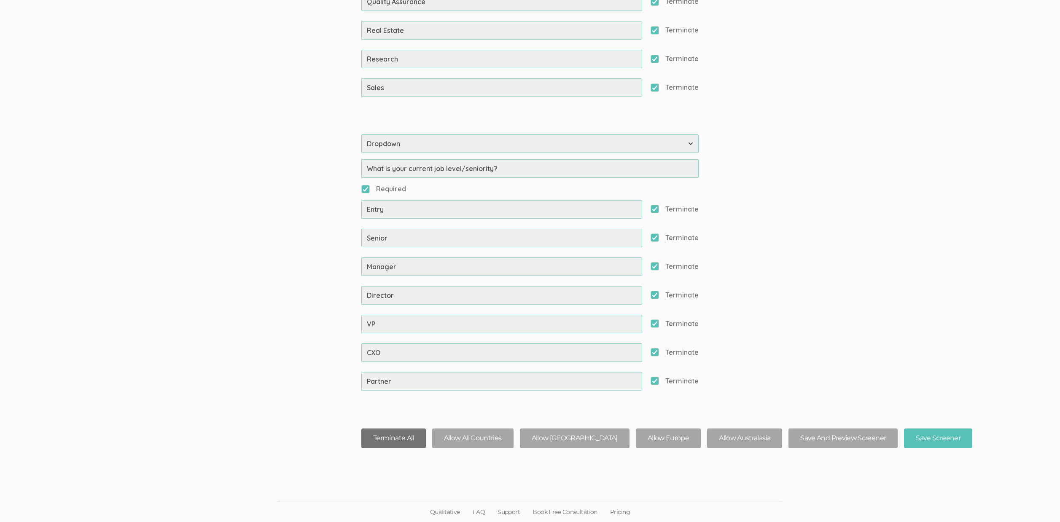
checkbox input "true"
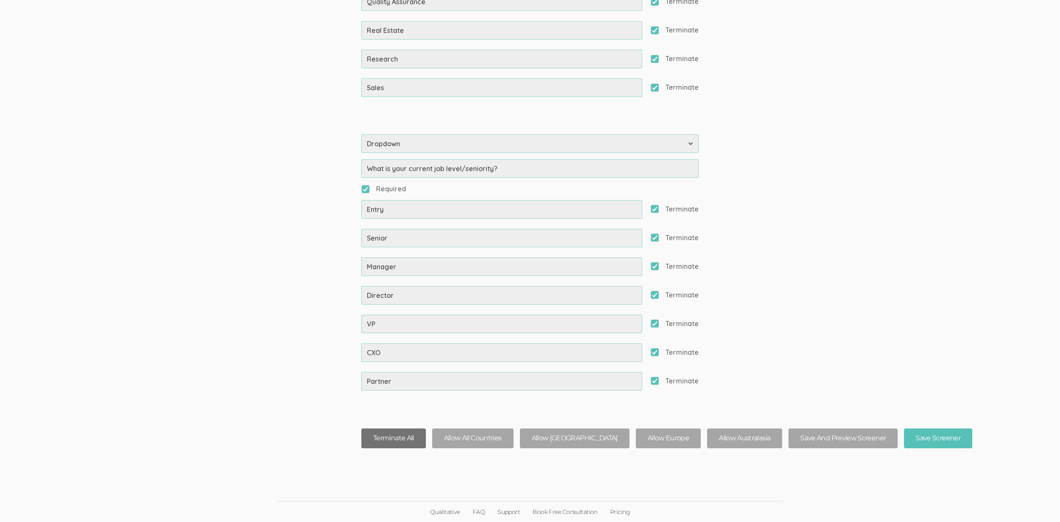
checkbox input "true"
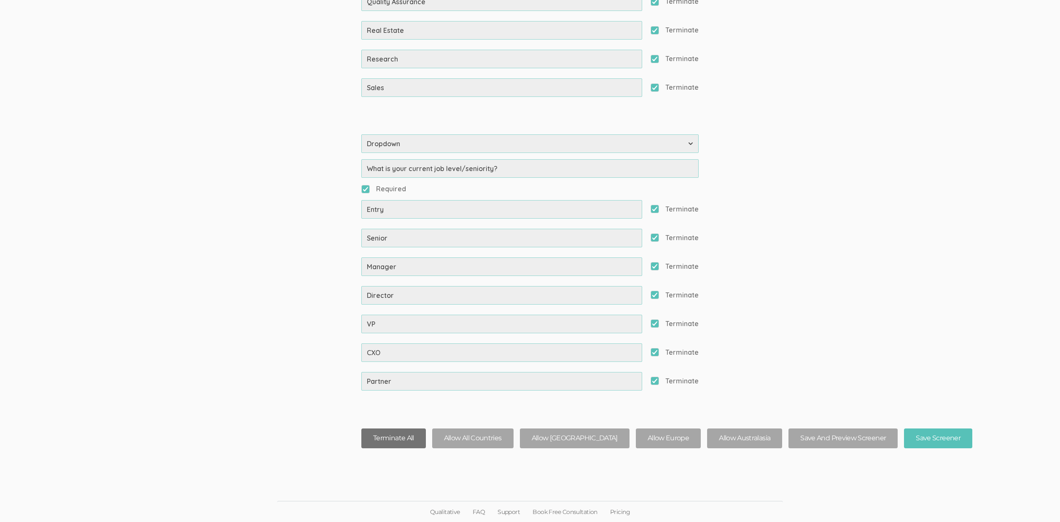
checkbox input "true"
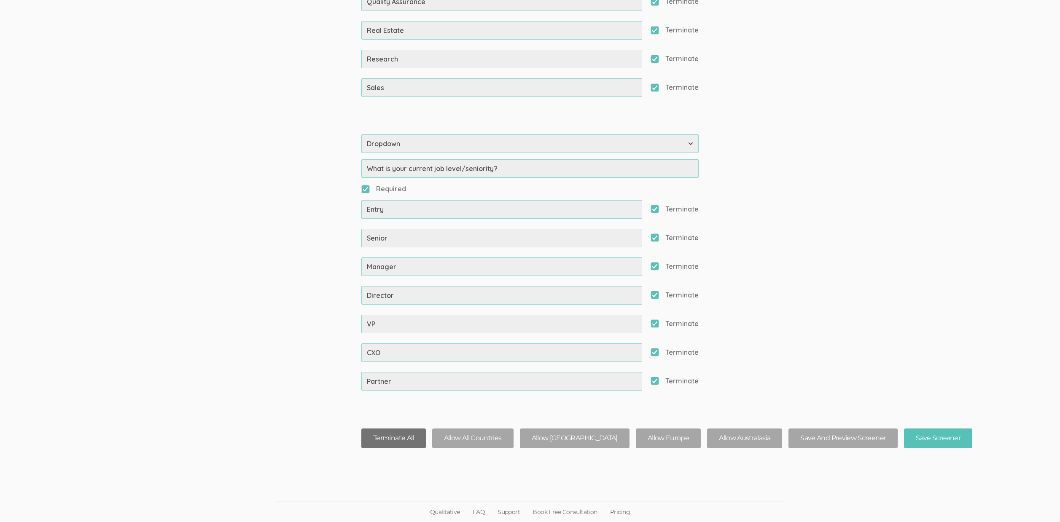
checkbox input "true"
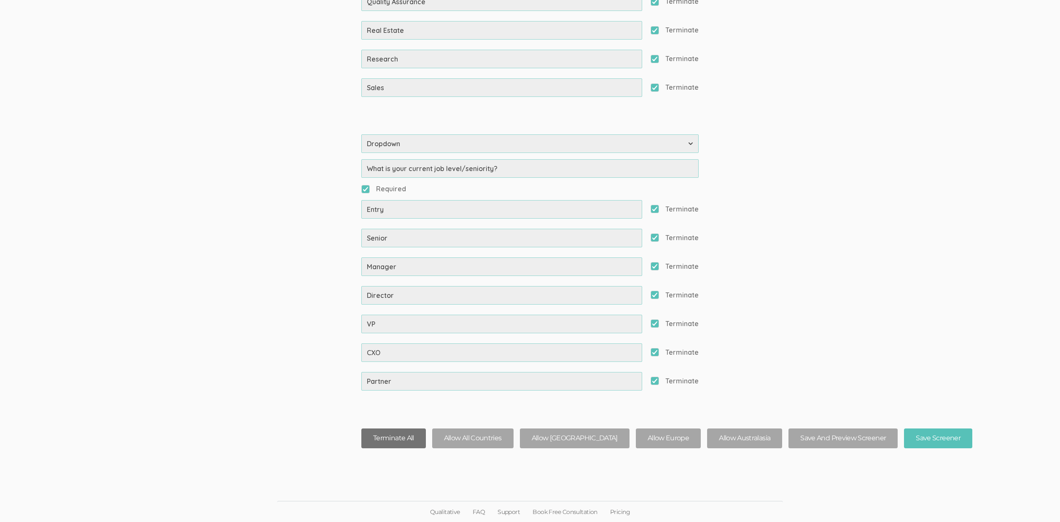
checkbox input "true"
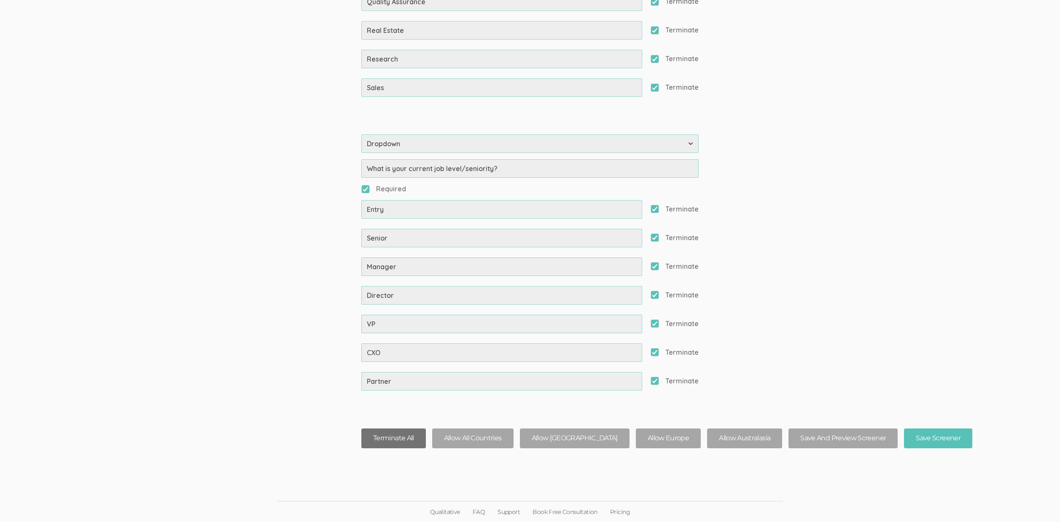
checkbox input "true"
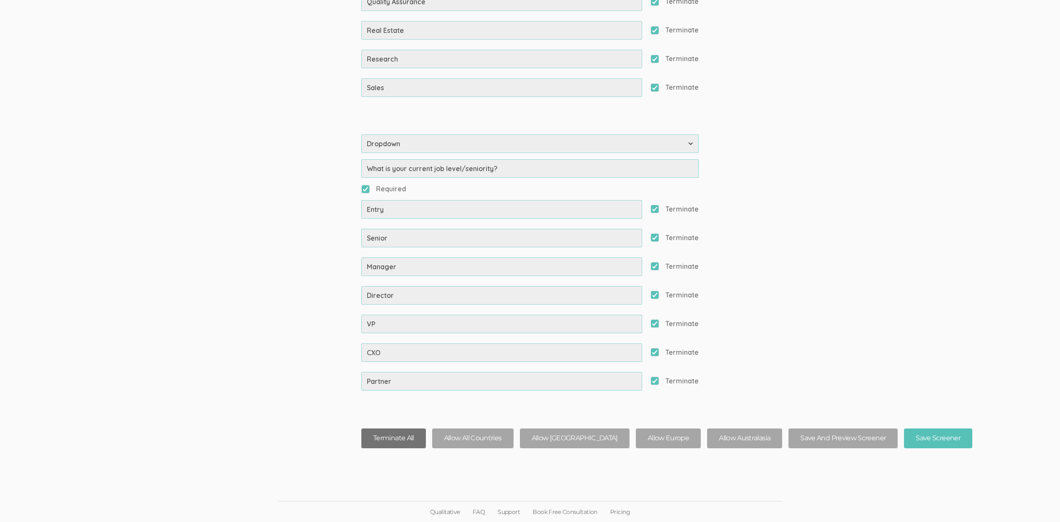
checkbox input "true"
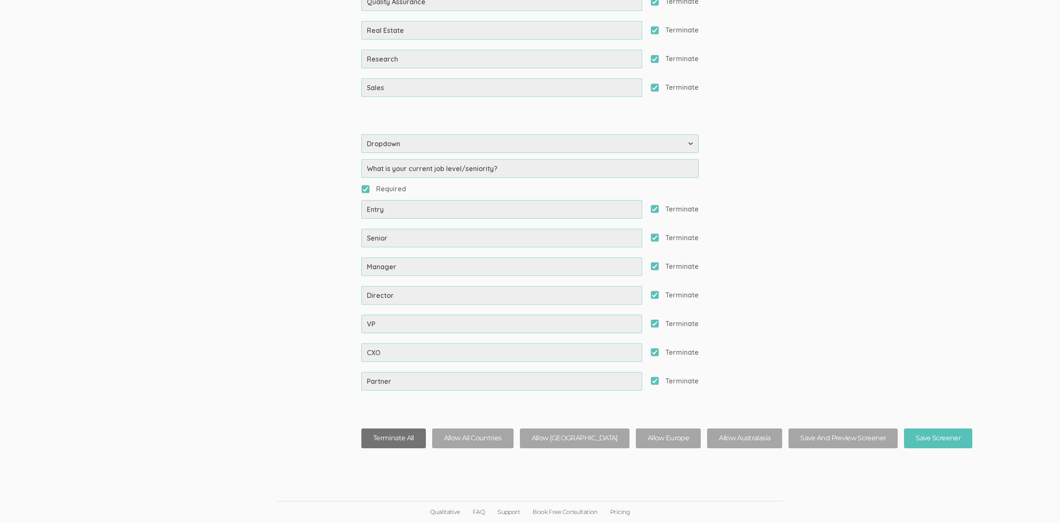
checkbox input "true"
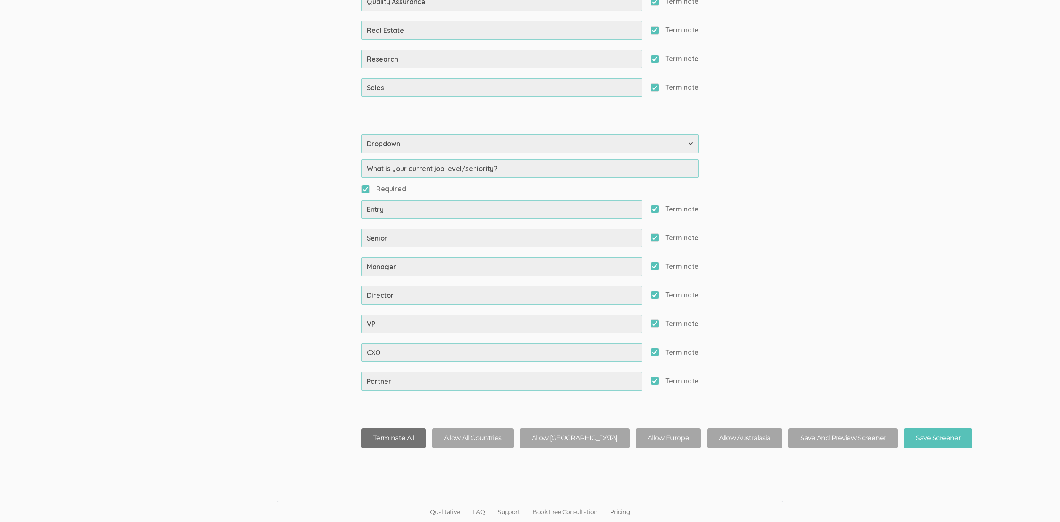
checkbox input "true"
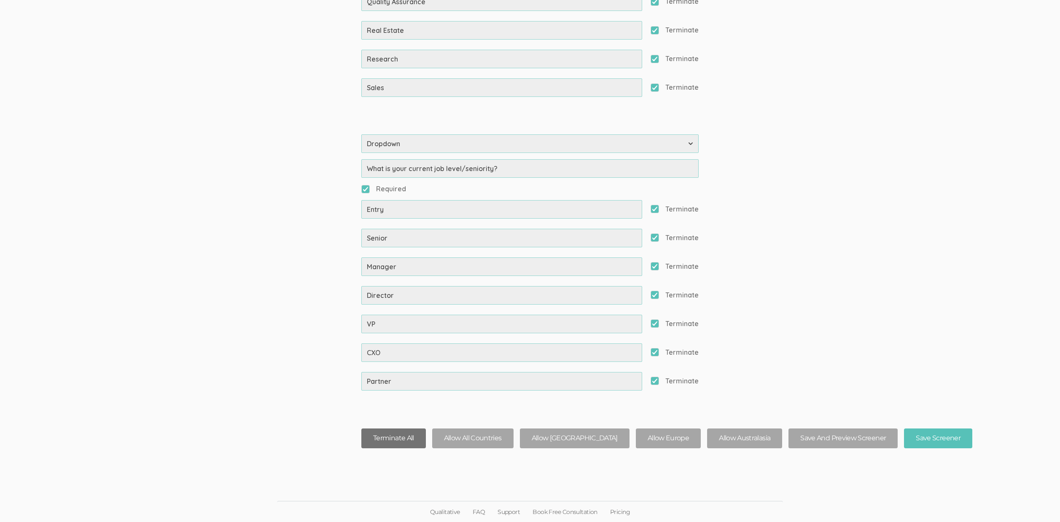
checkbox input "true"
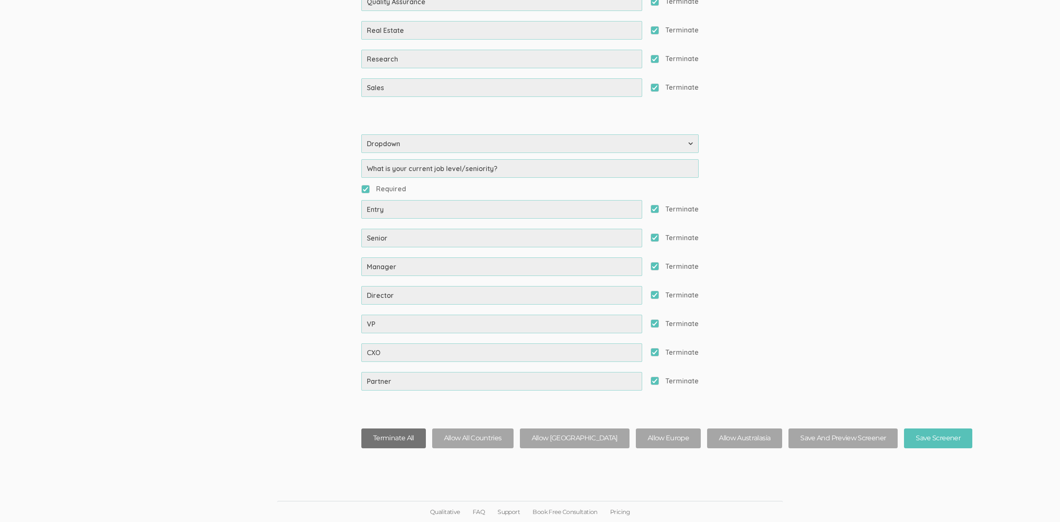
checkbox input "true"
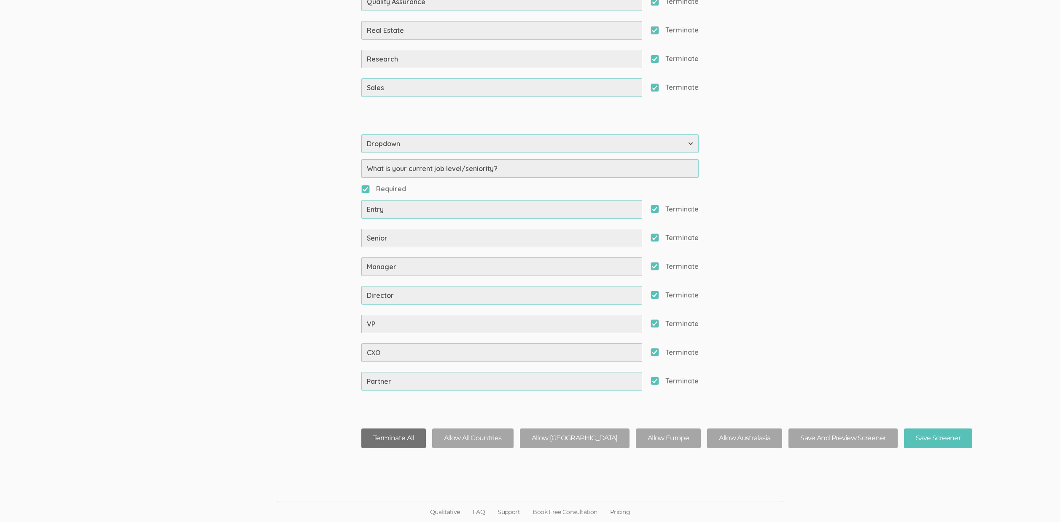
checkbox input "true"
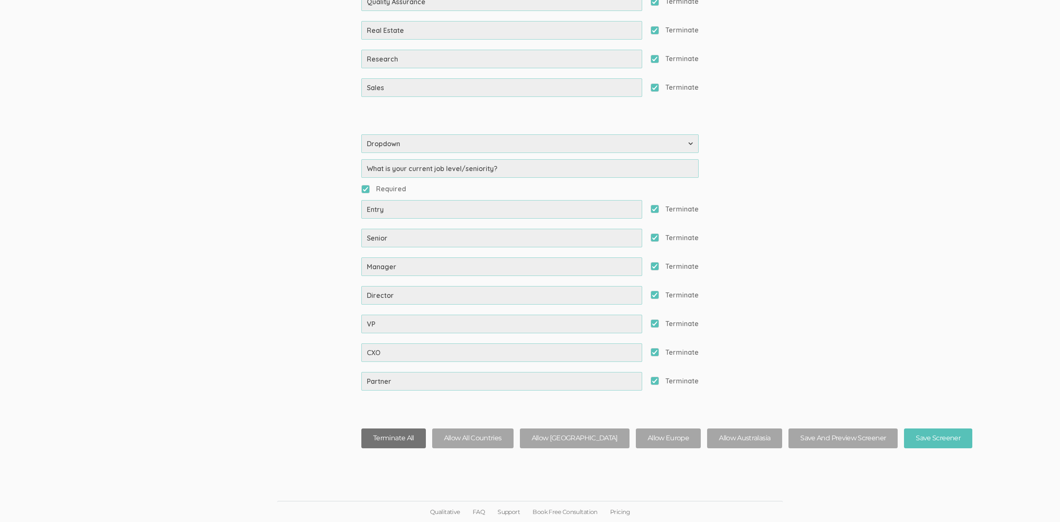
checkbox input "true"
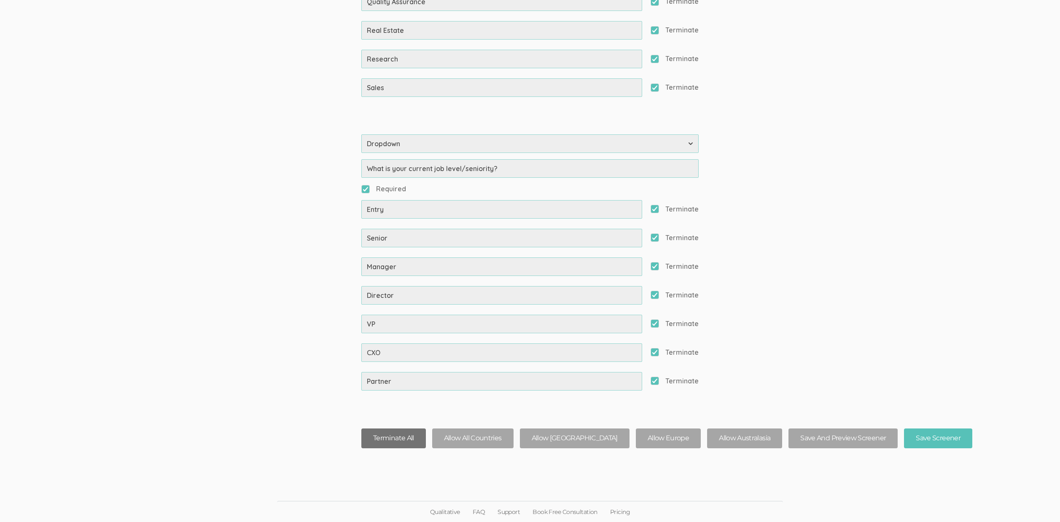
checkbox input "true"
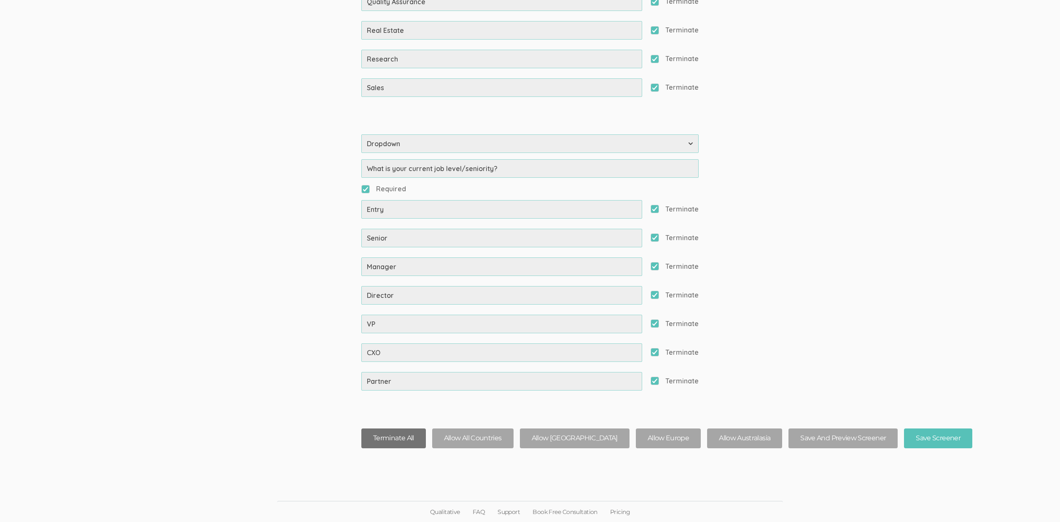
checkbox input "true"
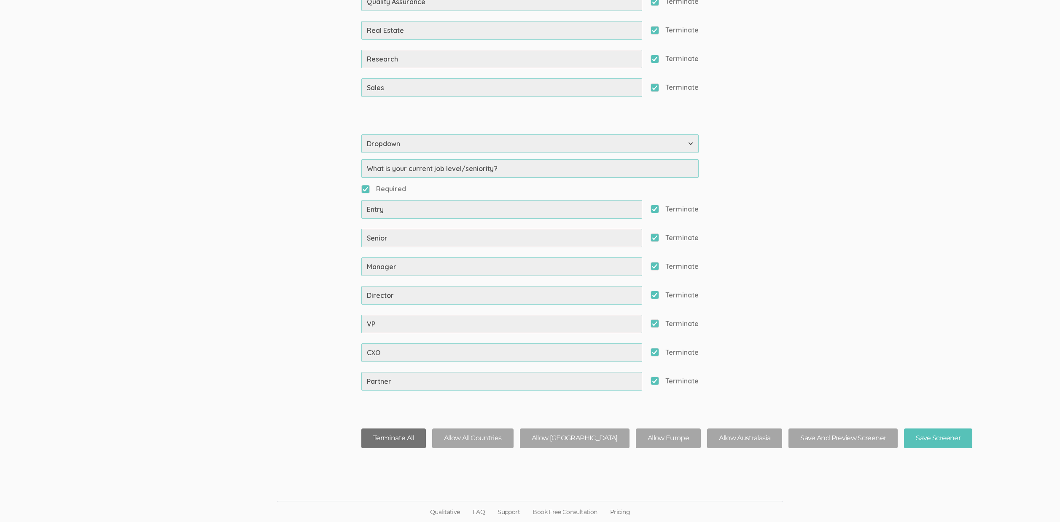
checkbox input "true"
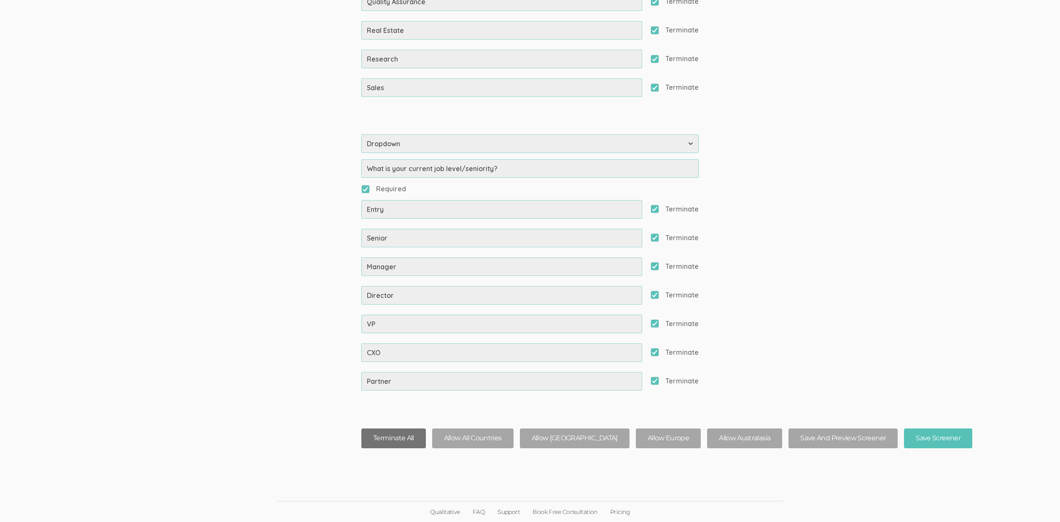
checkbox input "true"
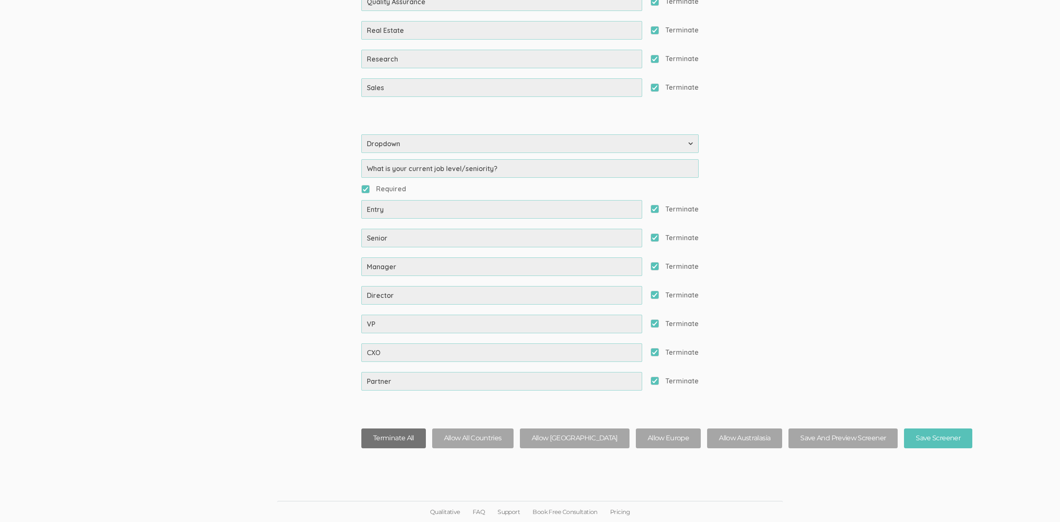
checkbox input "true"
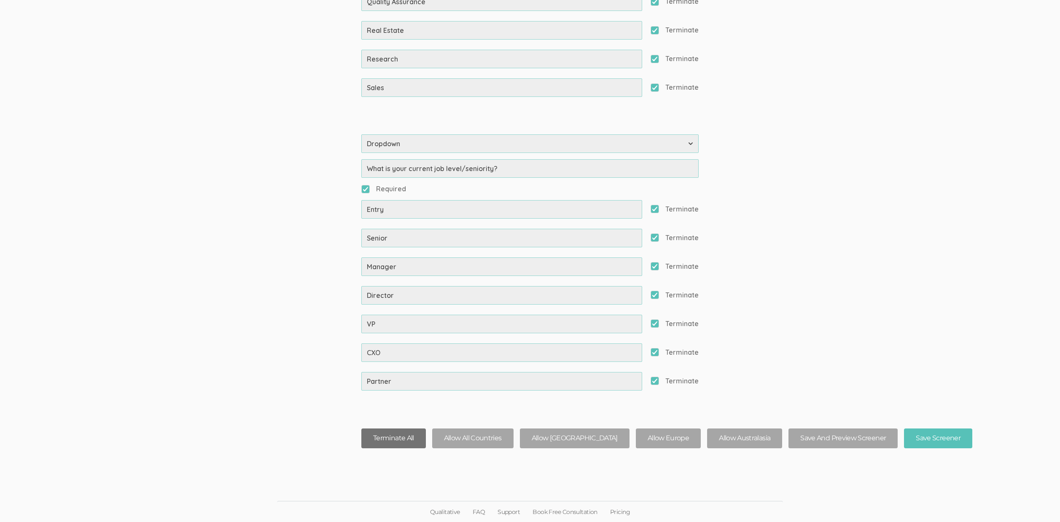
checkbox input "true"
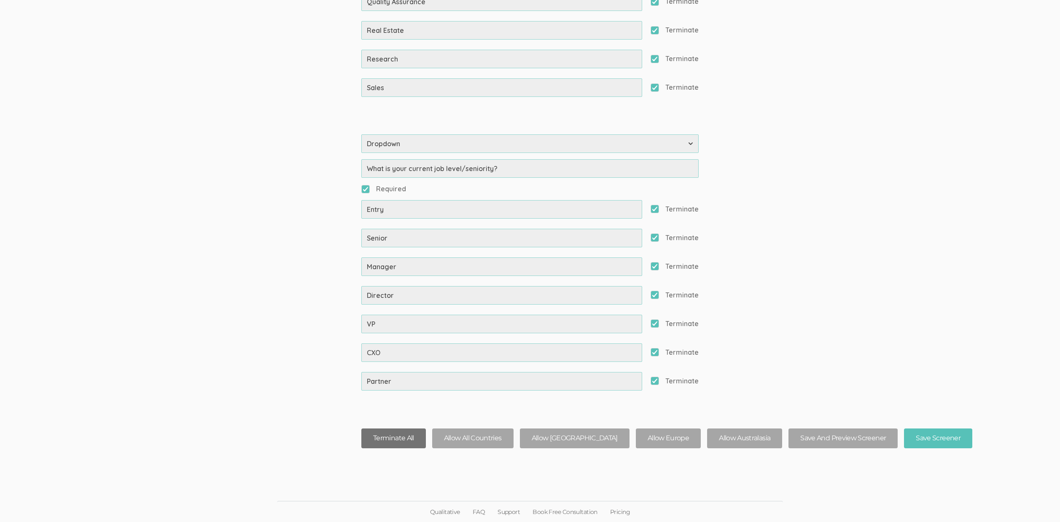
checkbox input "true"
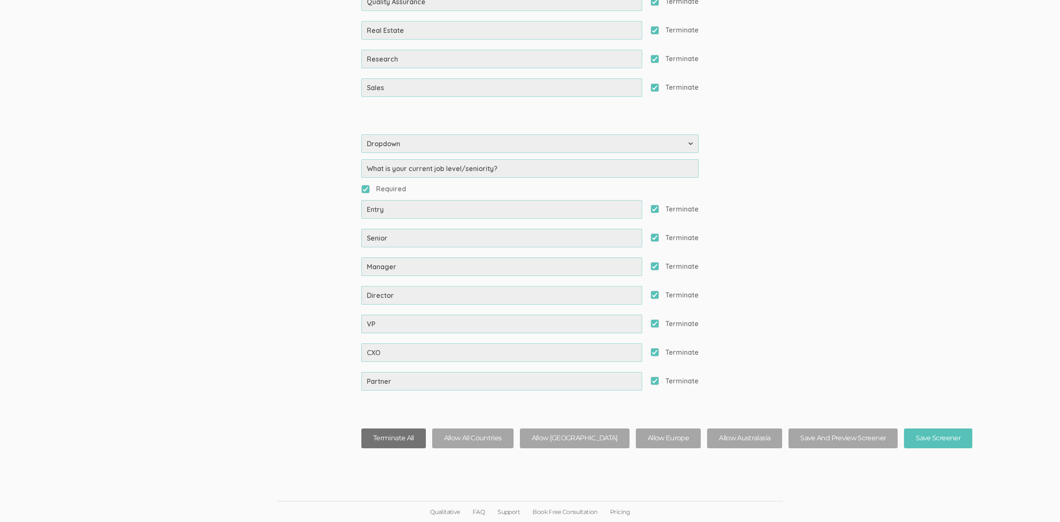
checkbox input "true"
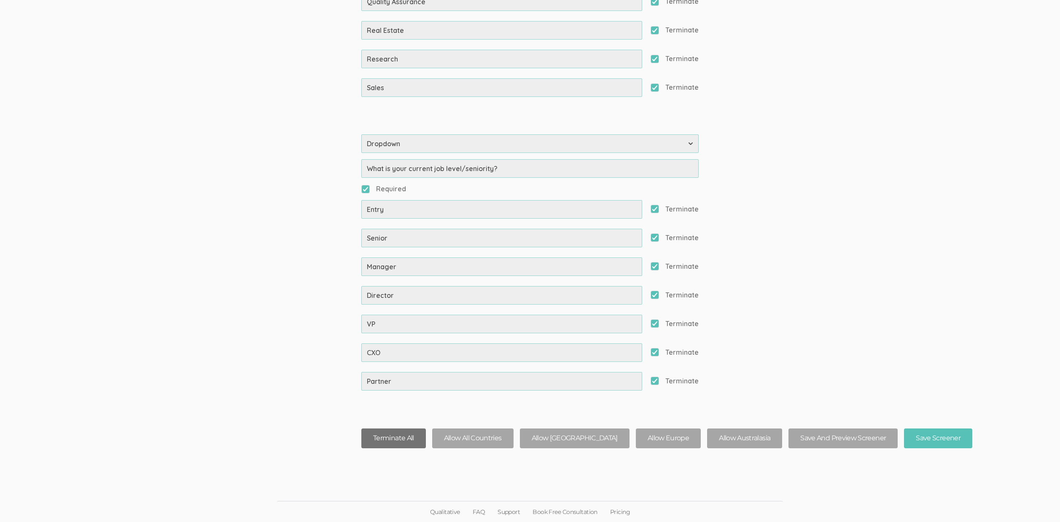
checkbox input "true"
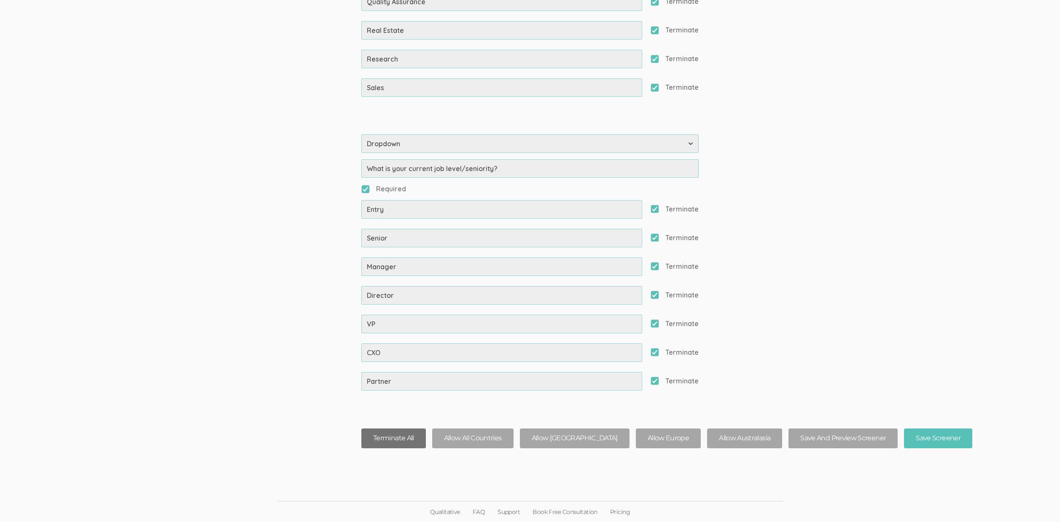
checkbox input "true"
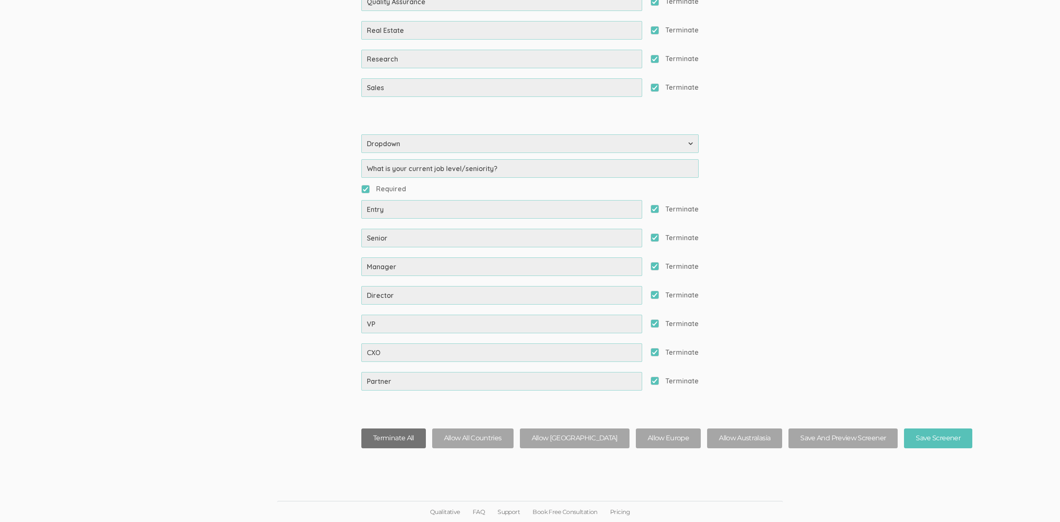
checkbox input "true"
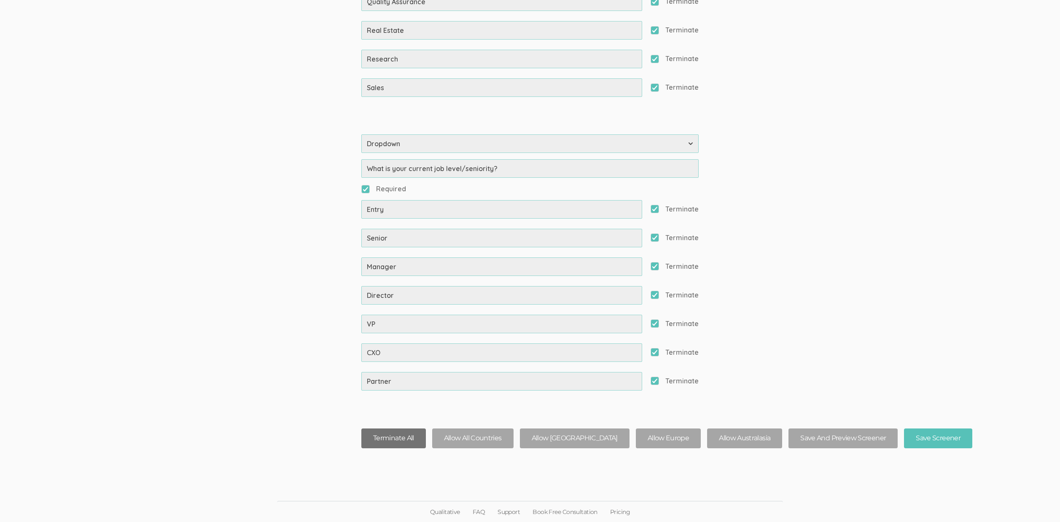
checkbox input "true"
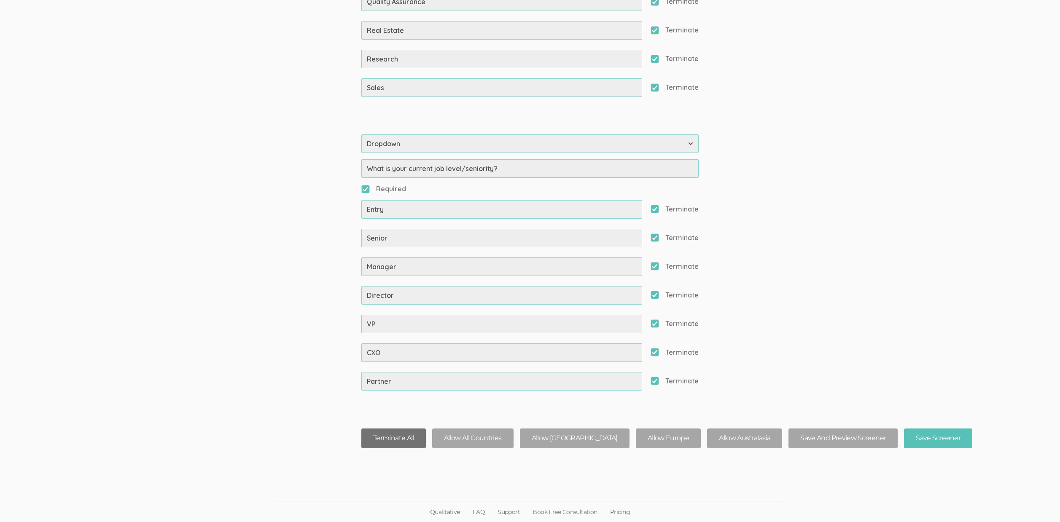
checkbox input "true"
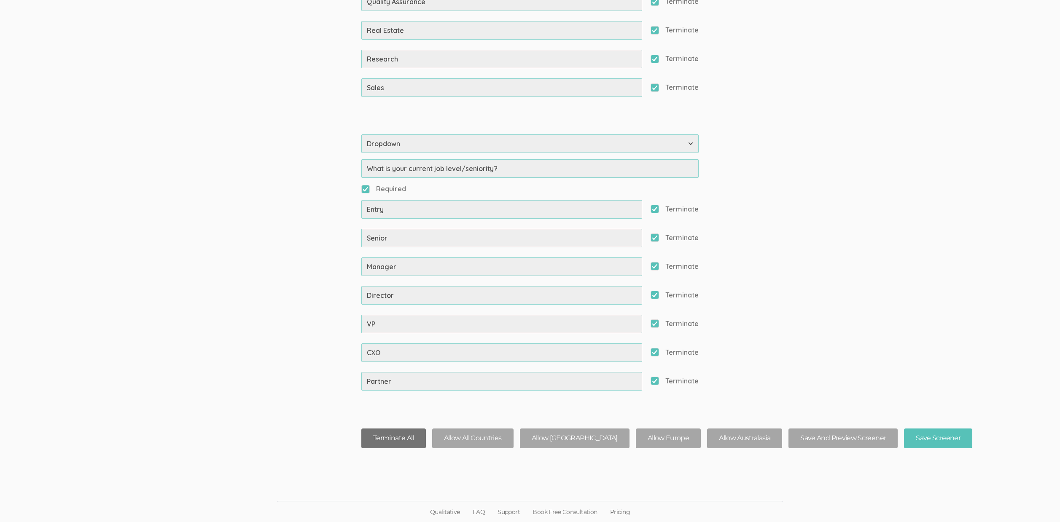
checkbox input "true"
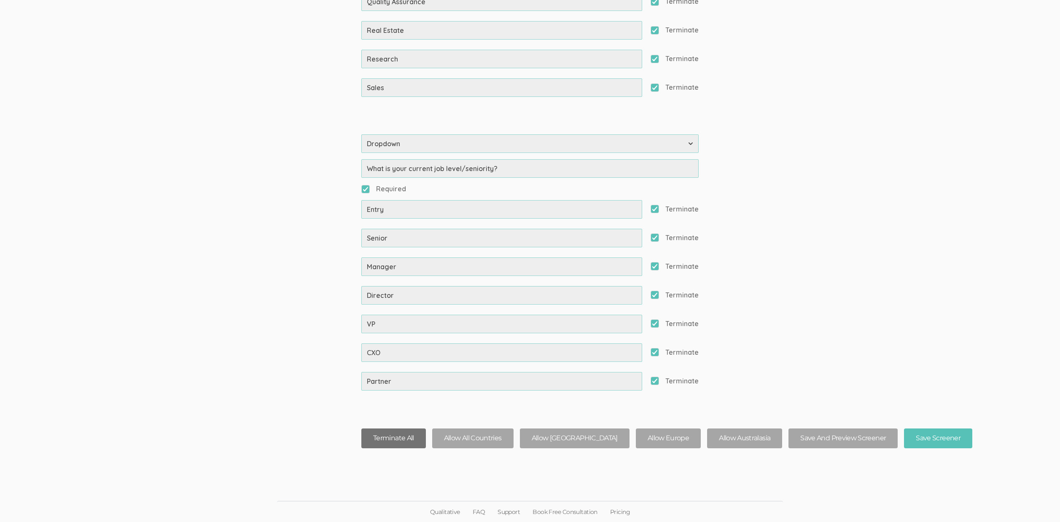
checkbox input "true"
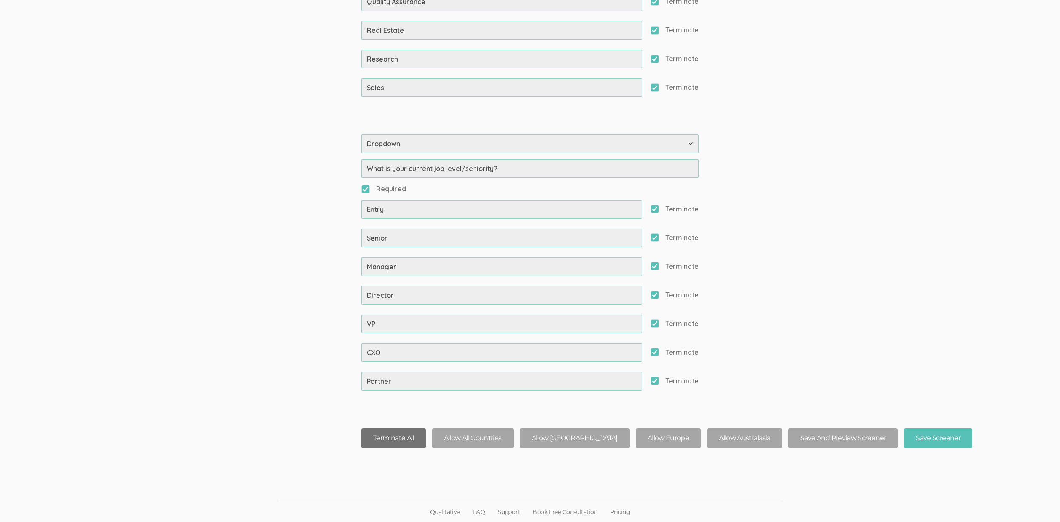
checkbox input "true"
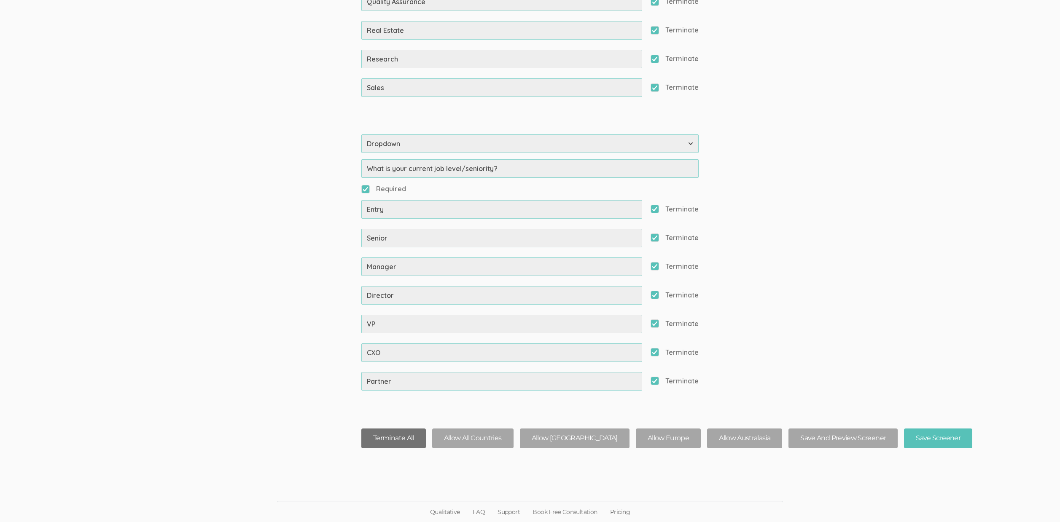
checkbox input "true"
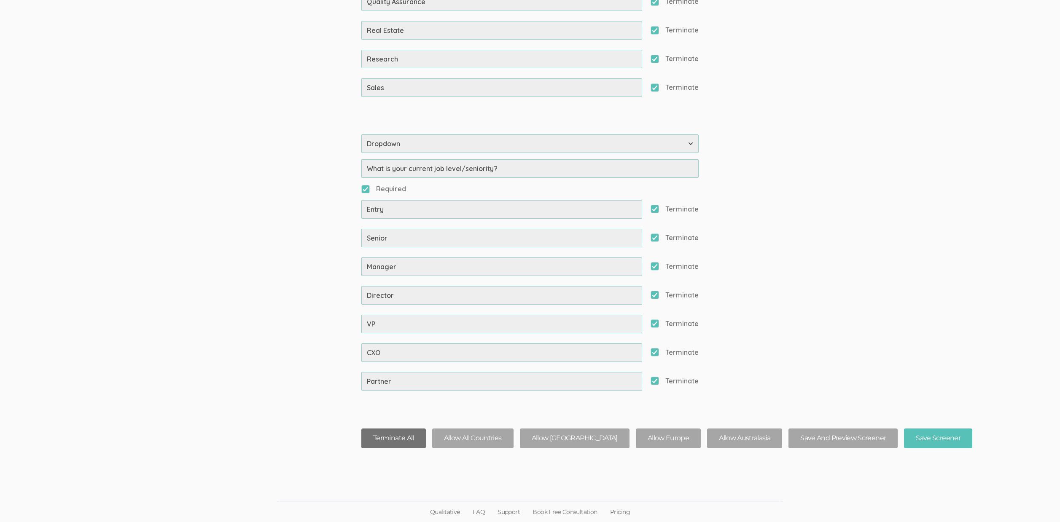
checkbox input "true"
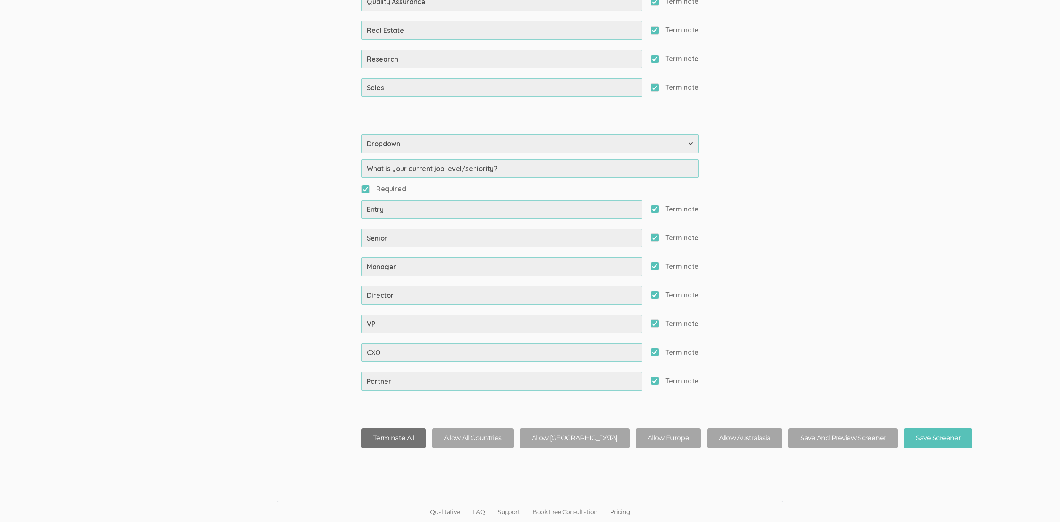
checkbox input "true"
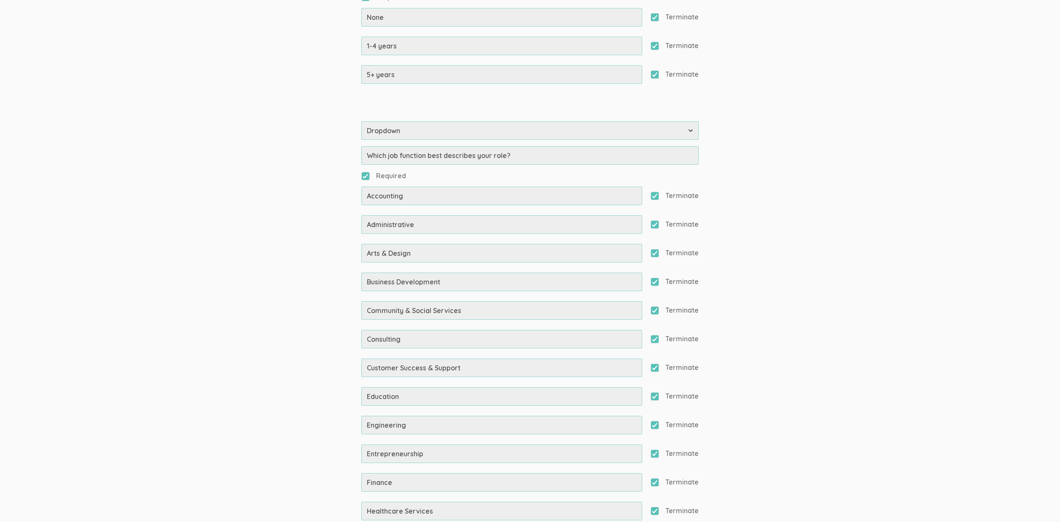
scroll to position [7793, 0]
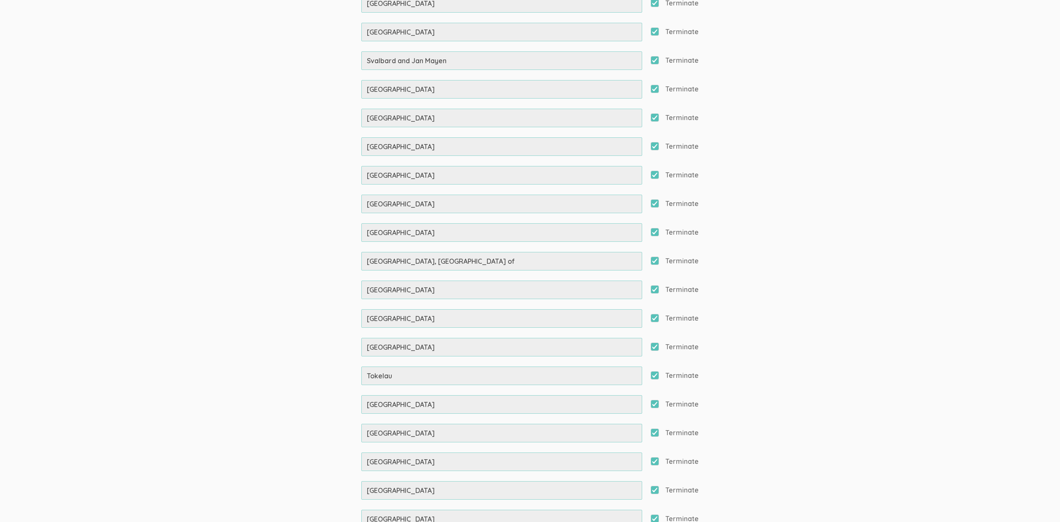
scroll to position [7077, 0]
click at [658, 292] on span "Terminate" at bounding box center [674, 290] width 48 height 10
click at [656, 292] on input "Terminate" at bounding box center [652, 289] width 5 height 5
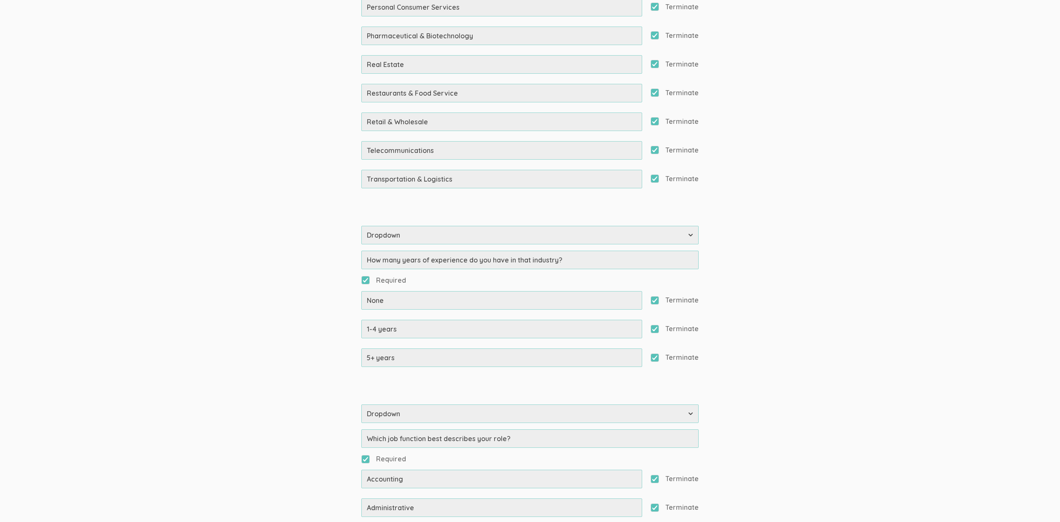
scroll to position [8286, 0]
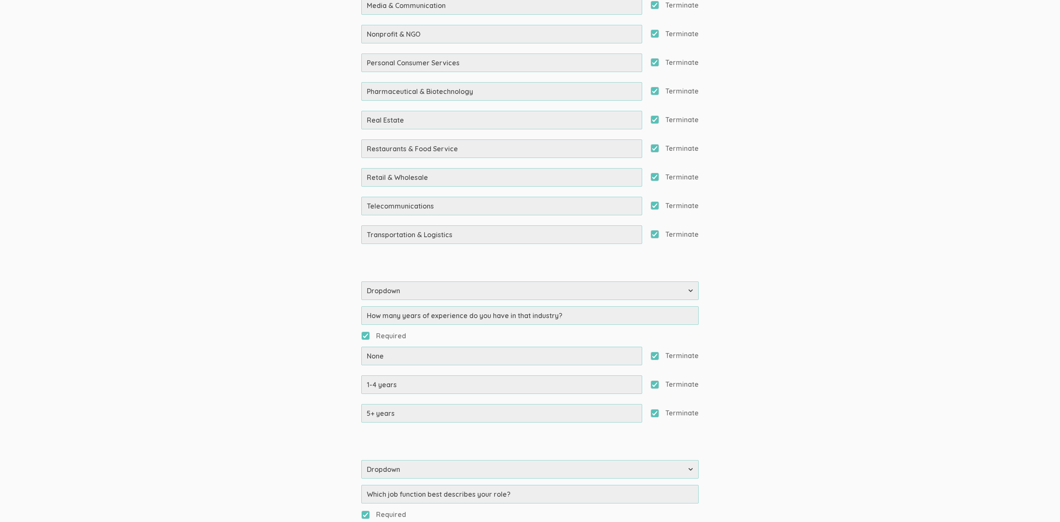
click at [653, 385] on input "Terminate" at bounding box center [652, 383] width 5 height 5
click at [656, 412] on input "Terminate" at bounding box center [652, 412] width 5 height 5
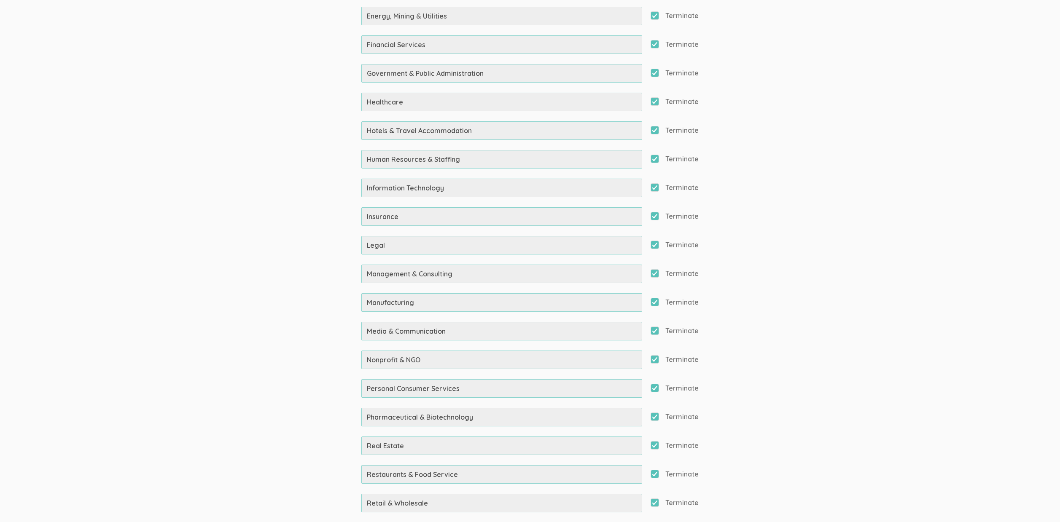
scroll to position [7960, 0]
click at [656, 417] on input "Terminate" at bounding box center [652, 416] width 5 height 5
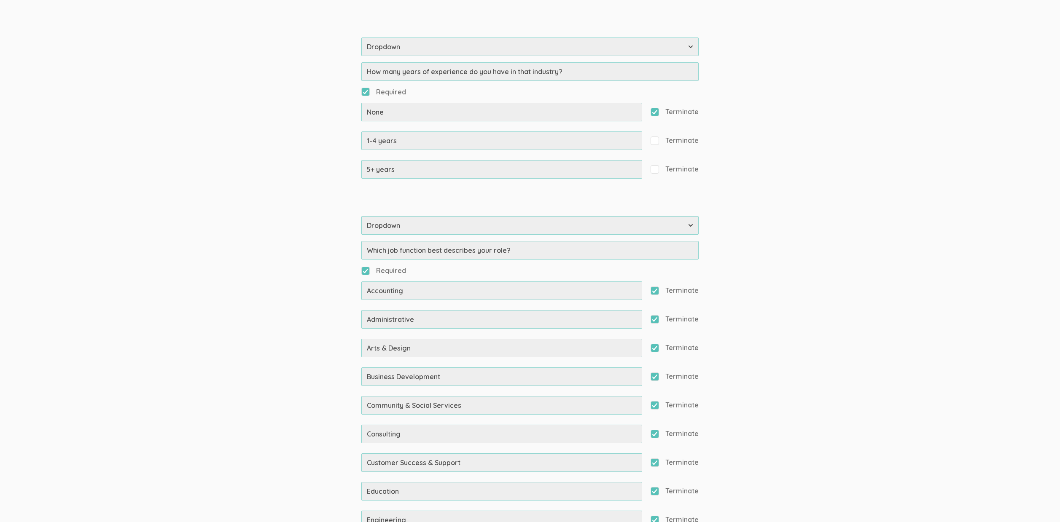
scroll to position [8533, 0]
drag, startPoint x: 674, startPoint y: 314, endPoint x: 677, endPoint y: 320, distance: 5.9
click at [677, 342] on span "Terminate" at bounding box center [674, 345] width 48 height 10
click at [656, 342] on input "Terminate" at bounding box center [652, 343] width 5 height 5
click at [683, 311] on span "Terminate" at bounding box center [674, 316] width 48 height 10
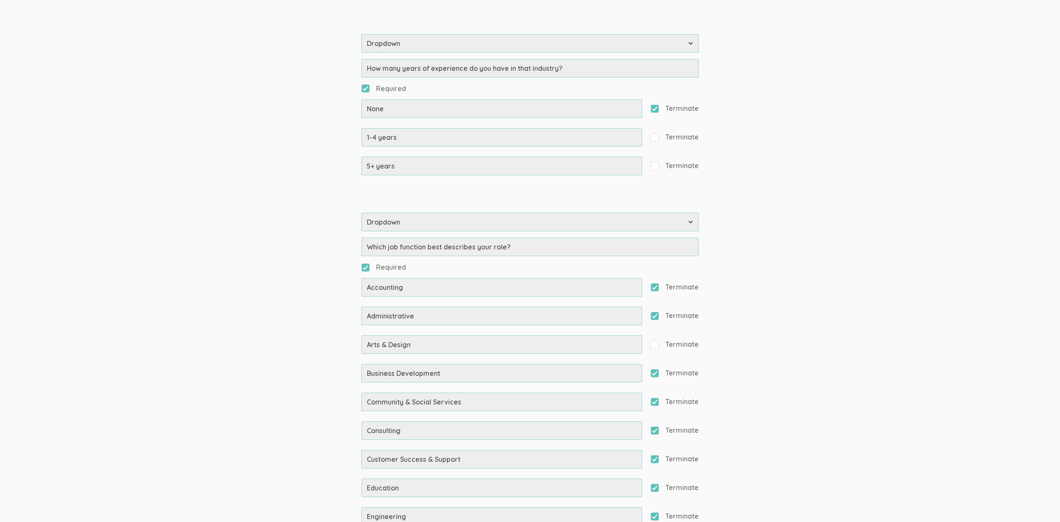
click at [656, 313] on input "Terminate" at bounding box center [652, 315] width 5 height 5
click at [677, 400] on span "Terminate" at bounding box center [674, 402] width 48 height 10
click at [656, 400] on input "Terminate" at bounding box center [652, 401] width 5 height 5
click at [655, 369] on span "Terminate" at bounding box center [674, 373] width 48 height 10
click at [655, 370] on input "Terminate" at bounding box center [652, 372] width 5 height 5
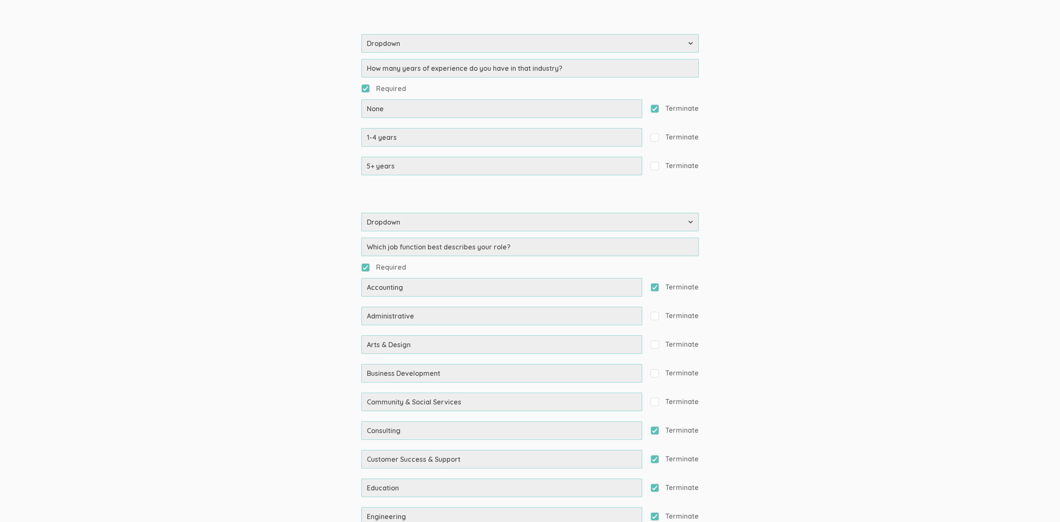
click at [655, 429] on input "Terminate" at bounding box center [652, 429] width 5 height 5
click at [658, 462] on span "Terminate" at bounding box center [674, 459] width 48 height 10
click at [656, 462] on input "Terminate" at bounding box center [652, 458] width 5 height 5
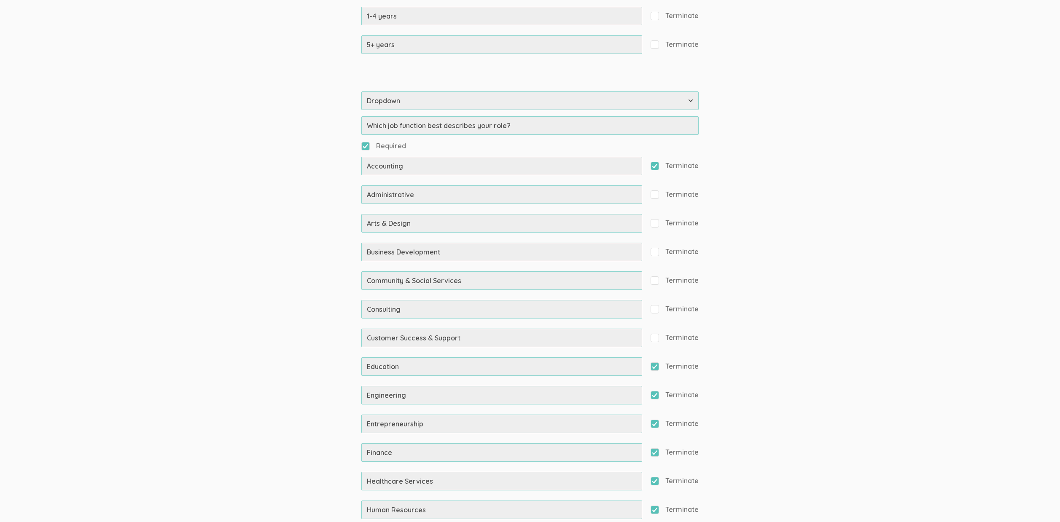
scroll to position [8676, 0]
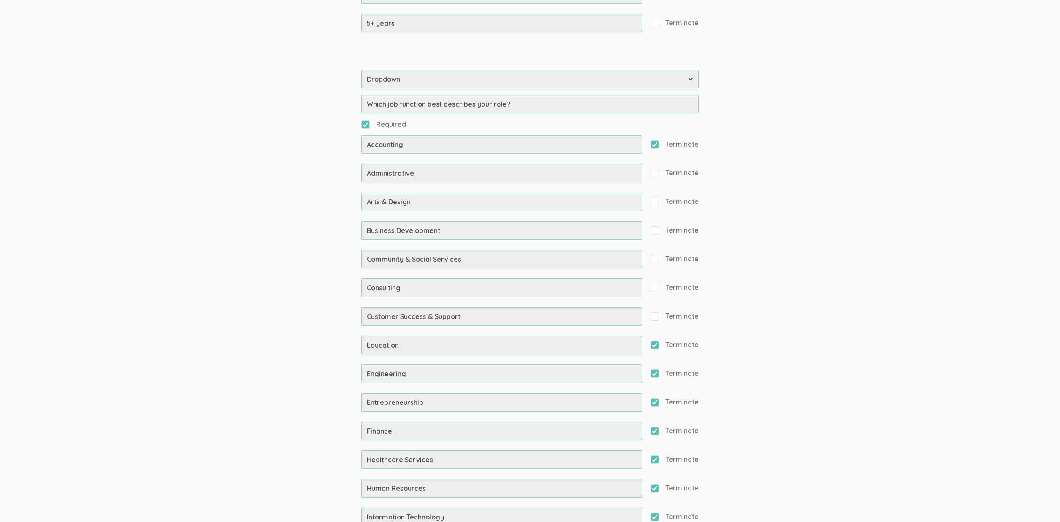
click at [655, 346] on input "Terminate" at bounding box center [652, 344] width 5 height 5
click at [657, 374] on span "Terminate" at bounding box center [674, 374] width 48 height 10
click at [656, 374] on input "Terminate" at bounding box center [652, 373] width 5 height 5
click at [654, 403] on input "Terminate" at bounding box center [652, 401] width 5 height 5
click at [655, 463] on span "Terminate" at bounding box center [674, 460] width 48 height 10
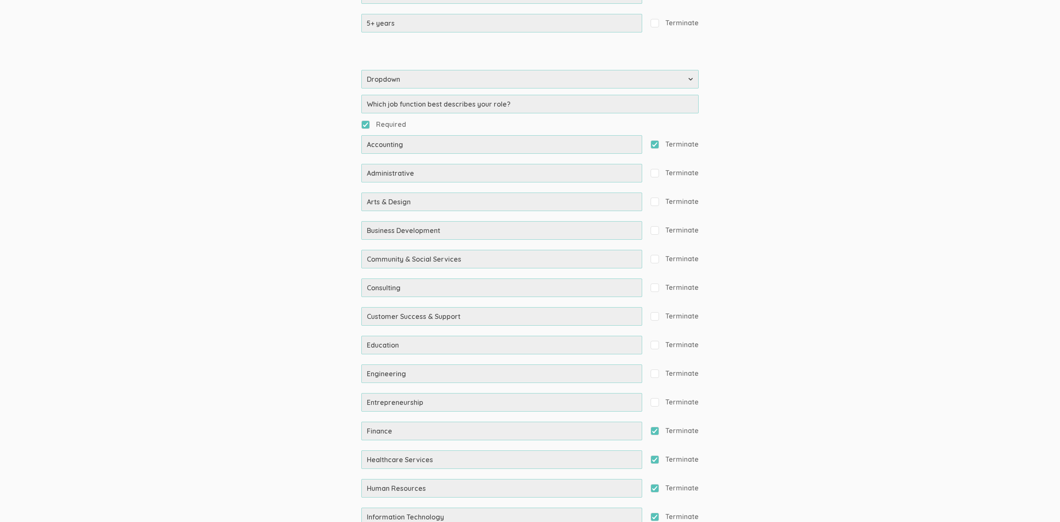
click at [655, 462] on input "Terminate" at bounding box center [652, 459] width 5 height 5
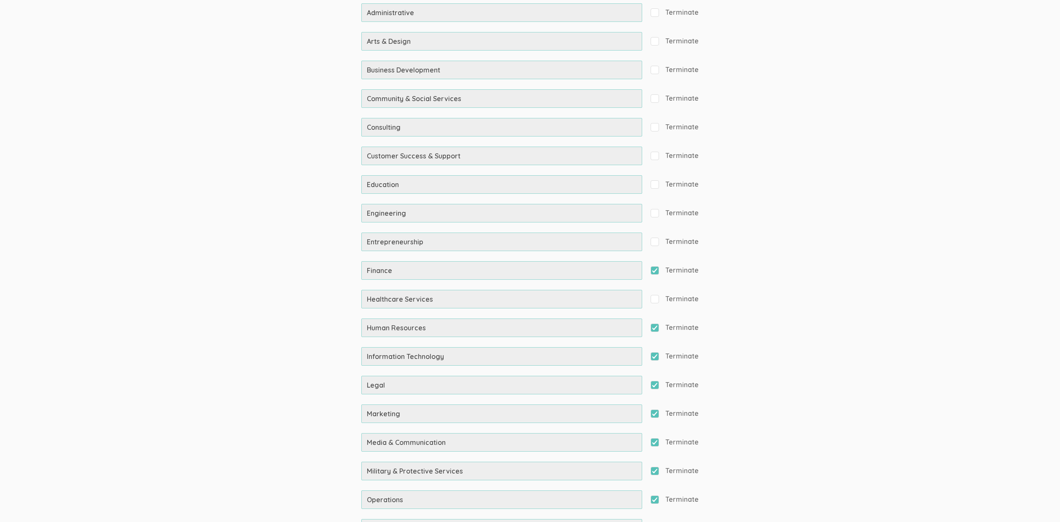
scroll to position [8842, 0]
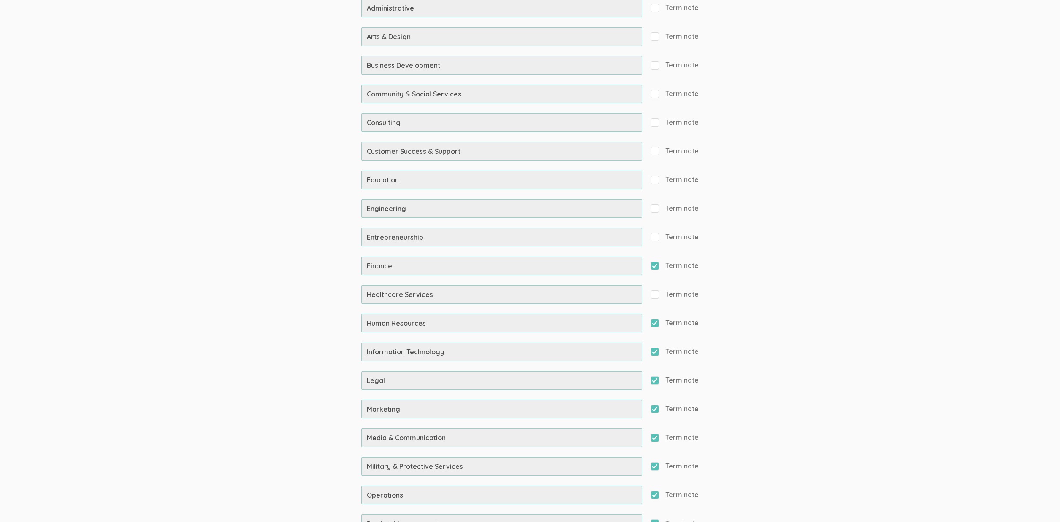
click at [653, 323] on input "Terminate" at bounding box center [652, 322] width 5 height 5
click at [654, 353] on input "Terminate" at bounding box center [652, 351] width 5 height 5
click at [657, 383] on span "Terminate" at bounding box center [674, 381] width 48 height 10
click at [656, 383] on input "Terminate" at bounding box center [652, 379] width 5 height 5
click at [654, 408] on input "Terminate" at bounding box center [652, 408] width 5 height 5
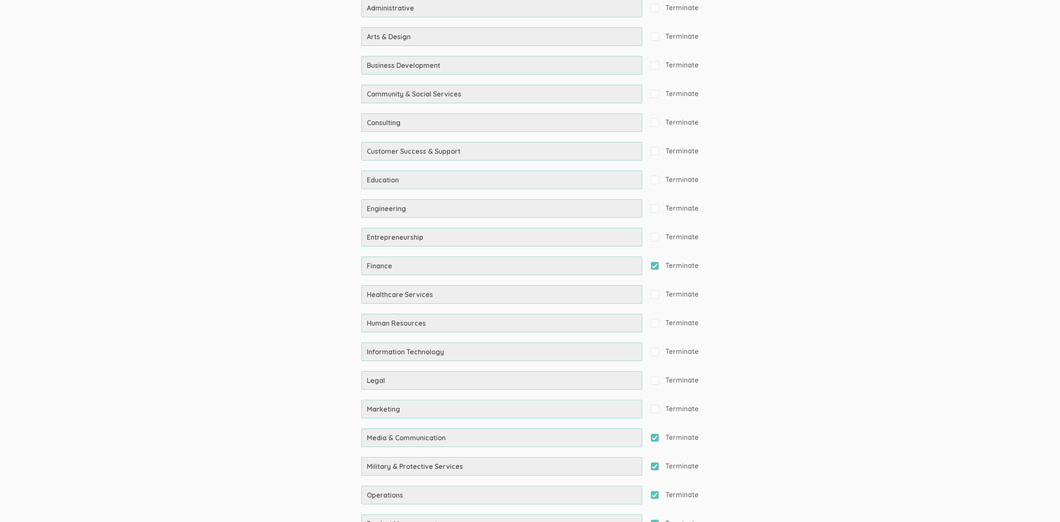
click at [657, 437] on span "Terminate" at bounding box center [674, 438] width 48 height 10
click at [656, 437] on input "Terminate" at bounding box center [652, 437] width 5 height 5
click at [653, 468] on input "Terminate" at bounding box center [652, 465] width 5 height 5
click at [655, 494] on input "Terminate" at bounding box center [652, 494] width 5 height 5
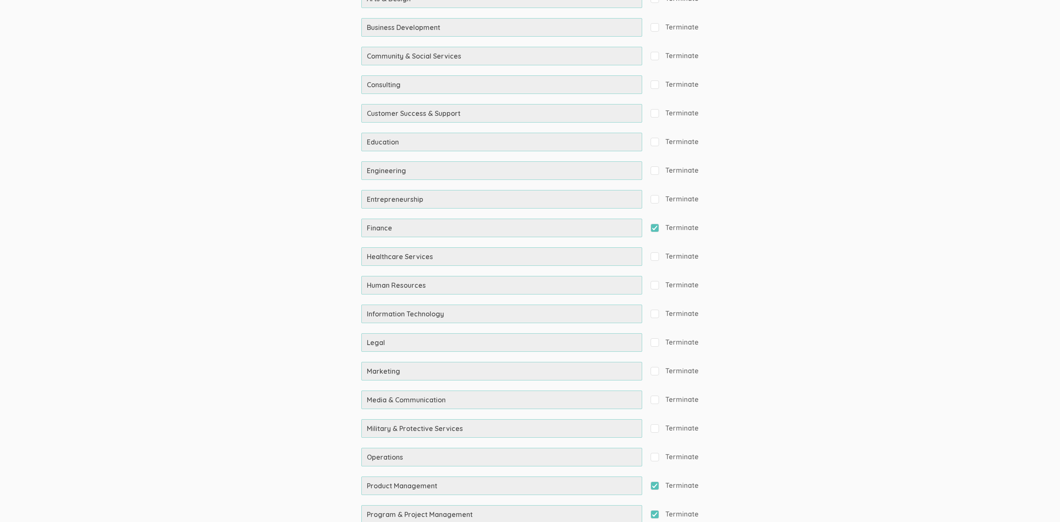
scroll to position [8985, 0]
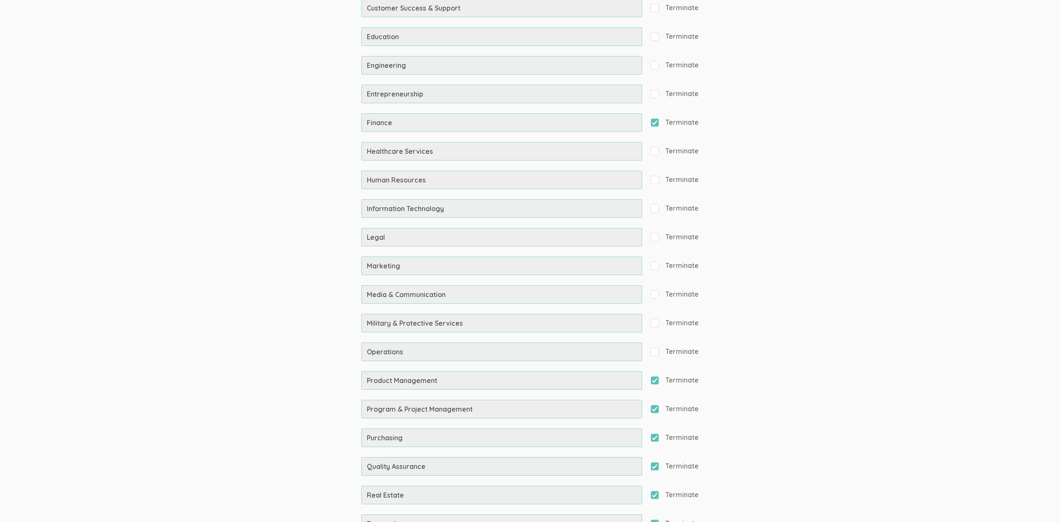
click at [679, 379] on span "Terminate" at bounding box center [674, 381] width 48 height 10
click at [656, 379] on input "Terminate" at bounding box center [652, 379] width 5 height 5
click at [675, 408] on span "Terminate" at bounding box center [674, 409] width 48 height 10
click at [656, 408] on input "Terminate" at bounding box center [652, 408] width 5 height 5
click at [680, 435] on span "Terminate" at bounding box center [674, 438] width 48 height 10
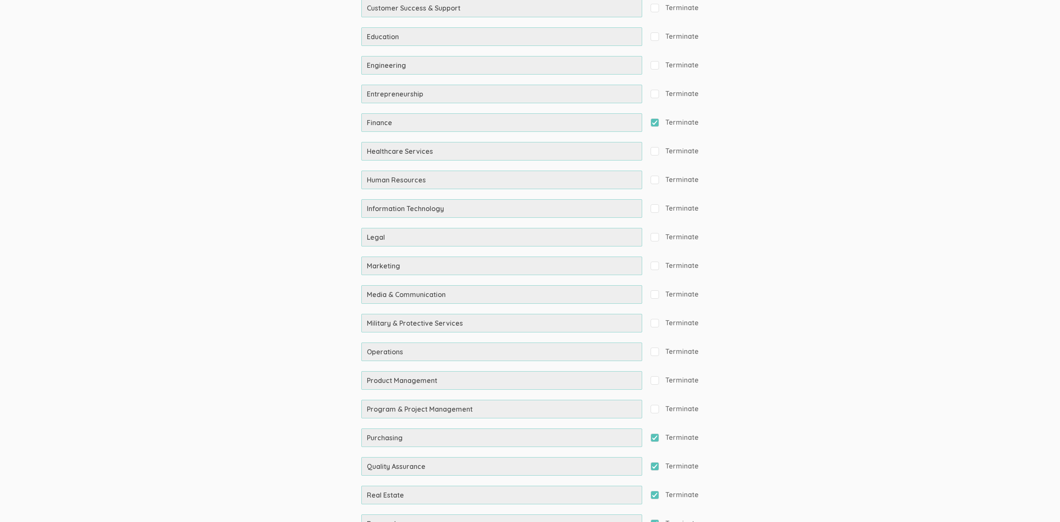
click at [656, 435] on input "Terminate" at bounding box center [652, 437] width 5 height 5
click at [685, 494] on span "Terminate" at bounding box center [674, 495] width 48 height 10
click at [656, 494] on input "Terminate" at bounding box center [652, 494] width 5 height 5
click at [672, 468] on span "Terminate" at bounding box center [674, 467] width 48 height 10
click at [656, 468] on input "Terminate" at bounding box center [652, 465] width 5 height 5
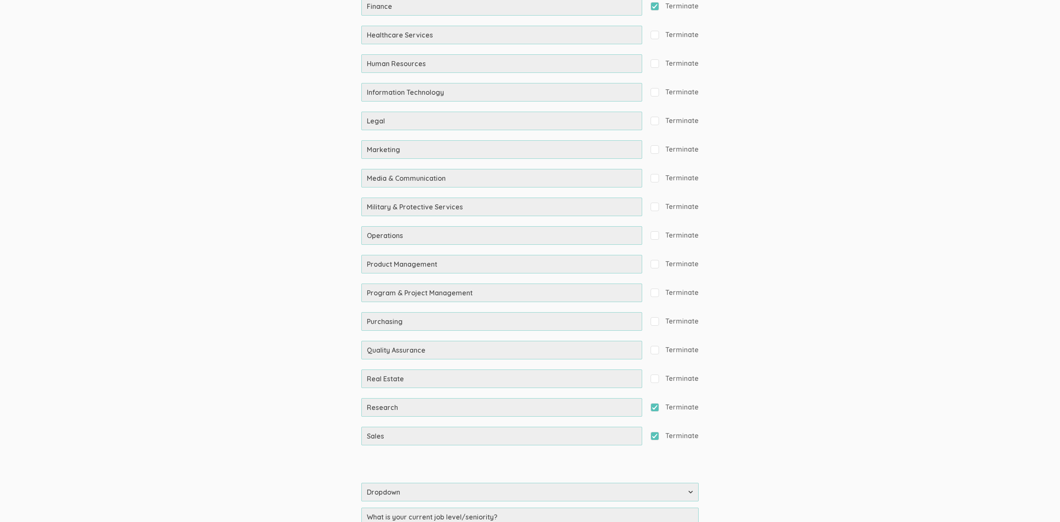
scroll to position [9271, 0]
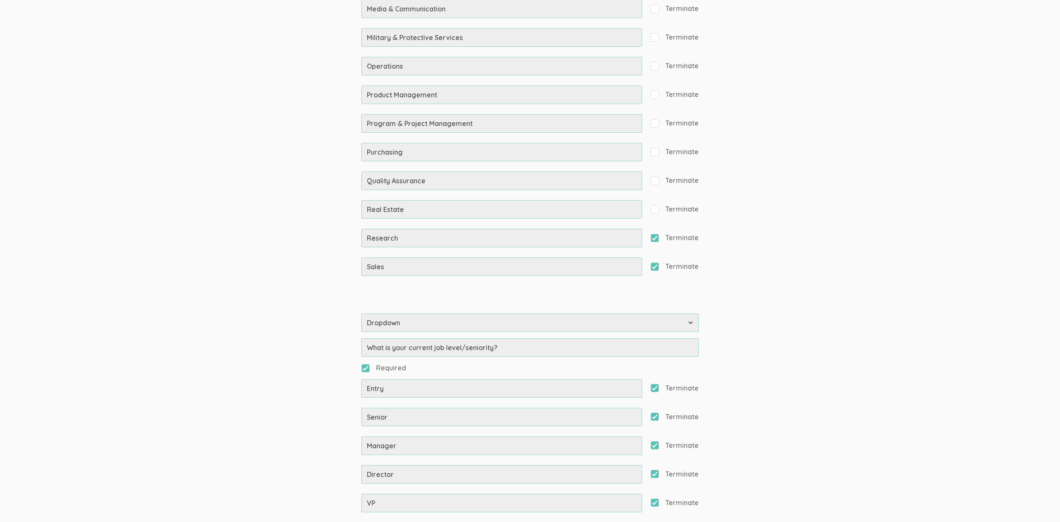
click at [673, 241] on span "Terminate" at bounding box center [674, 238] width 48 height 10
click at [656, 240] on input "Terminate" at bounding box center [652, 237] width 5 height 5
click at [674, 264] on span "Terminate" at bounding box center [674, 267] width 48 height 10
click at [656, 264] on input "Terminate" at bounding box center [652, 265] width 5 height 5
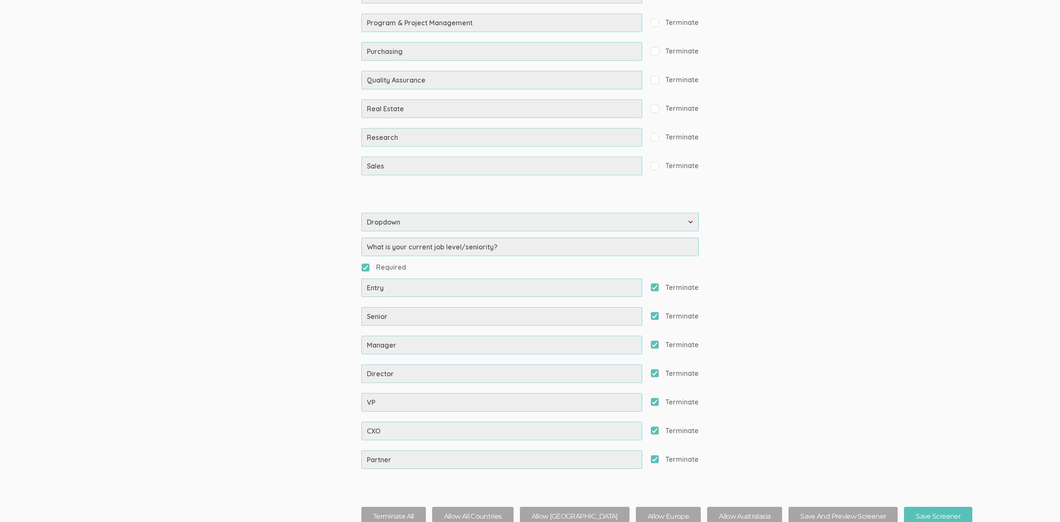
scroll to position [9370, 0]
click at [680, 345] on span "Terminate" at bounding box center [674, 347] width 48 height 10
click at [656, 345] on input "Terminate" at bounding box center [652, 346] width 5 height 5
click at [672, 342] on span "Terminate" at bounding box center [674, 347] width 48 height 10
click at [656, 344] on input "Terminate" at bounding box center [652, 346] width 5 height 5
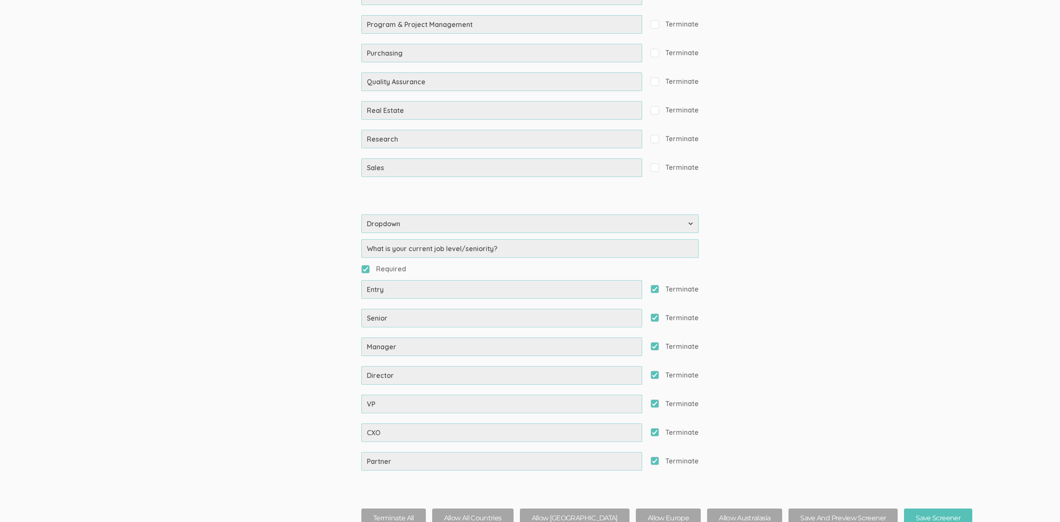
click at [680, 314] on span "Terminate" at bounding box center [674, 318] width 48 height 10
click at [656, 315] on input "Terminate" at bounding box center [652, 317] width 5 height 5
click at [680, 293] on span "Terminate" at bounding box center [674, 290] width 48 height 10
click at [656, 292] on input "Terminate" at bounding box center [652, 288] width 5 height 5
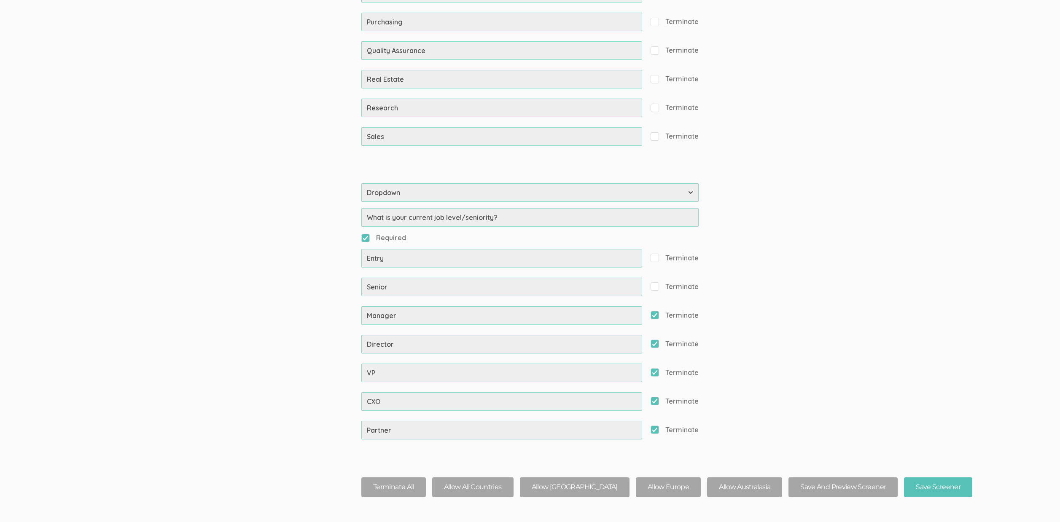
scroll to position [9412, 0]
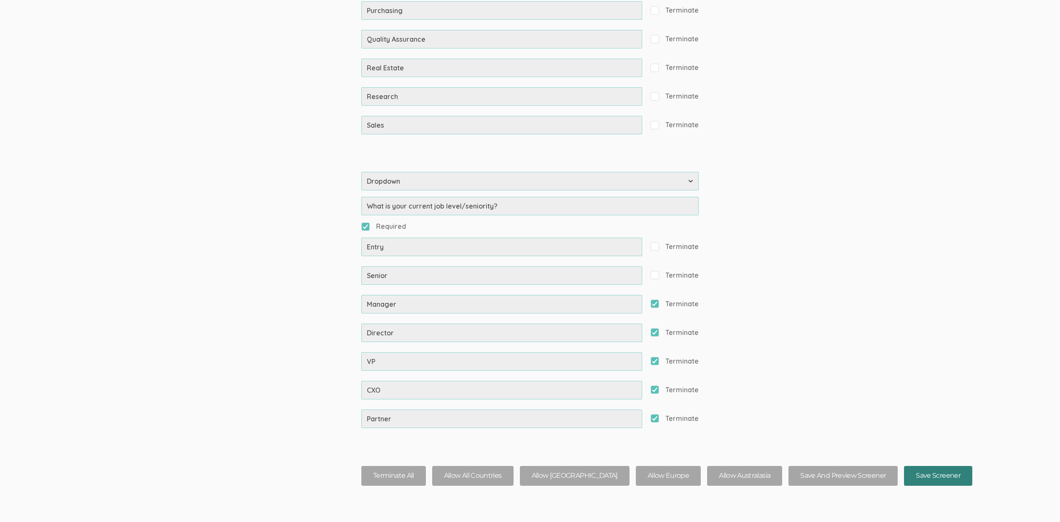
click at [909, 481] on input "Save Screener" at bounding box center [938, 476] width 68 height 20
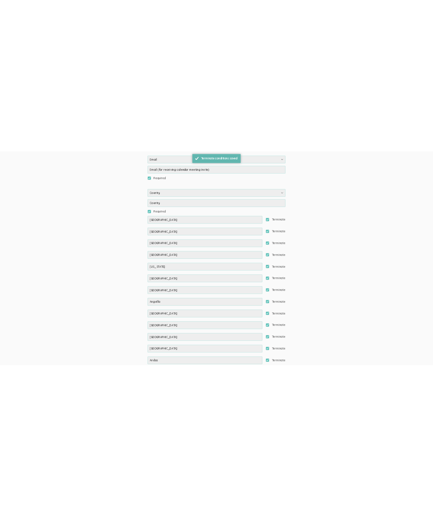
scroll to position [693, 0]
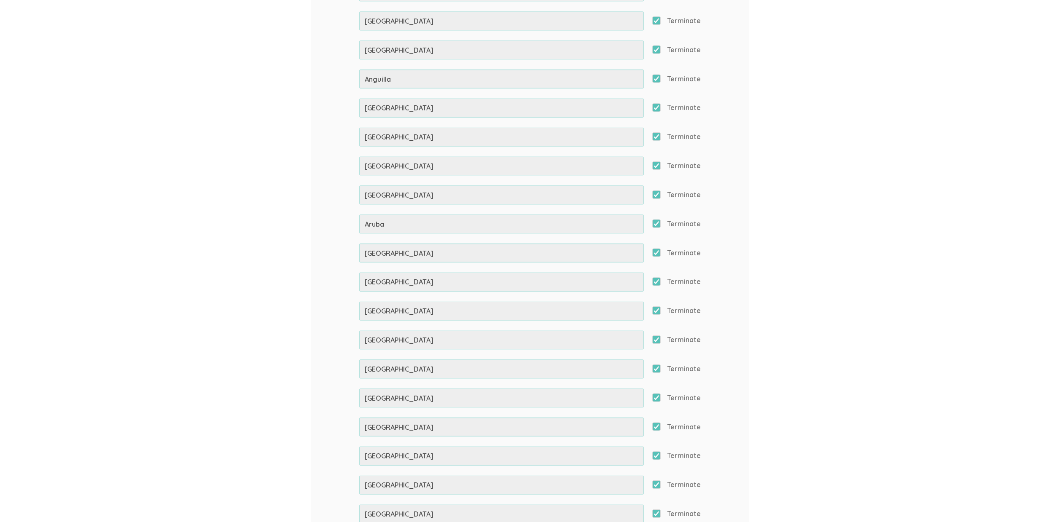
scroll to position [709, 0]
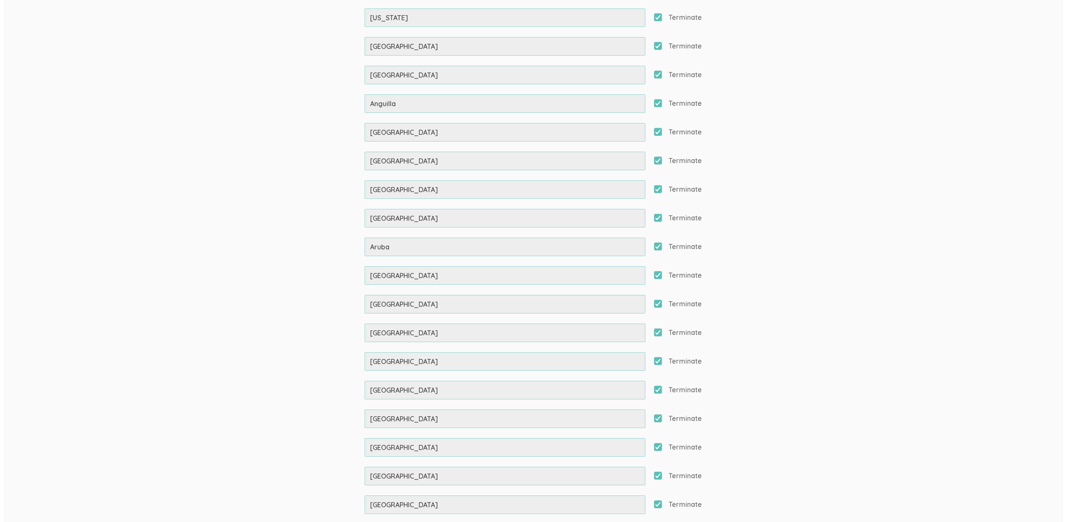
scroll to position [0, 0]
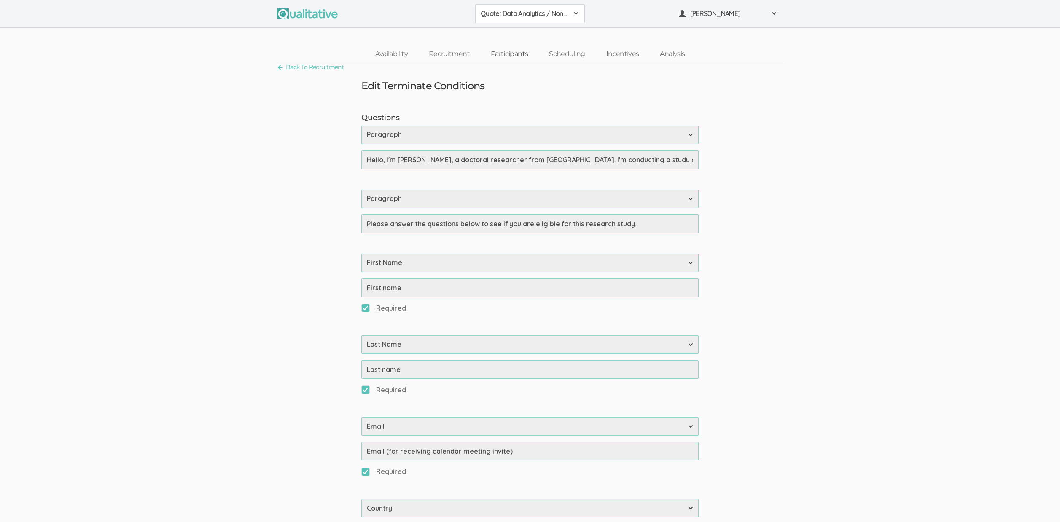
click at [439, 52] on link "Participants" at bounding box center [509, 54] width 58 height 18
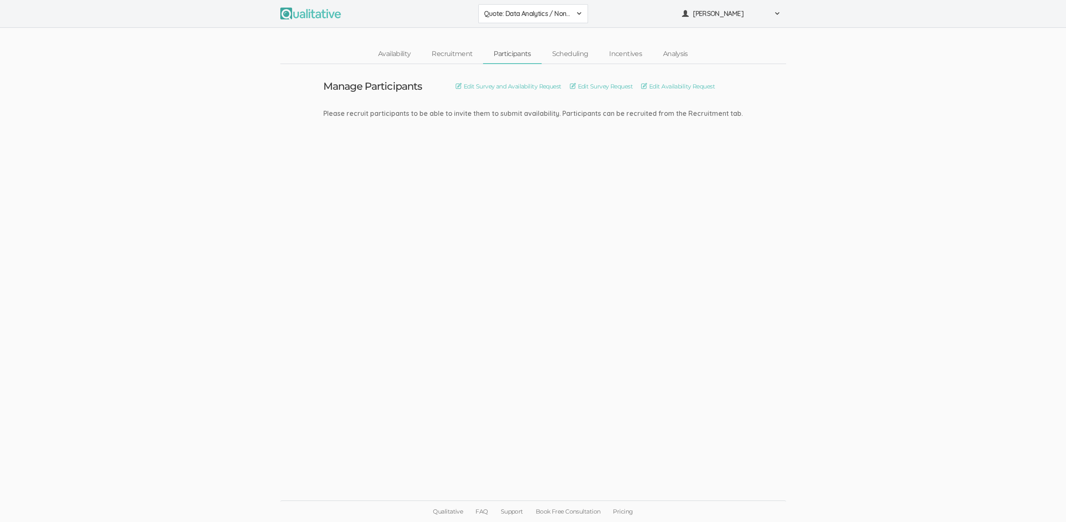
click at [439, 199] on ui-view "Manage Participants Edit Survey and Availability Request Edit Survey Request Ed…" at bounding box center [533, 261] width 1066 height 395
drag, startPoint x: 436, startPoint y: 115, endPoint x: 634, endPoint y: 116, distance: 198.5
click at [439, 116] on div "Please recruit participants to be able to invite them to submit availability. P…" at bounding box center [532, 114] width 419 height 10
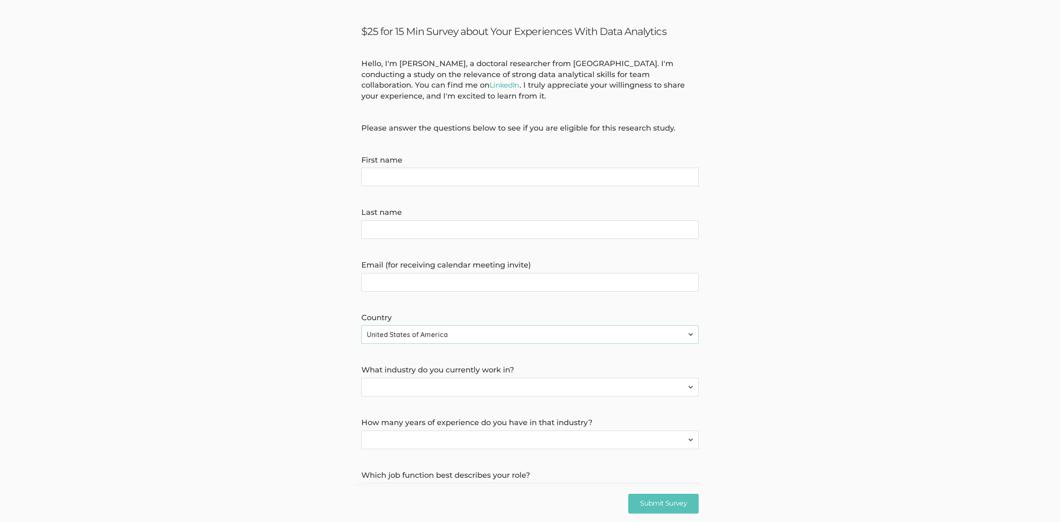
scroll to position [59, 0]
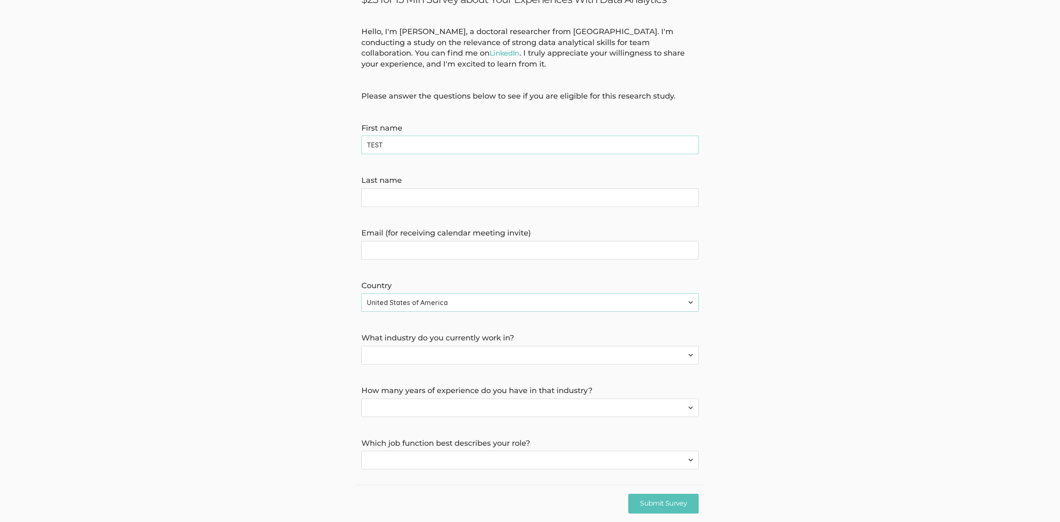
type name "TEST"
type name "IGNORE"
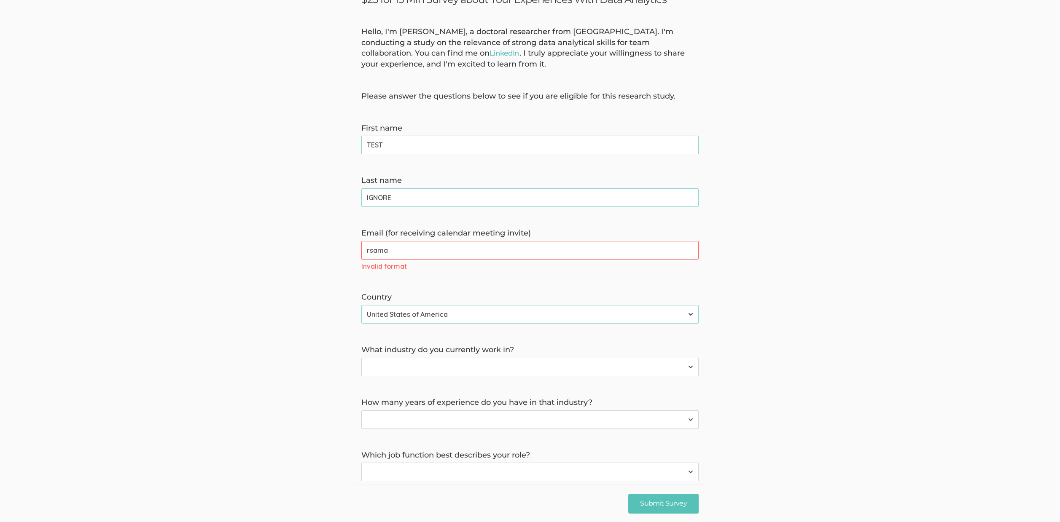
type invite\) "[EMAIL_ADDRESS][DOMAIN_NAME]"
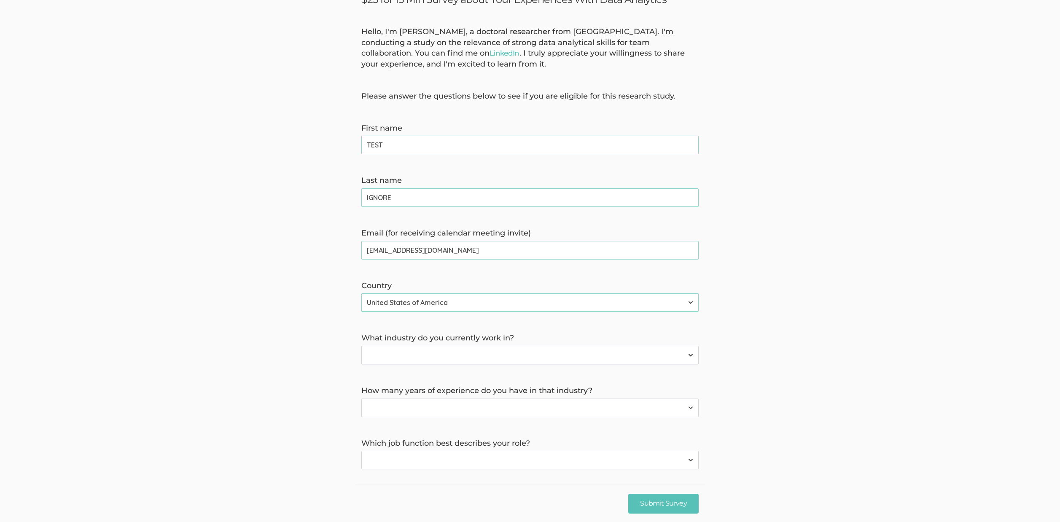
click at [483, 360] on select "Aerospace & Defense Agriculture Arts, Entertainment & Recreation Construction, …" at bounding box center [529, 355] width 337 height 19
select select "19"
click at [361, 346] on select "Aerospace & Defense Agriculture Arts, Entertainment & Recreation Construction, …" at bounding box center [529, 355] width 337 height 19
click at [416, 407] on select "None 1-4 years 5+ years" at bounding box center [529, 408] width 337 height 19
select select "1"
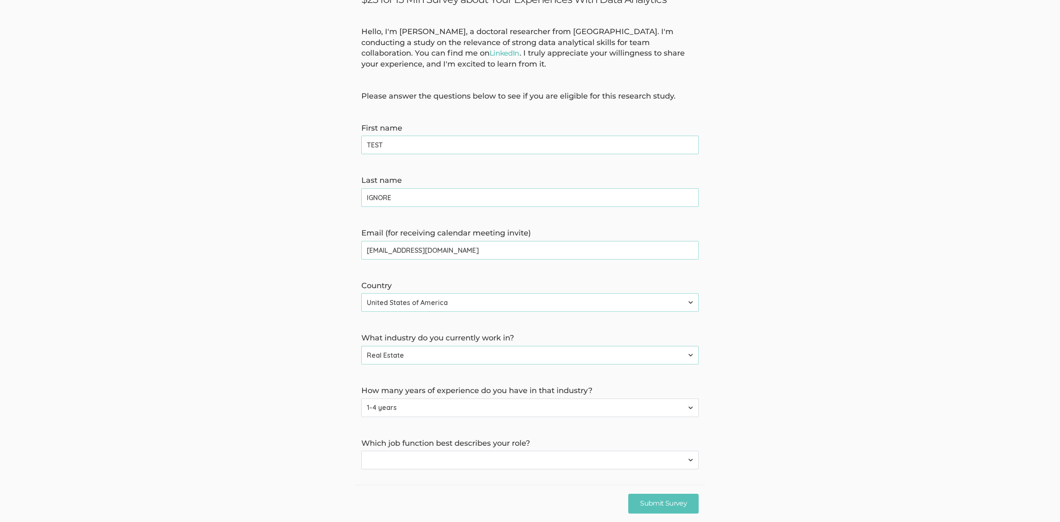
click at [361, 399] on select "None 1-4 years 5+ years" at bounding box center [529, 408] width 337 height 19
click at [423, 469] on select "Accounting Administrative Arts & Design Business Development Community & Social…" at bounding box center [529, 460] width 337 height 19
select select "8"
click at [361, 451] on select "Accounting Administrative Arts & Design Business Development Community & Social…" at bounding box center [529, 460] width 337 height 19
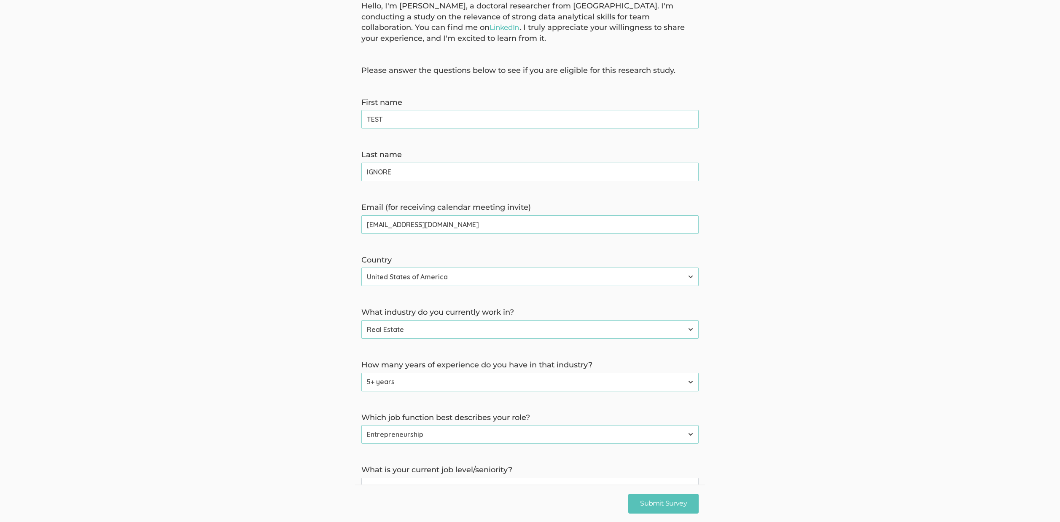
scroll to position [117, 0]
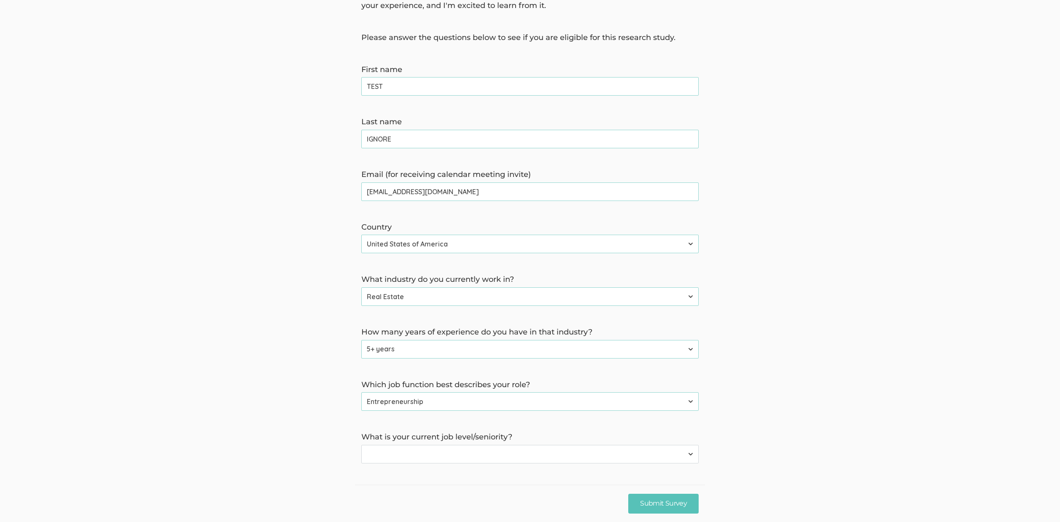
click at [421, 454] on select "Entry Senior Manager Director VP CXO Partner" at bounding box center [529, 454] width 337 height 19
select select "1"
click at [361, 445] on select "Entry Senior Manager Director VP CXO Partner" at bounding box center [529, 454] width 337 height 19
click at [649, 507] on input "Submit Survey" at bounding box center [663, 504] width 70 height 20
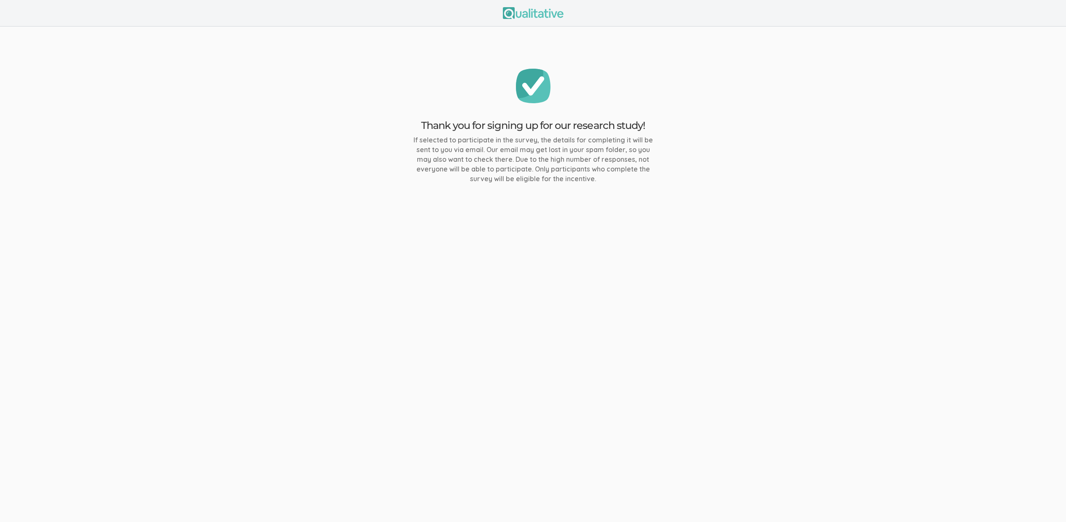
click at [572, 230] on ui-view "Thank you for signing up for our research study! If selected to participate in …" at bounding box center [533, 261] width 1066 height 522
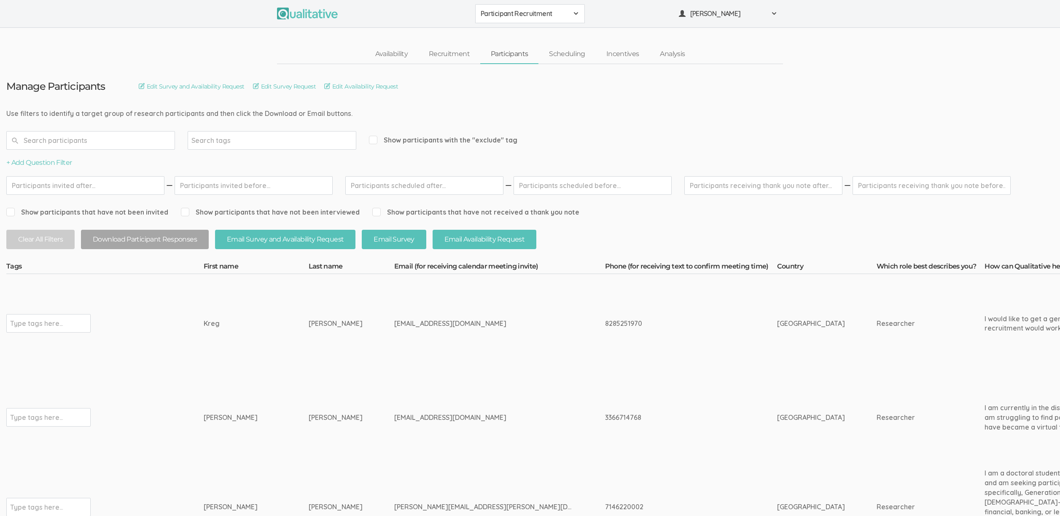
click at [235, 368] on td "Kreg" at bounding box center [256, 323] width 105 height 99
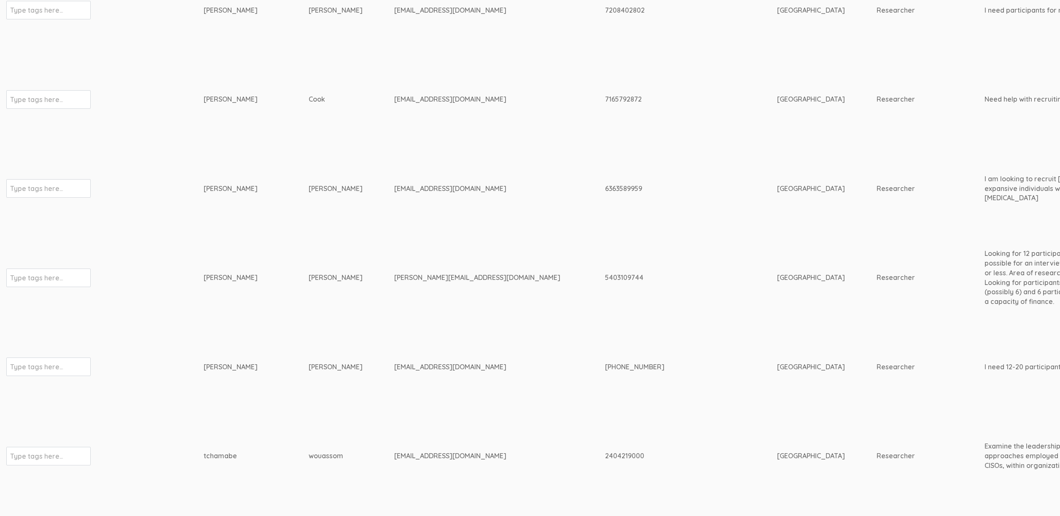
click at [309, 331] on td "[PERSON_NAME]" at bounding box center [352, 366] width 86 height 89
click at [260, 200] on td "[PERSON_NAME]" at bounding box center [256, 188] width 105 height 89
click at [394, 273] on div "[PERSON_NAME][EMAIL_ADDRESS][DOMAIN_NAME]" at bounding box center [483, 278] width 179 height 10
click at [394, 273] on div "linda.ipotts3@gmail.com" at bounding box center [483, 278] width 179 height 10
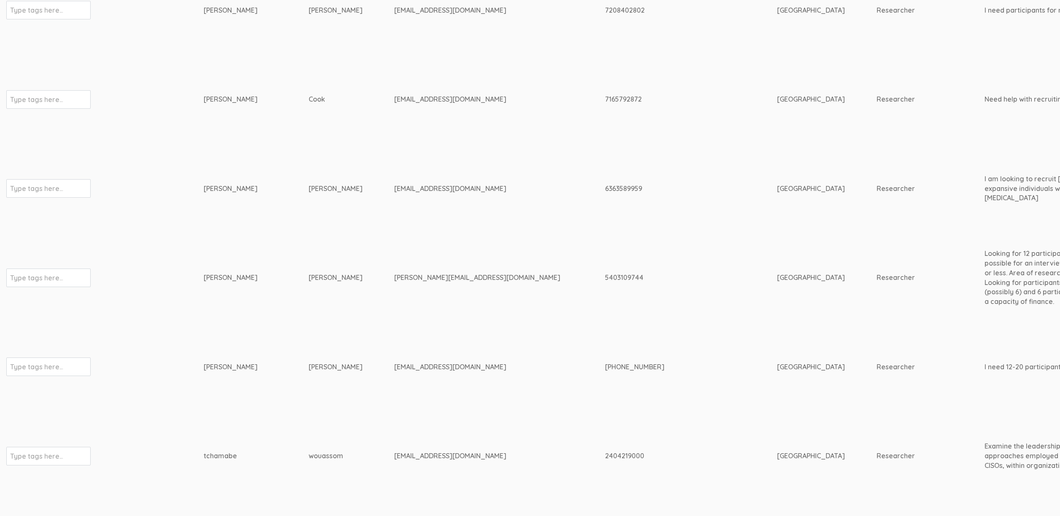
copy tr "linda.ipotts3@gmail.com"
click at [605, 333] on td "480 645-7440" at bounding box center [691, 366] width 172 height 89
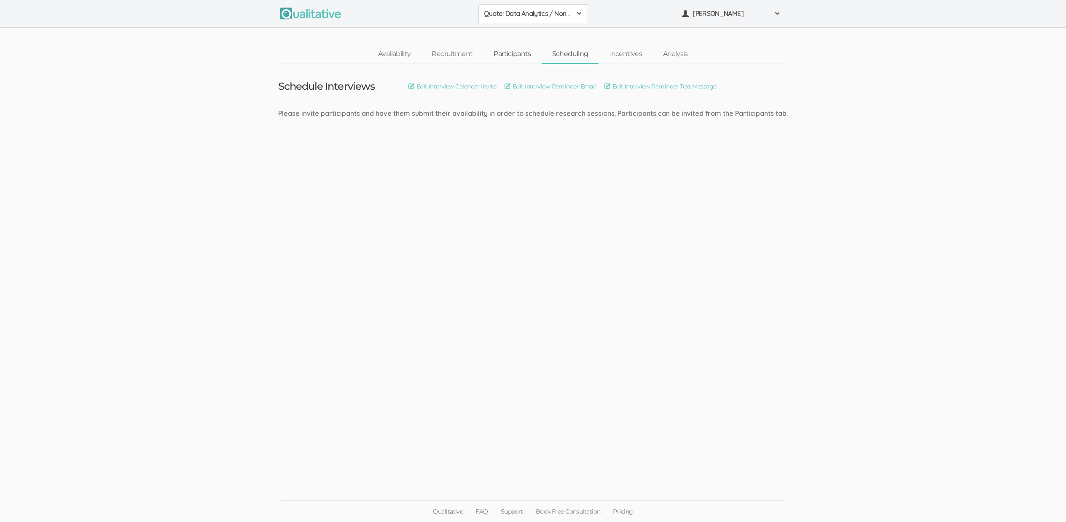
click at [515, 55] on link "Participants" at bounding box center [512, 54] width 58 height 18
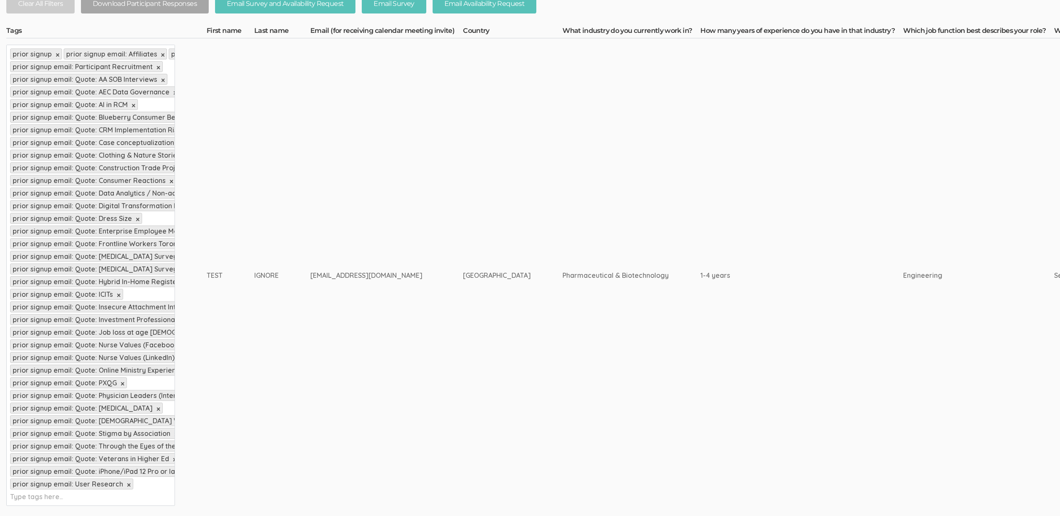
scroll to position [335, 0]
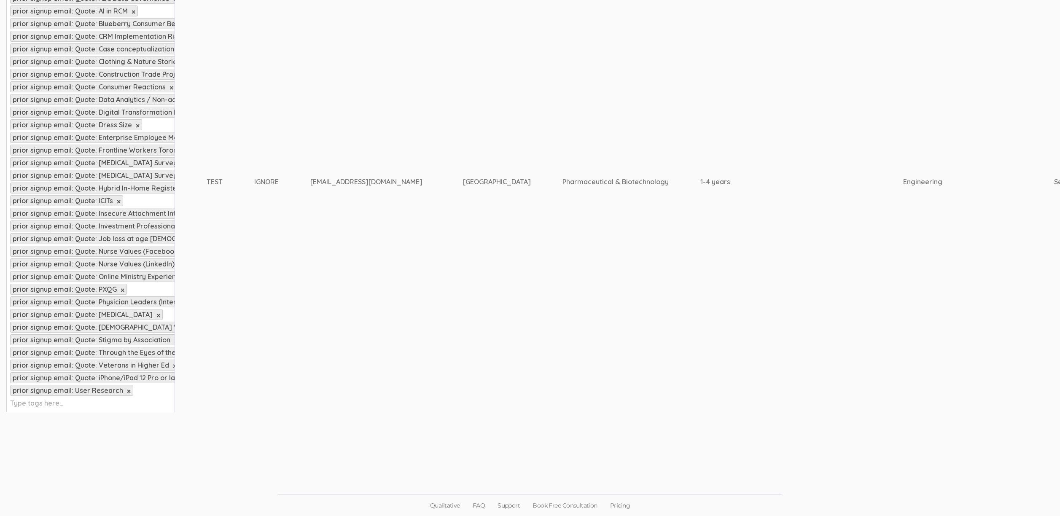
click at [147, 401] on div "prior signup × prior signup email: Affiliates × prior signup email: Default × p…" at bounding box center [90, 181] width 169 height 461
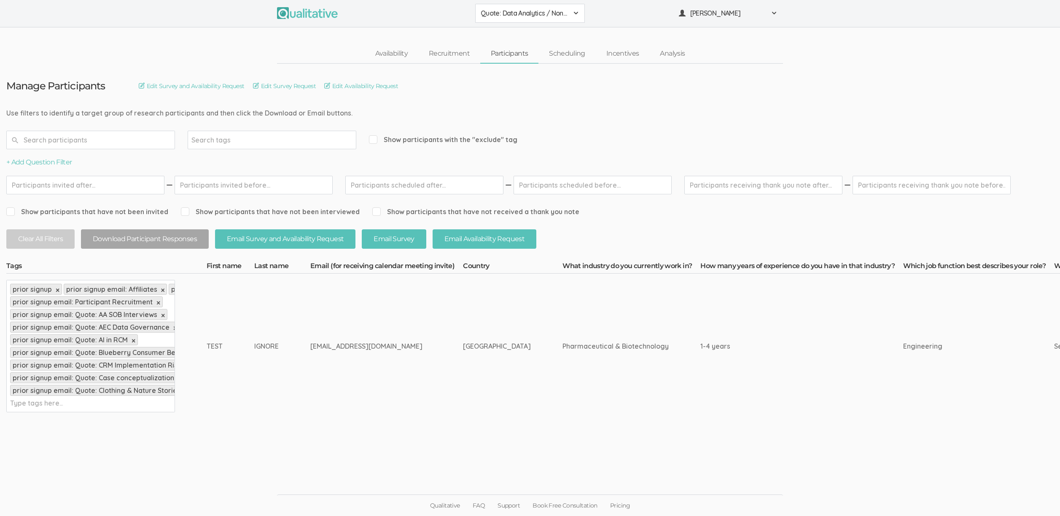
scroll to position [6, 0]
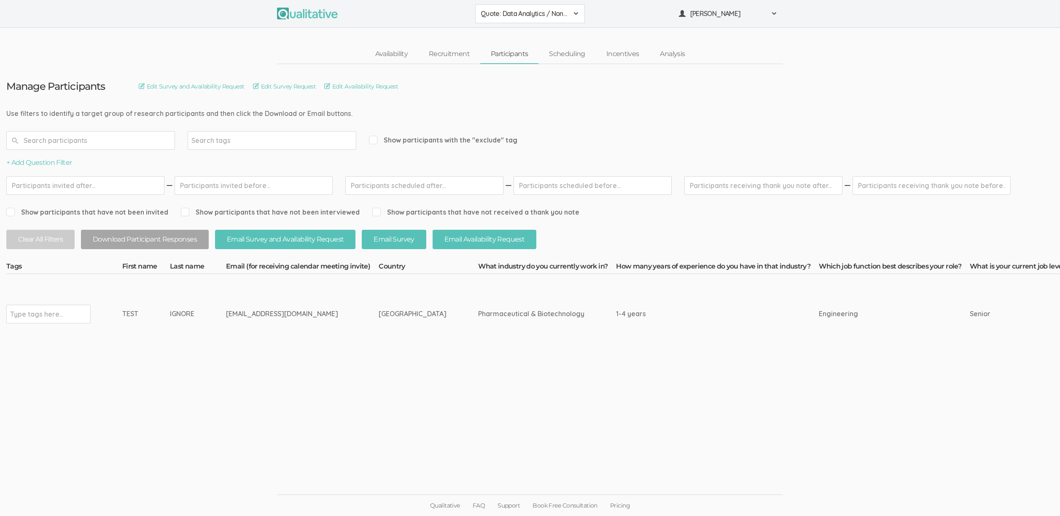
click at [121, 307] on td "Type tags here..." at bounding box center [64, 314] width 116 height 80
click at [51, 309] on input "text" at bounding box center [36, 314] width 53 height 11
type input "exclude"
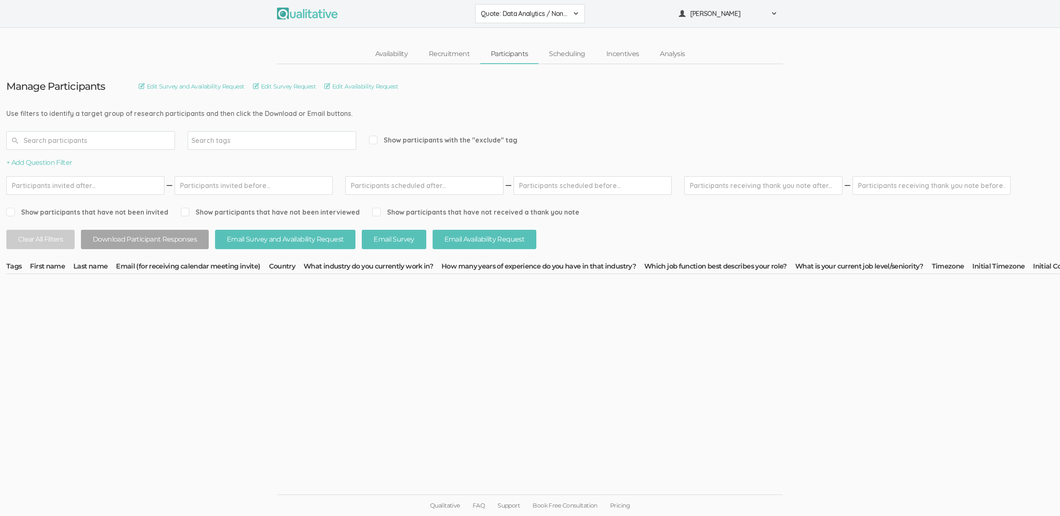
click at [401, 135] on span "Show participants with the "exclude" tag" at bounding box center [443, 140] width 148 height 10
click at [374, 137] on input "Show participants with the "exclude" tag" at bounding box center [371, 139] width 5 height 5
checkbox input "true"
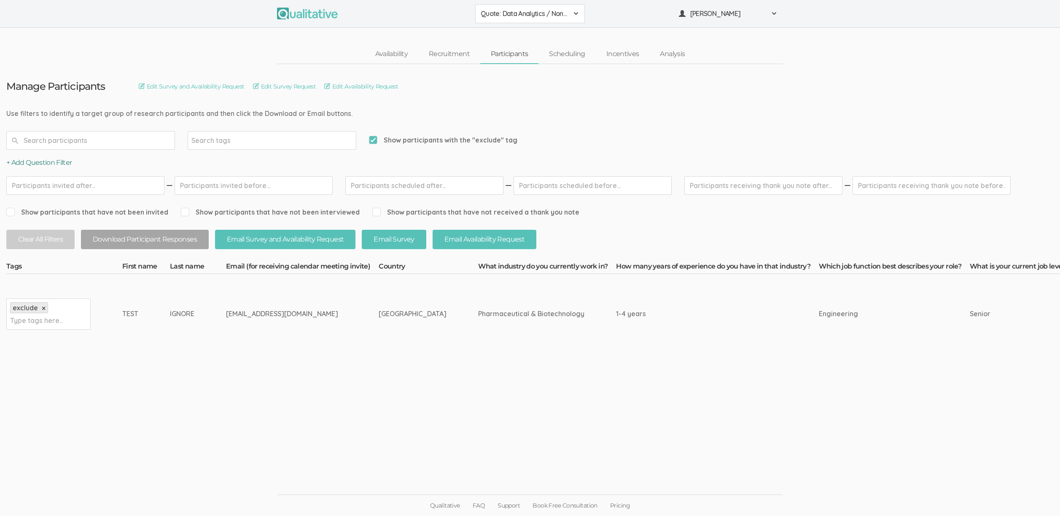
click at [32, 164] on button "+ Add Question Filter" at bounding box center [39, 163] width 66 height 10
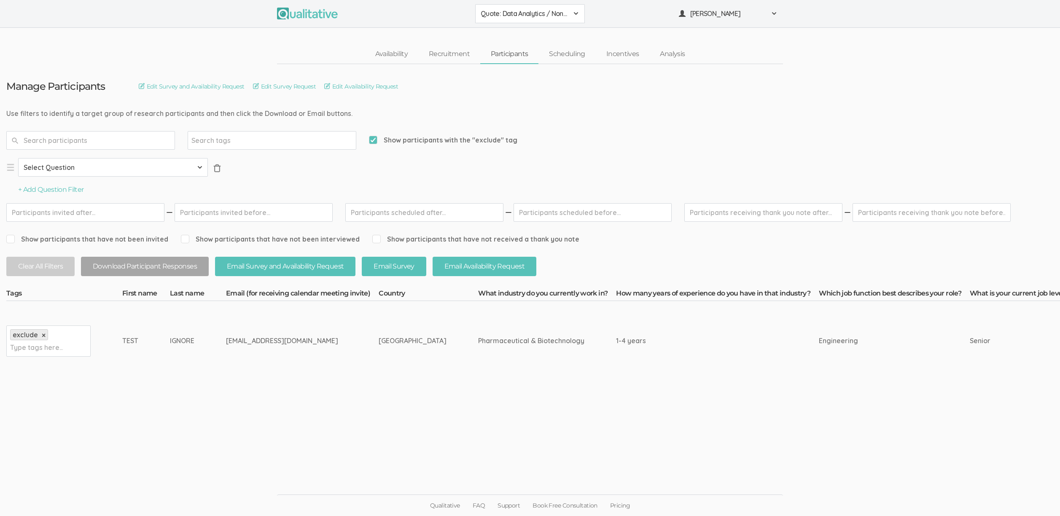
click at [217, 170] on span "×" at bounding box center [217, 168] width 8 height 8
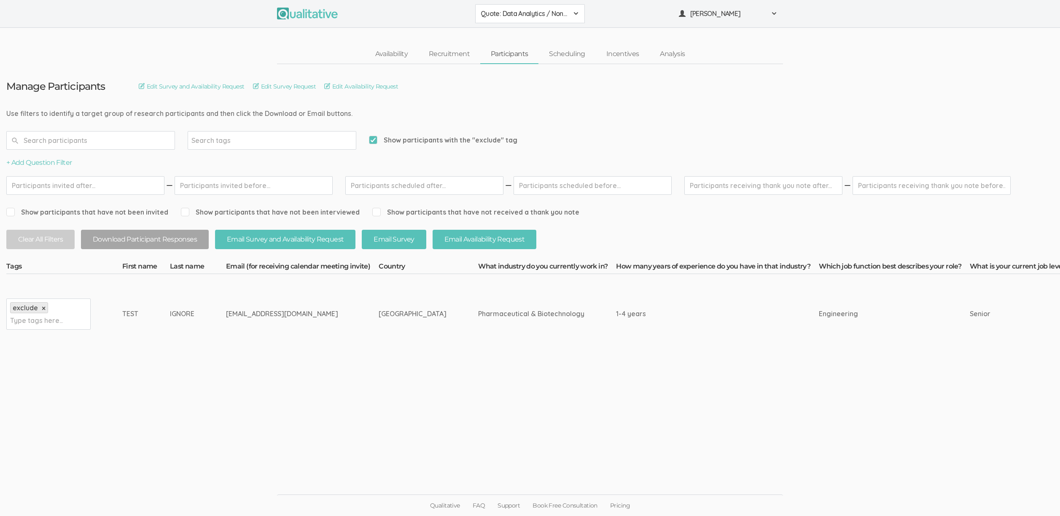
click at [64, 166] on button "+ Add Question Filter" at bounding box center [39, 163] width 66 height 10
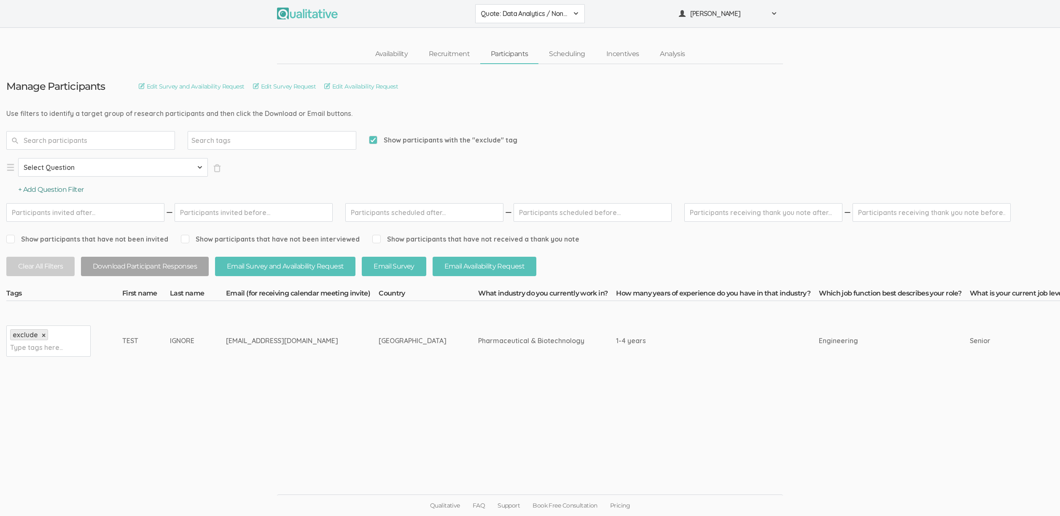
click at [67, 189] on button "+ Add Question Filter" at bounding box center [51, 190] width 66 height 10
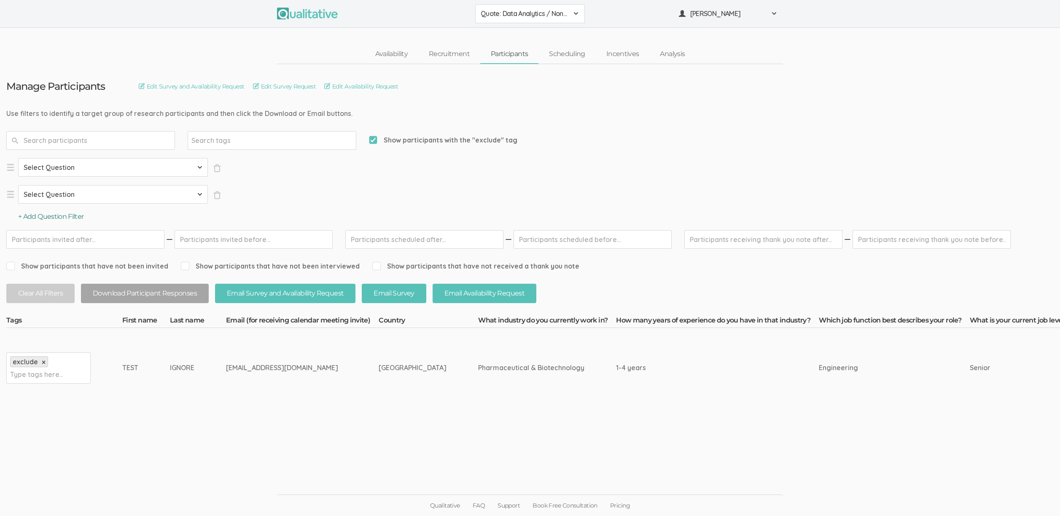
click at [51, 220] on button "+ Add Question Filter" at bounding box center [51, 217] width 66 height 10
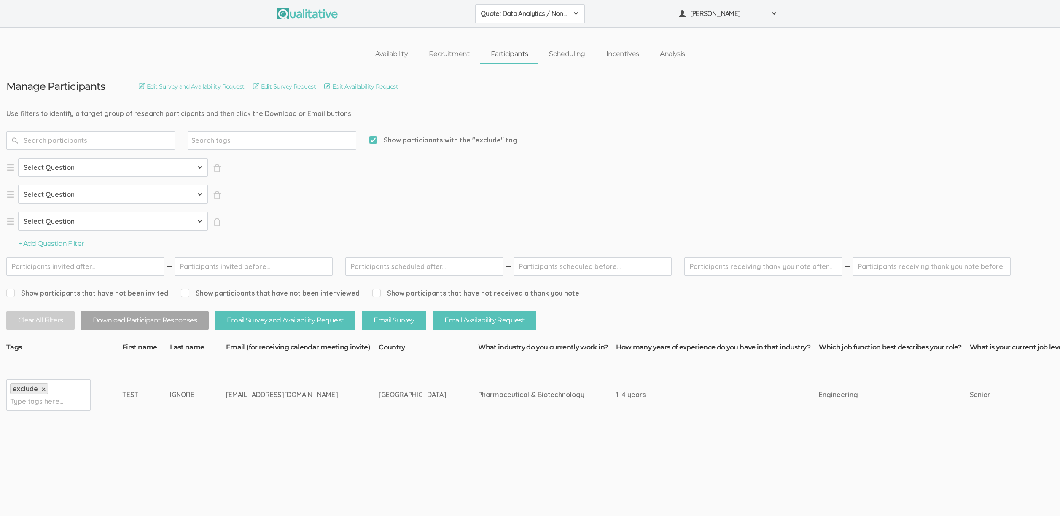
click at [56, 247] on button "+ Add Question Filter" at bounding box center [51, 244] width 66 height 10
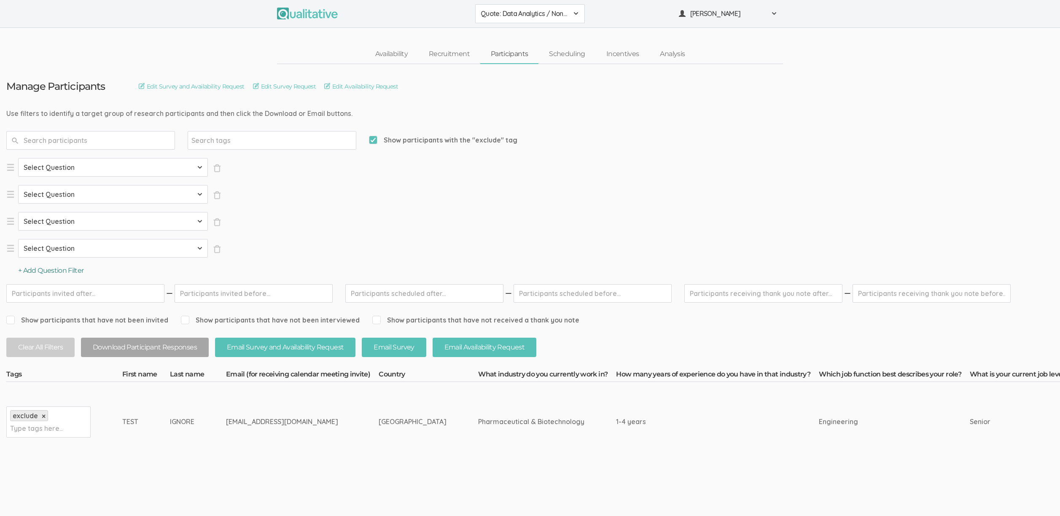
click at [60, 275] on button "+ Add Question Filter" at bounding box center [51, 271] width 66 height 10
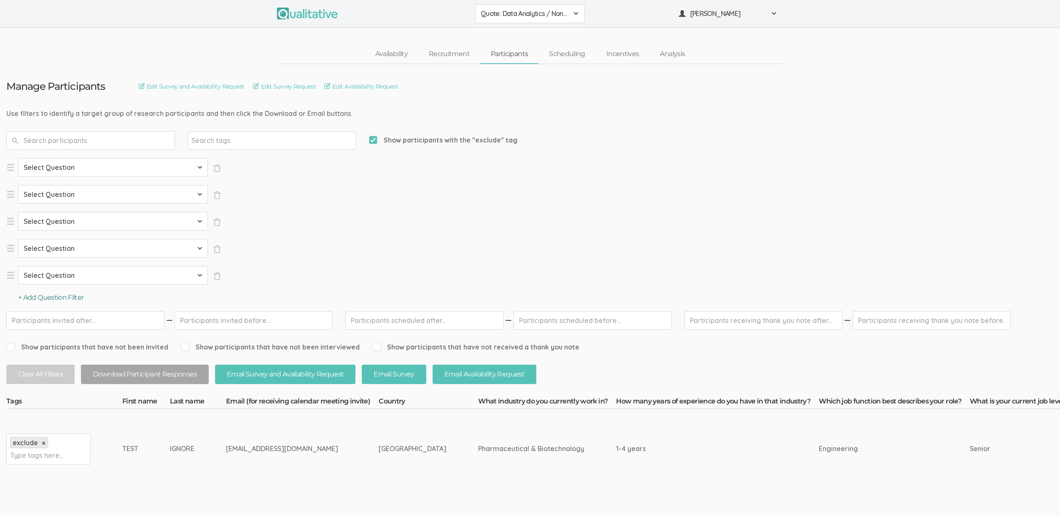
click at [59, 296] on button "+ Add Question Filter" at bounding box center [51, 298] width 66 height 10
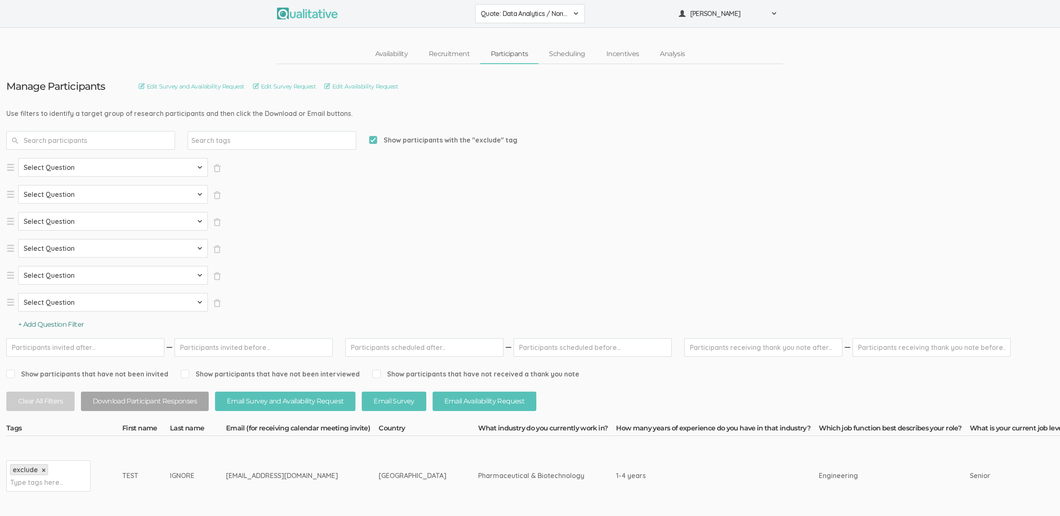
click at [67, 326] on button "+ Add Question Filter" at bounding box center [51, 325] width 66 height 10
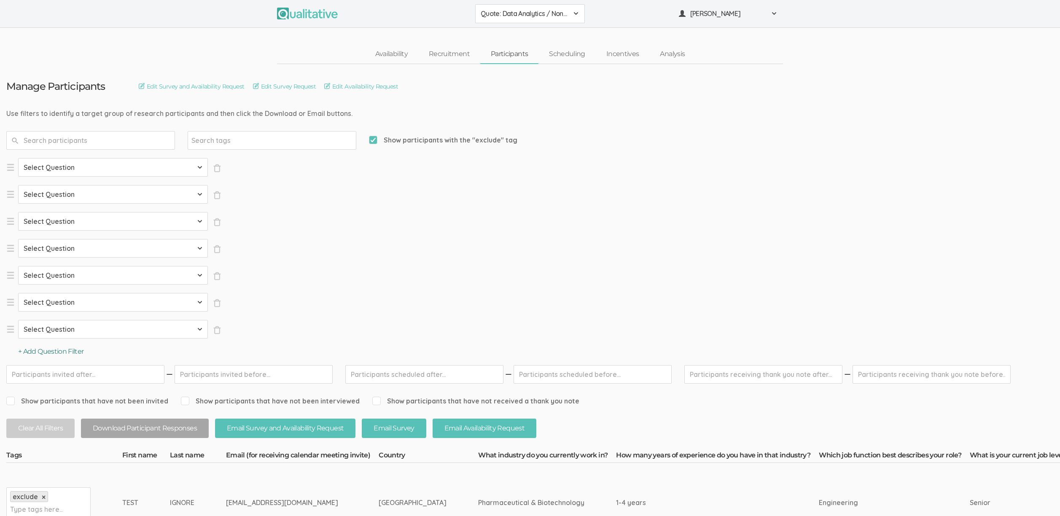
click at [65, 350] on button "+ Add Question Filter" at bounding box center [51, 352] width 66 height 10
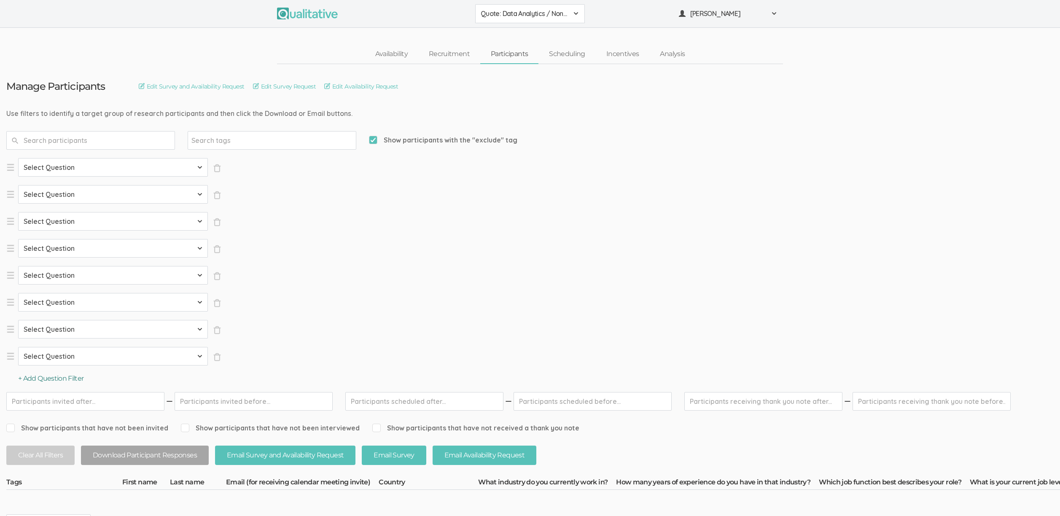
click at [67, 381] on button "+ Add Question Filter" at bounding box center [51, 379] width 66 height 10
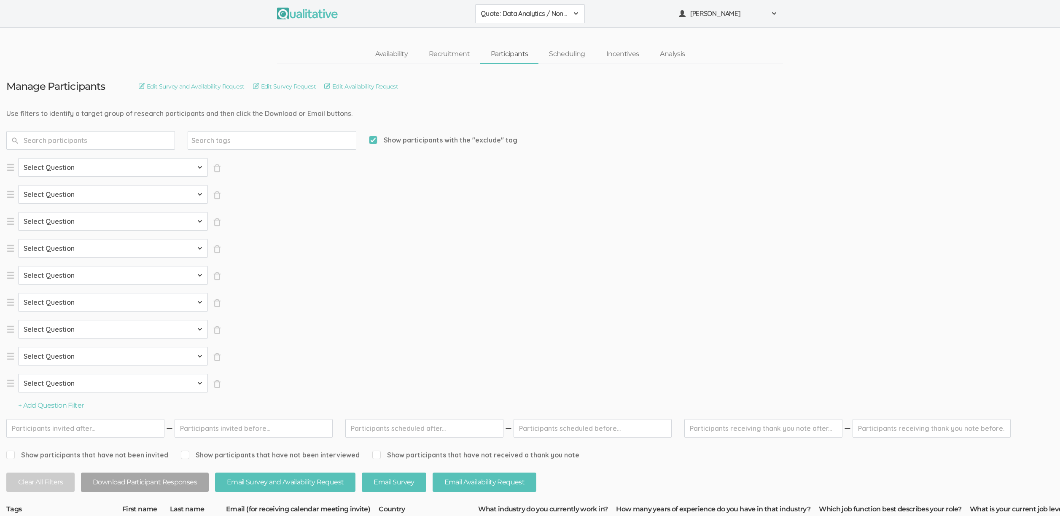
click at [51, 163] on select "Select Question Country What industry do you currently work in? How many years …" at bounding box center [113, 167] width 190 height 19
select select "SFQ Country"
click at [18, 158] on select "Select Question Country What industry do you currently work in? How many years …" at bounding box center [113, 167] width 190 height 19
click at [258, 165] on select "Select Country [GEOGRAPHIC_DATA] [GEOGRAPHIC_DATA] [GEOGRAPHIC_DATA] [GEOGRAPHI…" at bounding box center [277, 167] width 114 height 19
select select "US"
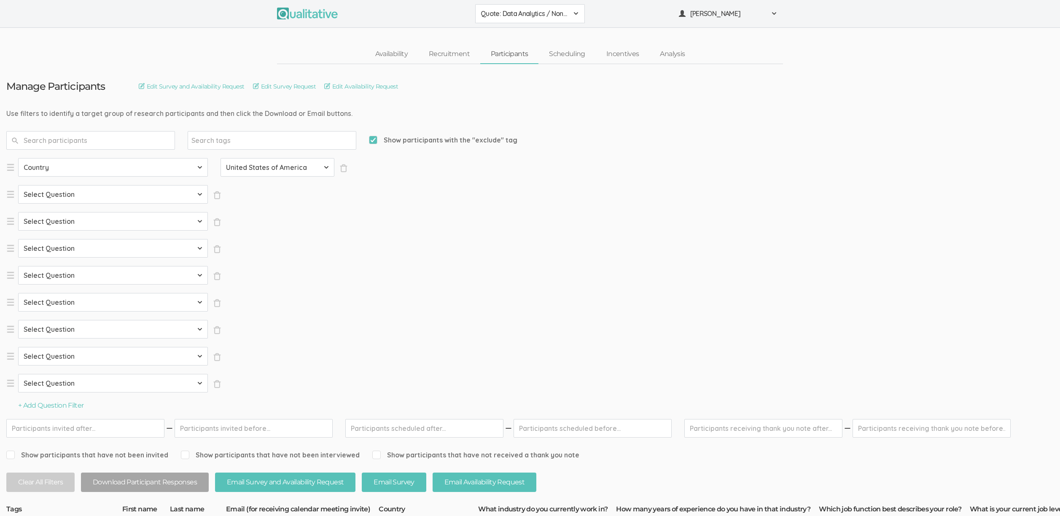
click at [220, 158] on select "Select Country [GEOGRAPHIC_DATA] [GEOGRAPHIC_DATA] [GEOGRAPHIC_DATA] [GEOGRAPHI…" at bounding box center [277, 167] width 114 height 19
click at [42, 195] on select "Select Question Country What industry do you currently work in? How many years …" at bounding box center [113, 194] width 190 height 19
select select "SFQ What industry do you currently work in?"
click at [18, 185] on select "Select Question Country What industry do you currently work in? How many years …" at bounding box center [113, 194] width 190 height 19
click at [277, 198] on select "Select Value Aerospace & Defense Agriculture Arts, Entertainment & Recreation C…" at bounding box center [277, 194] width 114 height 19
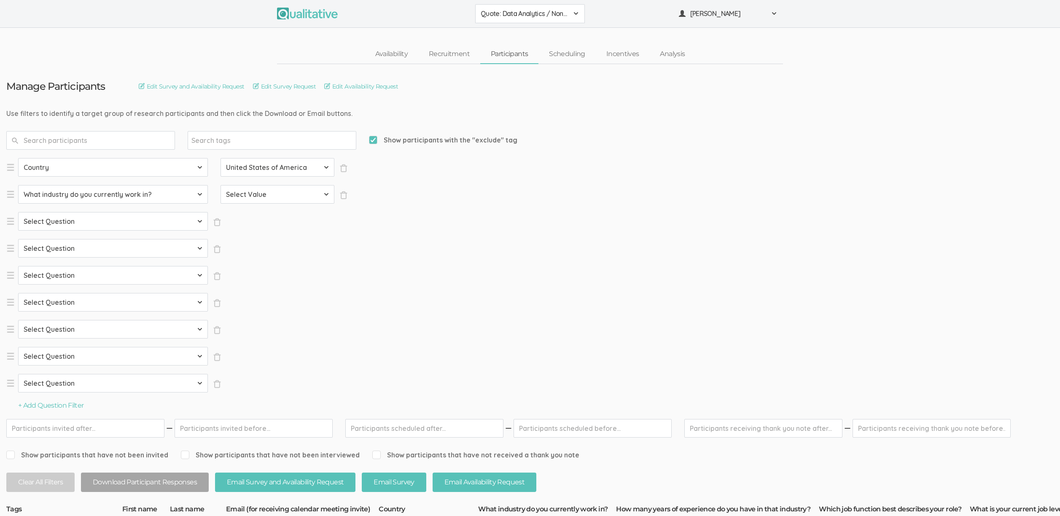
select select "Pharmaceutical & Biotechnology"
click at [220, 185] on select "Select Value Aerospace & Defense Agriculture Arts, Entertainment & Recreation C…" at bounding box center [277, 194] width 114 height 19
click at [42, 231] on ol "Select Question Country What industry do you currently work in? How many years …" at bounding box center [176, 275] width 341 height 234
click at [51, 221] on select "Select Question Country What industry do you currently work in? How many years …" at bounding box center [113, 221] width 190 height 19
select select "SFQ How many years of experience do you have in that industry?"
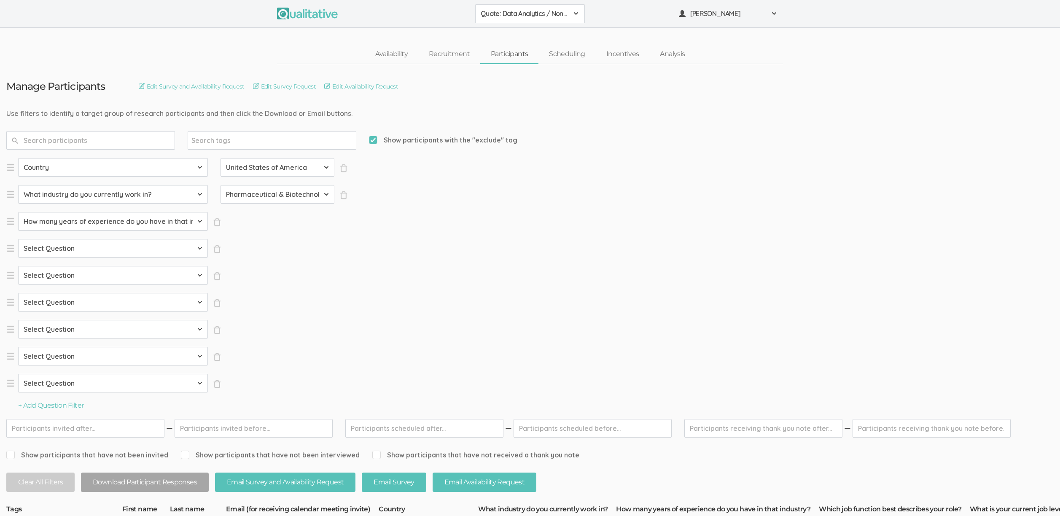
click at [18, 212] on select "Select Question Country What industry do you currently work in? How many years …" at bounding box center [113, 221] width 190 height 19
click at [273, 216] on select "Select Value None 1-4 years 5+ years" at bounding box center [277, 221] width 114 height 19
select select "1-4 years"
click at [220, 212] on select "Select Value None 1-4 years 5+ years" at bounding box center [277, 221] width 114 height 19
click at [107, 249] on select "Select Question Country What industry do you currently work in? How many years …" at bounding box center [113, 248] width 190 height 19
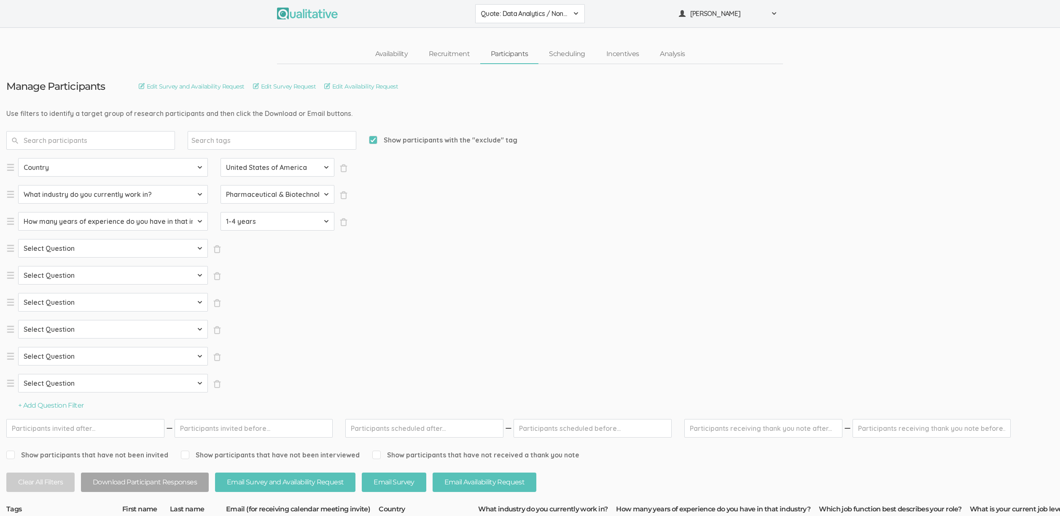
select select "SFQ How many years of experience do you have in that industry?"
click at [18, 239] on select "Select Question Country What industry do you currently work in? How many years …" at bounding box center [113, 248] width 190 height 19
click at [244, 246] on select "Select Value None 1-4 years 5+ years" at bounding box center [277, 248] width 114 height 19
select select "5+ years"
click at [220, 239] on select "Select Value None 1-4 years 5+ years" at bounding box center [277, 248] width 114 height 19
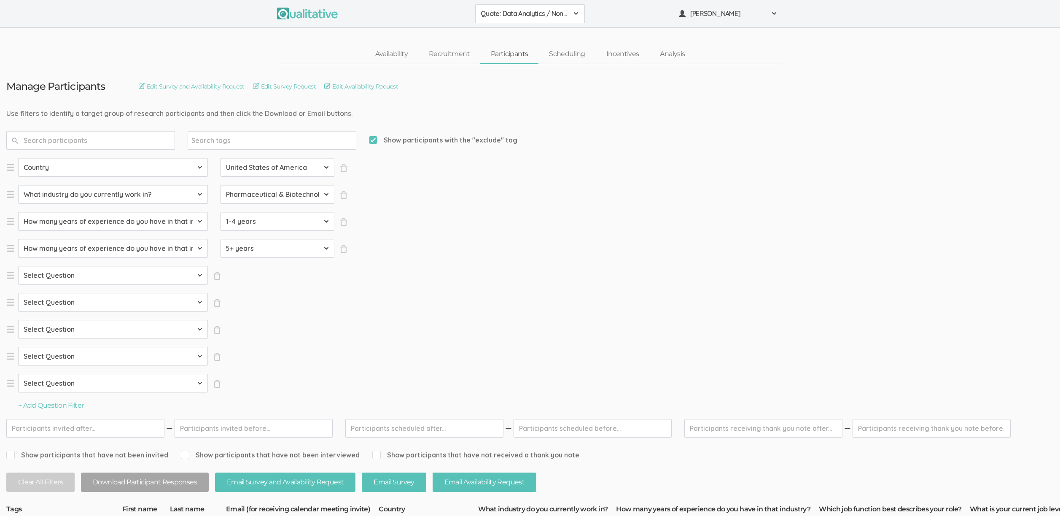
click at [78, 279] on select "Select Question Country What industry do you currently work in? How many years …" at bounding box center [113, 275] width 190 height 19
select select "SFQ Which job function best describes your role?"
click at [18, 266] on select "Select Question Country What industry do you currently work in? How many years …" at bounding box center [113, 275] width 190 height 19
click at [275, 276] on select "Select Value Accounting Administrative Arts & Design Business Development Commu…" at bounding box center [277, 275] width 114 height 19
select select "Administrative"
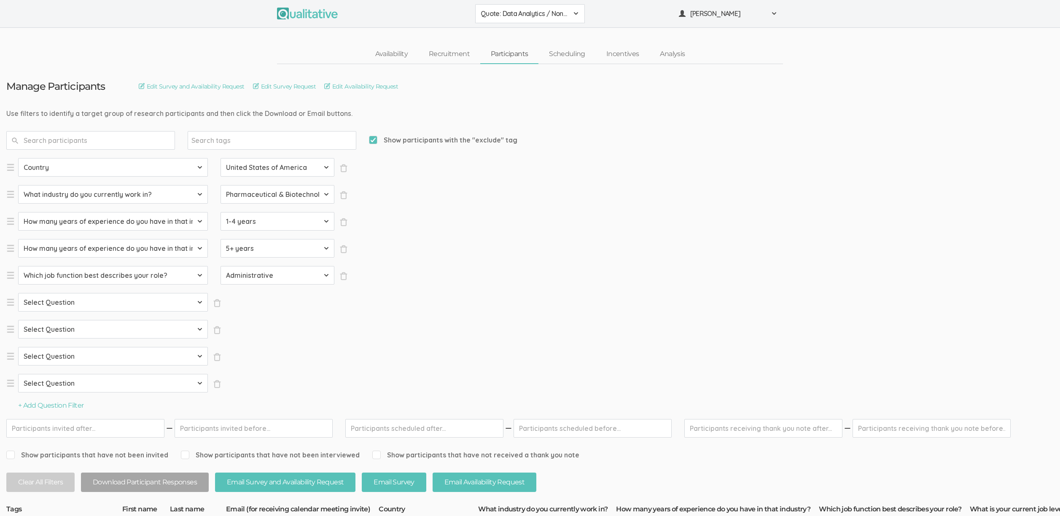
click at [220, 266] on select "Select Value Accounting Administrative Arts & Design Business Development Commu…" at bounding box center [277, 275] width 114 height 19
click at [74, 410] on button "+ Add Question Filter" at bounding box center [51, 406] width 66 height 10
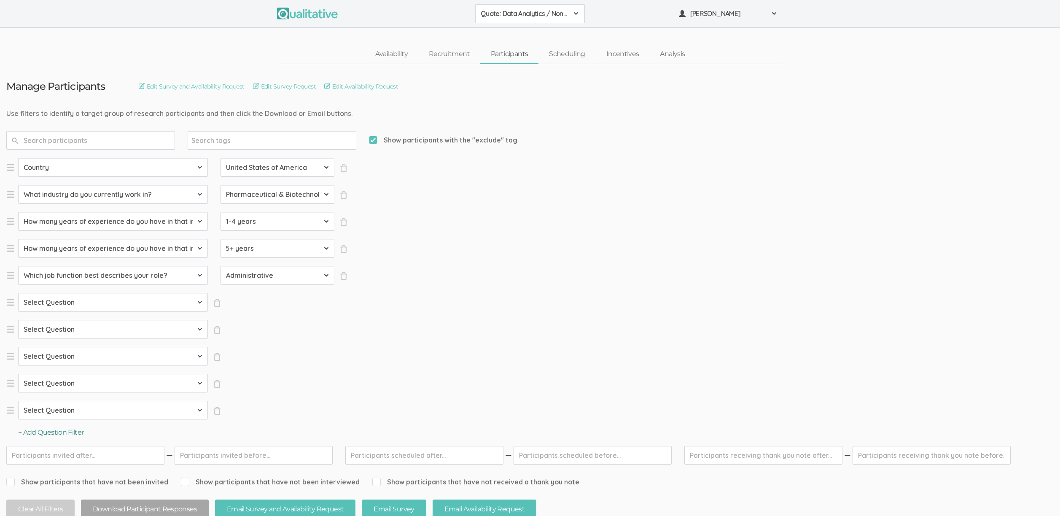
click at [59, 437] on button "+ Add Question Filter" at bounding box center [51, 433] width 66 height 10
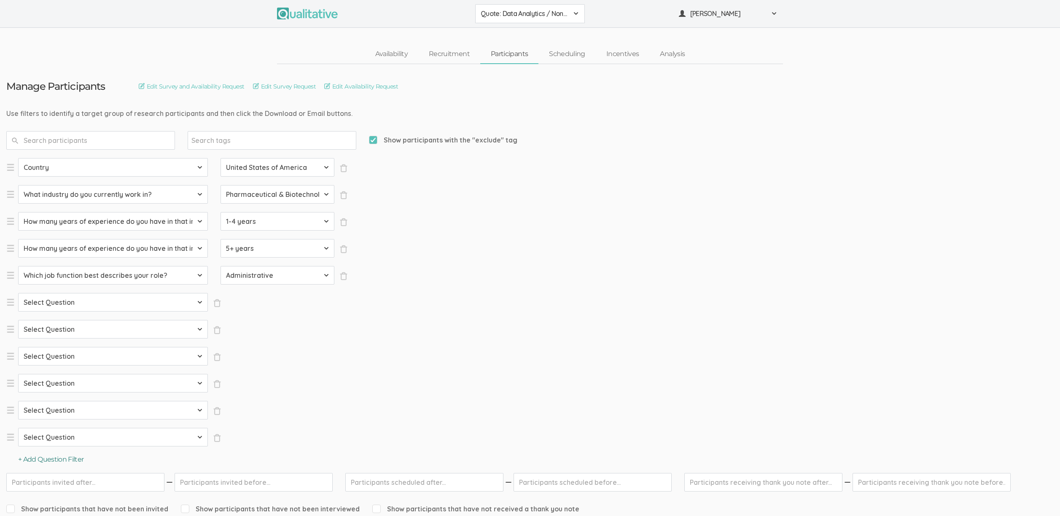
click at [48, 457] on button "+ Add Question Filter" at bounding box center [51, 460] width 66 height 10
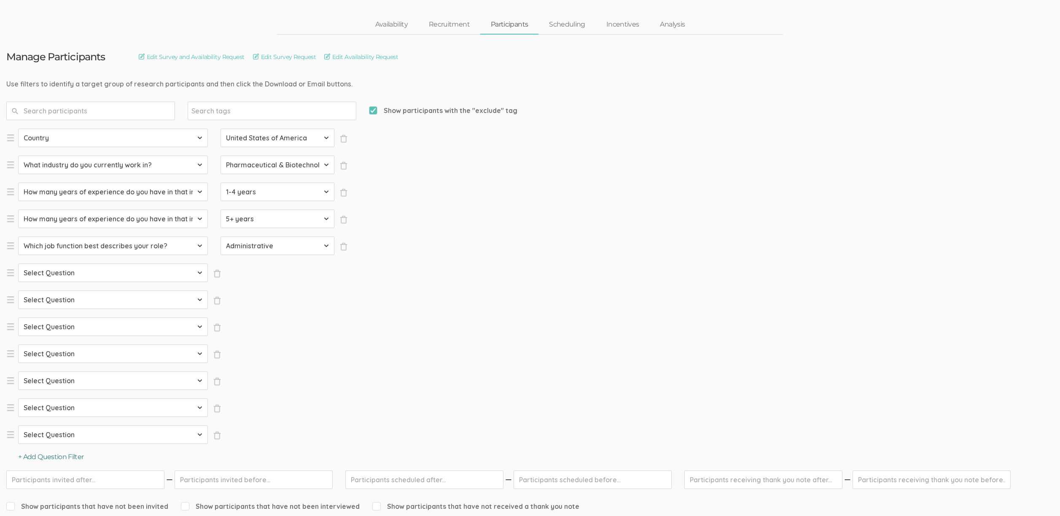
scroll to position [179, 0]
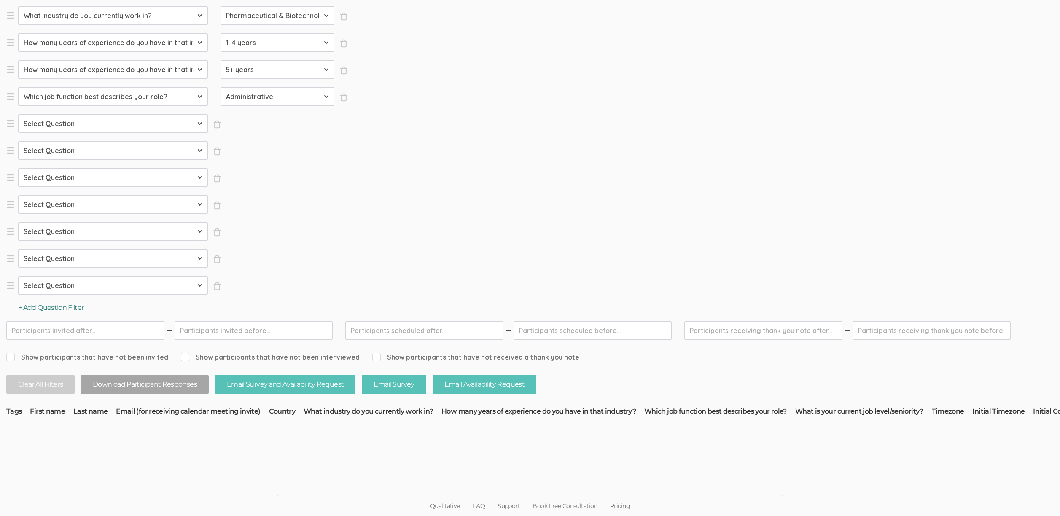
click at [56, 307] on button "+ Add Question Filter" at bounding box center [51, 308] width 66 height 10
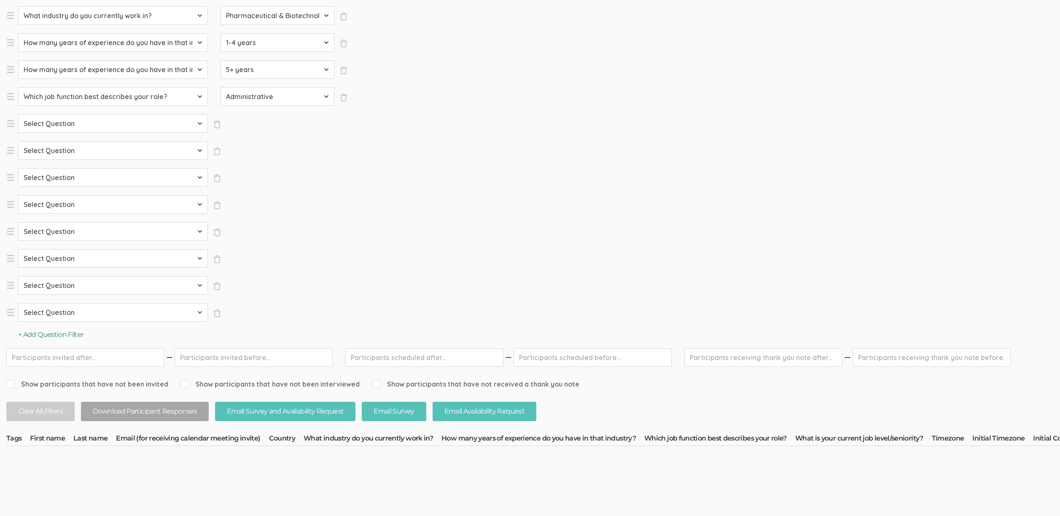
click at [49, 334] on button "+ Add Question Filter" at bounding box center [51, 335] width 66 height 10
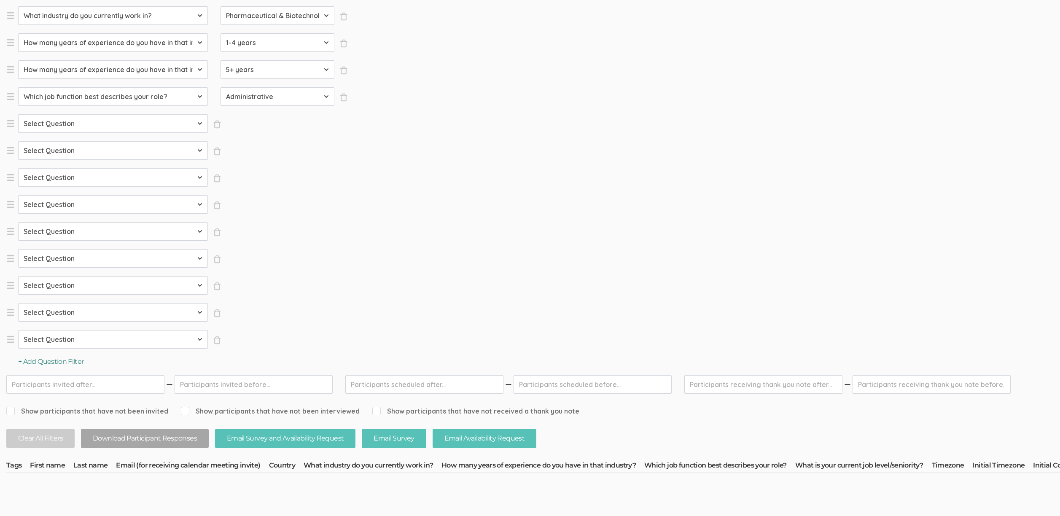
click at [48, 359] on button "+ Add Question Filter" at bounding box center [51, 362] width 66 height 10
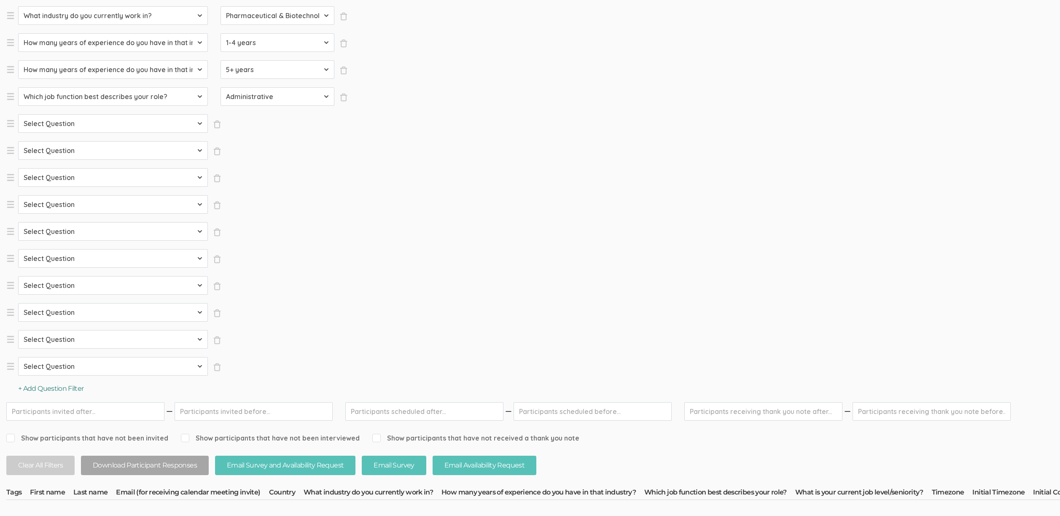
click at [56, 392] on button "+ Add Question Filter" at bounding box center [51, 389] width 66 height 10
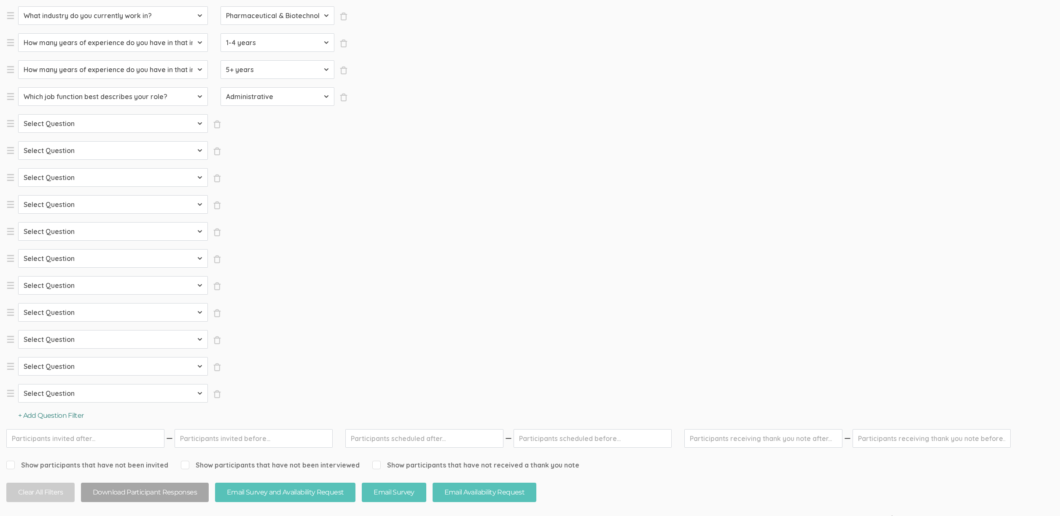
click at [54, 419] on button "+ Add Question Filter" at bounding box center [51, 416] width 66 height 10
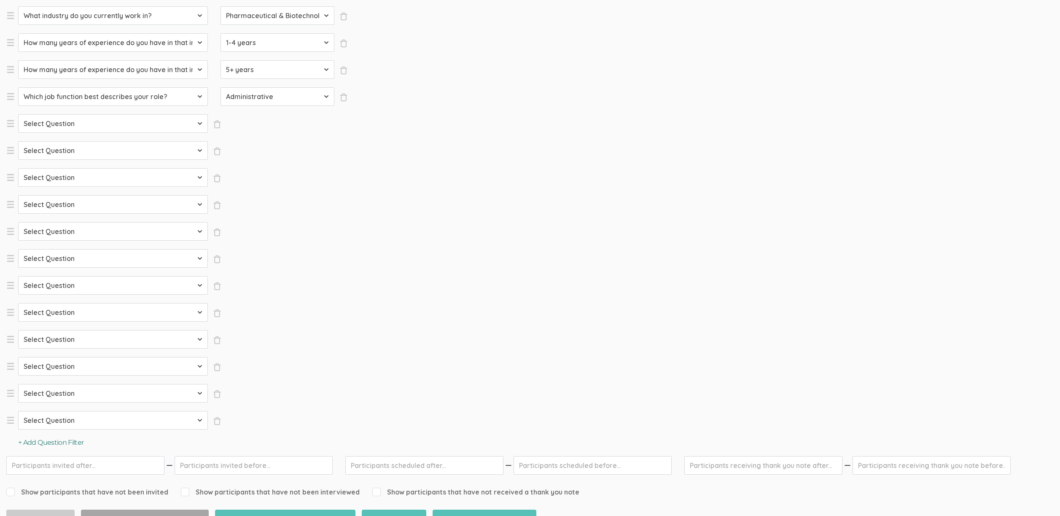
click at [57, 440] on button "+ Add Question Filter" at bounding box center [51, 443] width 66 height 10
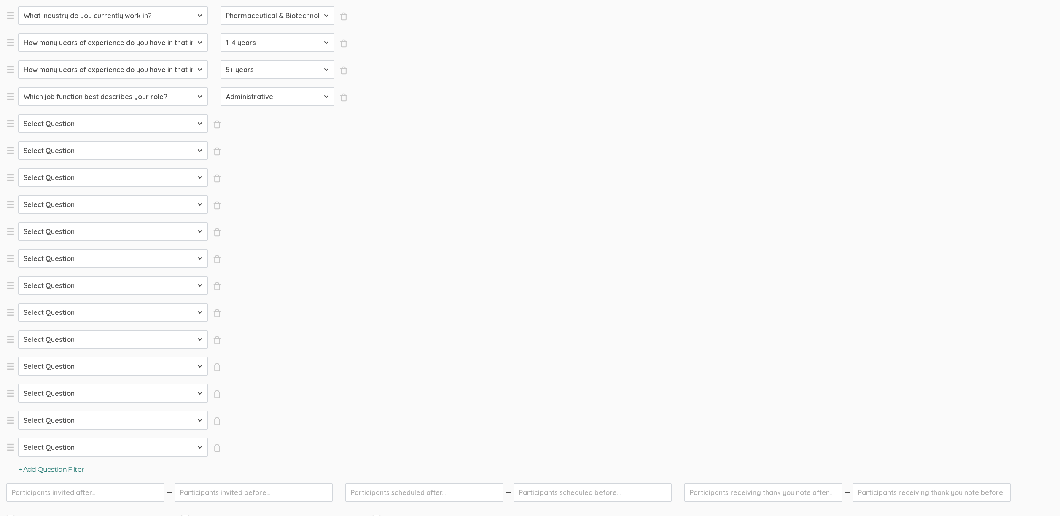
click at [51, 471] on button "+ Add Question Filter" at bounding box center [51, 470] width 66 height 10
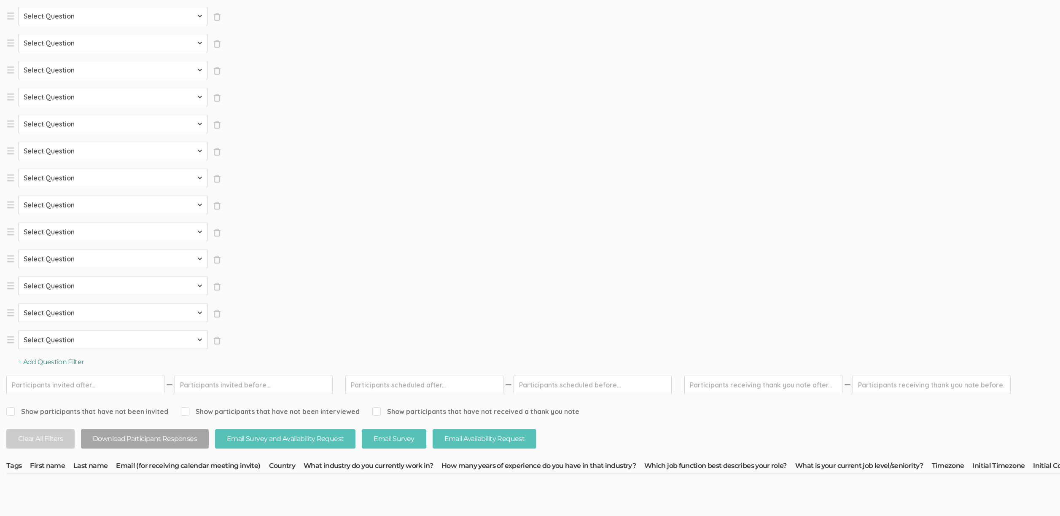
scroll to position [344, 0]
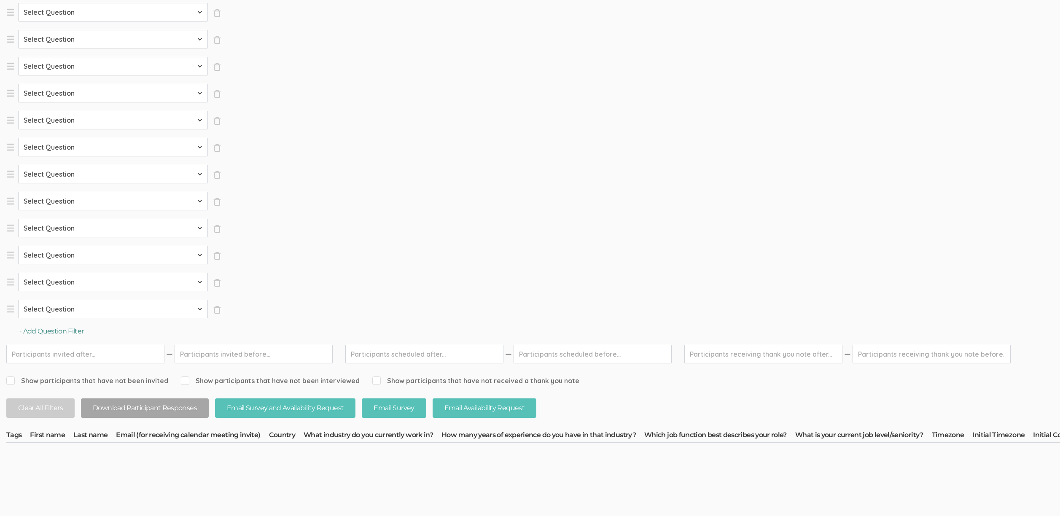
click at [67, 333] on button "+ Add Question Filter" at bounding box center [51, 332] width 66 height 10
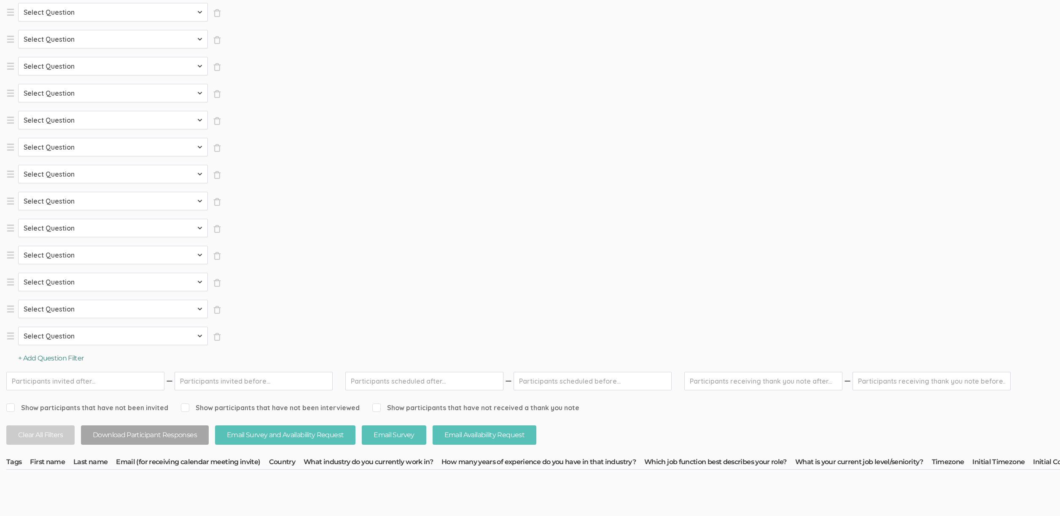
click at [53, 354] on div "Select Question Country What industry do you currently work in? How many years …" at bounding box center [176, 88] width 341 height 549
click at [62, 363] on button "+ Add Question Filter" at bounding box center [51, 359] width 66 height 10
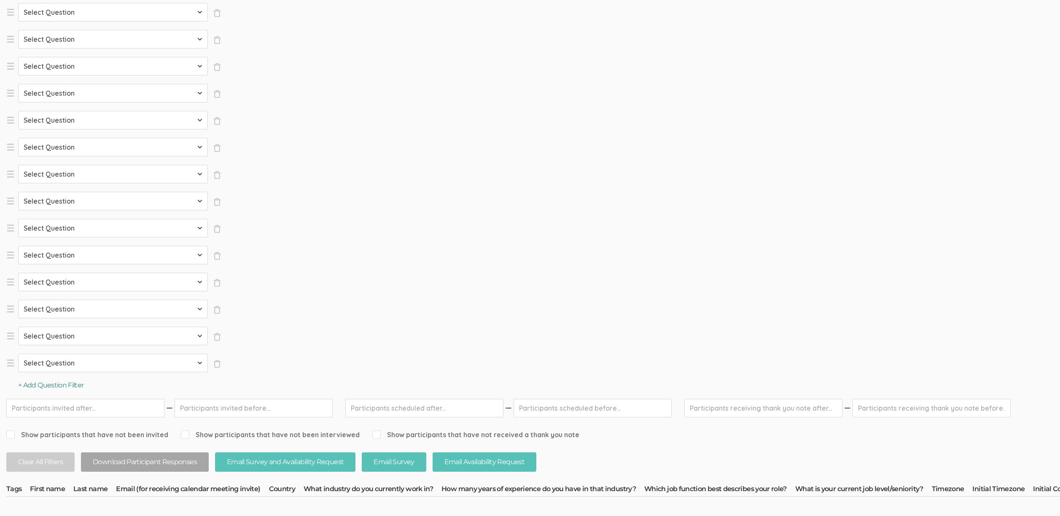
click at [58, 384] on button "+ Add Question Filter" at bounding box center [51, 386] width 66 height 10
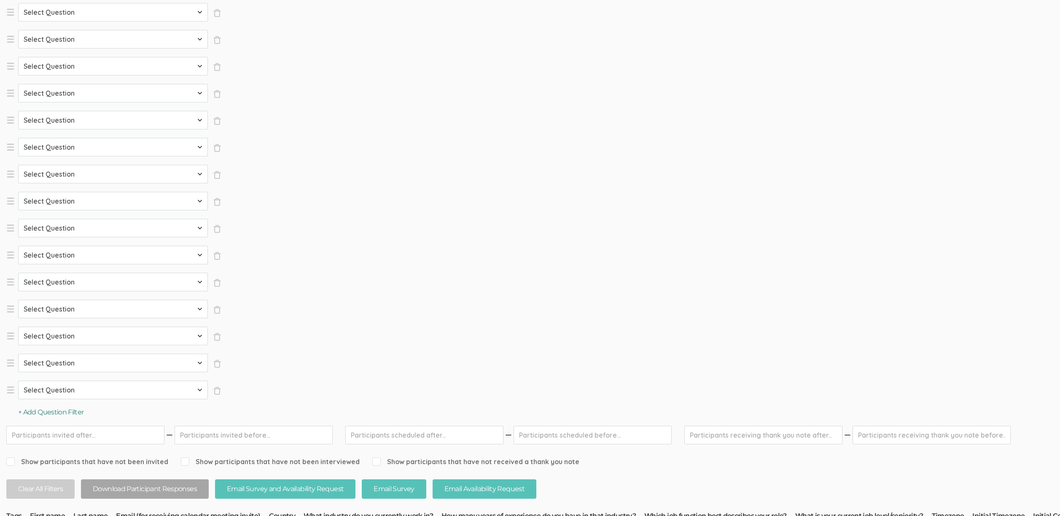
click at [56, 413] on button "+ Add Question Filter" at bounding box center [51, 413] width 66 height 10
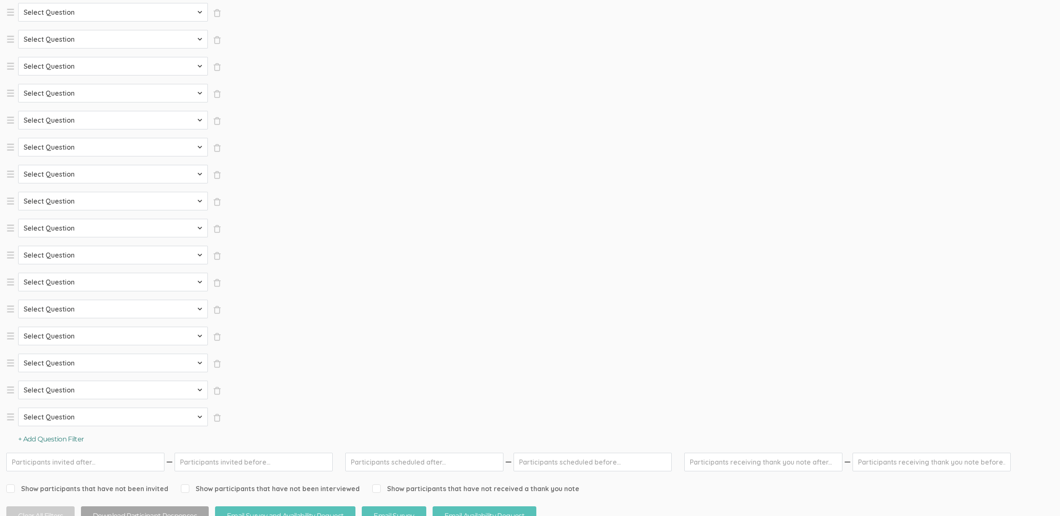
click at [45, 439] on button "+ Add Question Filter" at bounding box center [51, 440] width 66 height 10
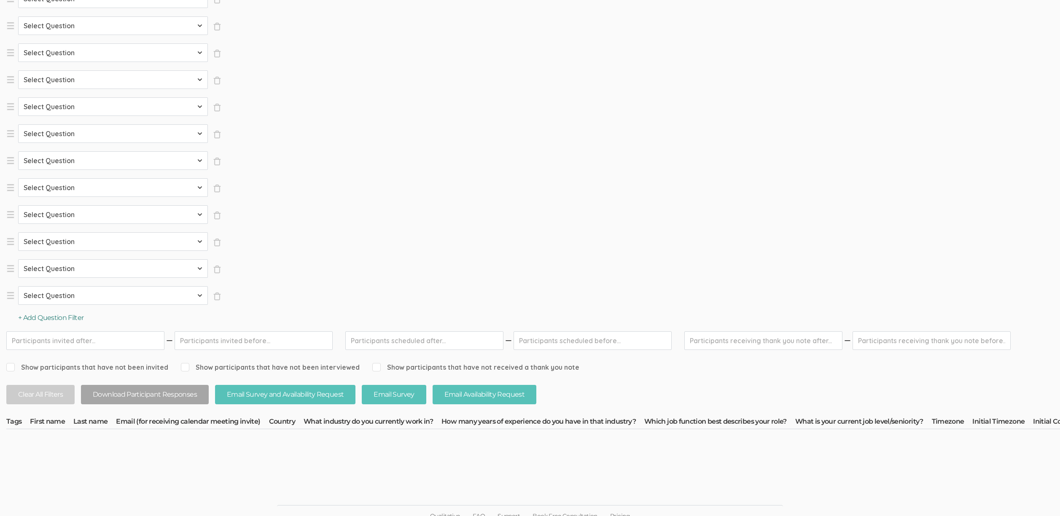
scroll to position [502, 0]
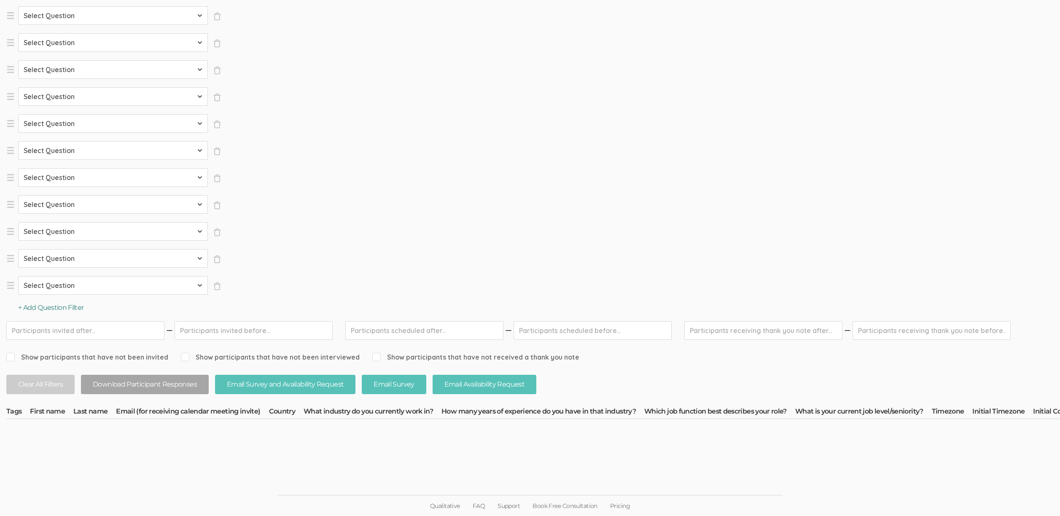
click at [70, 305] on button "+ Add Question Filter" at bounding box center [51, 308] width 66 height 10
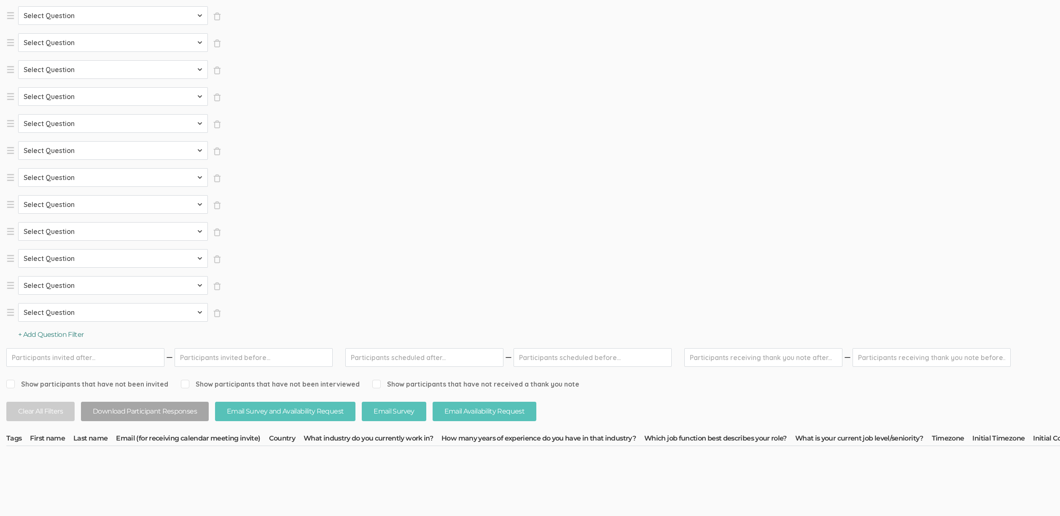
click at [67, 334] on button "+ Add Question Filter" at bounding box center [51, 335] width 66 height 10
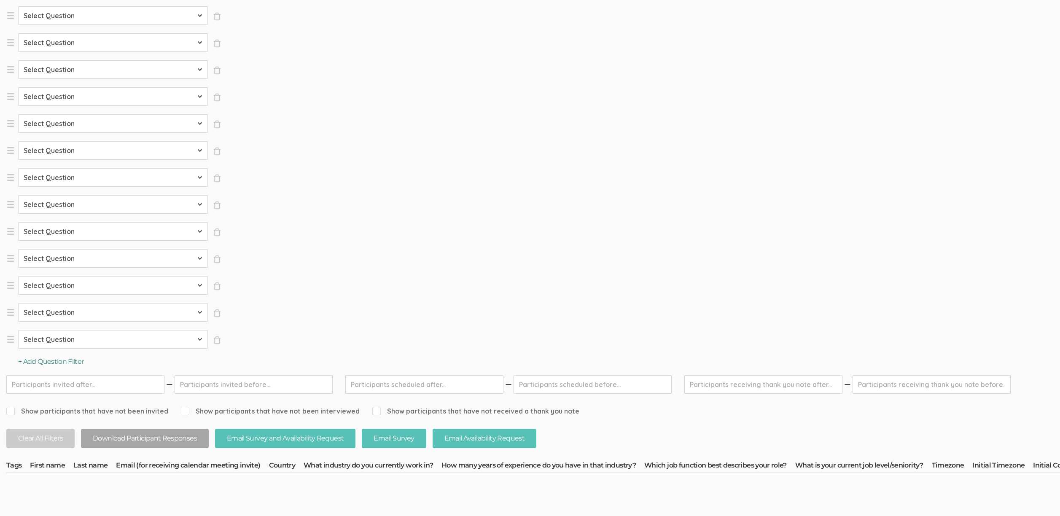
click at [69, 360] on button "+ Add Question Filter" at bounding box center [51, 362] width 66 height 10
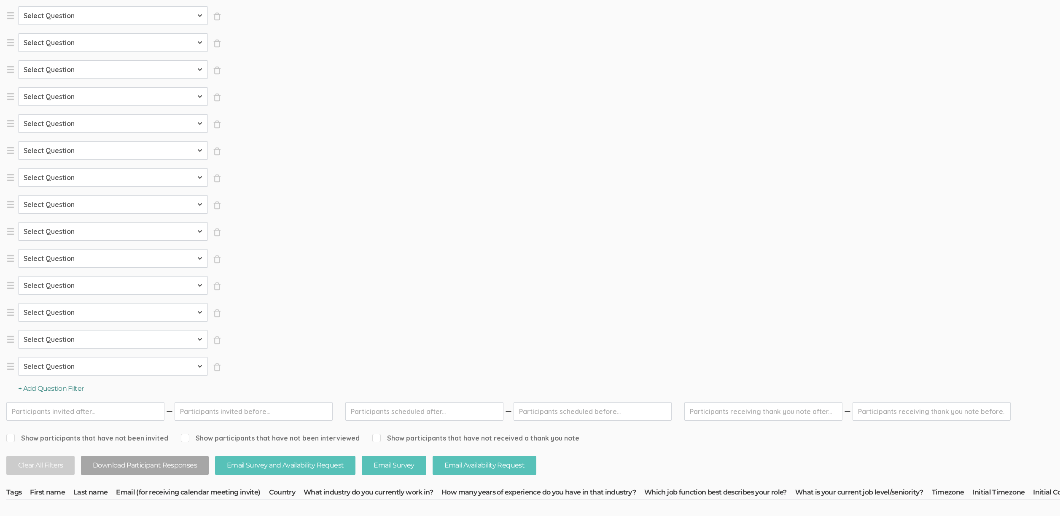
click at [67, 389] on button "+ Add Question Filter" at bounding box center [51, 389] width 66 height 10
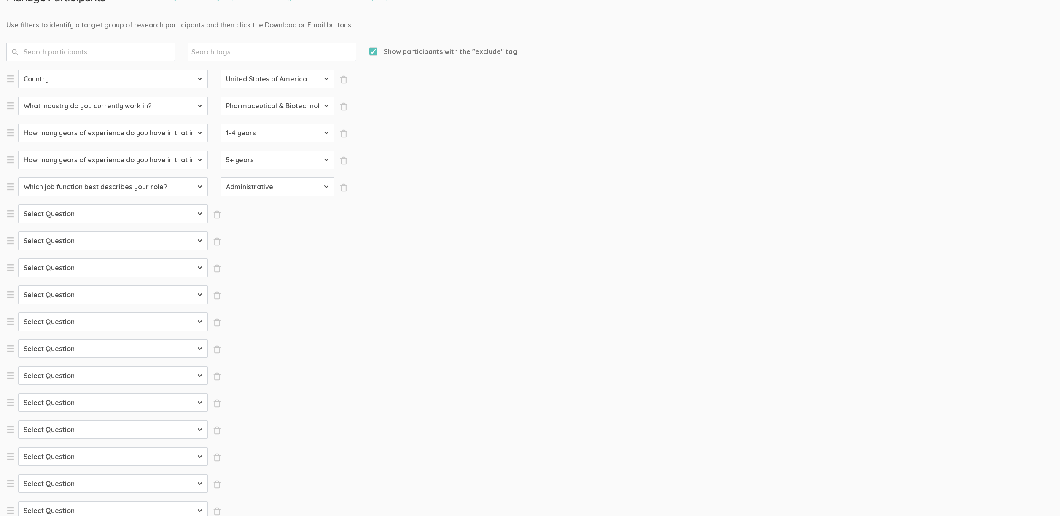
scroll to position [0, 0]
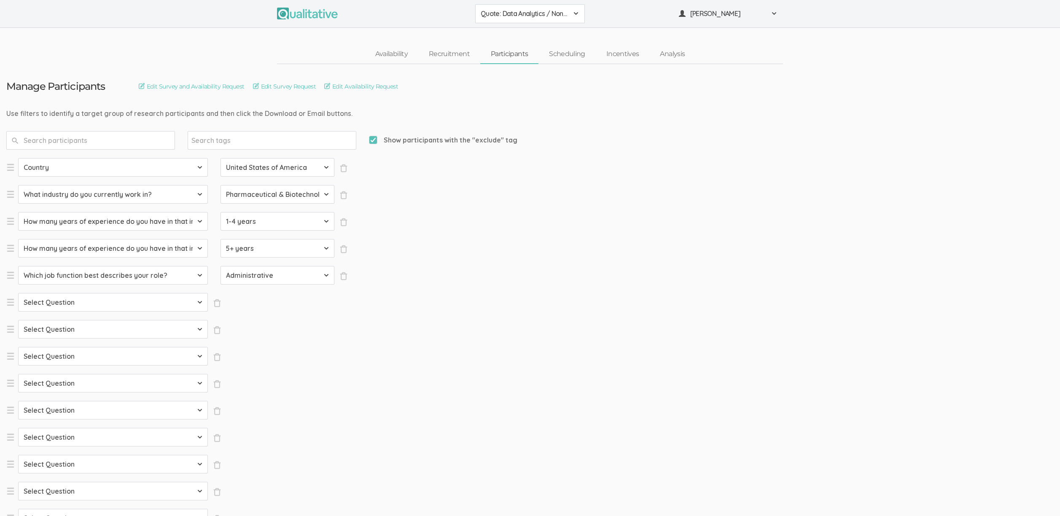
click at [168, 301] on select "Select Question Country What industry do you currently work in? How many years …" at bounding box center [113, 302] width 190 height 19
select select "SFQ Which job function best describes your role?"
click at [18, 293] on select "Select Question Country What industry do you currently work in? How many years …" at bounding box center [113, 302] width 190 height 19
click at [89, 337] on select "Select Question Country What industry do you currently work in? How many years …" at bounding box center [113, 329] width 190 height 19
select select "SFQ Which job function best describes your role?"
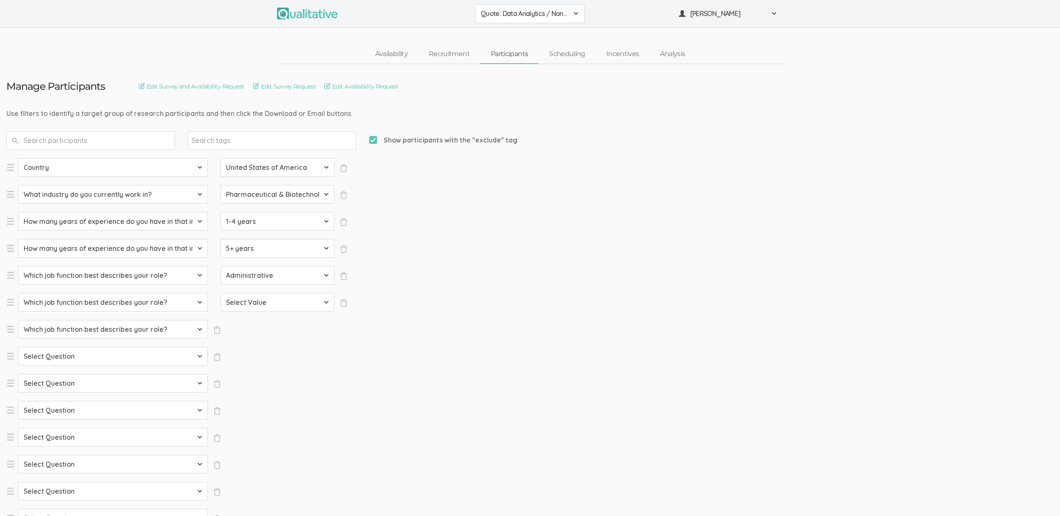
click at [18, 320] on select "Select Question Country What industry do you currently work in? How many years …" at bounding box center [113, 329] width 190 height 19
click at [82, 356] on select "Select Question Country What industry do you currently work in? How many years …" at bounding box center [113, 356] width 190 height 19
select select "SFQ Which job function best describes your role?"
click at [18, 347] on select "Select Question Country What industry do you currently work in? How many years …" at bounding box center [113, 356] width 190 height 19
click at [84, 375] on select "Select Question Country What industry do you currently work in? How many years …" at bounding box center [113, 383] width 190 height 19
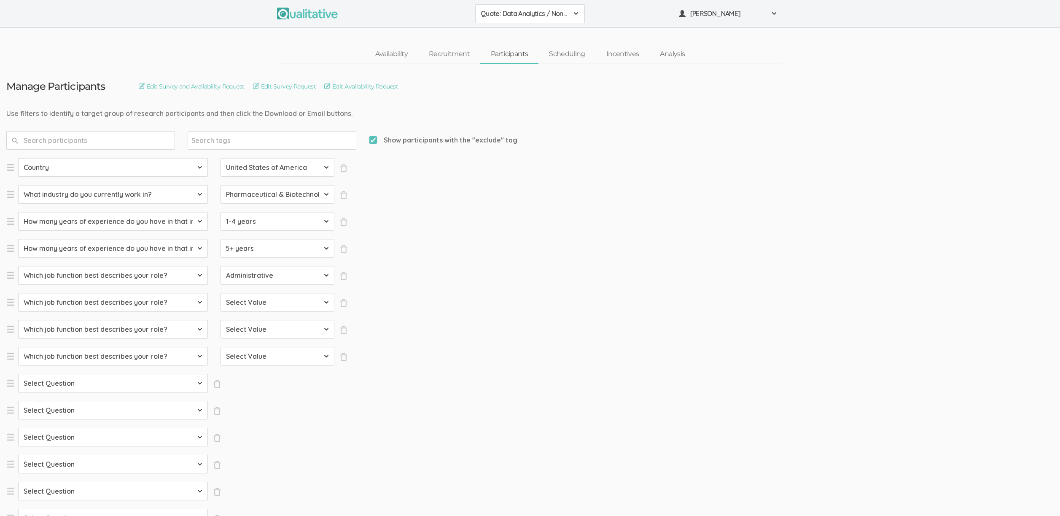
select select "SFQ Which job function best describes your role?"
click at [18, 374] on select "Select Question Country What industry do you currently work in? How many years …" at bounding box center [113, 383] width 190 height 19
click at [86, 409] on select "Select Question Country What industry do you currently work in? How many years …" at bounding box center [113, 410] width 190 height 19
select select "SFQ Which job function best describes your role?"
click at [18, 401] on select "Select Question Country What industry do you currently work in? How many years …" at bounding box center [113, 410] width 190 height 19
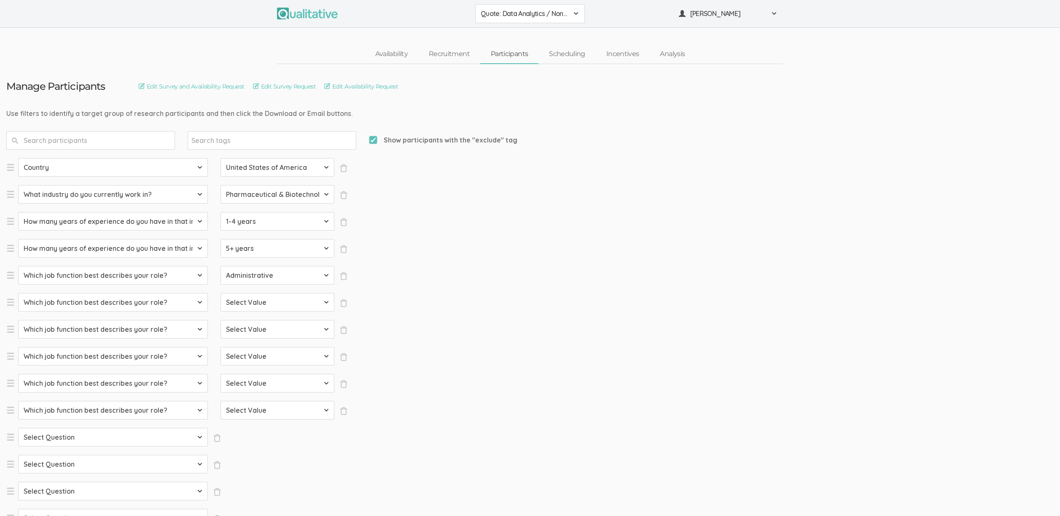
click at [70, 432] on select "Select Question Country What industry do you currently work in? How many years …" at bounding box center [113, 437] width 190 height 19
select select "SFQ Which job function best describes your role?"
click at [18, 428] on select "Select Question Country What industry do you currently work in? How many years …" at bounding box center [113, 437] width 190 height 19
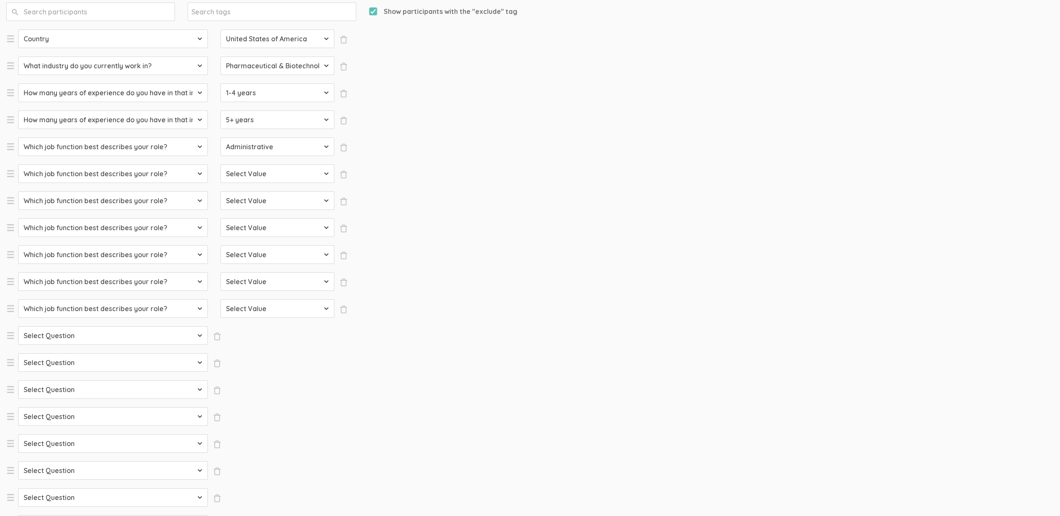
click at [115, 344] on select "Select Question Country What industry do you currently work in? How many years …" at bounding box center [113, 335] width 190 height 19
select select "SFQ Which job function best describes your role?"
click at [18, 326] on select "Select Question Country What industry do you currently work in? How many years …" at bounding box center [113, 335] width 190 height 19
click at [92, 364] on select "Select Question Country What industry do you currently work in? How many years …" at bounding box center [113, 362] width 190 height 19
select select "SFQ Which job function best describes your role?"
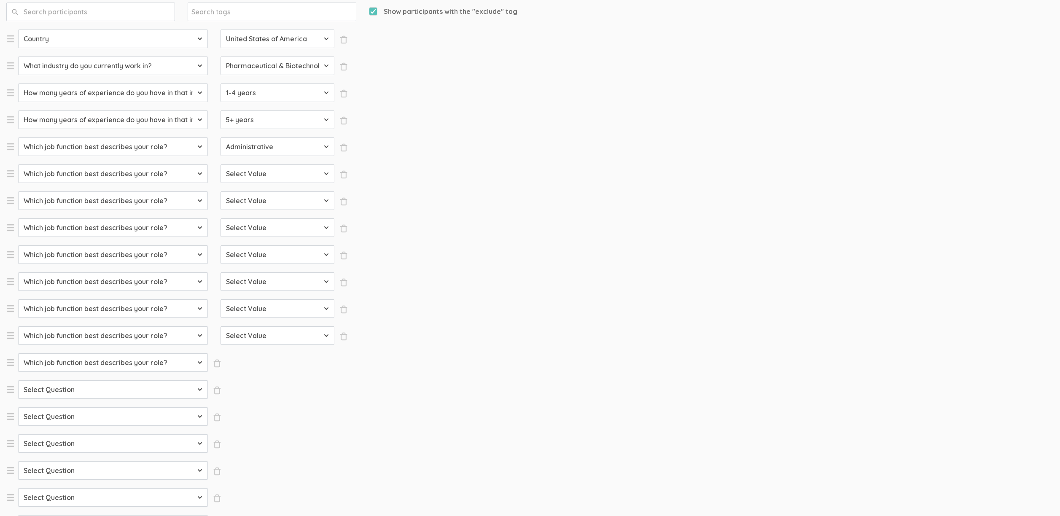
click at [18, 353] on select "Select Question Country What industry do you currently work in? How many years …" at bounding box center [113, 362] width 190 height 19
click at [81, 387] on select "Select Question Country What industry do you currently work in? How many years …" at bounding box center [113, 389] width 190 height 19
select select "SFQ Which job function best describes your role?"
click at [18, 380] on select "Select Question Country What industry do you currently work in? How many years …" at bounding box center [113, 389] width 190 height 19
click at [74, 411] on select "Select Question Country What industry do you currently work in? How many years …" at bounding box center [113, 416] width 190 height 19
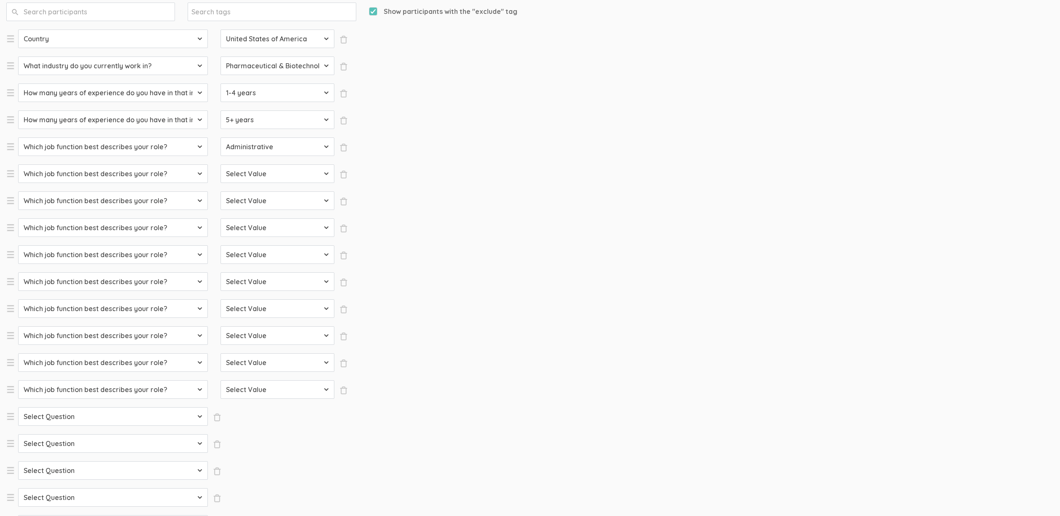
select select "SFQ Which job function best describes your role?"
click at [18, 407] on select "Select Question Country What industry do you currently work in? How many years …" at bounding box center [113, 416] width 190 height 19
click at [82, 448] on select "Select Question Country What industry do you currently work in? How many years …" at bounding box center [113, 443] width 190 height 19
select select "SFQ Which job function best describes your role?"
click at [18, 434] on select "Select Question Country What industry do you currently work in? How many years …" at bounding box center [113, 443] width 190 height 19
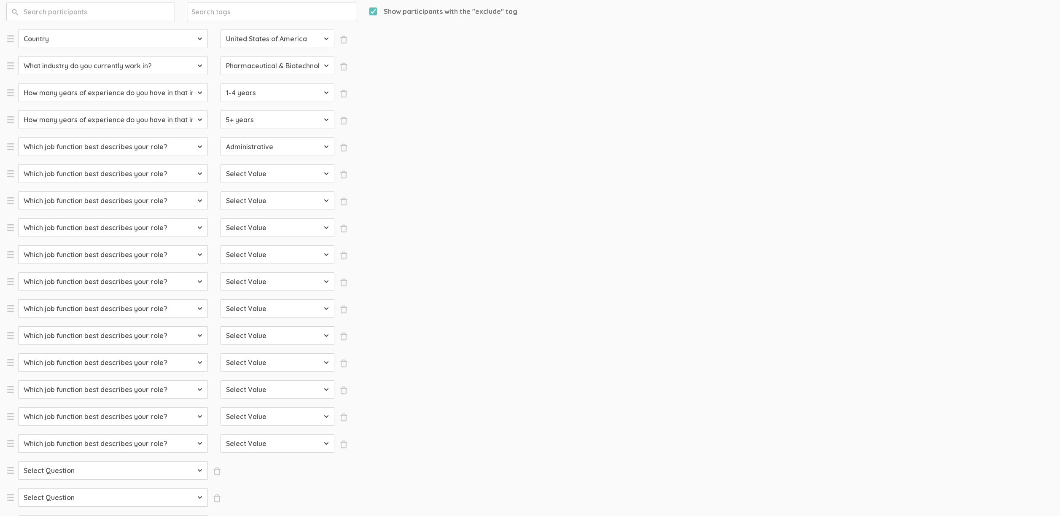
click at [68, 465] on select "Select Question Country What industry do you currently work in? How many years …" at bounding box center [113, 470] width 190 height 19
select select "SFQ Which job function best describes your role?"
click at [18, 461] on select "Select Question Country What industry do you currently work in? How many years …" at bounding box center [113, 470] width 190 height 19
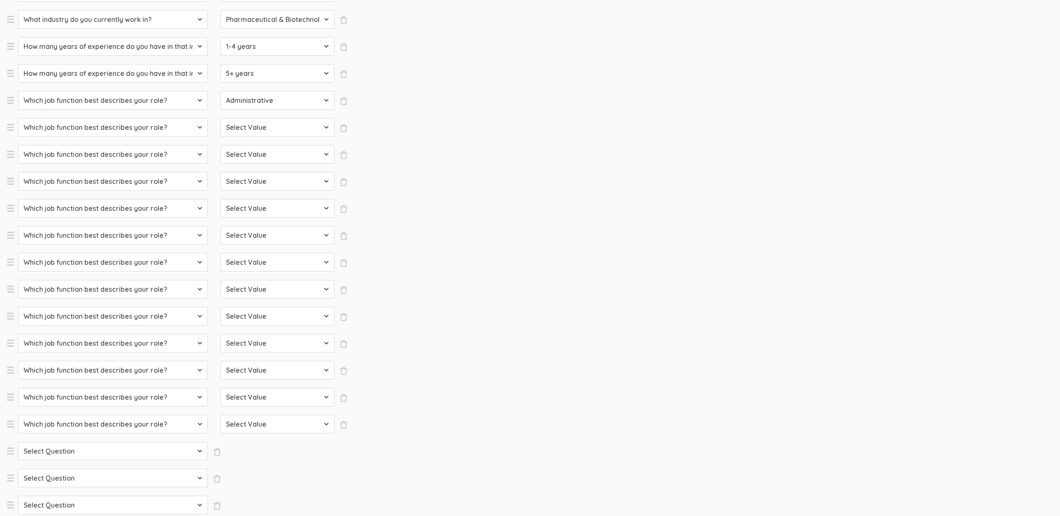
scroll to position [246, 0]
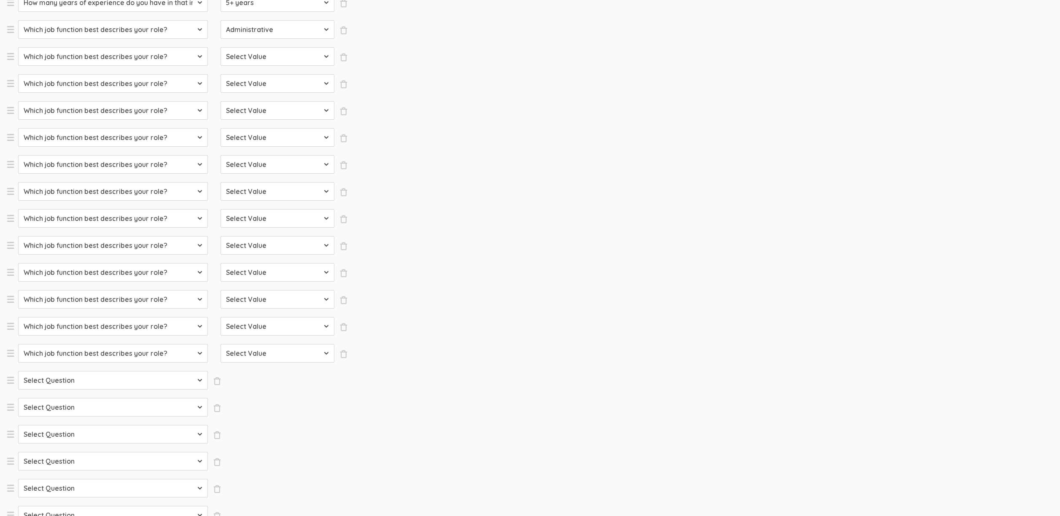
click at [105, 374] on select "Select Question Country What industry do you currently work in? How many years …" at bounding box center [113, 380] width 190 height 19
select select "SFQ Which job function best describes your role?"
click at [18, 371] on select "Select Question Country What industry do you currently work in? How many years …" at bounding box center [113, 380] width 190 height 19
click at [75, 410] on select "Select Question Country What industry do you currently work in? How many years …" at bounding box center [113, 407] width 190 height 19
select select "SFQ Which job function best describes your role?"
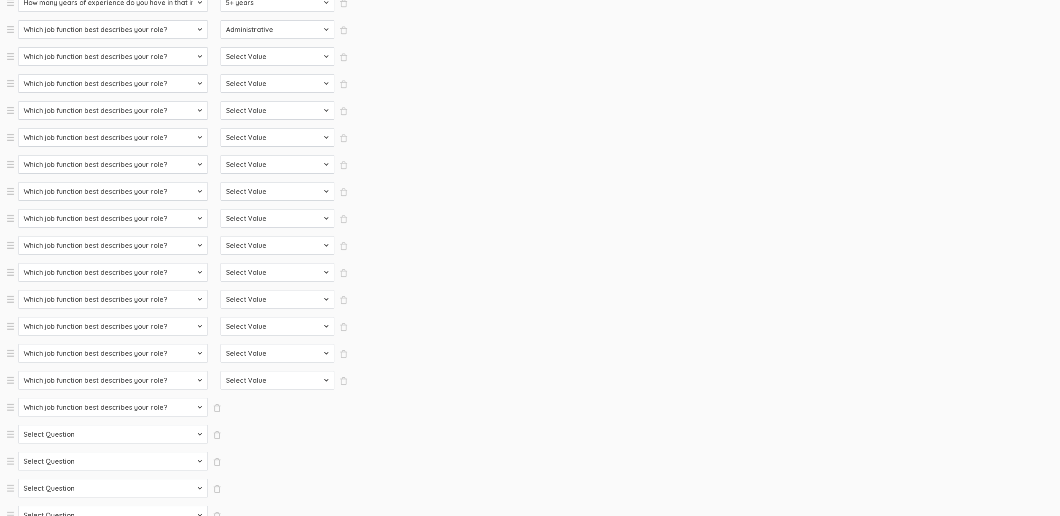
click at [18, 398] on select "Select Question Country What industry do you currently work in? How many years …" at bounding box center [113, 407] width 190 height 19
click at [69, 432] on select "Select Question Country What industry do you currently work in? How many years …" at bounding box center [113, 434] width 190 height 19
select select "SFQ Which job function best describes your role?"
click at [18, 425] on select "Select Question Country What industry do you currently work in? How many years …" at bounding box center [113, 434] width 190 height 19
click at [64, 459] on select "Select Question Country What industry do you currently work in? How many years …" at bounding box center [113, 461] width 190 height 19
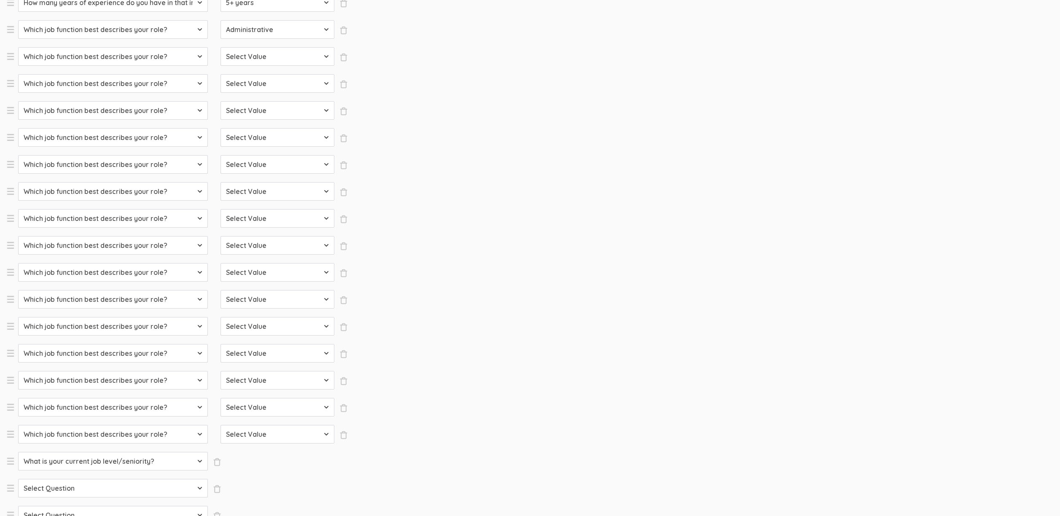
click at [18, 452] on select "Select Question Country What industry do you currently work in? How many years …" at bounding box center [113, 461] width 190 height 19
click at [59, 464] on select "Select Question Country What industry do you currently work in? How many years …" at bounding box center [113, 461] width 190 height 19
select select "SFQ Which job function best describes your role?"
click at [18, 452] on select "Select Question Country What industry do you currently work in? How many years …" at bounding box center [113, 461] width 190 height 19
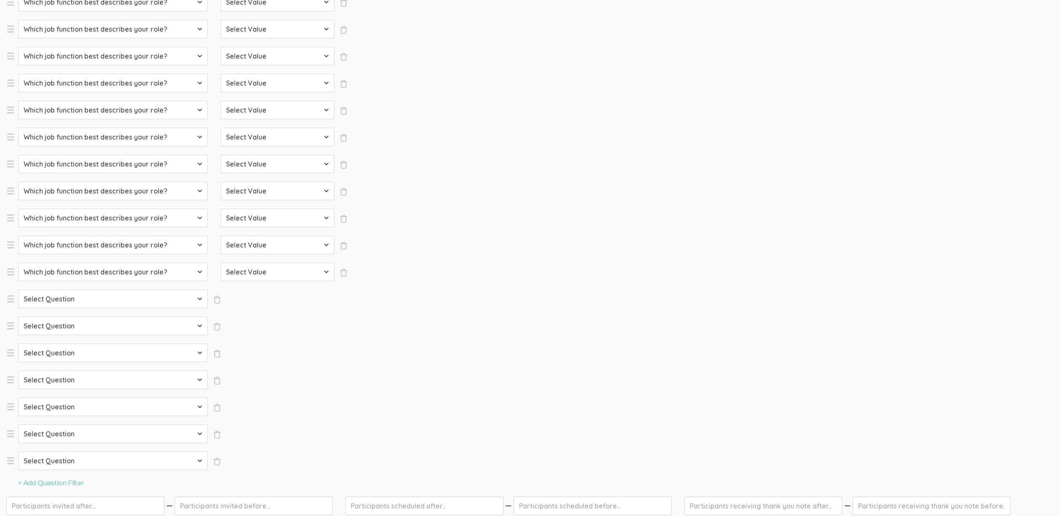
scroll to position [597, 0]
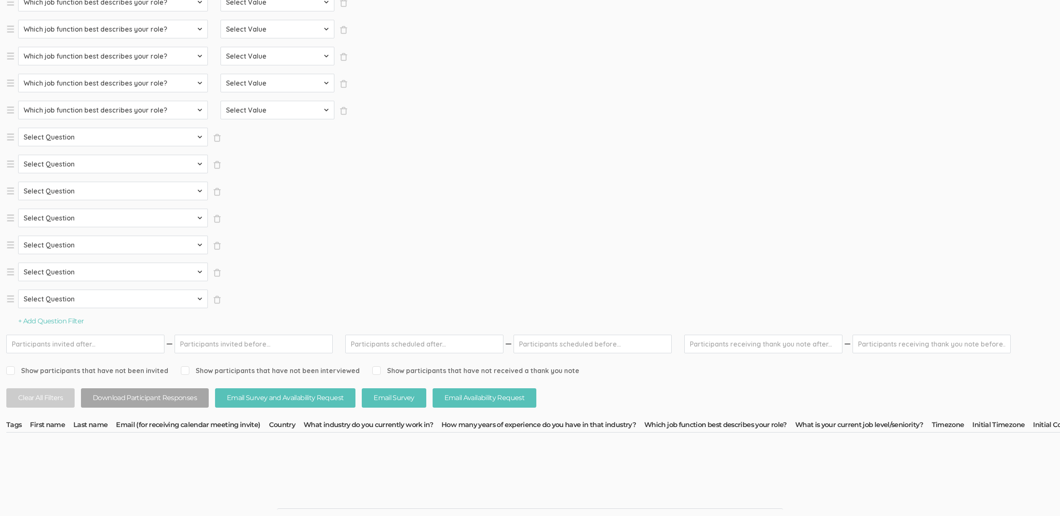
click at [99, 138] on select "Select Question Country What industry do you currently work in? How many years …" at bounding box center [113, 137] width 190 height 19
select select "SFQ Which job function best describes your role?"
click at [18, 128] on select "Select Question Country What industry do you currently work in? How many years …" at bounding box center [113, 137] width 190 height 19
click at [91, 161] on select "Select Question Country What industry do you currently work in? How many years …" at bounding box center [113, 164] width 190 height 19
select select "SFQ Which job function best describes your role?"
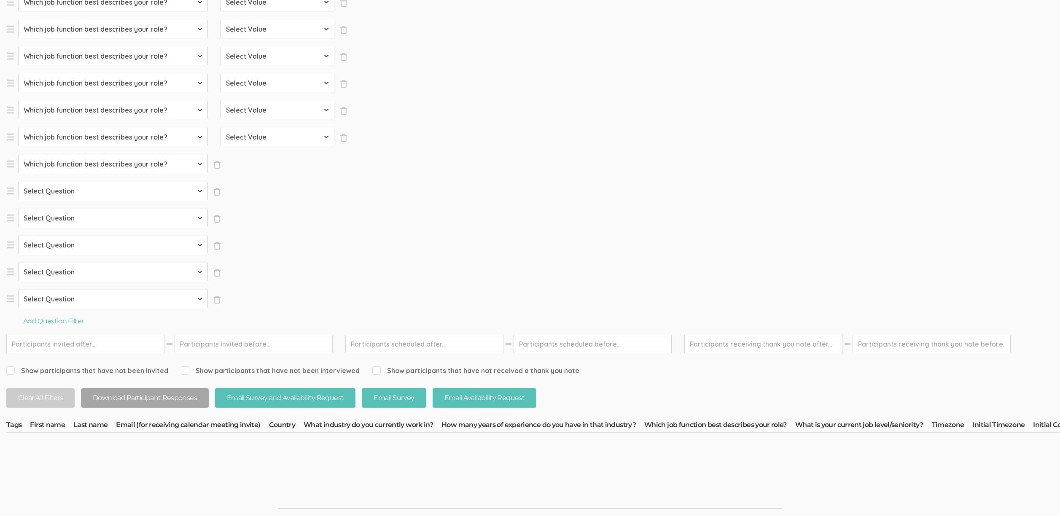
click at [18, 155] on select "Select Question Country What industry do you currently work in? How many years …" at bounding box center [113, 164] width 190 height 19
click at [75, 189] on select "Select Question Country What industry do you currently work in? How many years …" at bounding box center [113, 191] width 190 height 19
select select "SFQ Which job function best describes your role?"
click at [18, 182] on select "Select Question Country What industry do you currently work in? How many years …" at bounding box center [113, 191] width 190 height 19
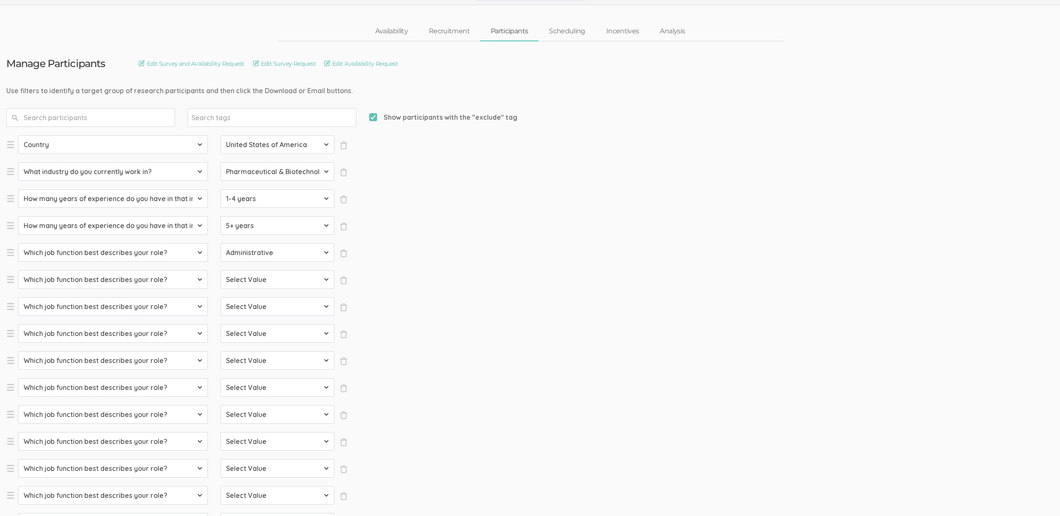
scroll to position [32, 0]
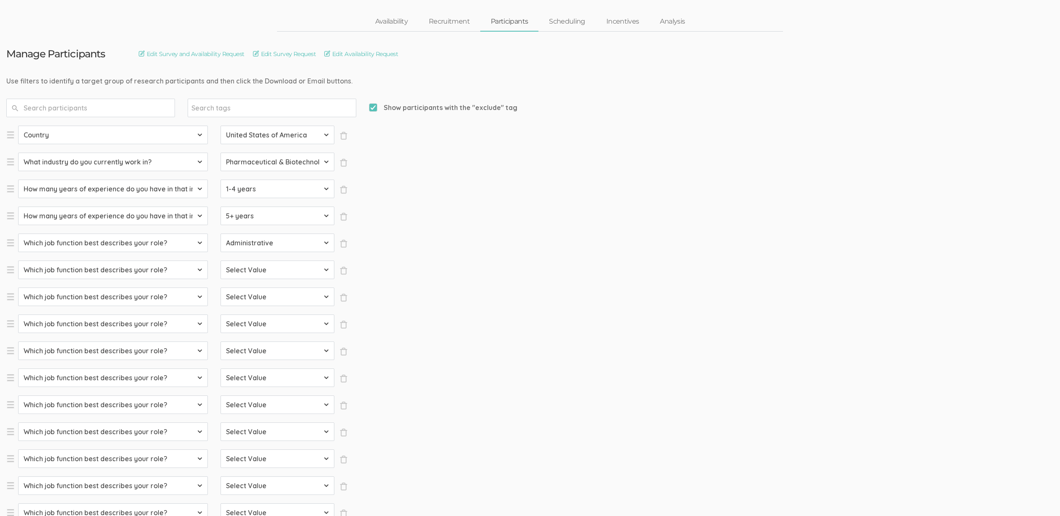
click at [274, 273] on select "Select Value Accounting Administrative Arts & Design Business Development Commu…" at bounding box center [277, 270] width 114 height 19
select select "Arts & Design"
click at [220, 261] on select "Select Value Accounting Administrative Arts & Design Business Development Commu…" at bounding box center [277, 270] width 114 height 19
click at [256, 274] on select "Select Value Accounting Administrative Arts & Design Business Development Commu…" at bounding box center [277, 270] width 114 height 19
click at [255, 297] on select "Select Value Accounting Administrative Arts & Design Business Development Commu…" at bounding box center [277, 296] width 114 height 19
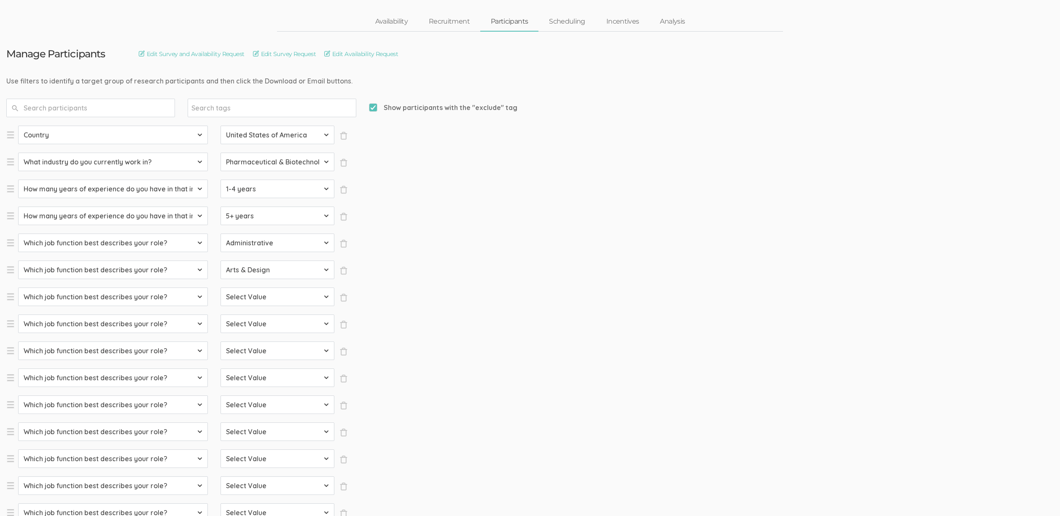
select select "Business Development"
click at [220, 287] on select "Select Value Accounting Administrative Arts & Design Business Development Commu…" at bounding box center [277, 296] width 114 height 19
click at [257, 322] on select "Select Value Accounting Administrative Arts & Design Business Development Commu…" at bounding box center [277, 323] width 114 height 19
select select "Community & Social Services"
click at [220, 314] on select "Select Value Accounting Administrative Arts & Design Business Development Commu…" at bounding box center [277, 323] width 114 height 19
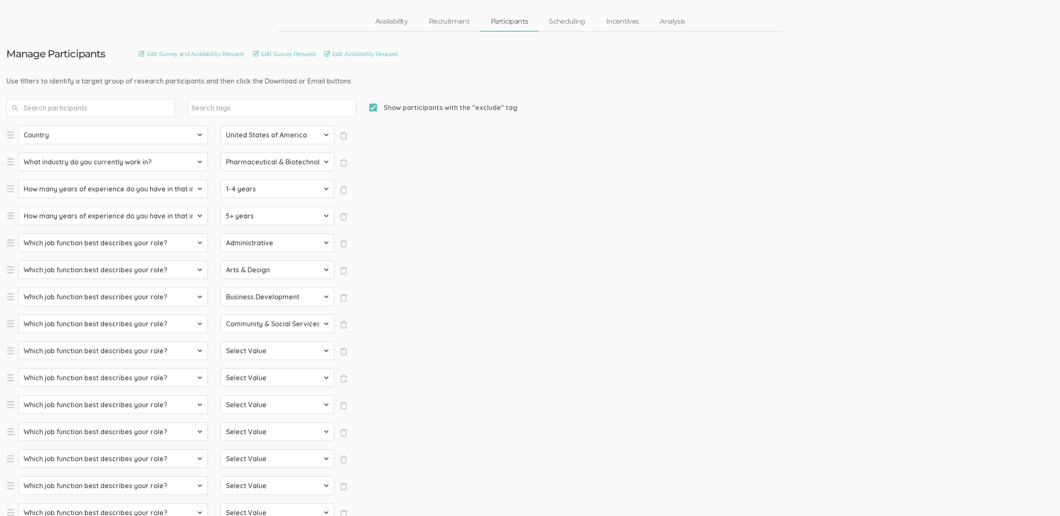
click at [251, 353] on select "Select Value Accounting Administrative Arts & Design Business Development Commu…" at bounding box center [277, 350] width 114 height 19
select select "Consulting"
click at [220, 341] on select "Select Value Accounting Administrative Arts & Design Business Development Commu…" at bounding box center [277, 350] width 114 height 19
click at [246, 382] on select "Select Value Accounting Administrative Arts & Design Business Development Commu…" at bounding box center [277, 377] width 114 height 19
select select "Customer Success & Support"
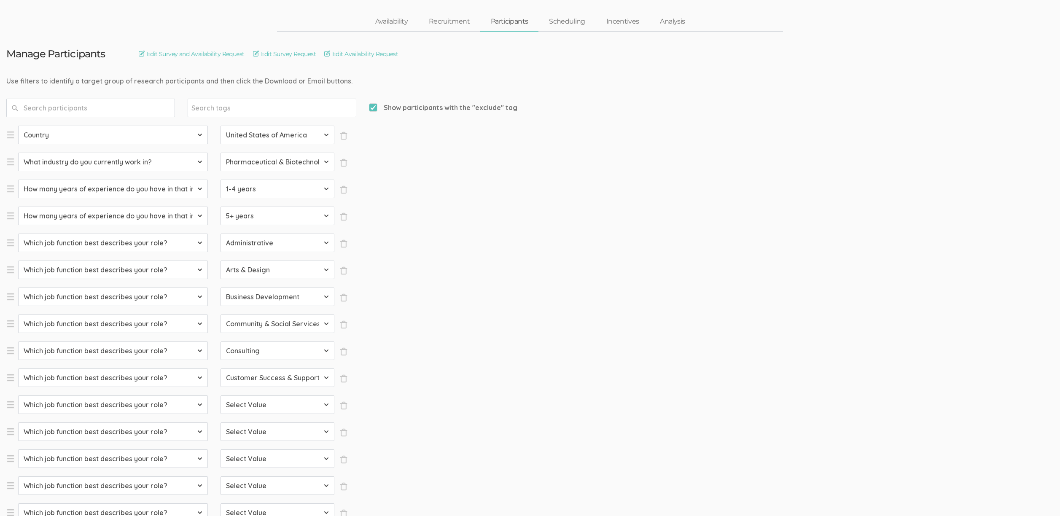
click at [220, 368] on select "Select Value Accounting Administrative Arts & Design Business Development Commu…" at bounding box center [277, 377] width 114 height 19
click at [246, 406] on select "Select Value Accounting Administrative Arts & Design Business Development Commu…" at bounding box center [277, 404] width 114 height 19
select select "Education"
click at [220, 395] on select "Select Value Accounting Administrative Arts & Design Business Development Commu…" at bounding box center [277, 404] width 114 height 19
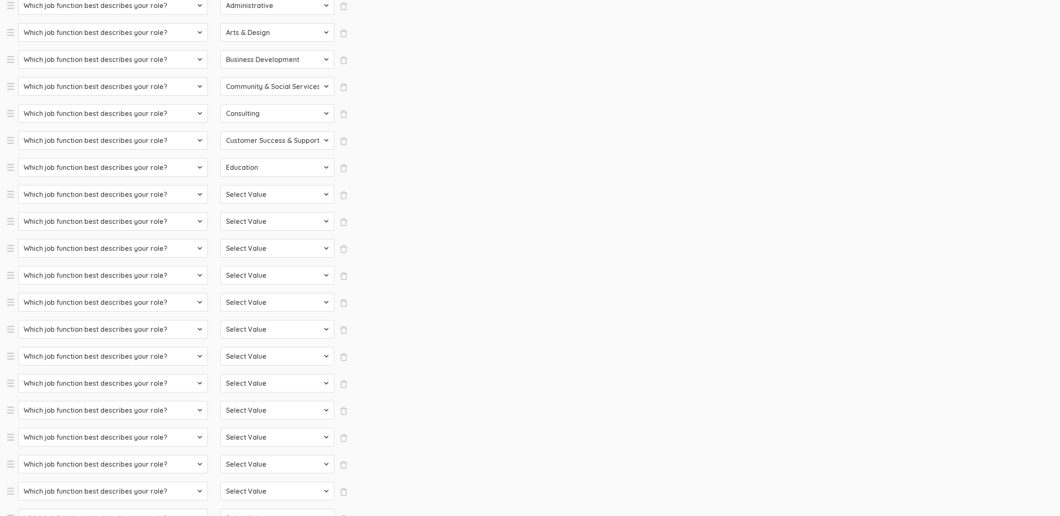
scroll to position [185, 0]
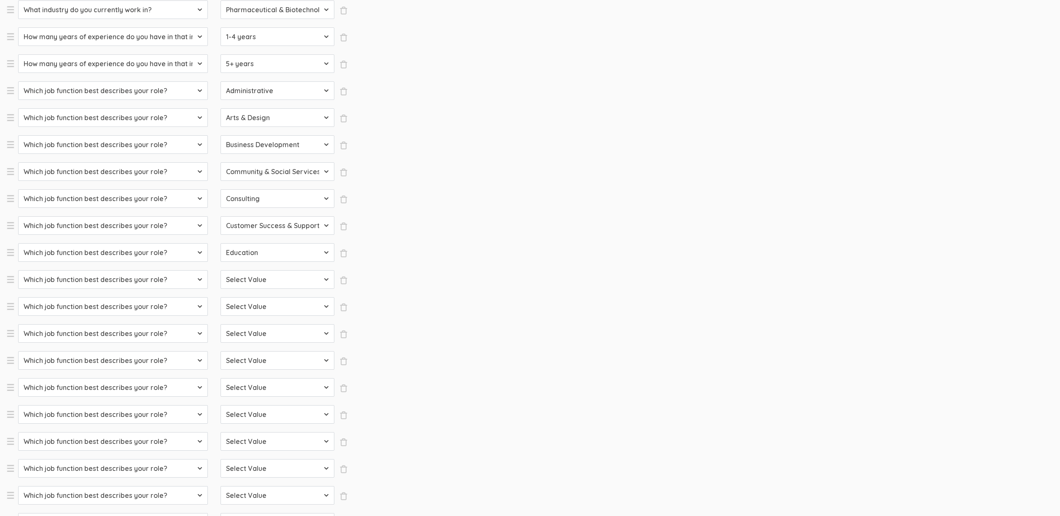
click at [250, 278] on select "Select Value Accounting Administrative Arts & Design Business Development Commu…" at bounding box center [277, 279] width 114 height 19
select select "Education"
click at [220, 270] on select "Select Value Accounting Administrative Arts & Design Business Development Commu…" at bounding box center [277, 279] width 114 height 19
click at [252, 307] on select "Select Value Accounting Administrative Arts & Design Business Development Commu…" at bounding box center [277, 306] width 114 height 19
select select "Engineering"
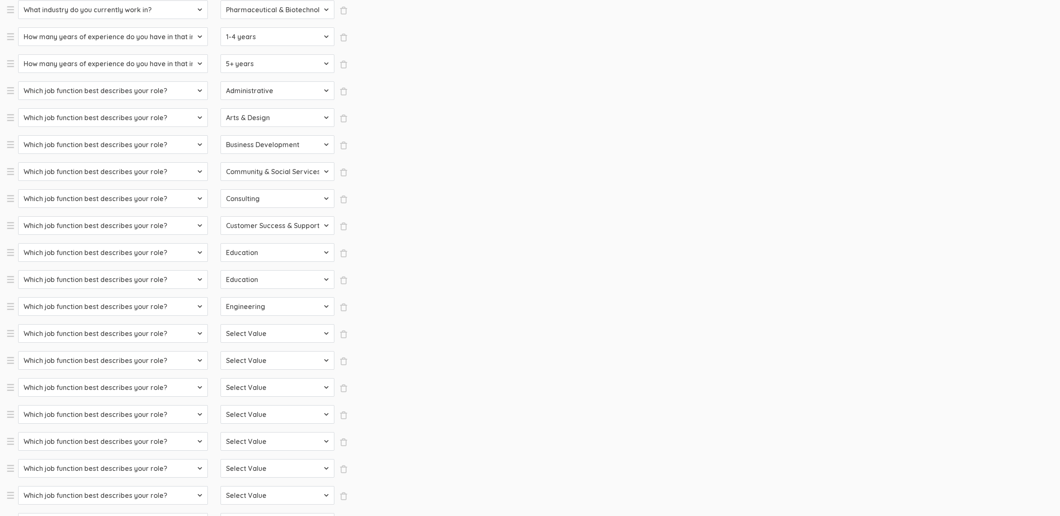
click at [220, 297] on select "Select Value Accounting Administrative Arts & Design Business Development Commu…" at bounding box center [277, 306] width 114 height 19
click at [256, 337] on select "Select Value Accounting Administrative Arts & Design Business Development Commu…" at bounding box center [277, 333] width 114 height 19
select select "Entrepreneurship"
click at [220, 324] on select "Select Value Accounting Administrative Arts & Design Business Development Commu…" at bounding box center [277, 333] width 114 height 19
click at [253, 361] on select "Select Value Accounting Administrative Arts & Design Business Development Commu…" at bounding box center [277, 360] width 114 height 19
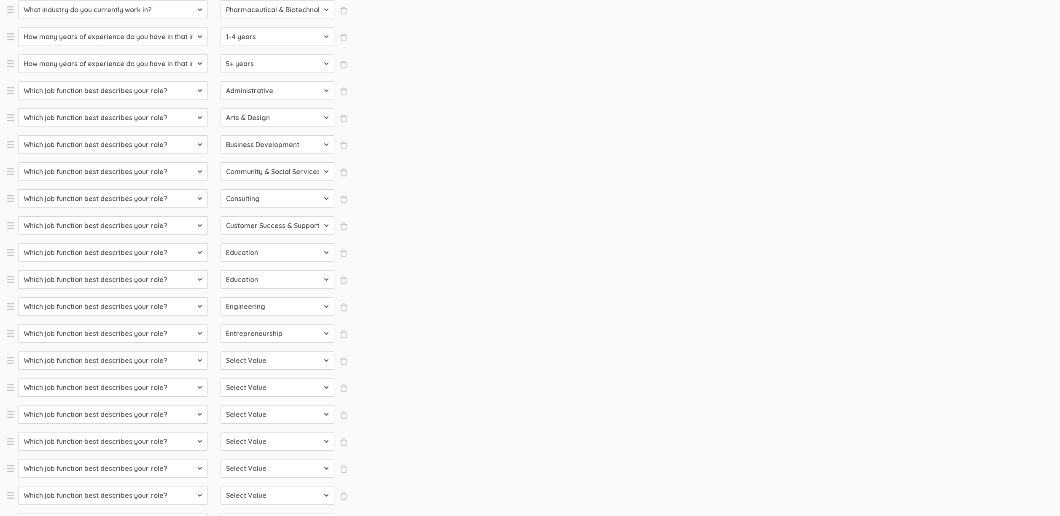
select select "Finance"
click at [220, 351] on select "Select Value Accounting Administrative Arts & Design Business Development Commu…" at bounding box center [277, 360] width 114 height 19
click at [254, 392] on select "Select Value Accounting Administrative Arts & Design Business Development Commu…" at bounding box center [277, 387] width 114 height 19
select select "Healthcare Services"
click at [220, 378] on select "Select Value Accounting Administrative Arts & Design Business Development Commu…" at bounding box center [277, 387] width 114 height 19
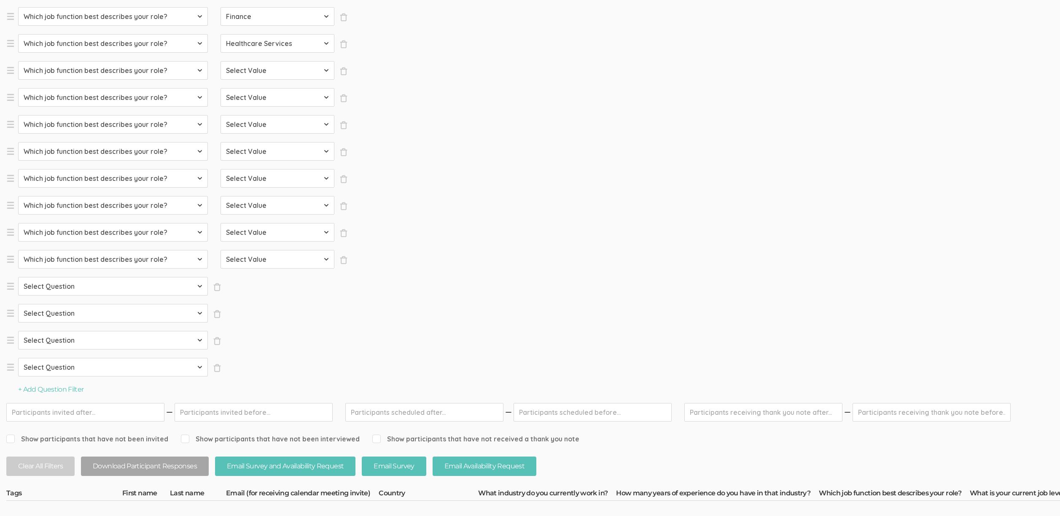
scroll to position [581, 0]
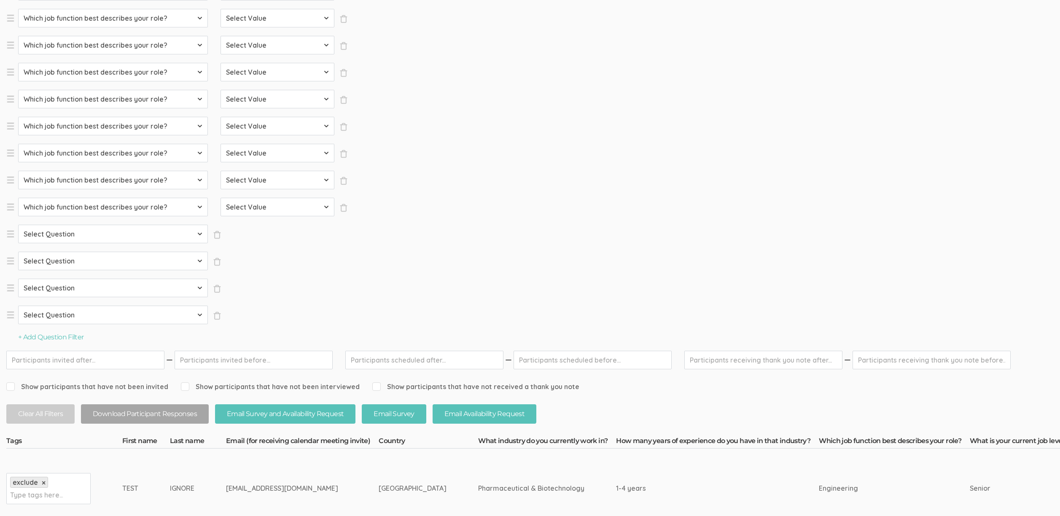
click at [77, 239] on select "Select Question Country What industry do you currently work in? How many years …" at bounding box center [113, 234] width 190 height 19
select select "SFQ Which job function best describes your role?"
click at [18, 225] on select "Select Question Country What industry do you currently work in? How many years …" at bounding box center [113, 234] width 190 height 19
click at [70, 262] on select "Select Question Country What industry do you currently work in? How many years …" at bounding box center [113, 261] width 190 height 19
select select "SFQ Which job function best describes your role?"
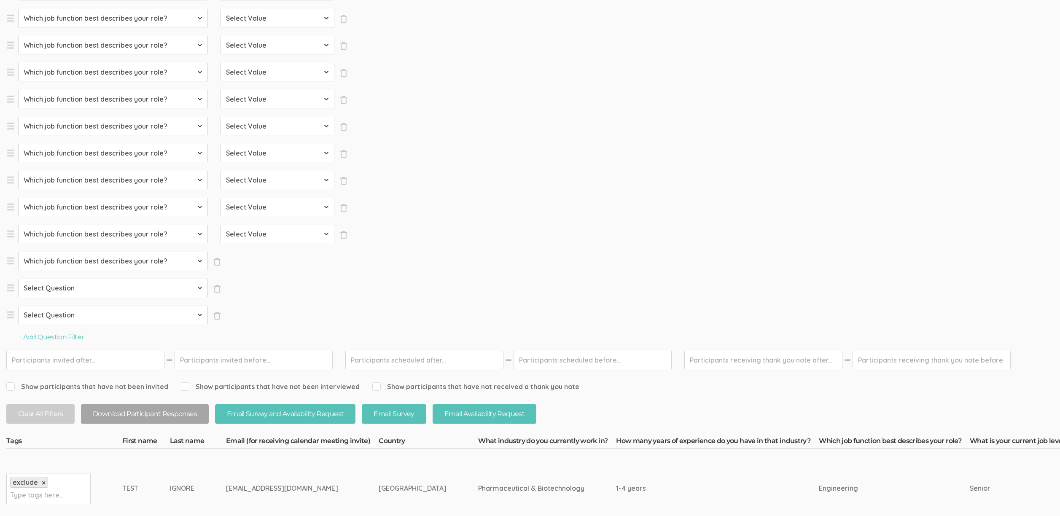
click at [18, 252] on select "Select Question Country What industry do you currently work in? How many years …" at bounding box center [113, 261] width 190 height 19
click at [61, 288] on select "Select Question Country What industry do you currently work in? How many years …" at bounding box center [113, 288] width 190 height 19
select select "SFQ Which job function best describes your role?"
click at [18, 279] on select "Select Question Country What industry do you currently work in? How many years …" at bounding box center [113, 288] width 190 height 19
click at [59, 315] on select "Select Question Country What industry do you currently work in? How many years …" at bounding box center [113, 315] width 190 height 19
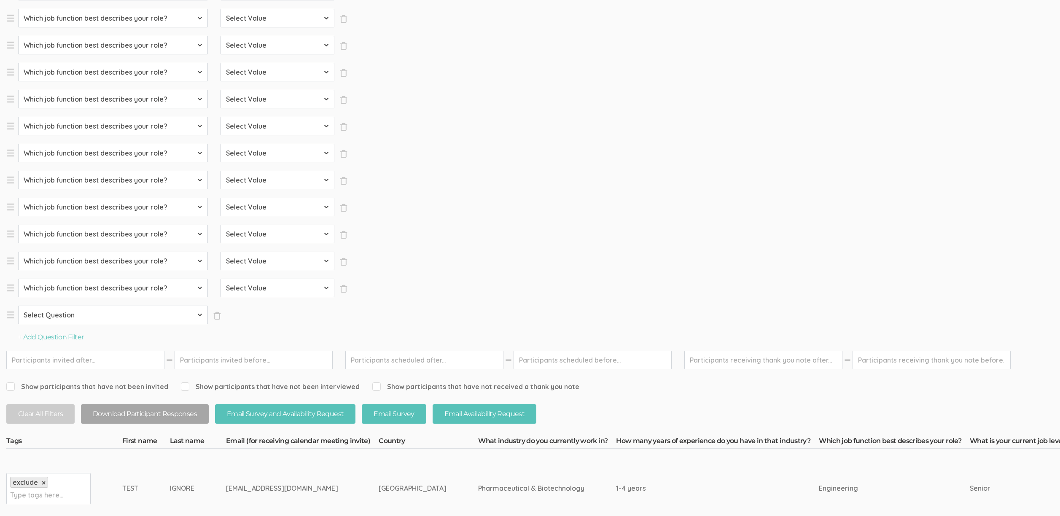
select select "SFQ Which job function best describes your role?"
click at [18, 324] on select "Select Question Country What industry do you currently work in? How many years …" at bounding box center [113, 315] width 190 height 19
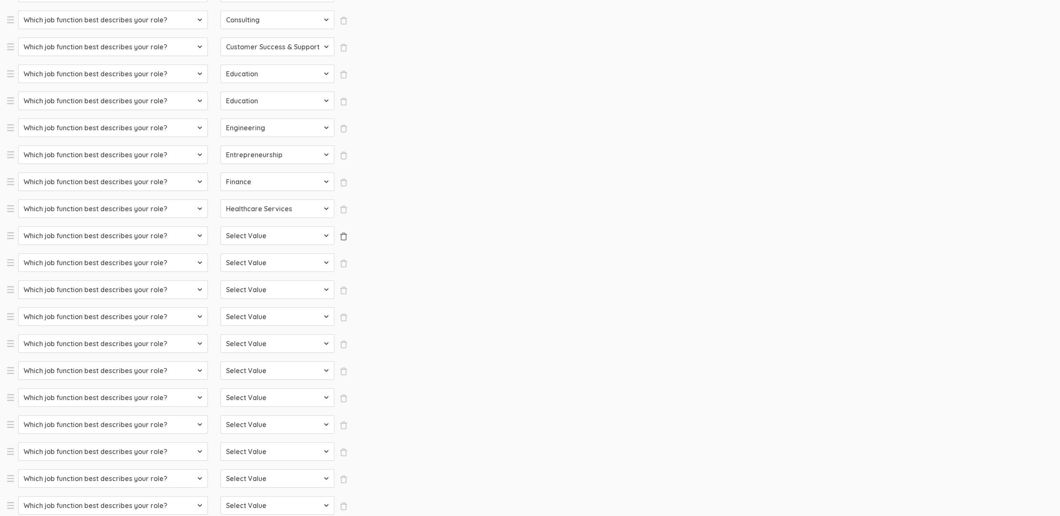
scroll to position [346, 0]
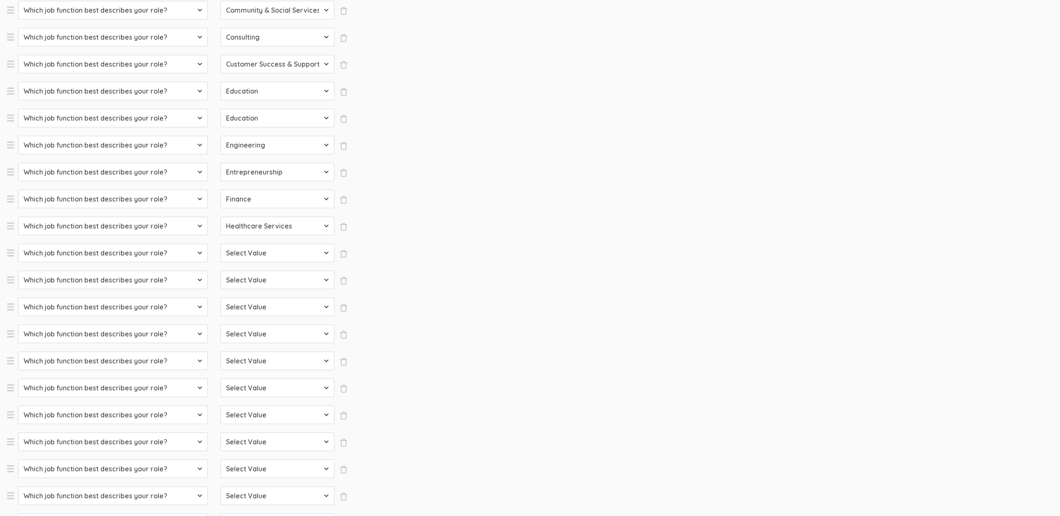
click at [270, 252] on select "Select Value Accounting Administrative Arts & Design Business Development Commu…" at bounding box center [277, 253] width 114 height 19
select select "Human Resources"
click at [220, 262] on select "Select Value Accounting Administrative Arts & Design Business Development Commu…" at bounding box center [277, 253] width 114 height 19
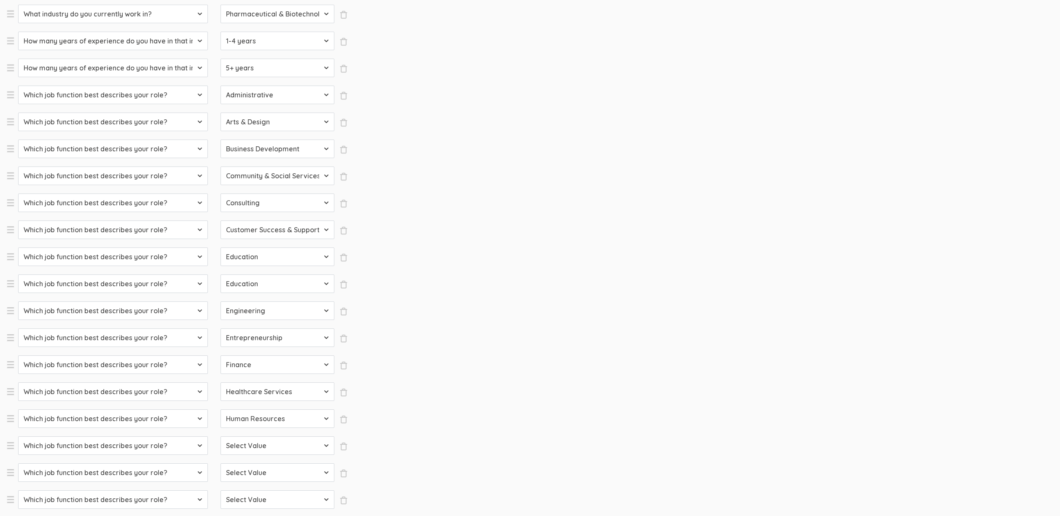
scroll to position [192, 0]
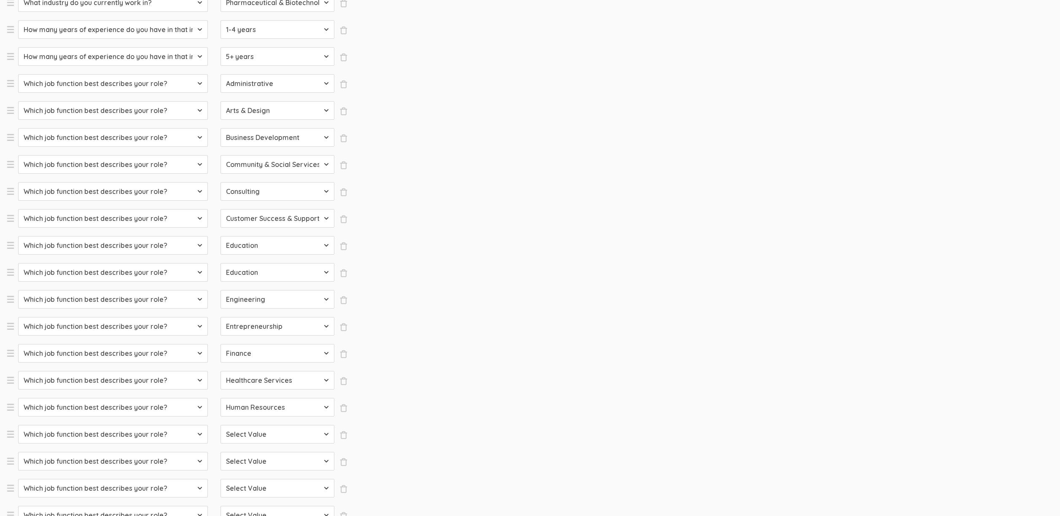
click at [257, 429] on select "Select Value Accounting Administrative Arts & Design Business Development Commu…" at bounding box center [277, 434] width 114 height 19
select select "Information Technology"
click at [220, 443] on select "Select Value Accounting Administrative Arts & Design Business Development Commu…" at bounding box center [277, 434] width 114 height 19
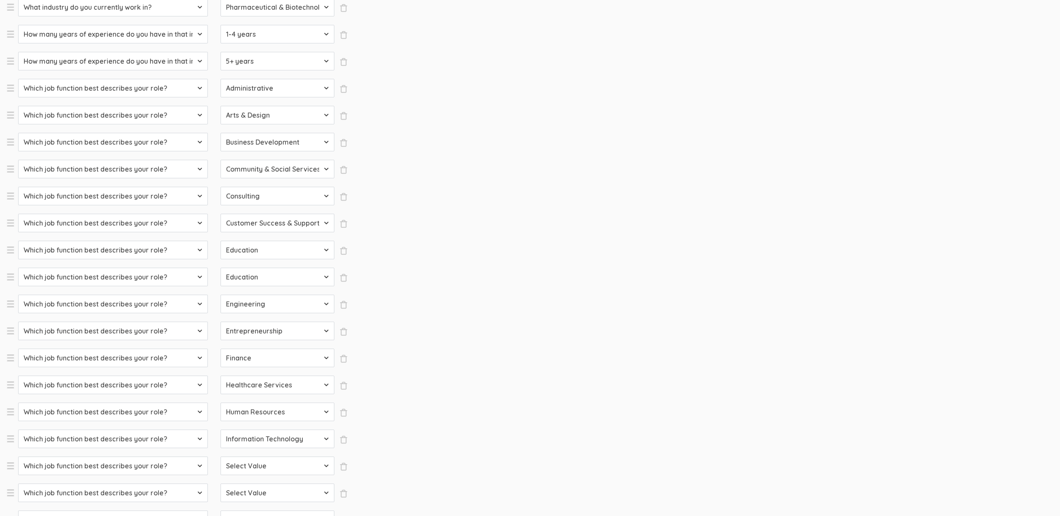
scroll to position [339, 0]
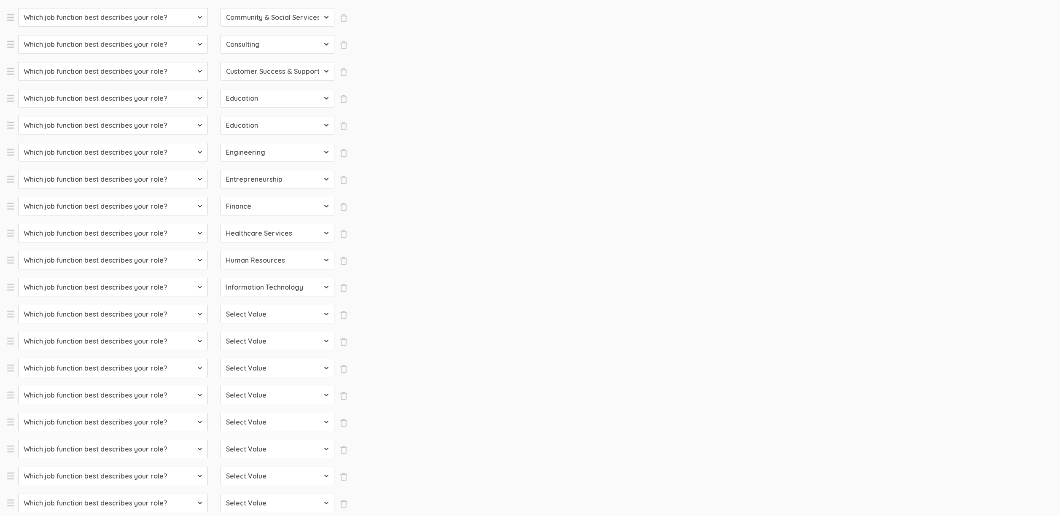
click at [275, 313] on select "Select Value Accounting Administrative Arts & Design Business Development Commu…" at bounding box center [277, 314] width 114 height 19
select select "Legal"
click at [220, 323] on select "Select Value Accounting Administrative Arts & Design Business Development Commu…" at bounding box center [277, 314] width 114 height 19
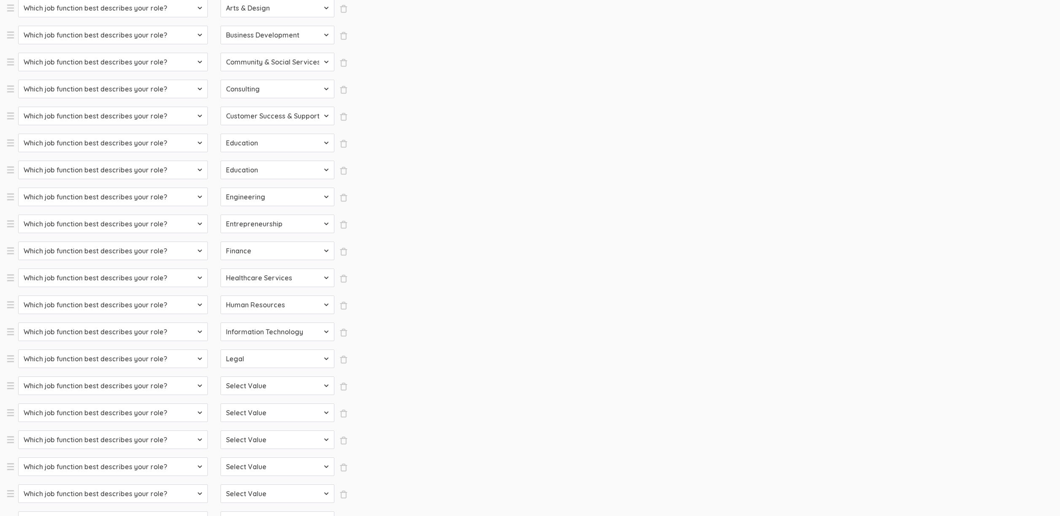
click at [281, 387] on select "Select Value Accounting Administrative Arts & Design Business Development Commu…" at bounding box center [277, 385] width 114 height 19
select select "Marketing"
click at [220, 395] on select "Select Value Accounting Administrative Arts & Design Business Development Commu…" at bounding box center [277, 385] width 114 height 19
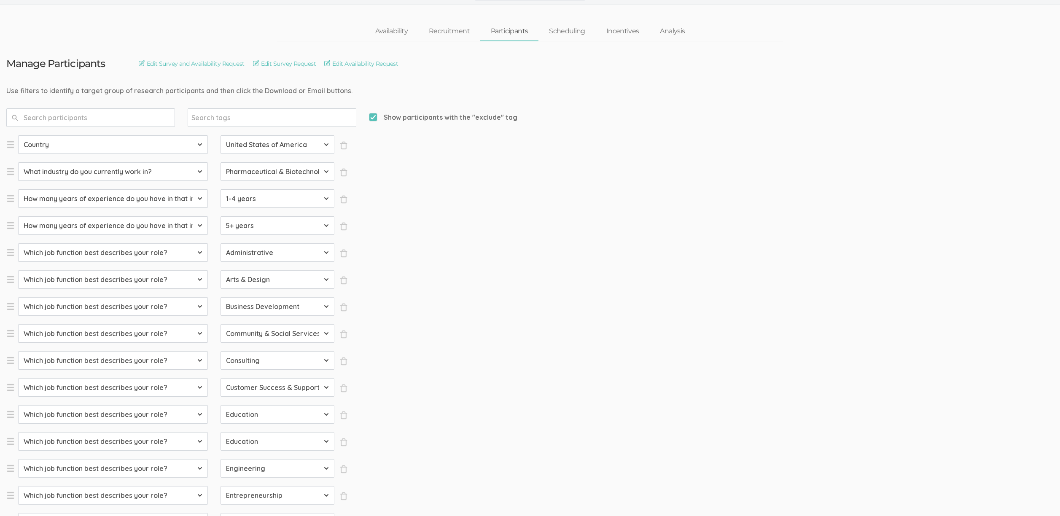
scroll to position [382, 0]
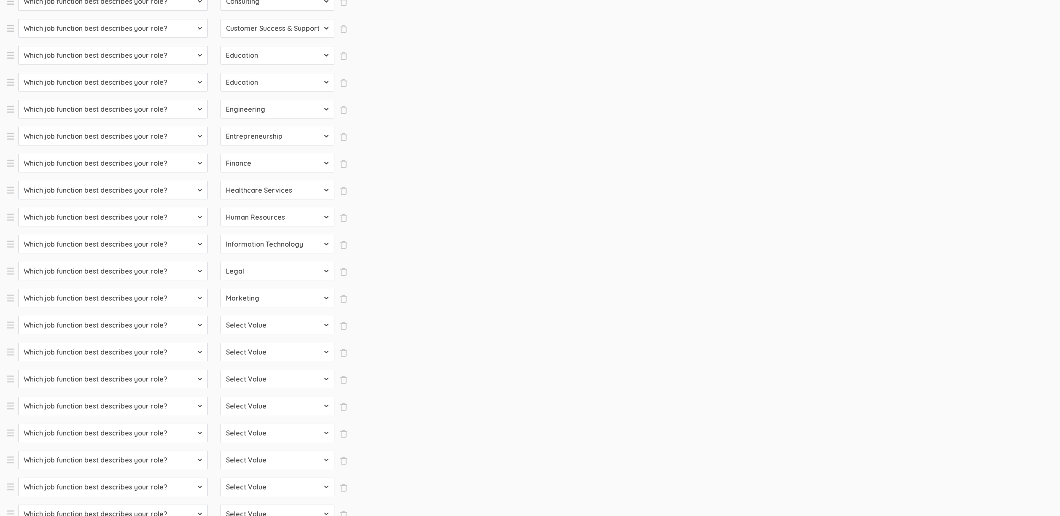
click at [280, 323] on select "Select Value Accounting Administrative Arts & Design Business Development Commu…" at bounding box center [277, 325] width 114 height 19
select select "Media & Communication"
click at [220, 334] on select "Select Value Accounting Administrative Arts & Design Business Development Commu…" at bounding box center [277, 325] width 114 height 19
click at [261, 379] on select "Select Value Accounting Administrative Arts & Design Business Development Commu…" at bounding box center [277, 379] width 114 height 19
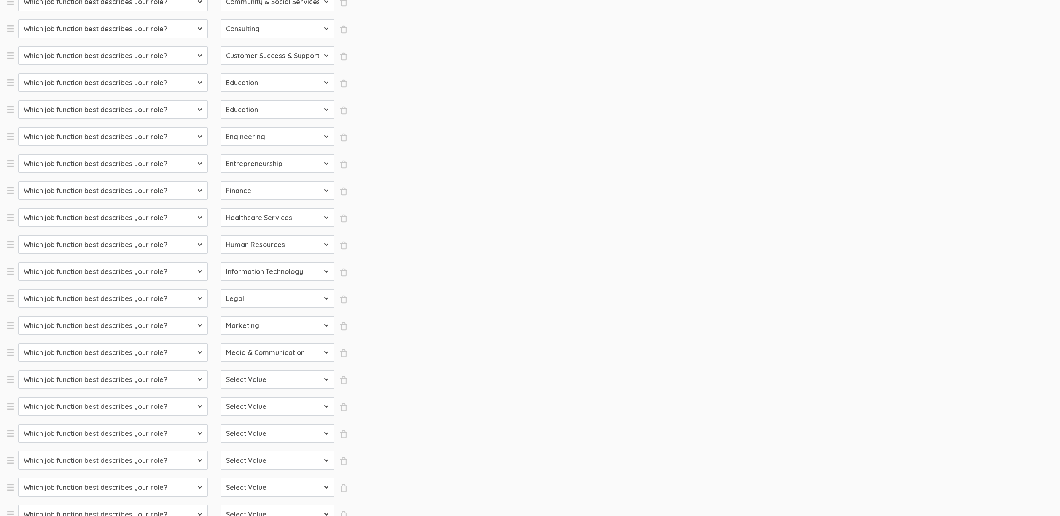
select select "Military & Protective Services"
click at [220, 389] on select "Select Value Accounting Administrative Arts & Design Business Development Commu…" at bounding box center [277, 379] width 114 height 19
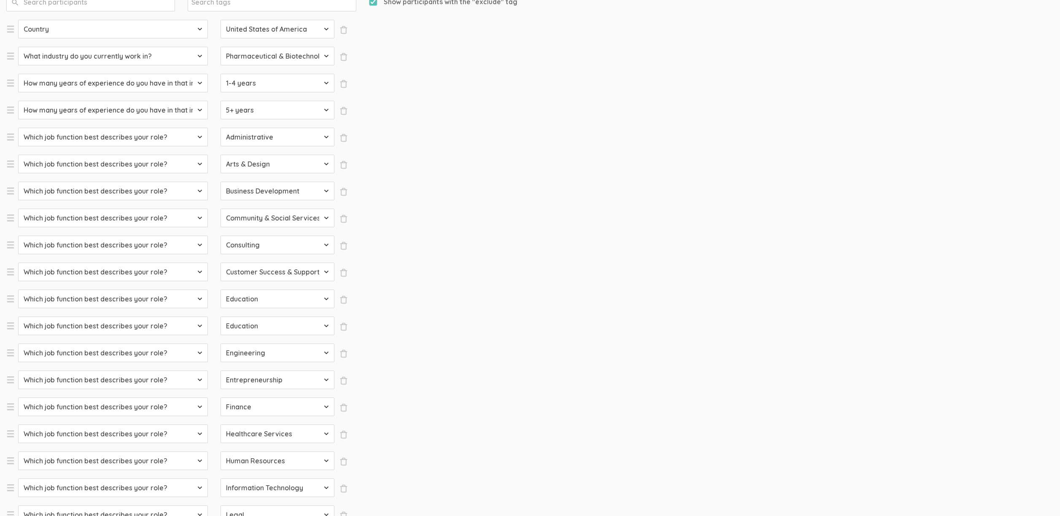
scroll to position [348, 0]
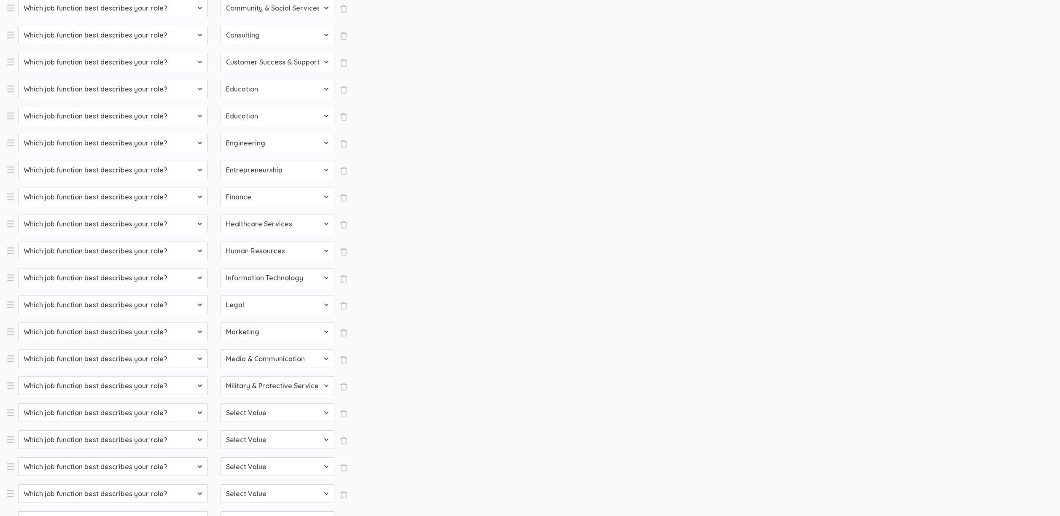
click at [250, 413] on select "Select Value Accounting Administrative Arts & Design Business Development Commu…" at bounding box center [277, 412] width 114 height 19
select select "Operations"
click at [220, 422] on select "Select Value Accounting Administrative Arts & Design Business Development Commu…" at bounding box center [277, 412] width 114 height 19
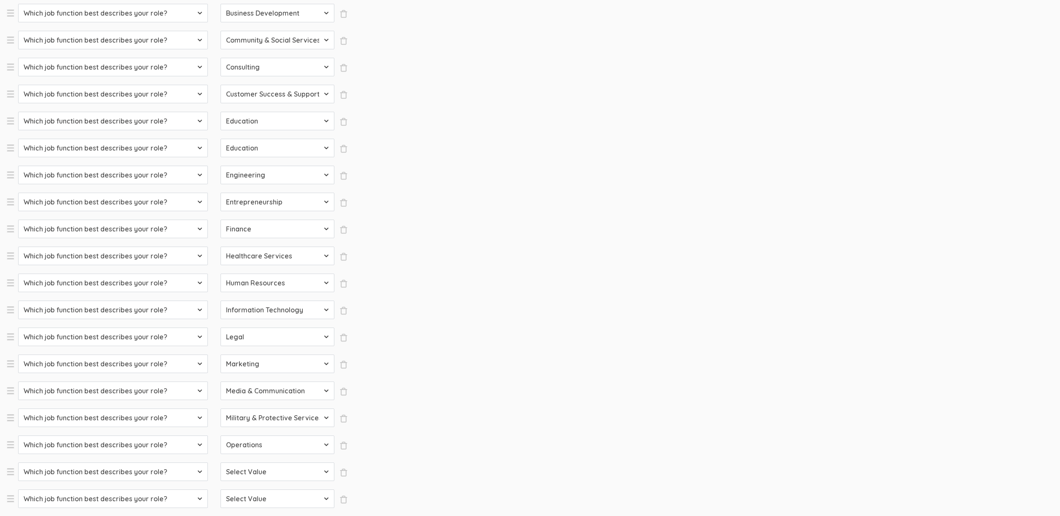
scroll to position [317, 0]
click at [250, 471] on select "Select Value Accounting Administrative Arts & Design Business Development Commu…" at bounding box center [277, 470] width 114 height 19
select select "Product Management"
click at [220, 480] on select "Select Value Accounting Administrative Arts & Design Business Development Commu…" at bounding box center [277, 470] width 114 height 19
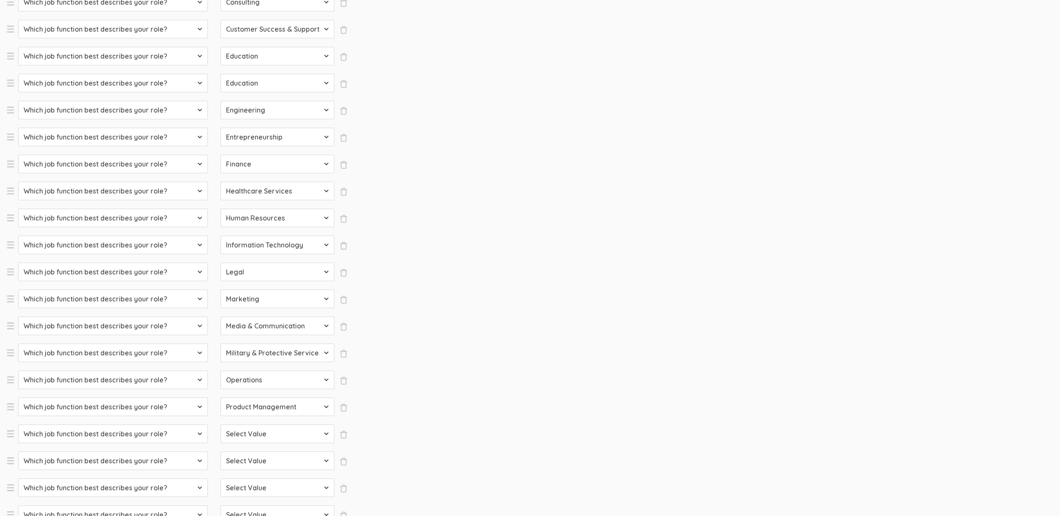
scroll to position [384, 0]
click at [272, 431] on select "Select Value Accounting Administrative Arts & Design Business Development Commu…" at bounding box center [277, 431] width 114 height 19
select select "Program & Project Management"
click at [220, 440] on select "Select Value Accounting Administrative Arts & Design Business Development Commu…" at bounding box center [277, 431] width 114 height 19
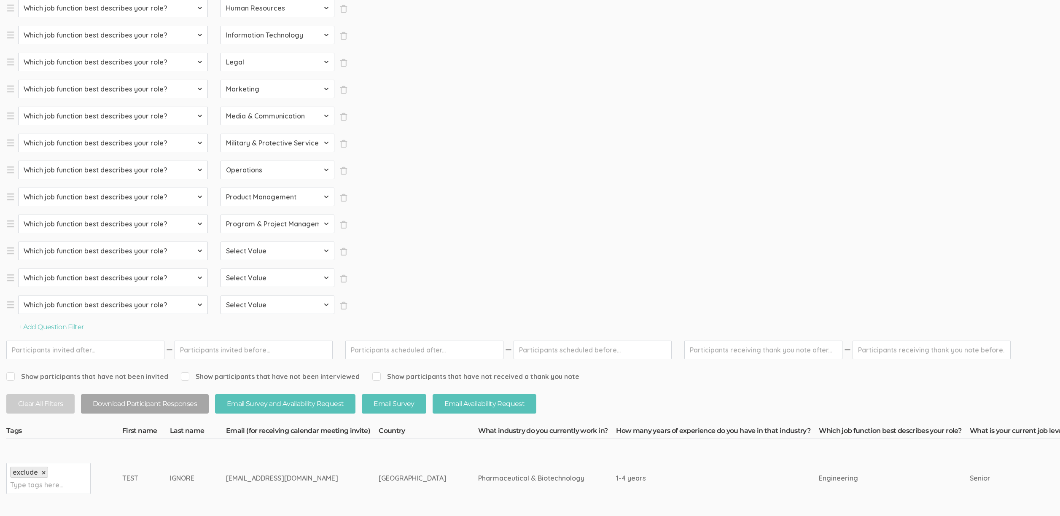
scroll to position [533, 0]
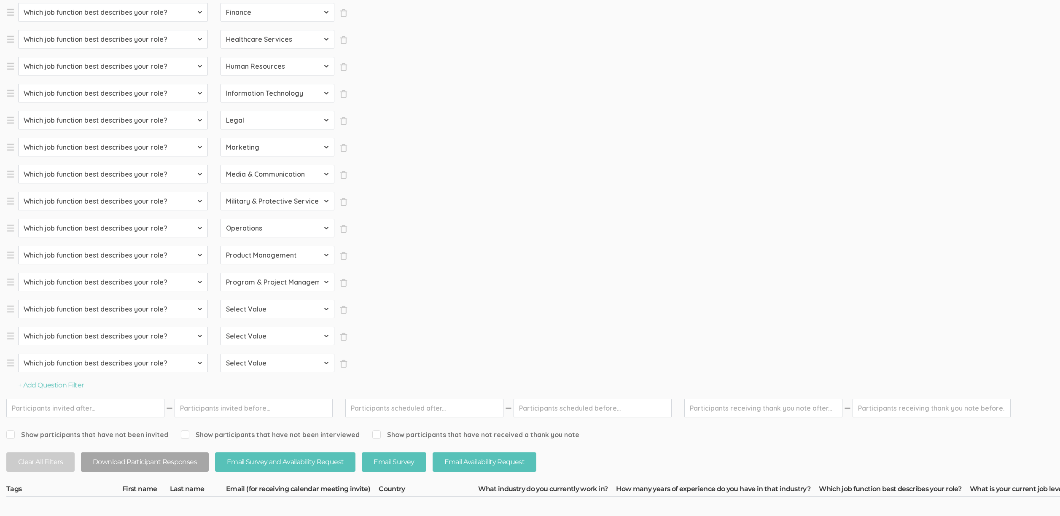
click at [269, 309] on select "Select Value Accounting Administrative Arts & Design Business Development Commu…" at bounding box center [277, 309] width 114 height 19
select select "Purchasing"
click at [220, 318] on select "Select Value Accounting Administrative Arts & Design Business Development Commu…" at bounding box center [277, 309] width 114 height 19
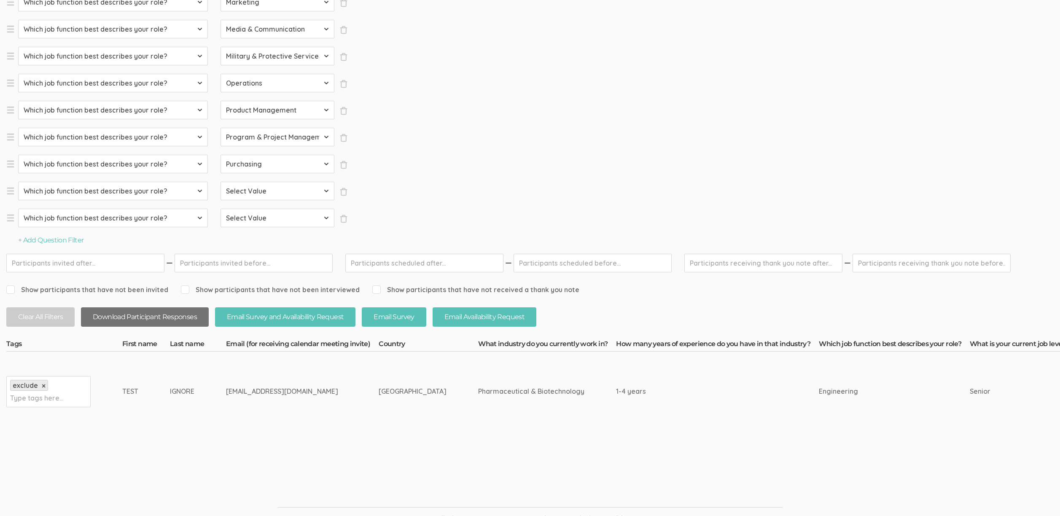
scroll to position [664, 0]
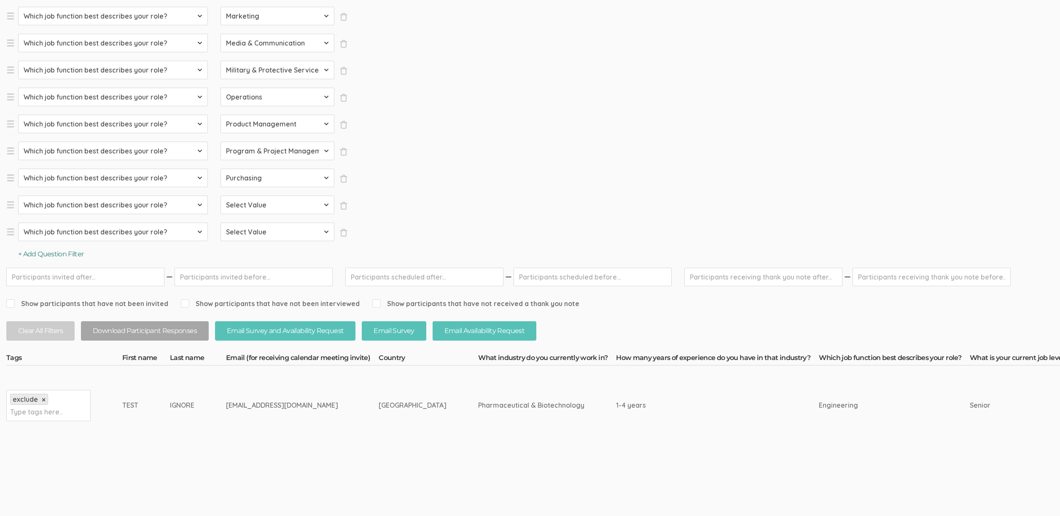
click at [55, 251] on button "+ Add Question Filter" at bounding box center [51, 255] width 66 height 10
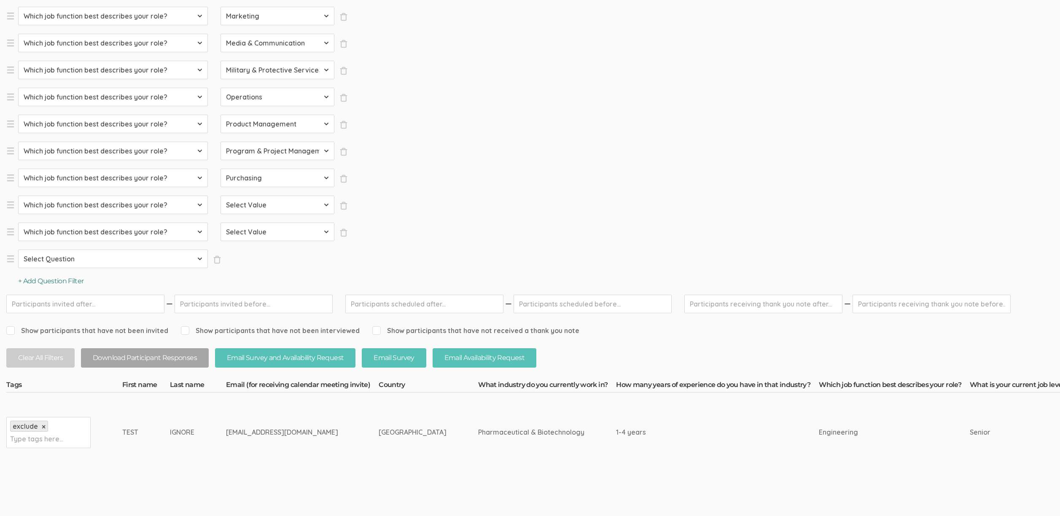
click at [70, 279] on button "+ Add Question Filter" at bounding box center [51, 282] width 66 height 10
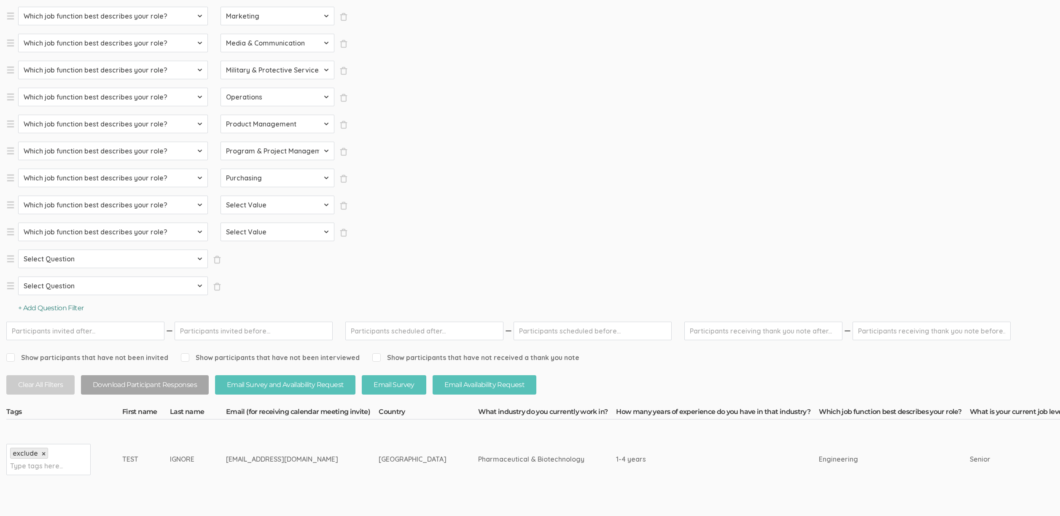
click at [56, 306] on button "+ Add Question Filter" at bounding box center [51, 309] width 66 height 10
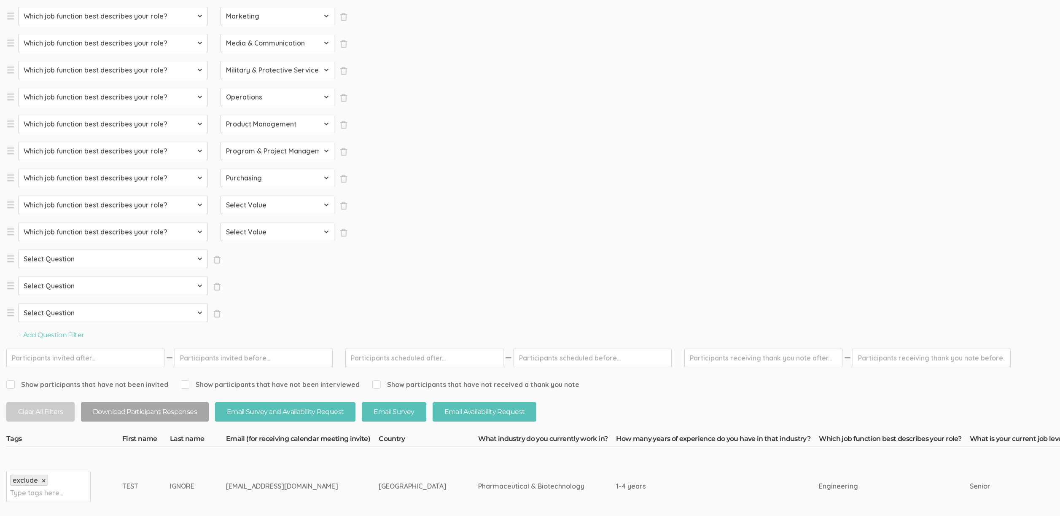
click at [66, 258] on select "Select Question Country What industry do you currently work in? How many years …" at bounding box center [113, 259] width 190 height 19
select select "SFQ Which job function best describes your role?"
click at [18, 250] on select "Select Question Country What industry do you currently work in? How many years …" at bounding box center [113, 259] width 190 height 19
click at [68, 277] on select "Select Question Country What industry do you currently work in? How many years …" at bounding box center [113, 286] width 190 height 19
select select "SFQ Which job function best describes your role?"
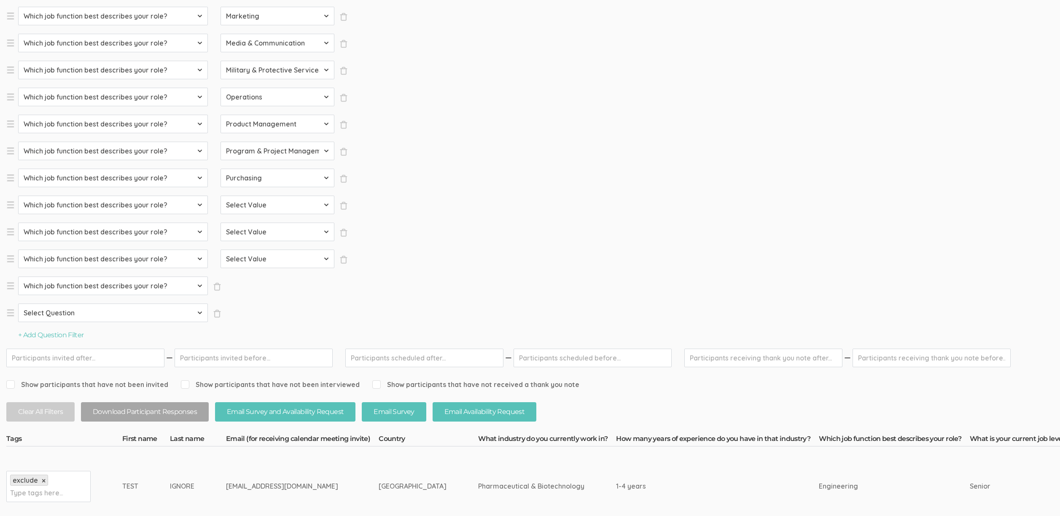
click at [18, 277] on select "Select Question Country What industry do you currently work in? How many years …" at bounding box center [113, 286] width 190 height 19
click at [62, 313] on select "Select Question Country What industry do you currently work in? How many years …" at bounding box center [113, 313] width 190 height 19
select select "SFQ Which job function best describes your role?"
click at [18, 322] on select "Select Question Country What industry do you currently work in? How many years …" at bounding box center [113, 313] width 190 height 19
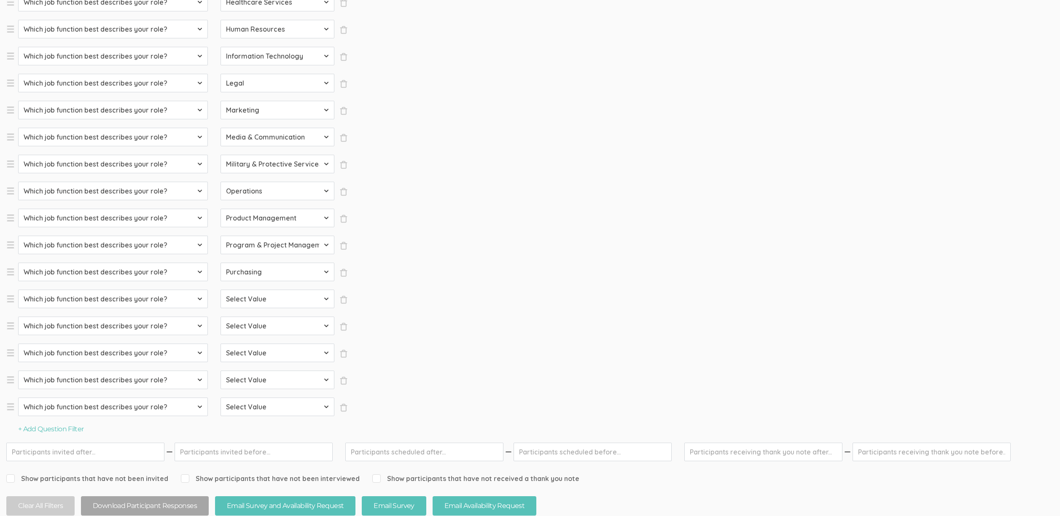
scroll to position [569, 0]
click at [265, 304] on select "Select Value Accounting Administrative Arts & Design Business Development Commu…" at bounding box center [277, 299] width 114 height 19
click at [273, 298] on select "Select Value Accounting Administrative Arts & Design Business Development Commu…" at bounding box center [277, 299] width 114 height 19
select select "Quality Assurance"
click at [220, 309] on select "Select Value Accounting Administrative Arts & Design Business Development Commu…" at bounding box center [277, 299] width 114 height 19
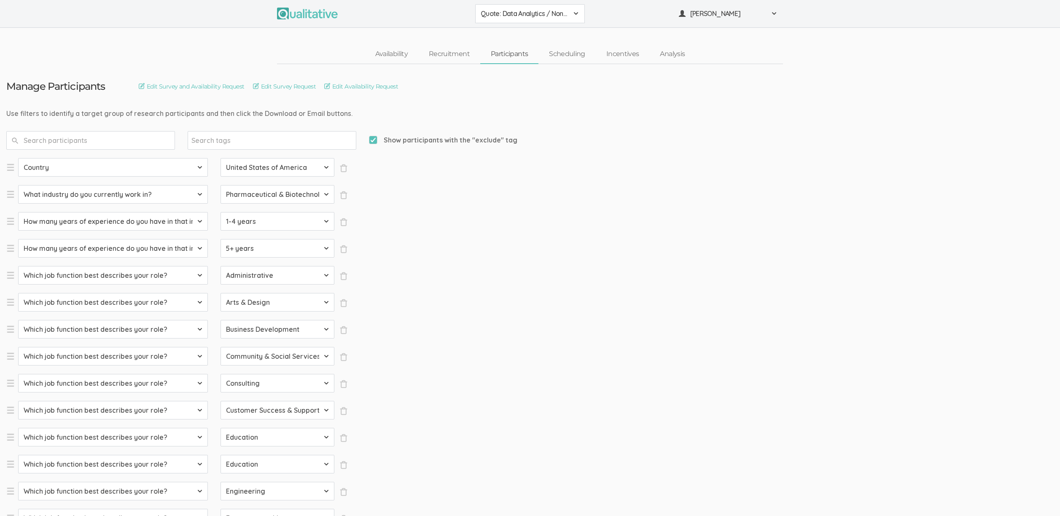
scroll to position [601, 0]
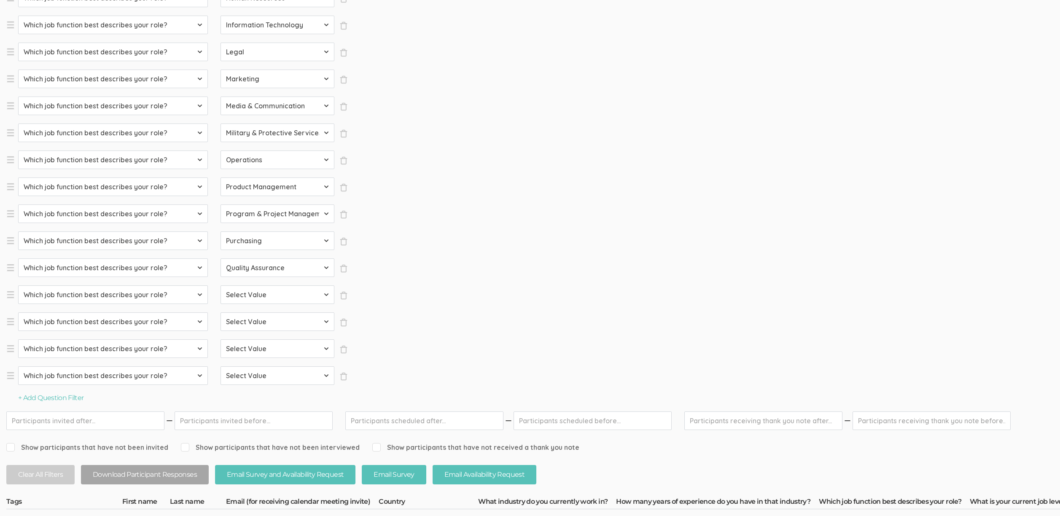
click at [262, 297] on select "Select Value Accounting Administrative Arts & Design Business Development Commu…" at bounding box center [277, 294] width 114 height 19
select select "Real Estate"
click at [220, 304] on select "Select Value Accounting Administrative Arts & Design Business Development Commu…" at bounding box center [277, 294] width 114 height 19
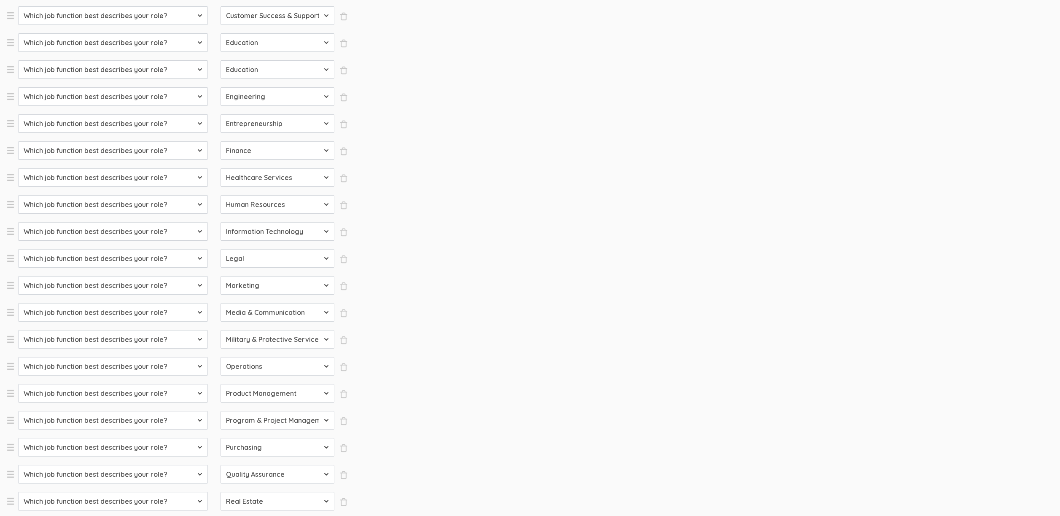
scroll to position [668, 0]
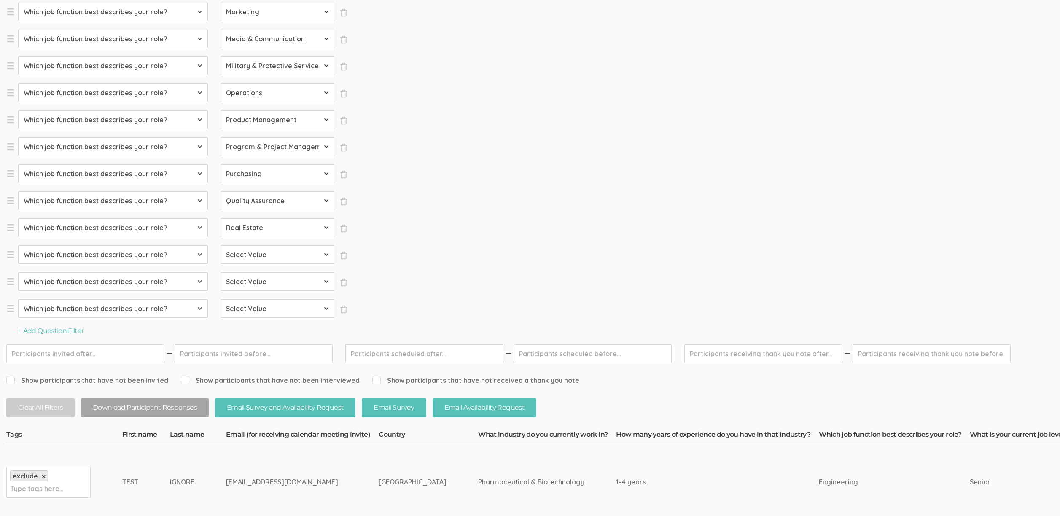
click at [244, 254] on select "Select Value Accounting Administrative Arts & Design Business Development Commu…" at bounding box center [277, 254] width 114 height 19
select select "Research"
click at [220, 264] on select "Select Value Accounting Administrative Arts & Design Business Development Commu…" at bounding box center [277, 254] width 114 height 19
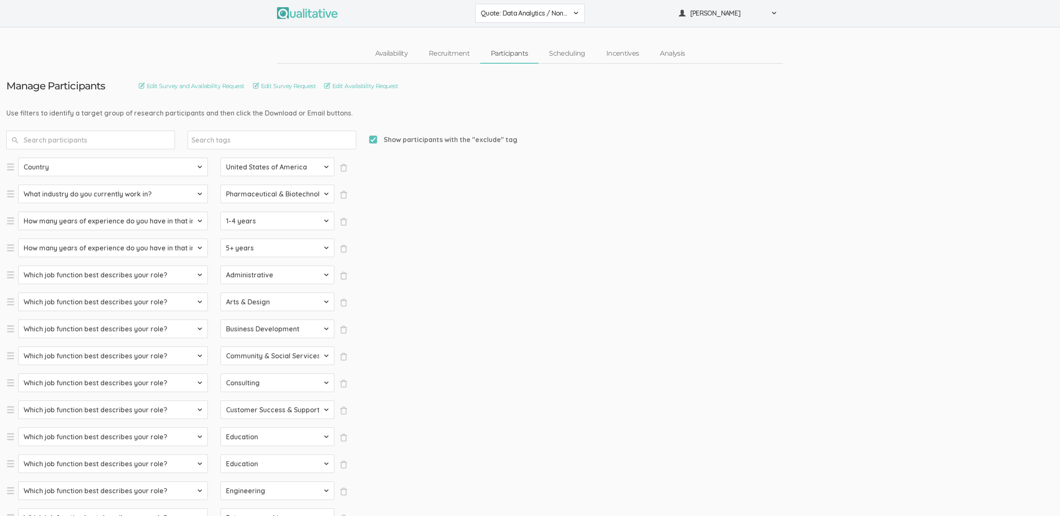
scroll to position [705, 0]
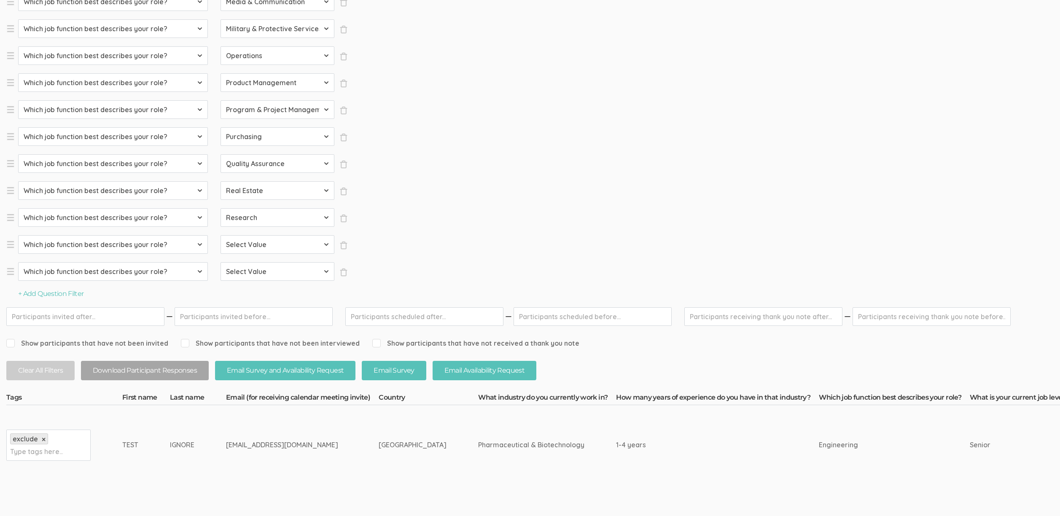
click at [274, 245] on select "Select Value Accounting Administrative Arts & Design Business Development Commu…" at bounding box center [277, 244] width 114 height 19
select select "Sales"
click at [220, 254] on select "Select Value Accounting Administrative Arts & Design Business Development Commu…" at bounding box center [277, 244] width 114 height 19
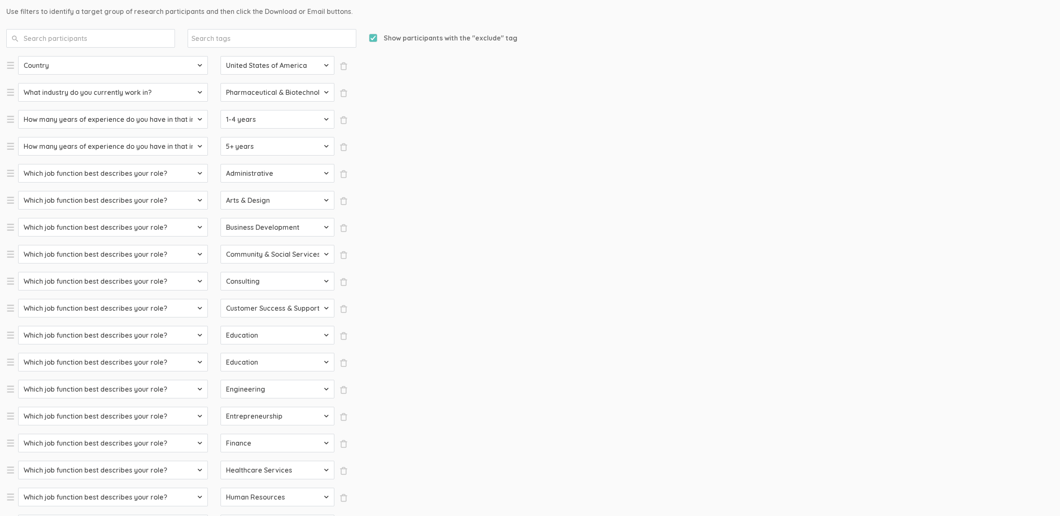
scroll to position [153, 0]
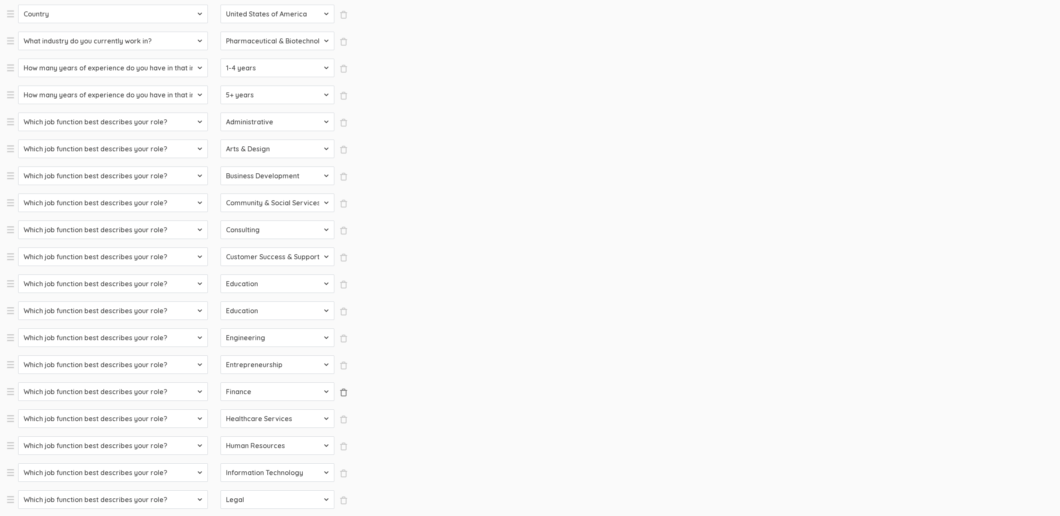
click at [340, 393] on span "×" at bounding box center [343, 392] width 8 height 8
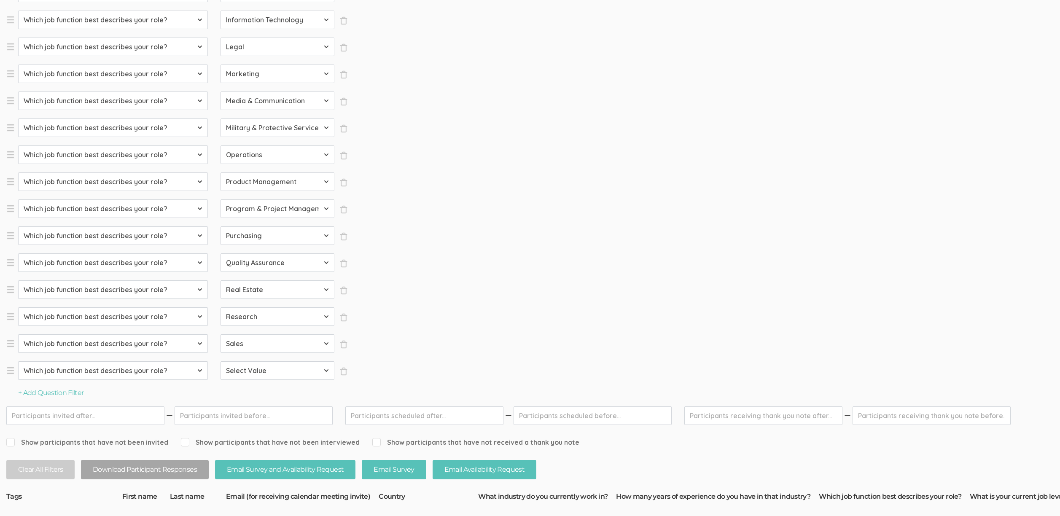
scroll to position [677, 0]
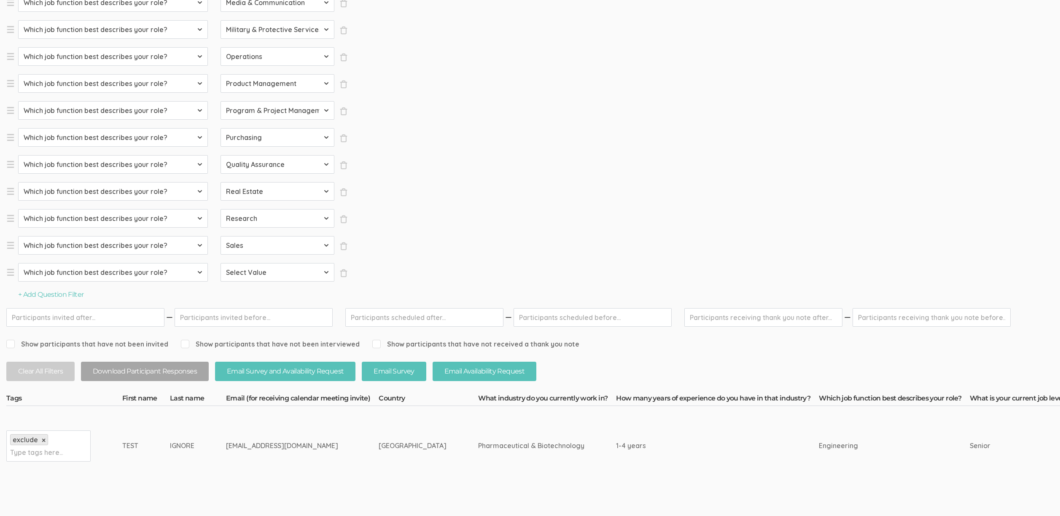
click at [126, 273] on select "Select Question Country What industry do you currently work in? How many years …" at bounding box center [113, 272] width 190 height 19
select select "SFQ What is your current job level/seniority?"
click at [18, 282] on select "Select Question Country What industry do you currently work in? How many years …" at bounding box center [113, 272] width 190 height 19
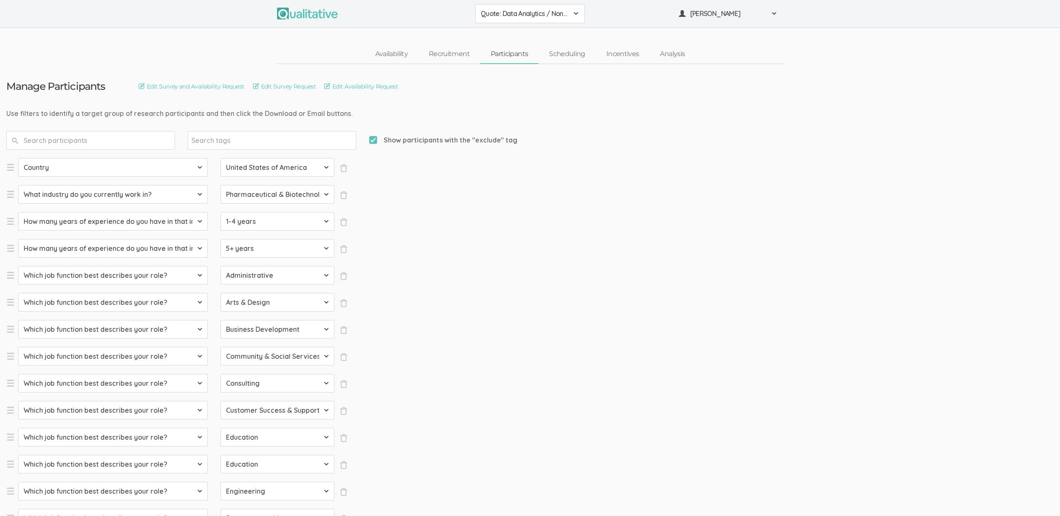
click at [247, 274] on select "Select Value Accounting Administrative Arts & Design Business Development Commu…" at bounding box center [277, 275] width 114 height 19
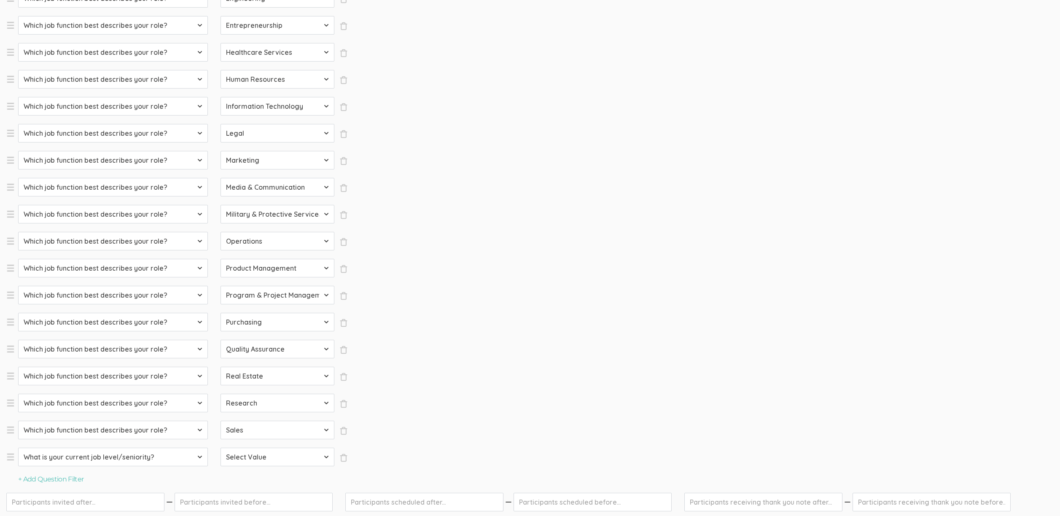
scroll to position [503, 0]
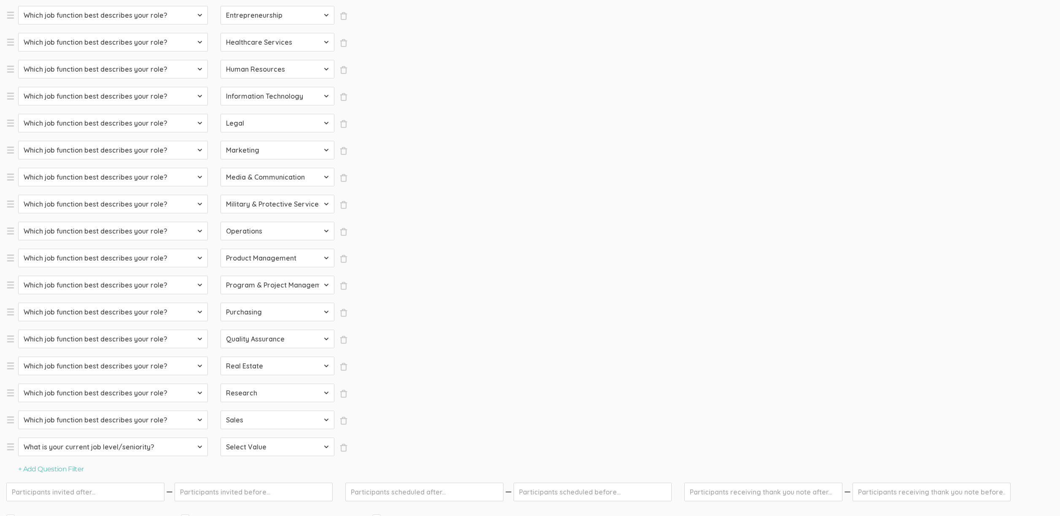
click at [257, 448] on select "Select Value Entry Senior Manager Director VP CXO Partner" at bounding box center [277, 447] width 114 height 19
select select "Entry"
click at [220, 456] on select "Select Value Entry Senior Manager Director VP CXO Partner" at bounding box center [277, 447] width 114 height 19
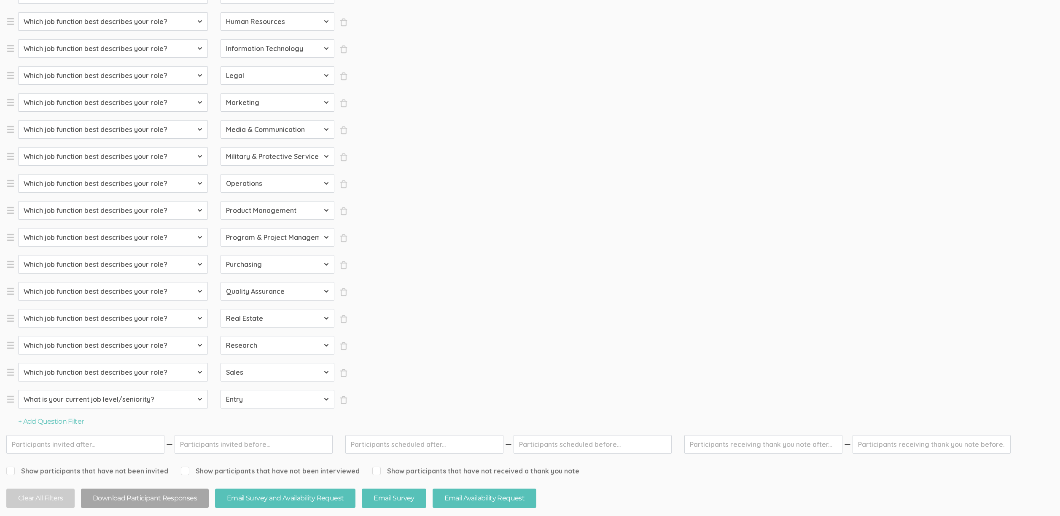
scroll to position [664, 0]
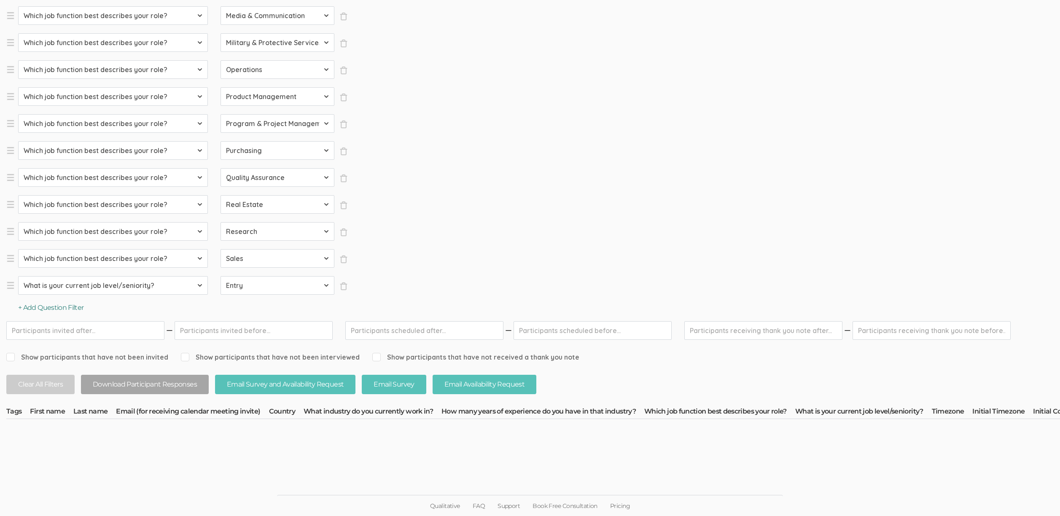
click at [71, 310] on button "+ Add Question Filter" at bounding box center [51, 308] width 66 height 10
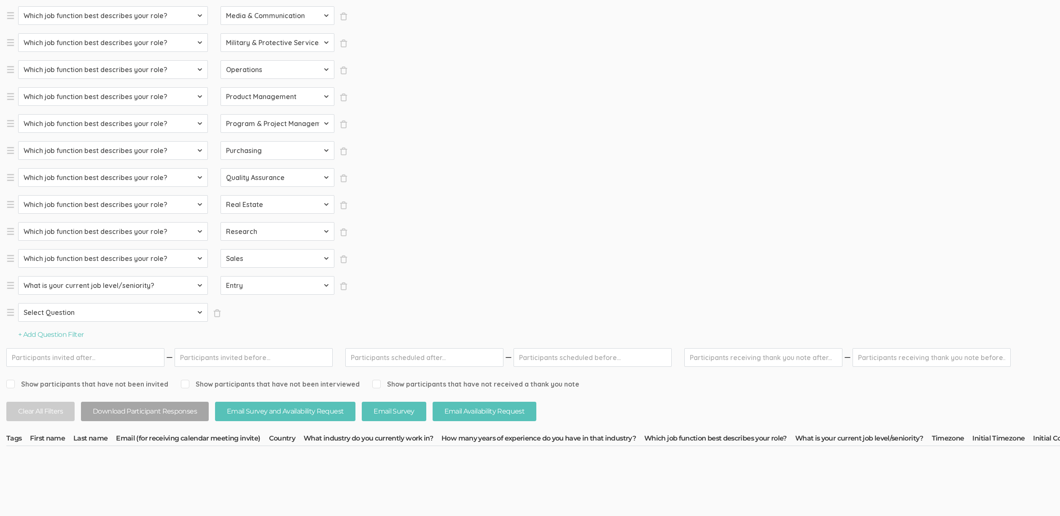
click at [111, 311] on select "Select Question Country What industry do you currently work in? How many years …" at bounding box center [113, 312] width 190 height 19
select select "SFQ What is your current job level/seniority?"
click at [18, 322] on select "Select Question Country What industry do you currently work in? How many years …" at bounding box center [113, 312] width 190 height 19
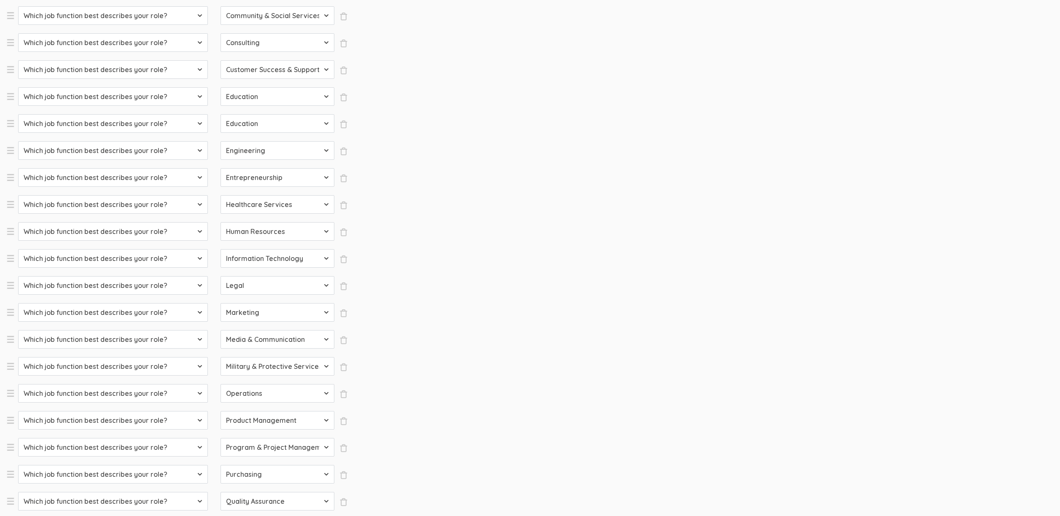
scroll to position [691, 0]
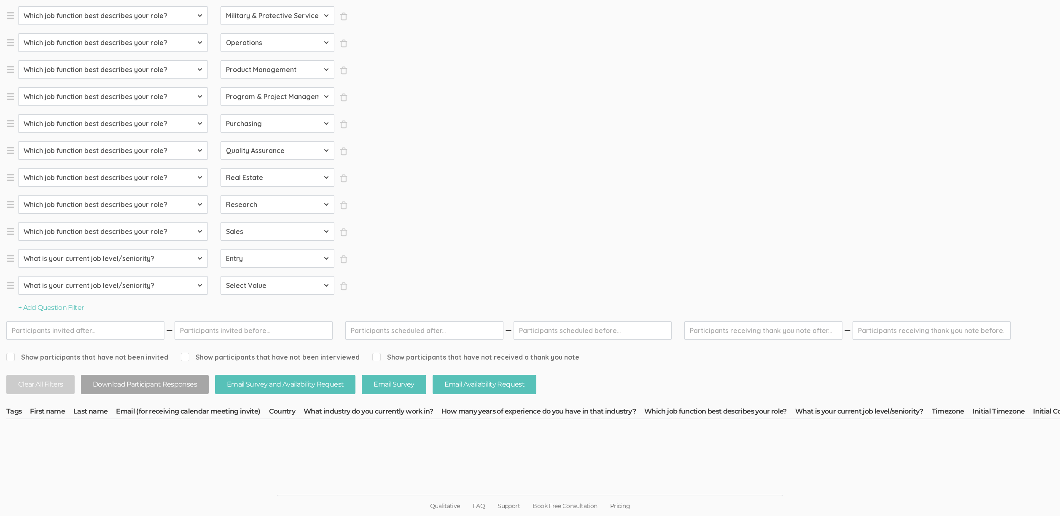
click at [252, 282] on select "Select Value Entry Senior Manager Director VP CXO Partner" at bounding box center [277, 285] width 114 height 19
select select "Senior"
click at [220, 295] on select "Select Value Entry Senior Manager Director VP CXO Partner" at bounding box center [277, 285] width 114 height 19
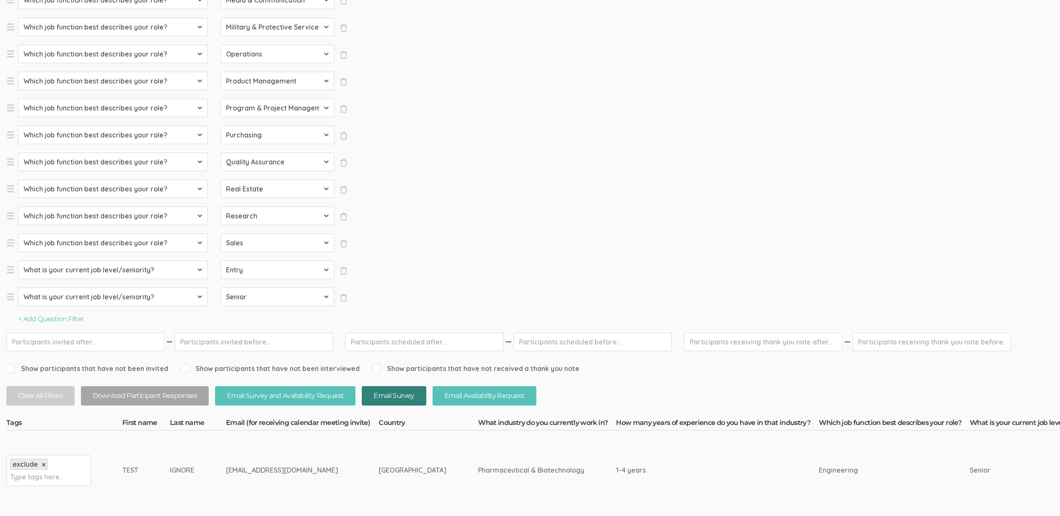
scroll to position [700, 0]
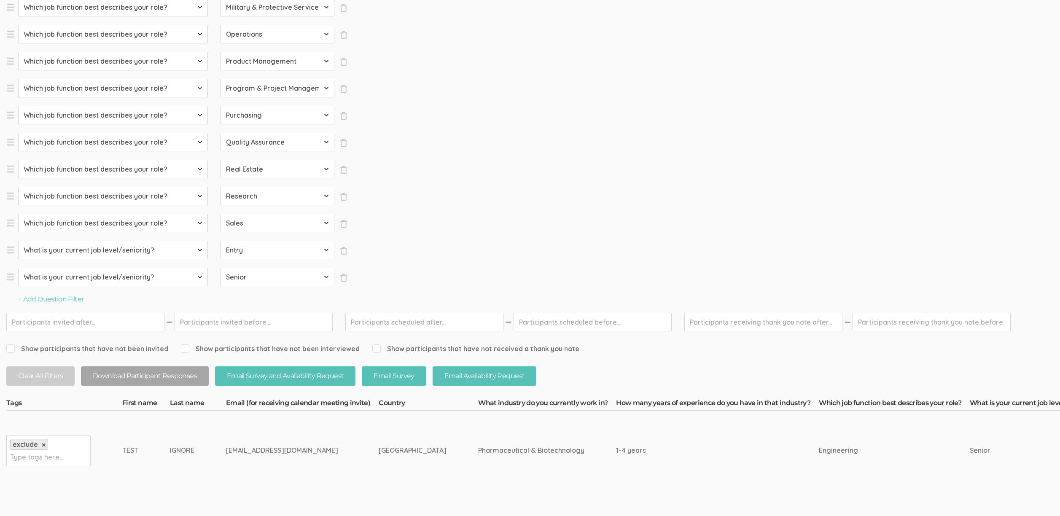
click at [385, 435] on td "[GEOGRAPHIC_DATA]" at bounding box center [428, 451] width 99 height 80
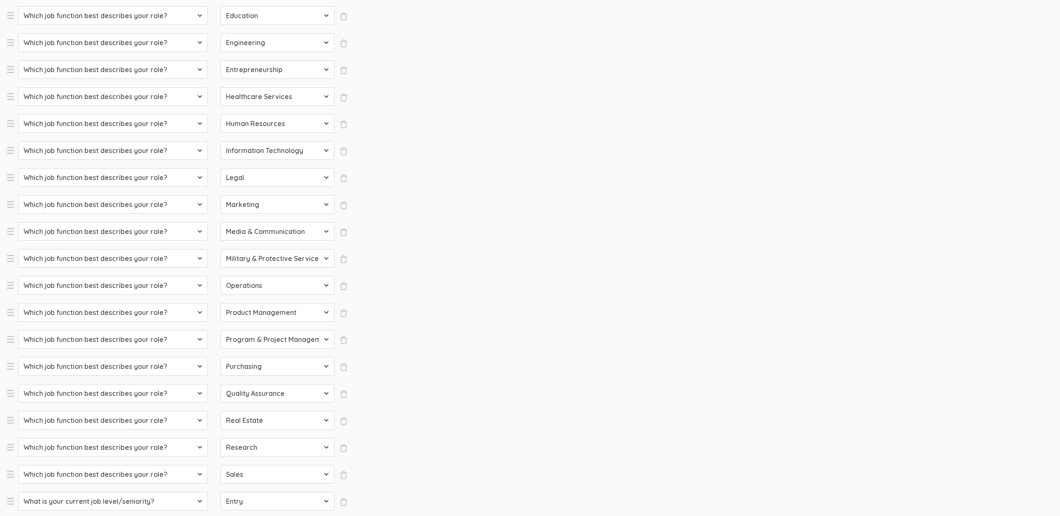
scroll to position [0, 0]
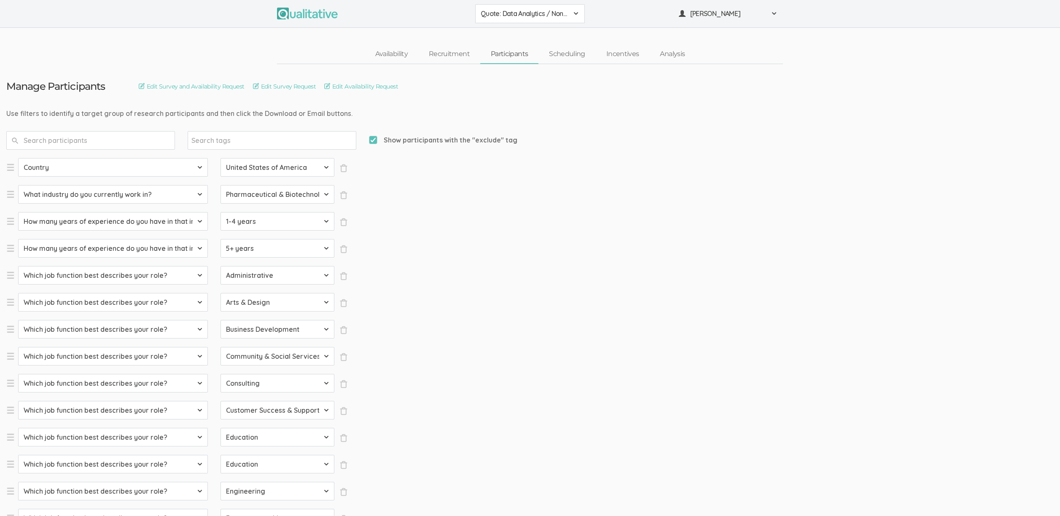
click at [398, 139] on span "Show participants with the "exclude" tag" at bounding box center [443, 140] width 148 height 10
click at [374, 139] on input "Show participants with the "exclude" tag" at bounding box center [371, 139] width 5 height 5
checkbox input "false"
